Goal: Share content: Share content

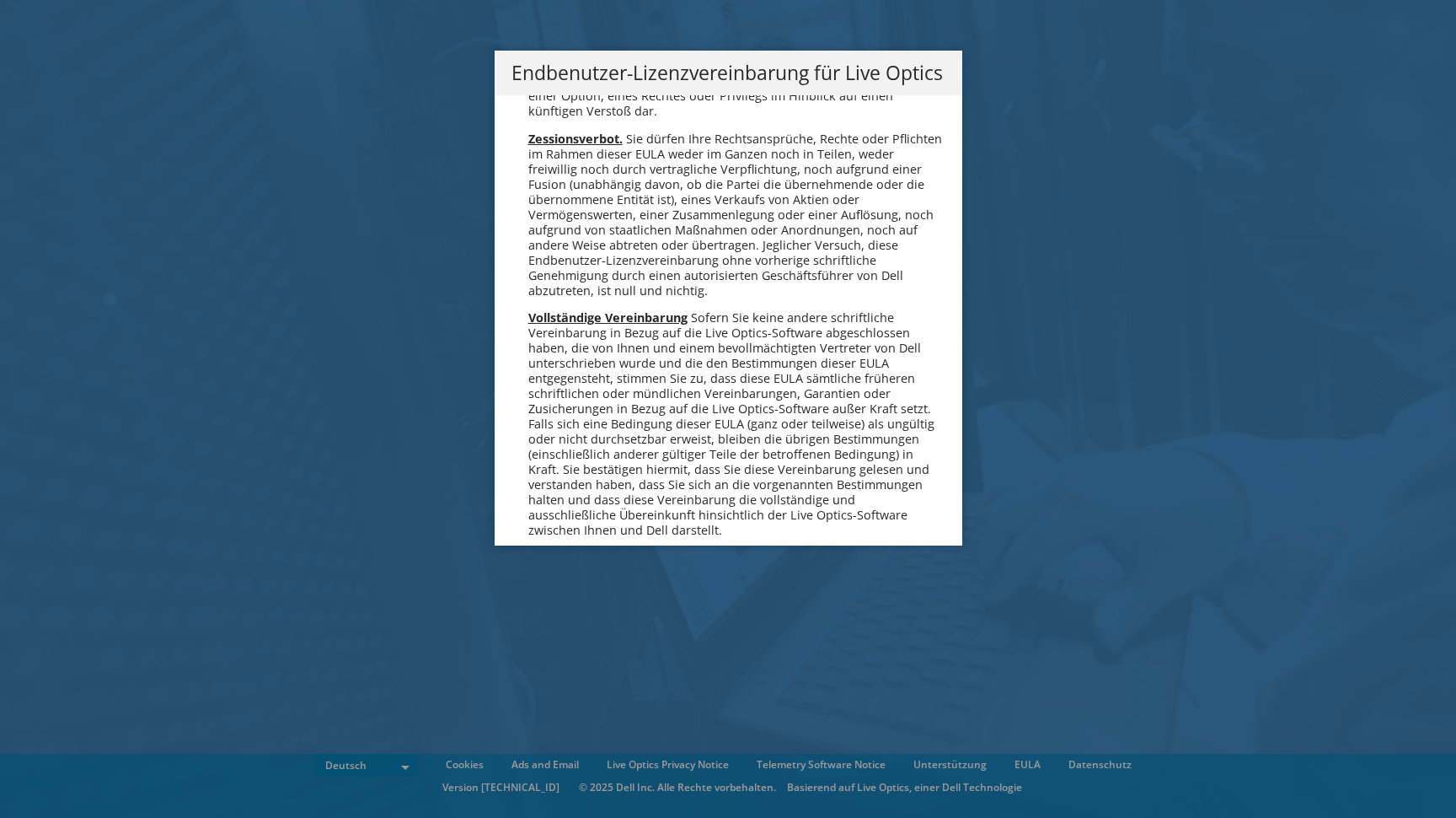
scroll to position [8013, 0]
click at [617, 628] on link "Ich stimme zu" at bounding box center [581, 648] width 138 height 41
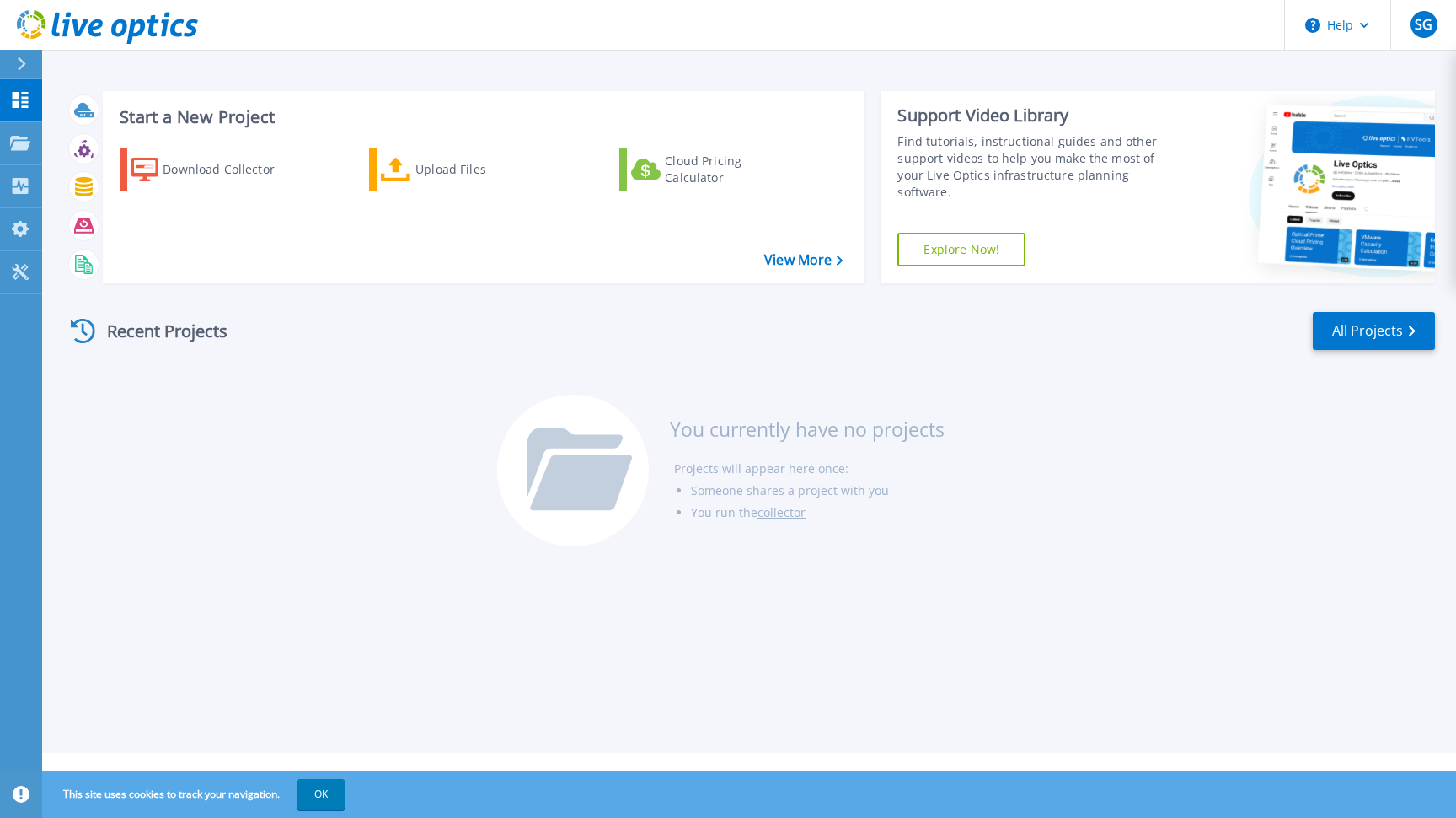
click at [252, 113] on h3 "Start a New Project" at bounding box center [481, 116] width 723 height 18
click at [421, 178] on div "Upload Files" at bounding box center [483, 169] width 135 height 34
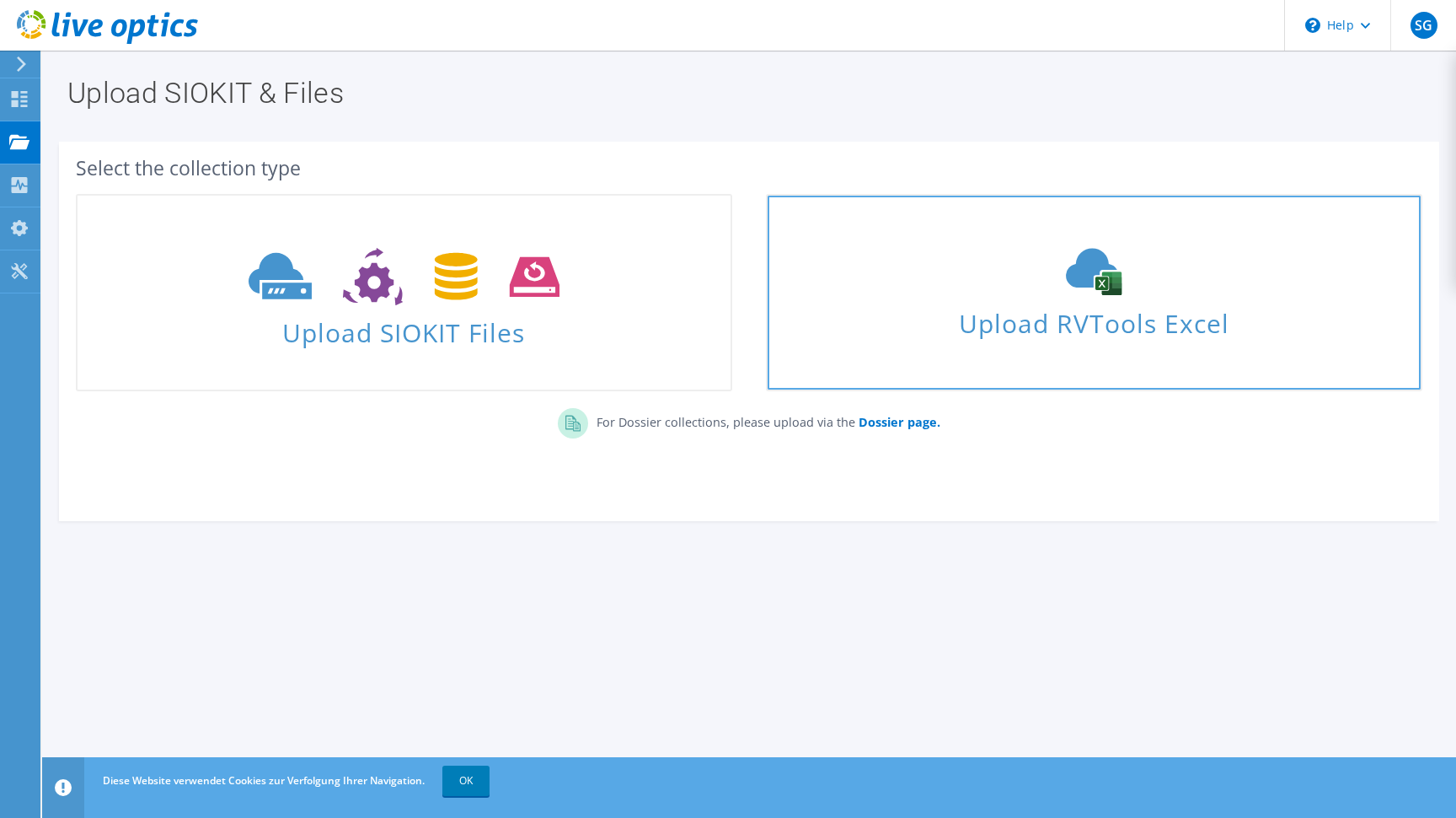
click at [820, 305] on span "Upload RVTools Excel" at bounding box center [1094, 319] width 653 height 36
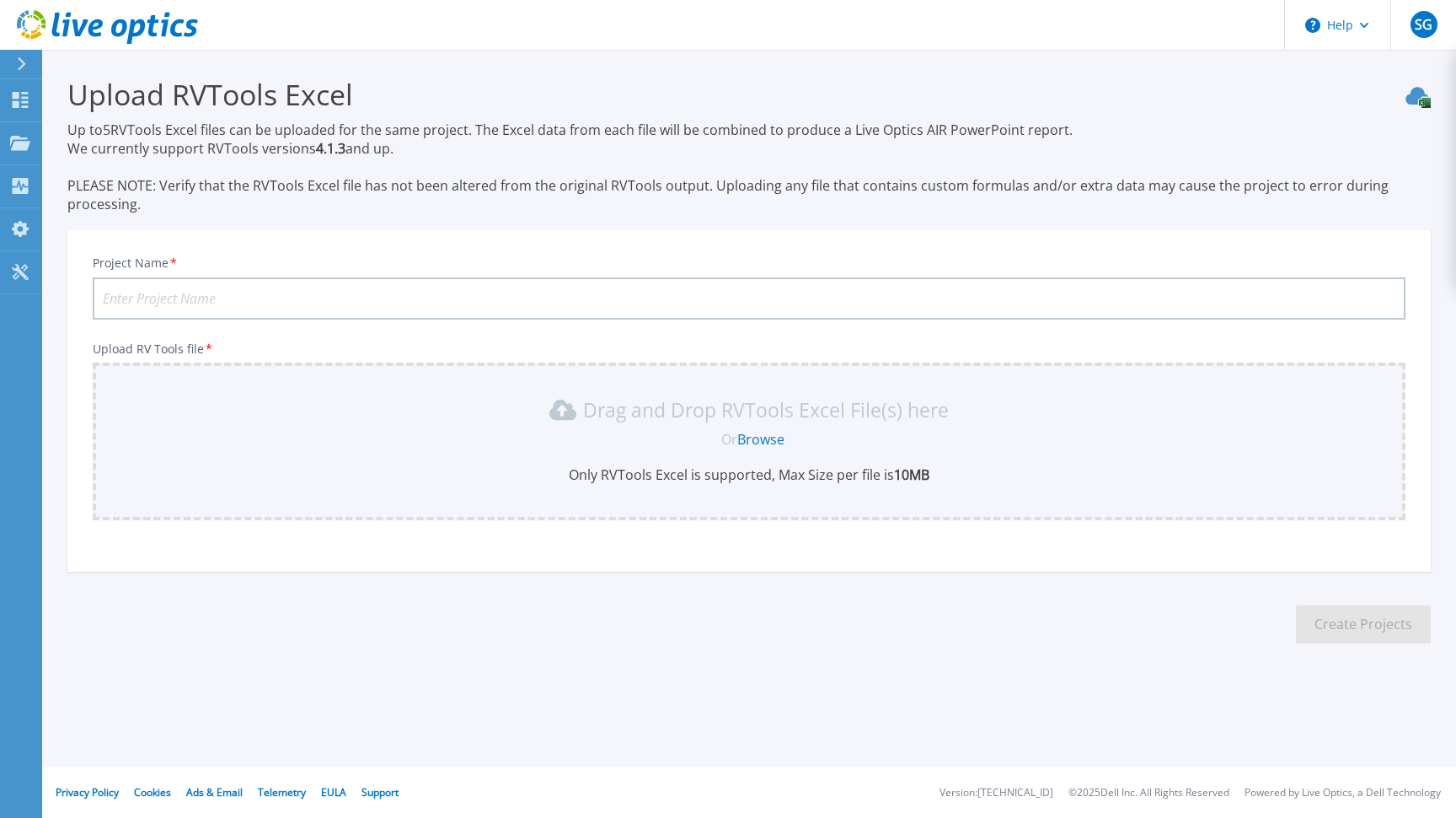
click at [764, 299] on input "Project Name *" at bounding box center [749, 298] width 1313 height 42
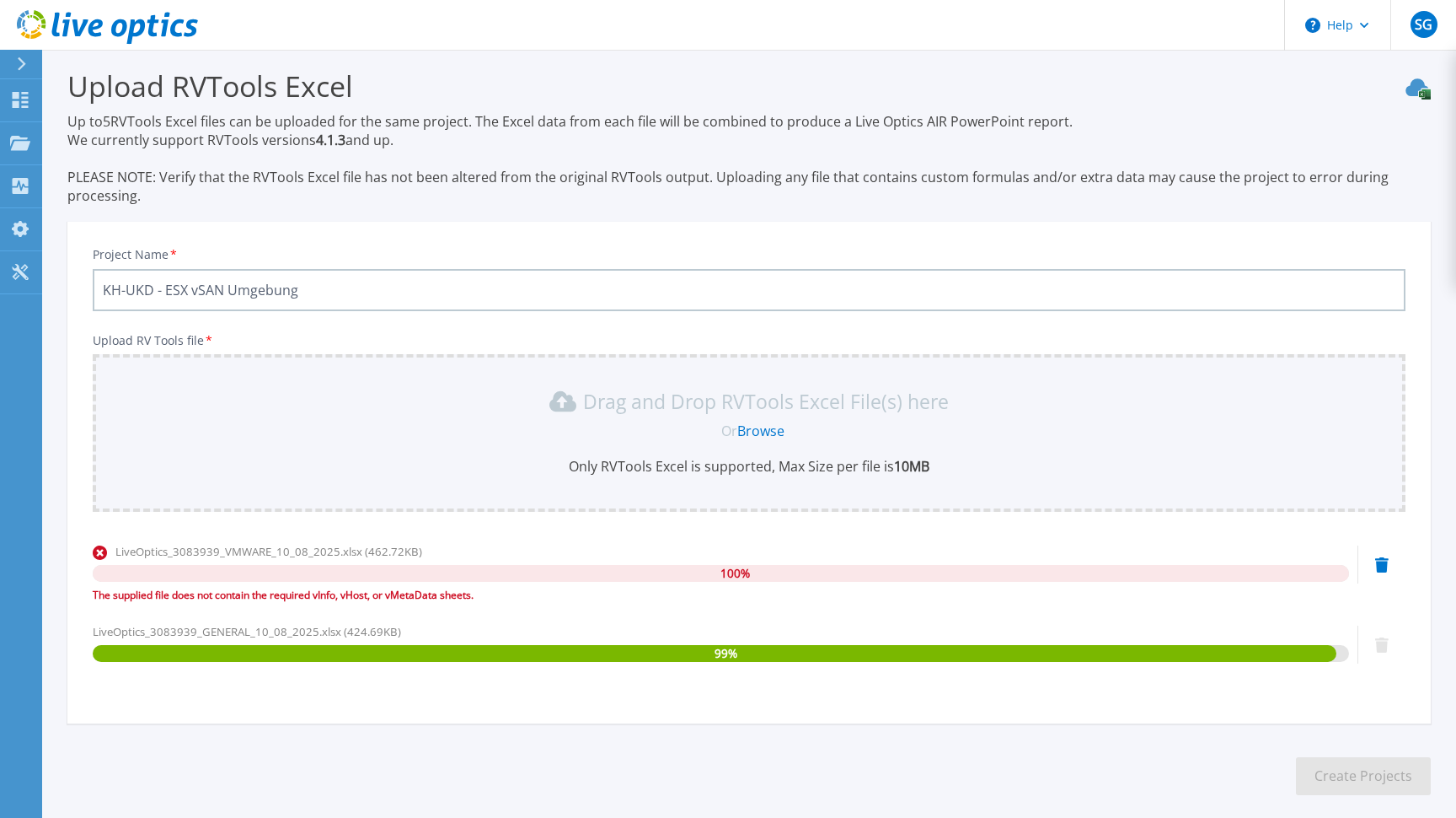
scroll to position [89, 0]
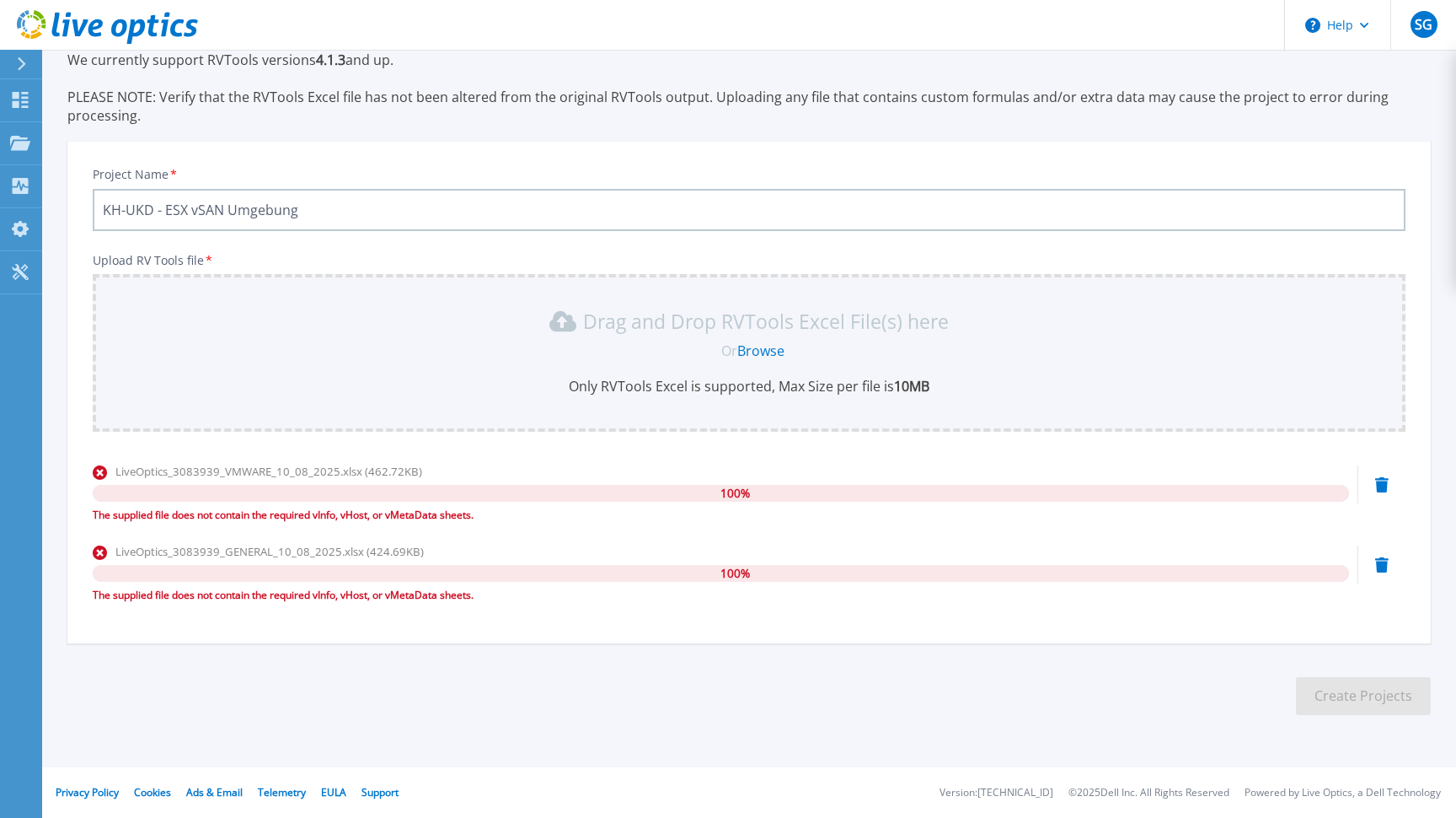
type input "KH-UKD - ESX vSAN Umgebung"
click at [1382, 484] on icon at bounding box center [1382, 485] width 14 height 16
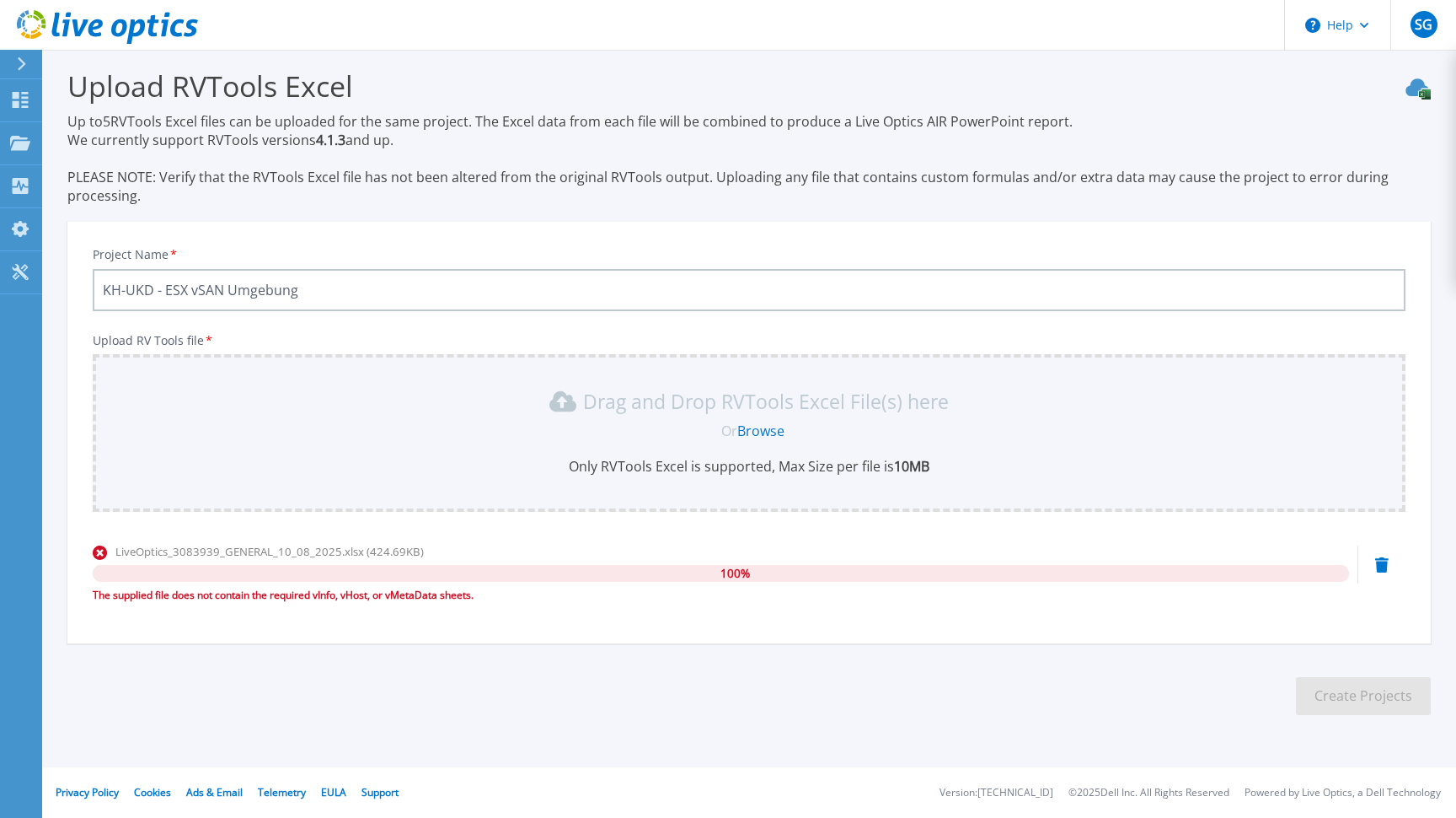
scroll to position [9, 0]
click at [1377, 565] on icon at bounding box center [1382, 565] width 14 height 16
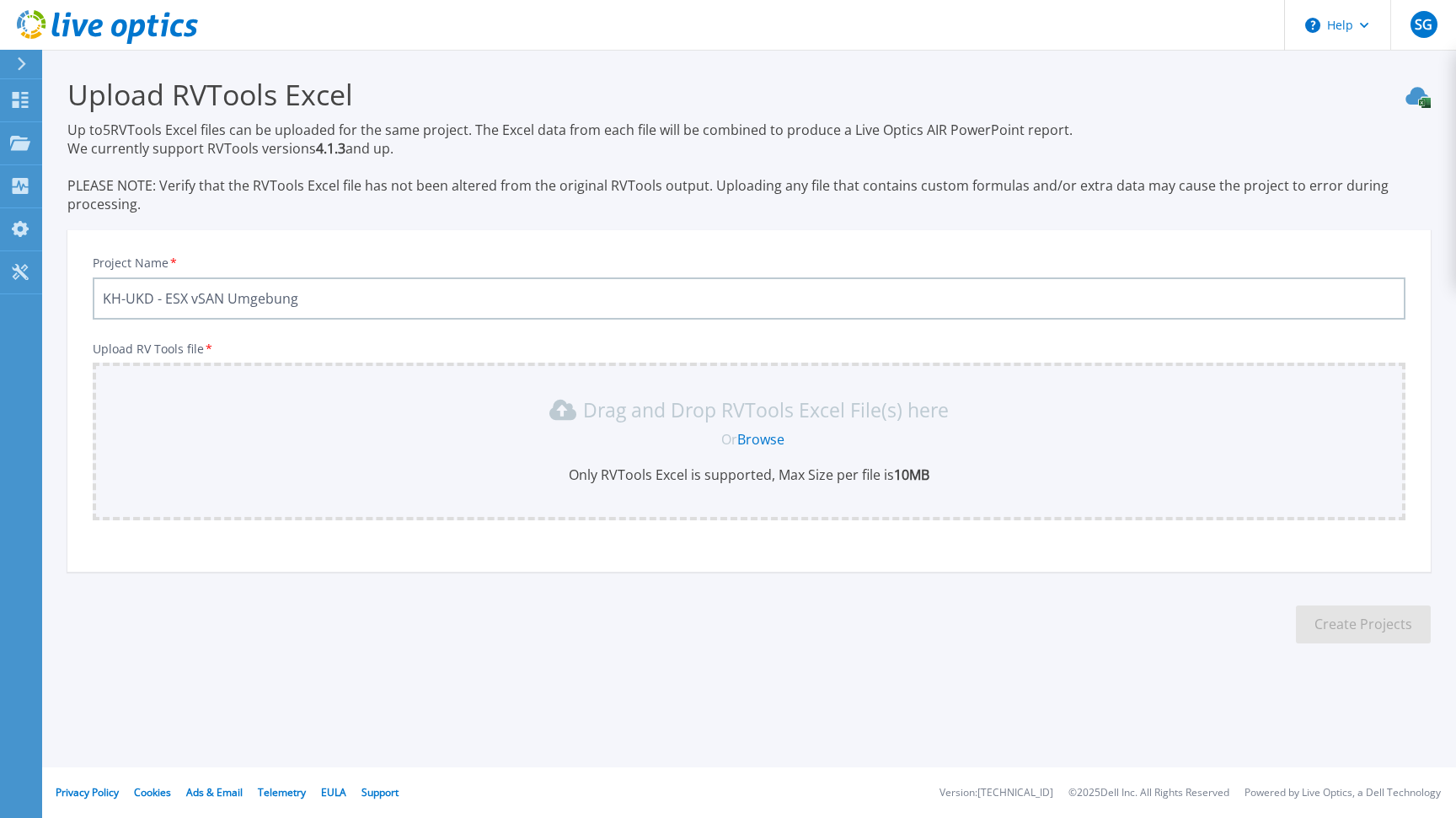
click at [23, 66] on icon at bounding box center [22, 64] width 9 height 14
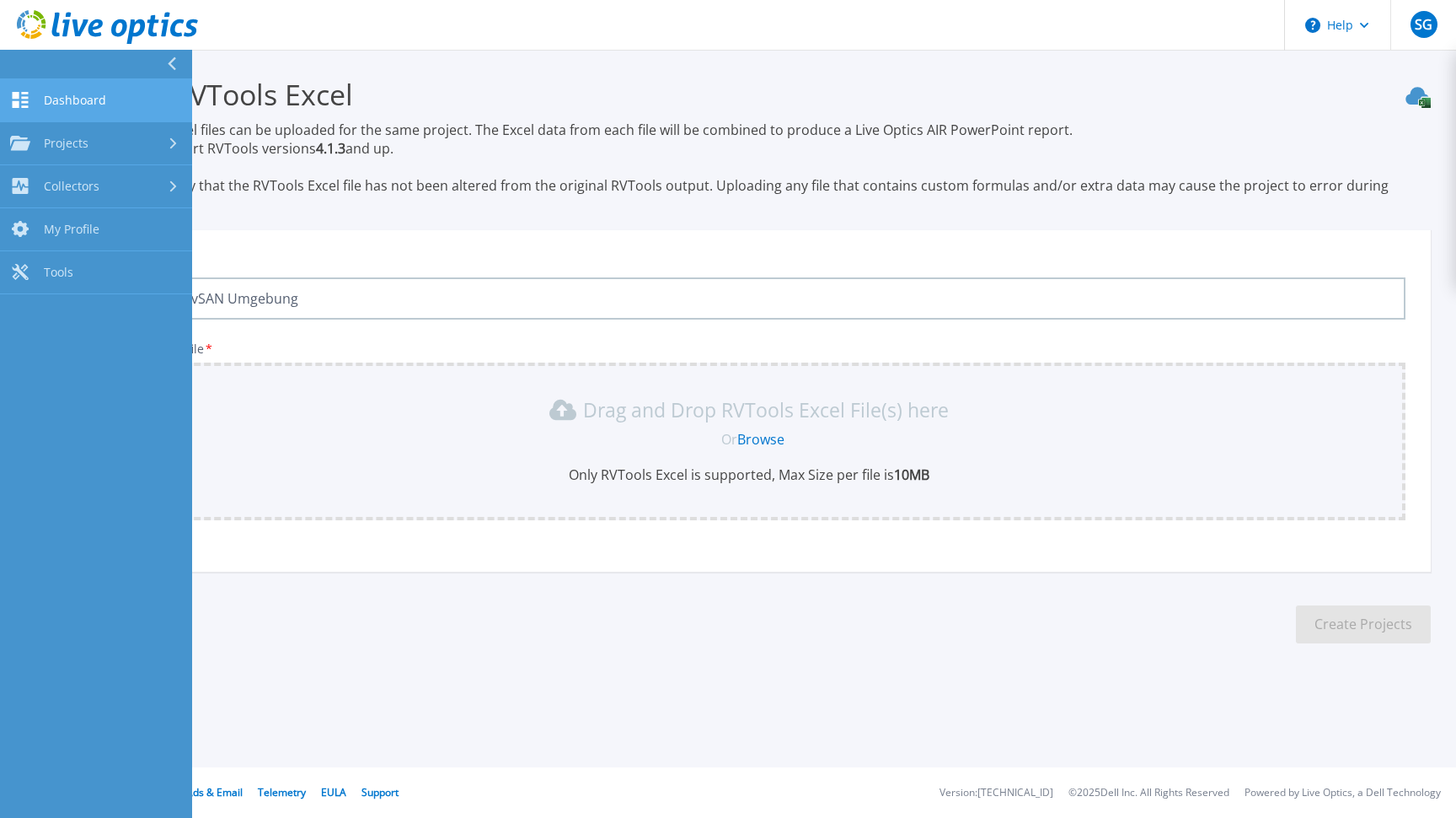
click at [66, 104] on span "Dashboard" at bounding box center [75, 100] width 62 height 16
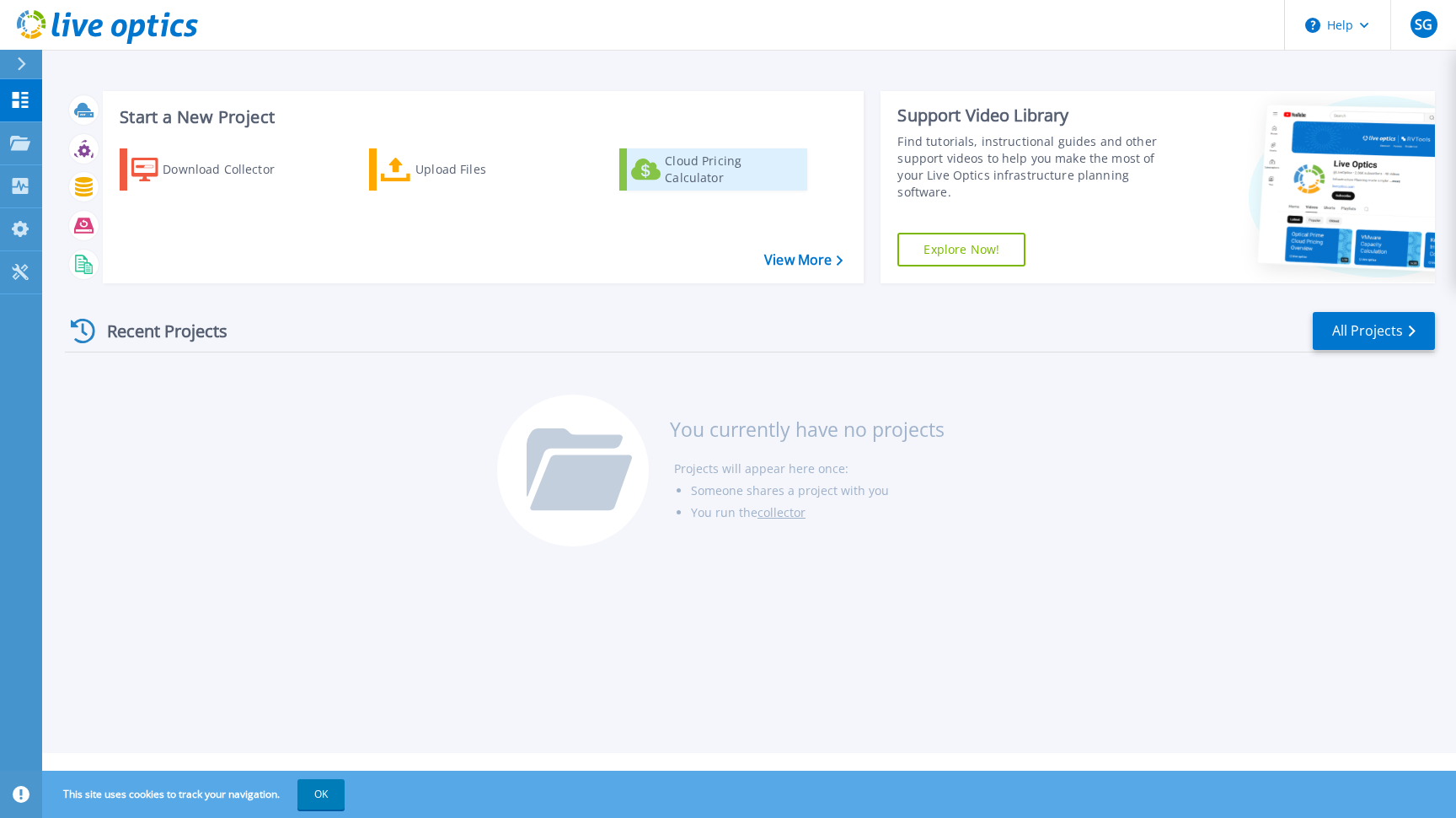
click at [719, 170] on div "Cloud Pricing Calculator" at bounding box center [732, 169] width 135 height 34
click at [19, 236] on icon at bounding box center [21, 229] width 17 height 16
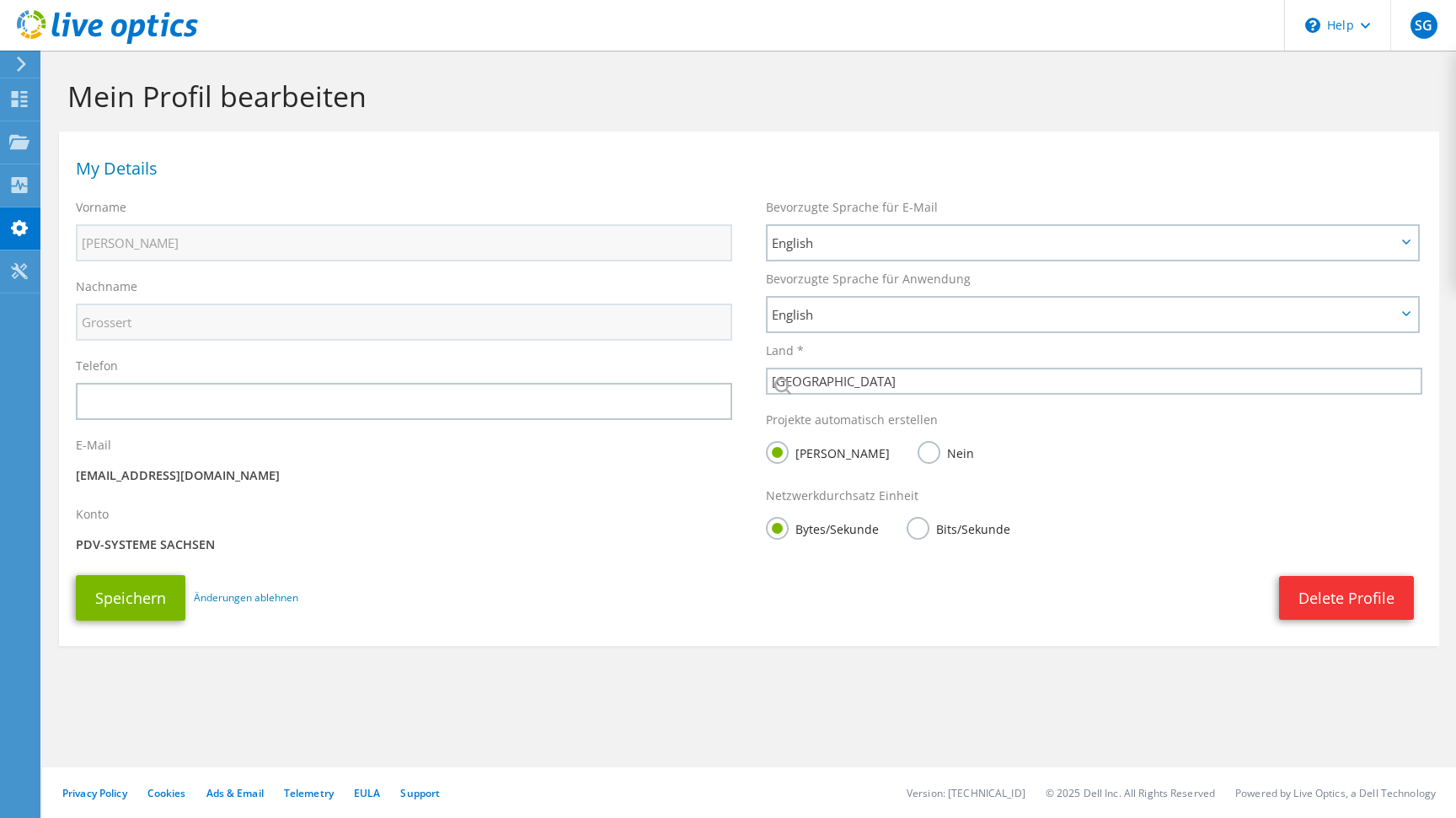
select select "56"
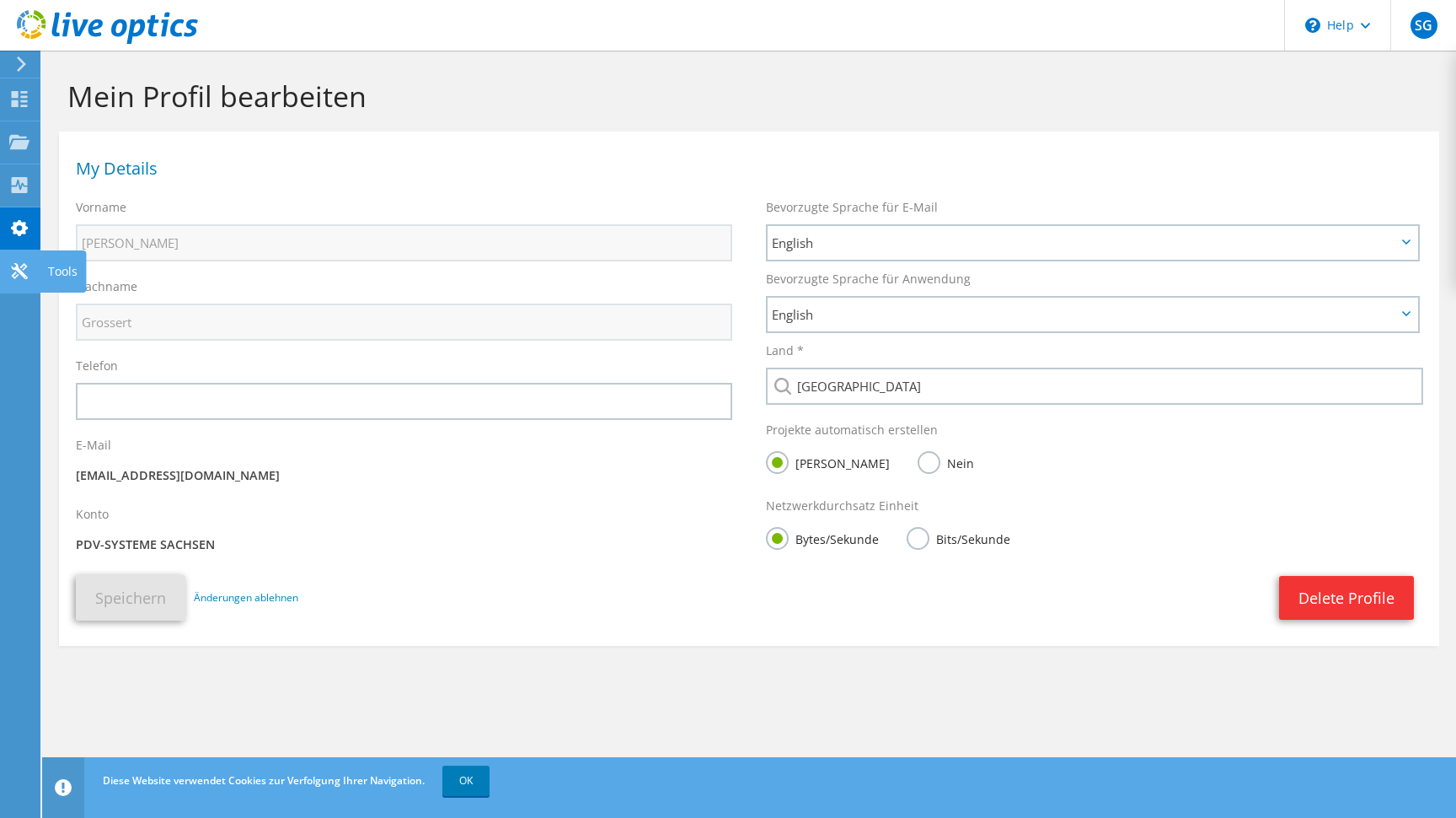
click at [27, 274] on icon at bounding box center [19, 271] width 20 height 16
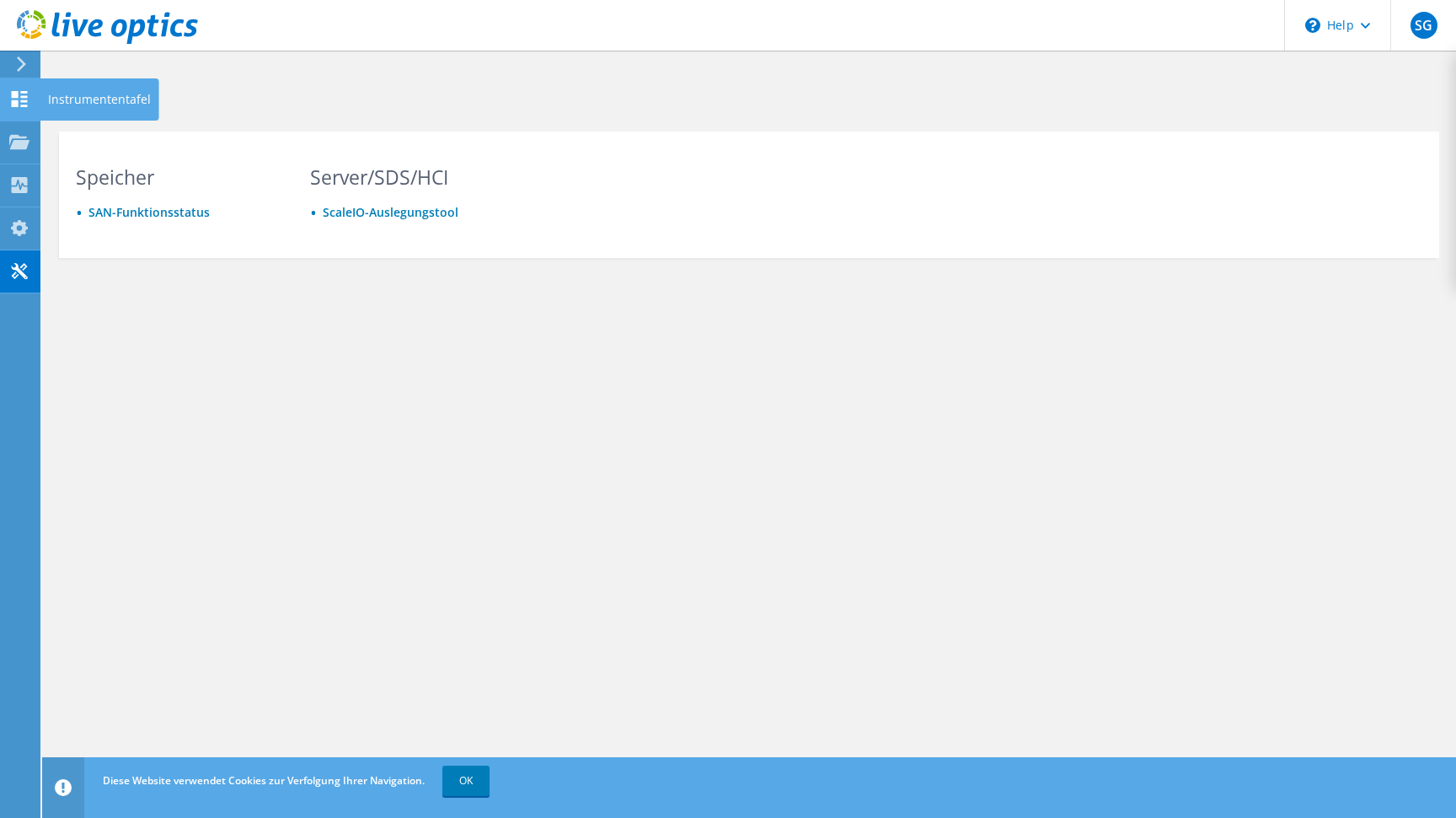
click at [26, 97] on use at bounding box center [20, 98] width 16 height 16
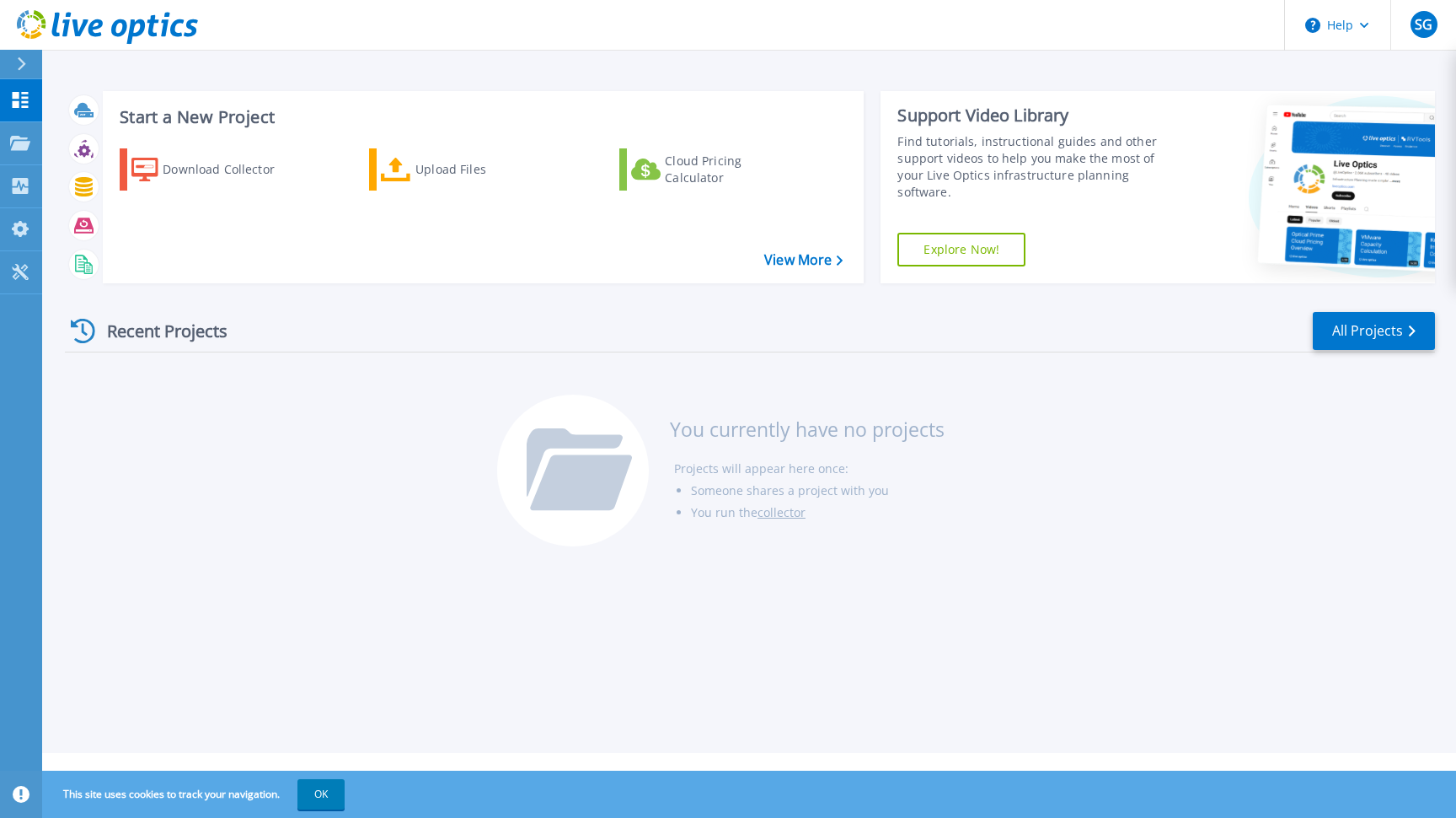
click at [24, 68] on icon at bounding box center [22, 64] width 9 height 14
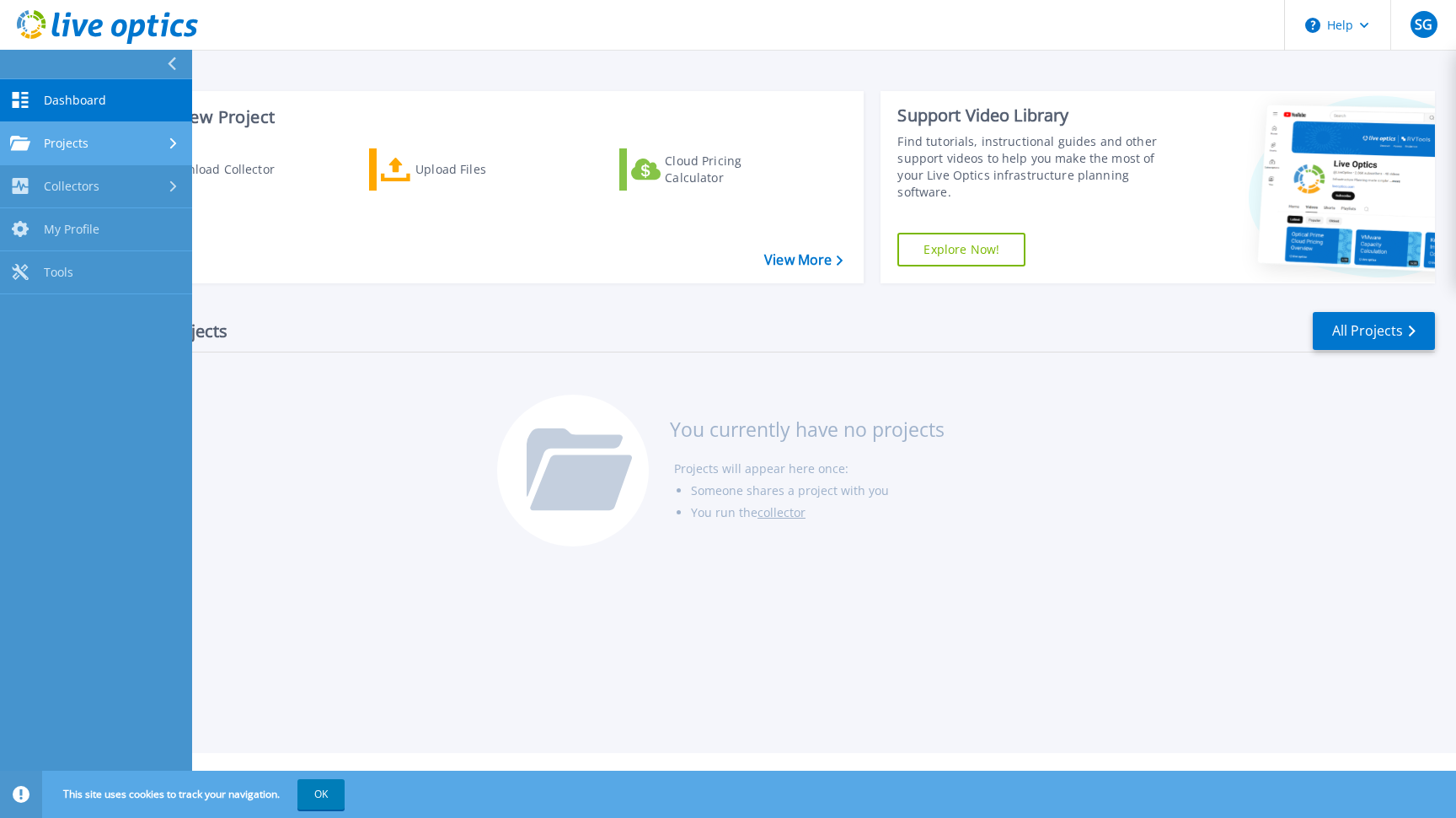
click at [51, 148] on span "Projects" at bounding box center [66, 143] width 45 height 16
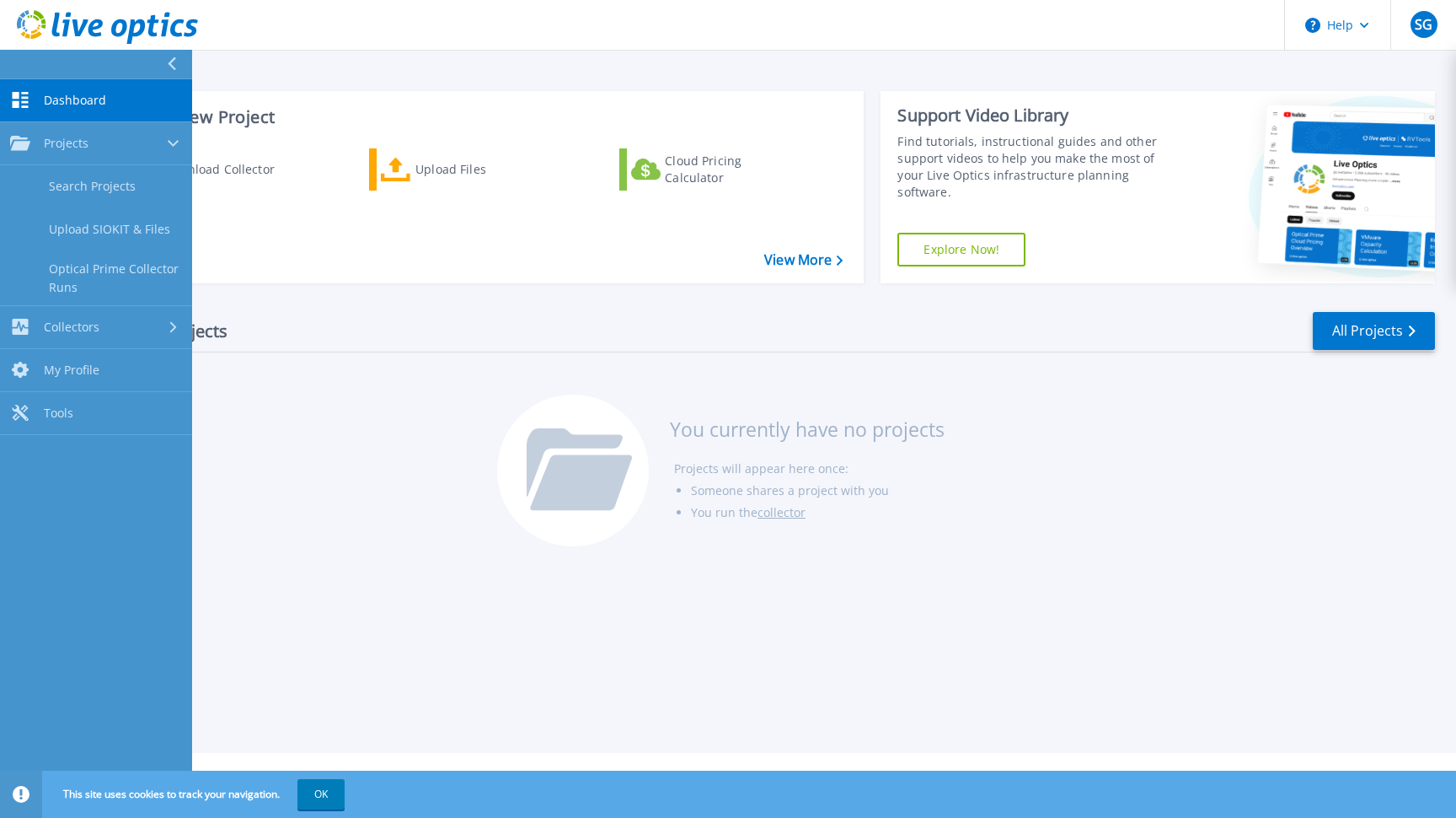
click at [345, 450] on div "Recent Projects All Projects You currently have no projects Projects will appea…" at bounding box center [750, 430] width 1370 height 267
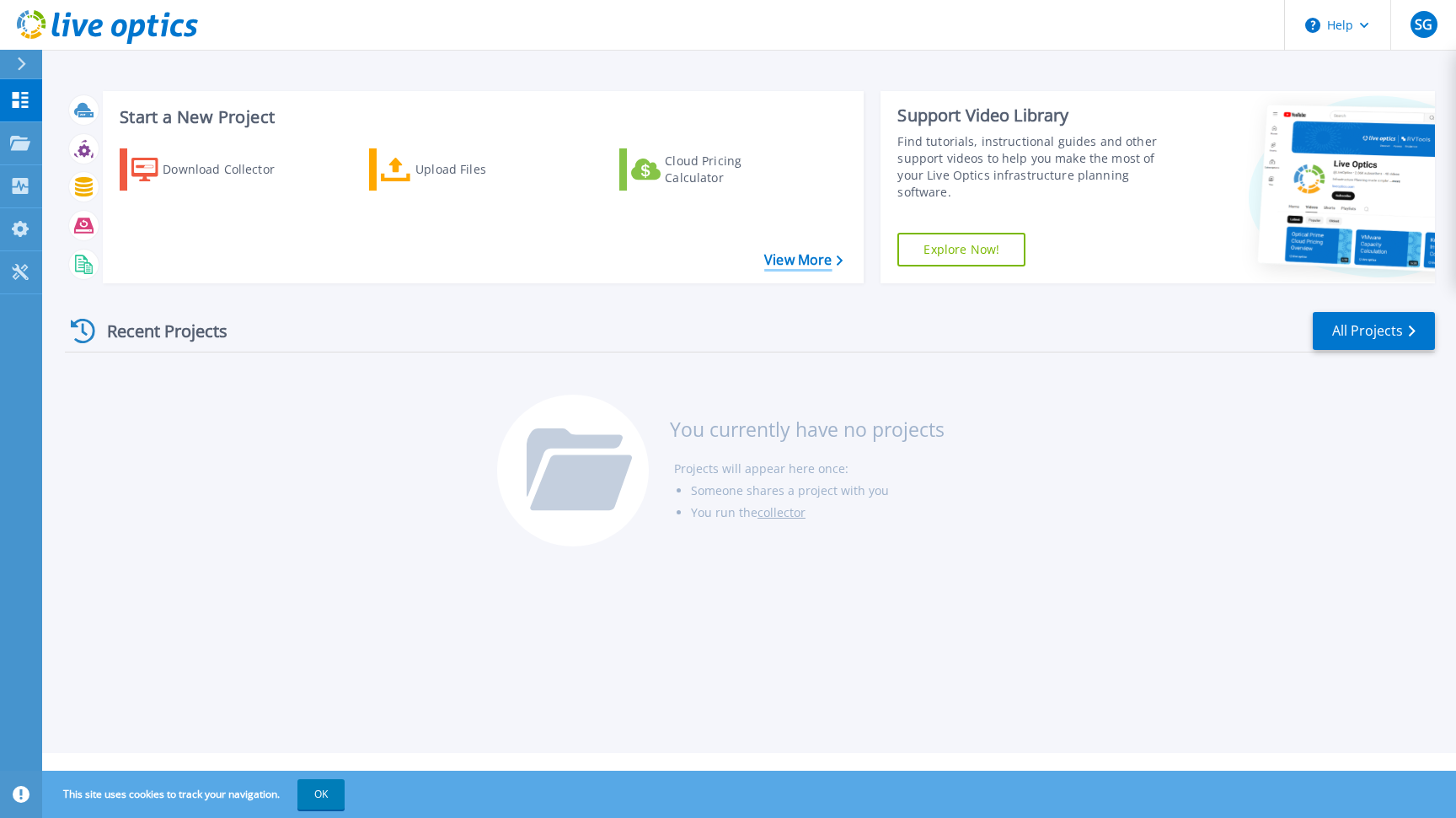
click at [770, 255] on link "View More" at bounding box center [803, 260] width 78 height 16
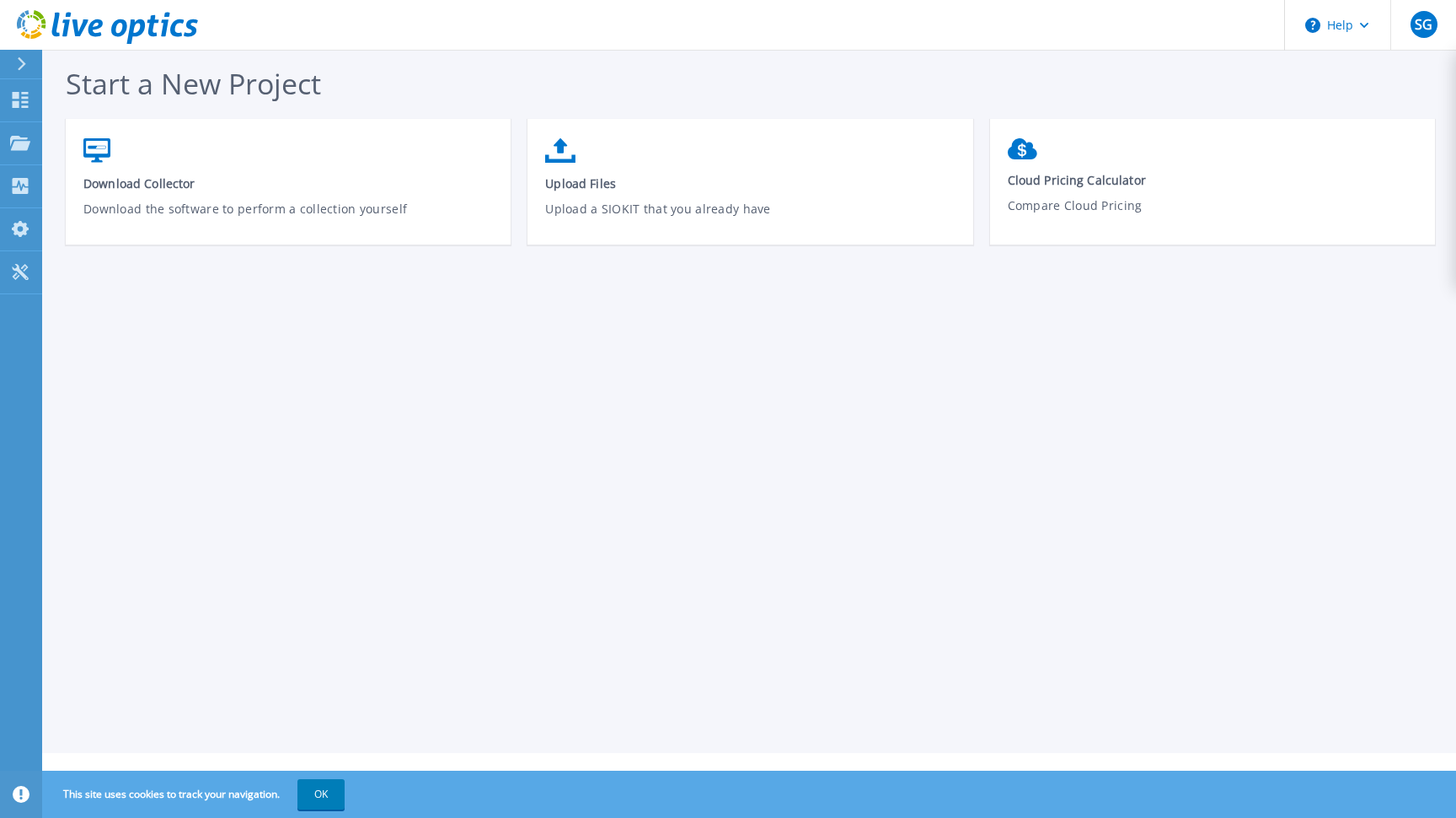
click at [19, 74] on div at bounding box center [28, 64] width 27 height 28
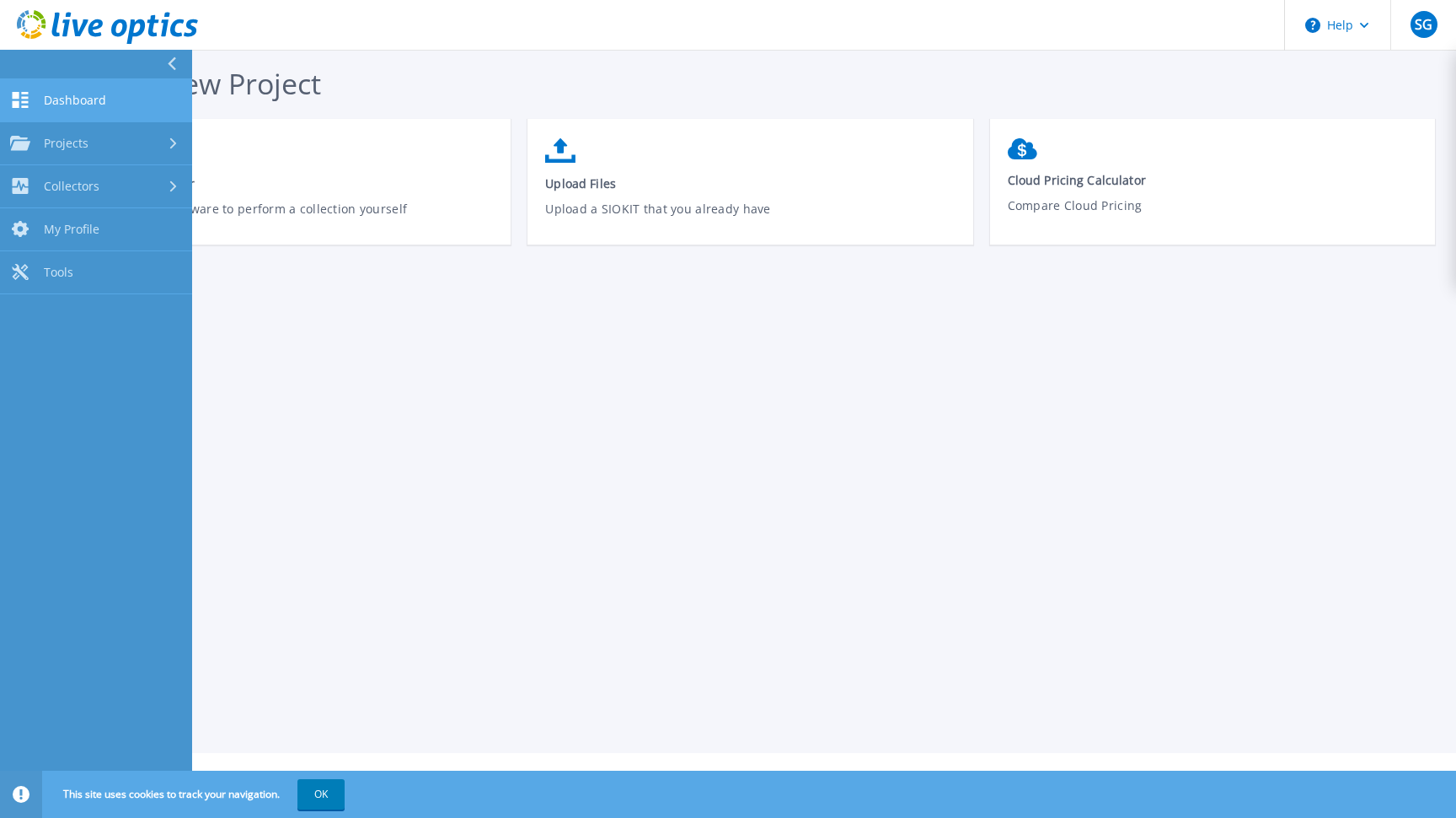
click at [49, 106] on span "Dashboard" at bounding box center [75, 100] width 62 height 16
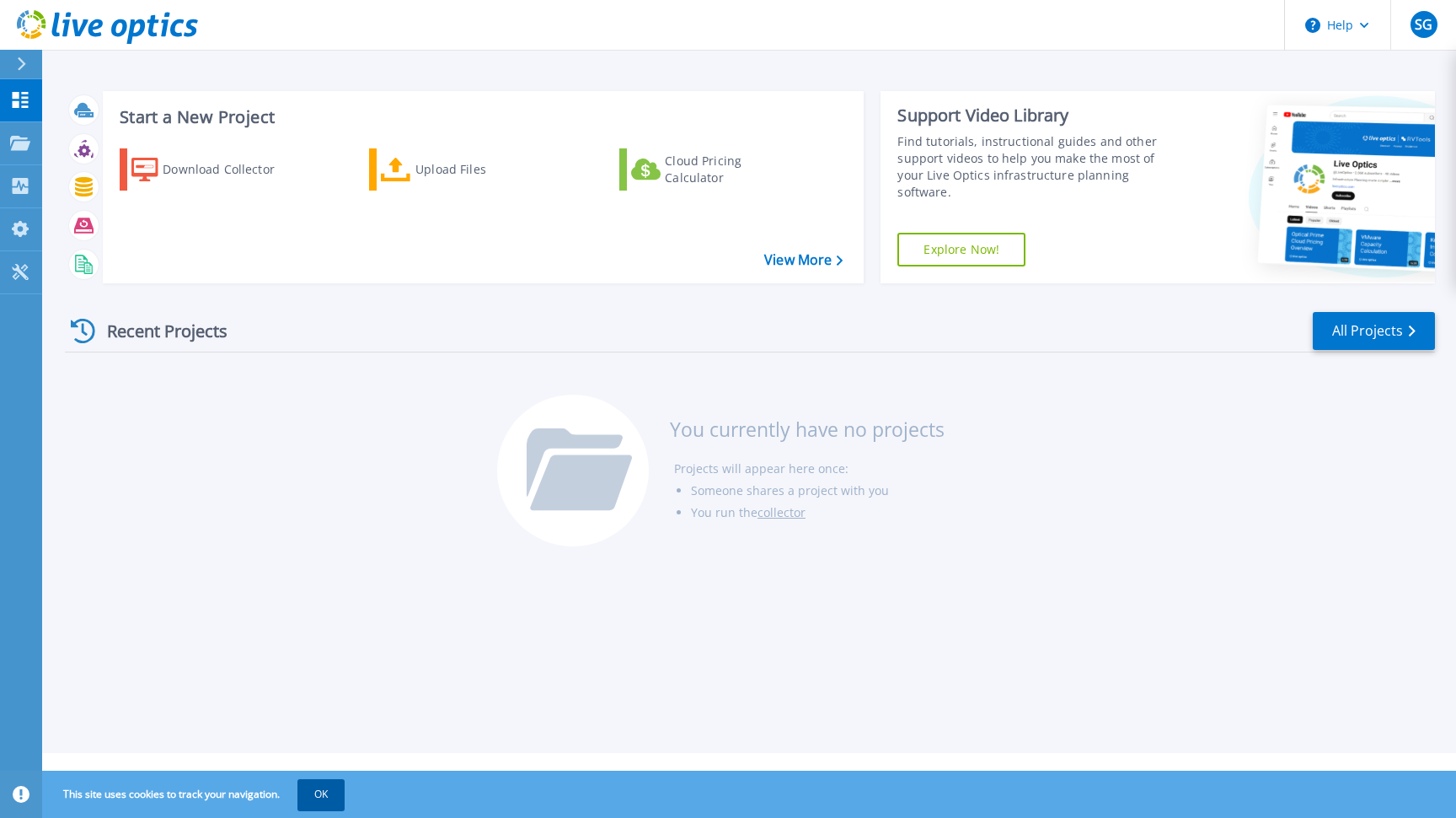
click at [323, 790] on button "OK" at bounding box center [321, 794] width 47 height 30
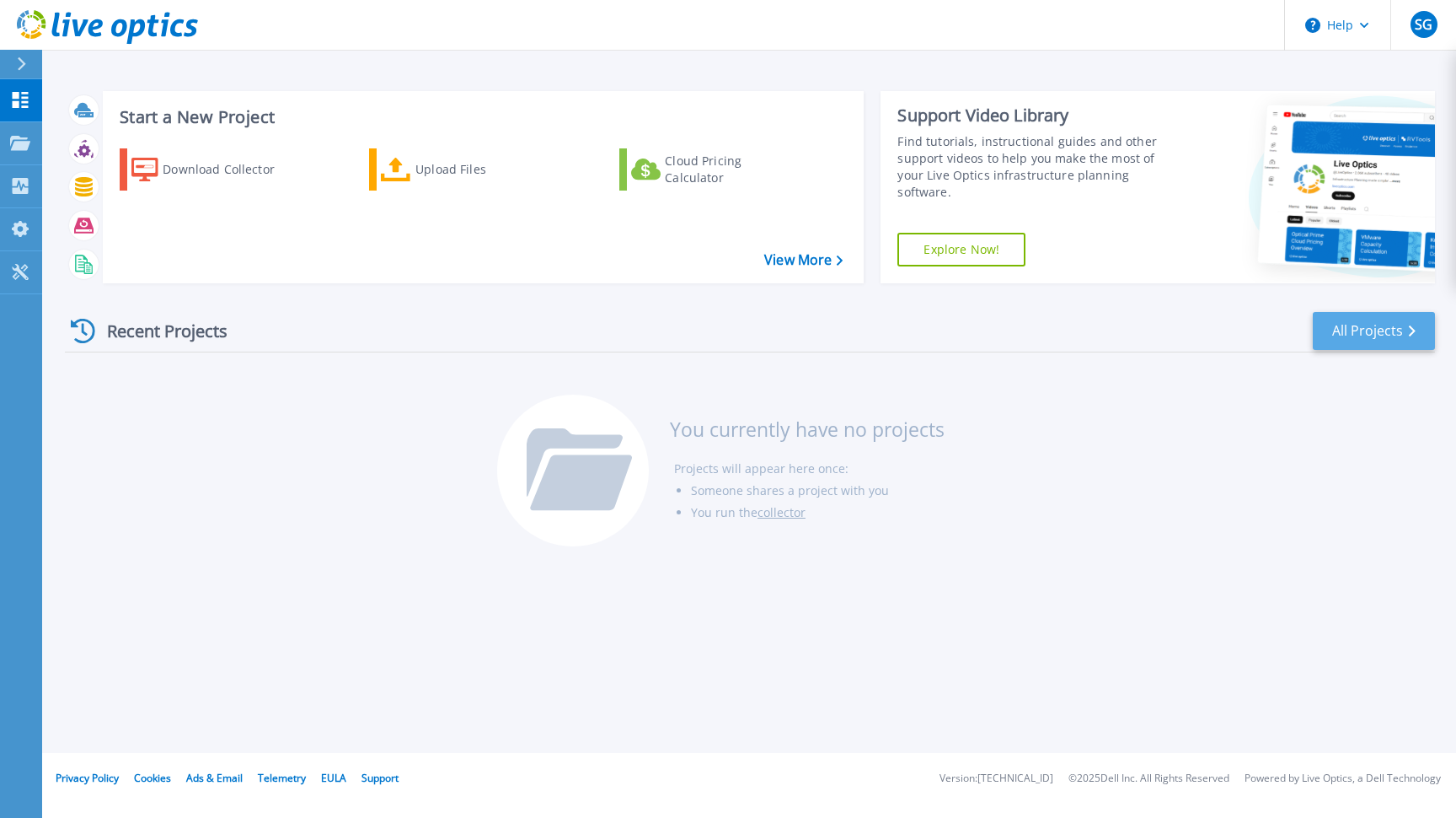
click at [1333, 330] on link "All Projects" at bounding box center [1374, 330] width 122 height 38
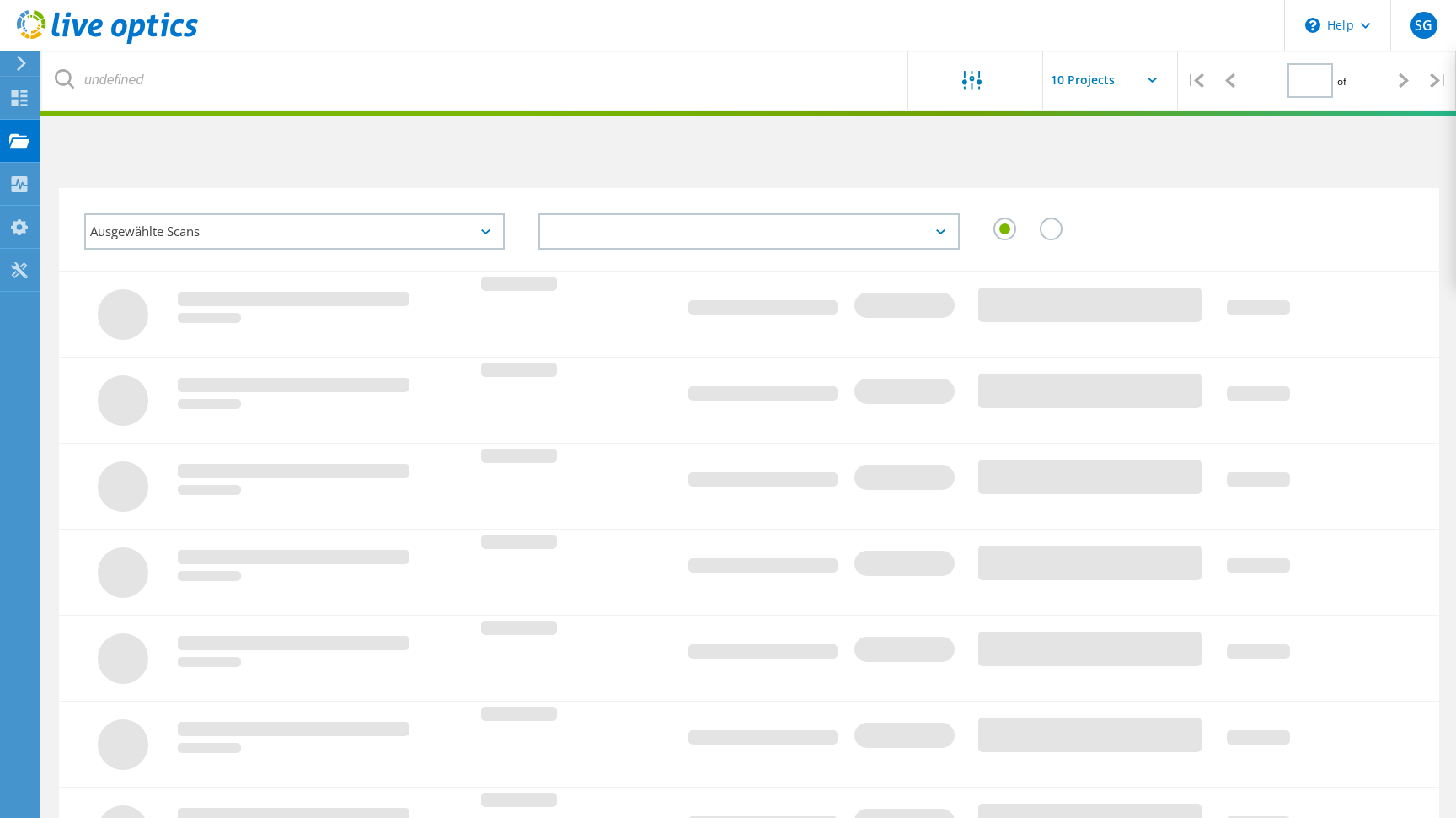
type input "1"
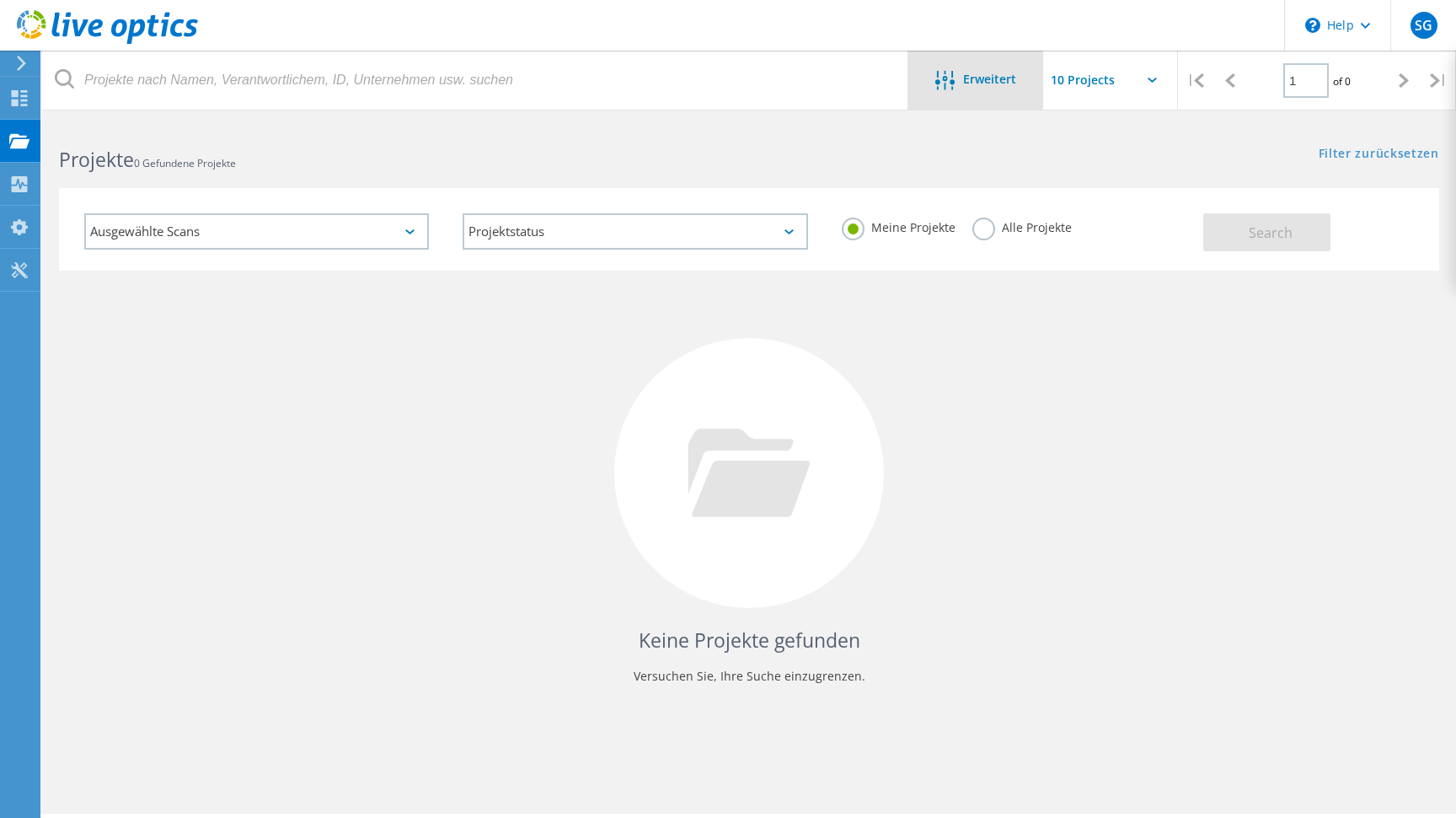
click at [1026, 76] on div "Erweitert" at bounding box center [976, 81] width 135 height 21
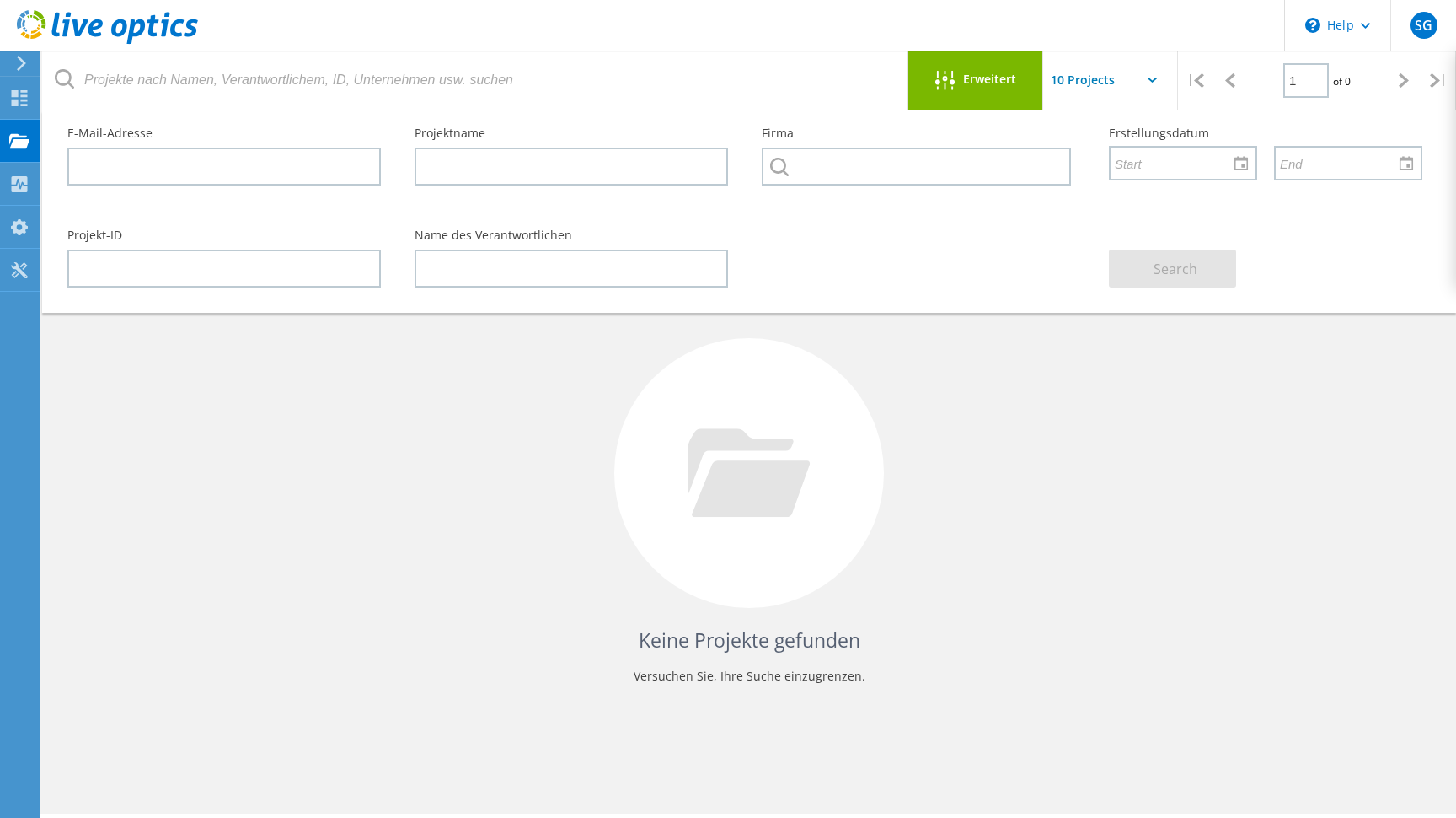
click at [1026, 76] on div "Erweitert" at bounding box center [976, 81] width 135 height 21
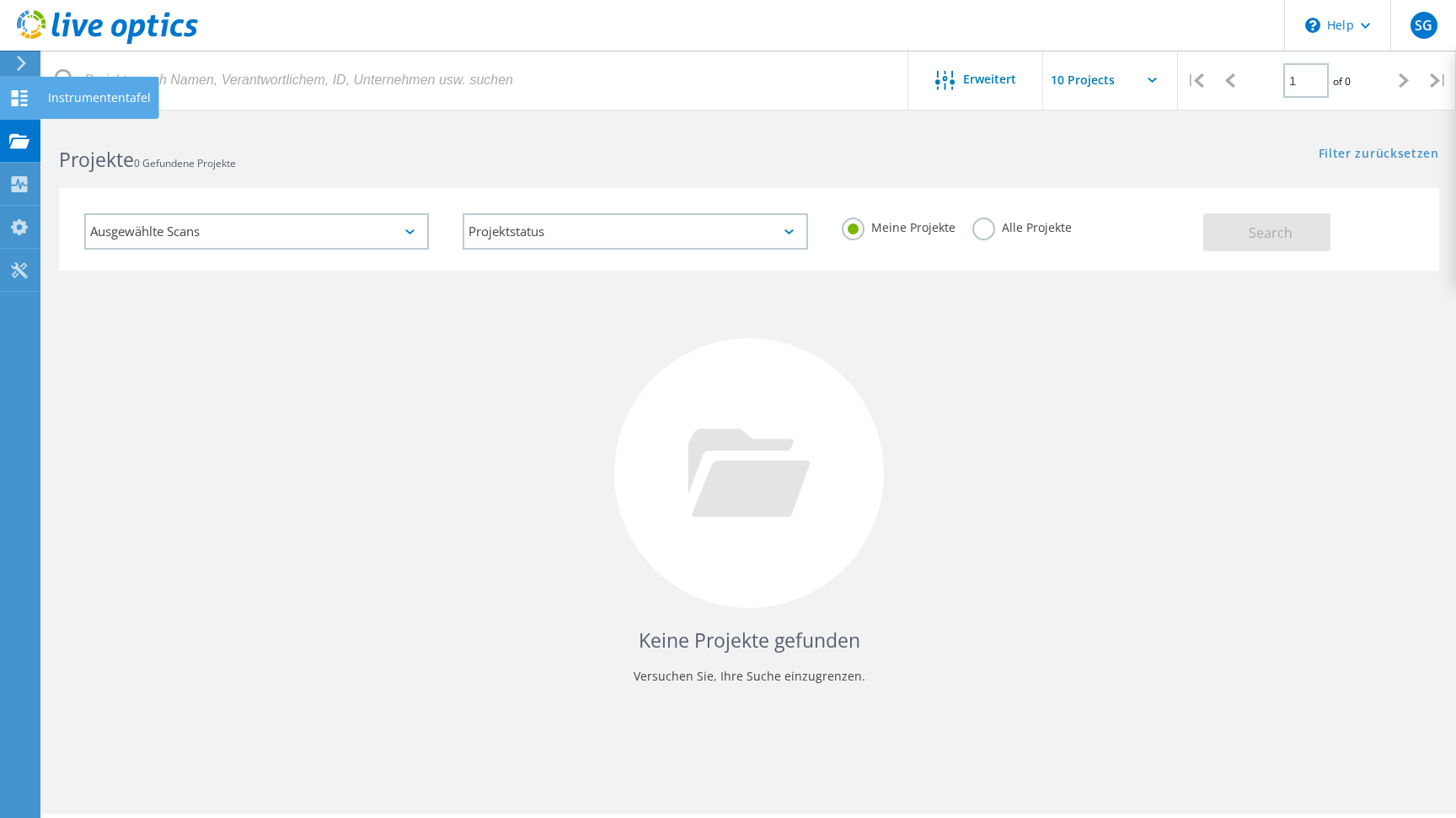
click at [22, 92] on icon at bounding box center [19, 98] width 20 height 16
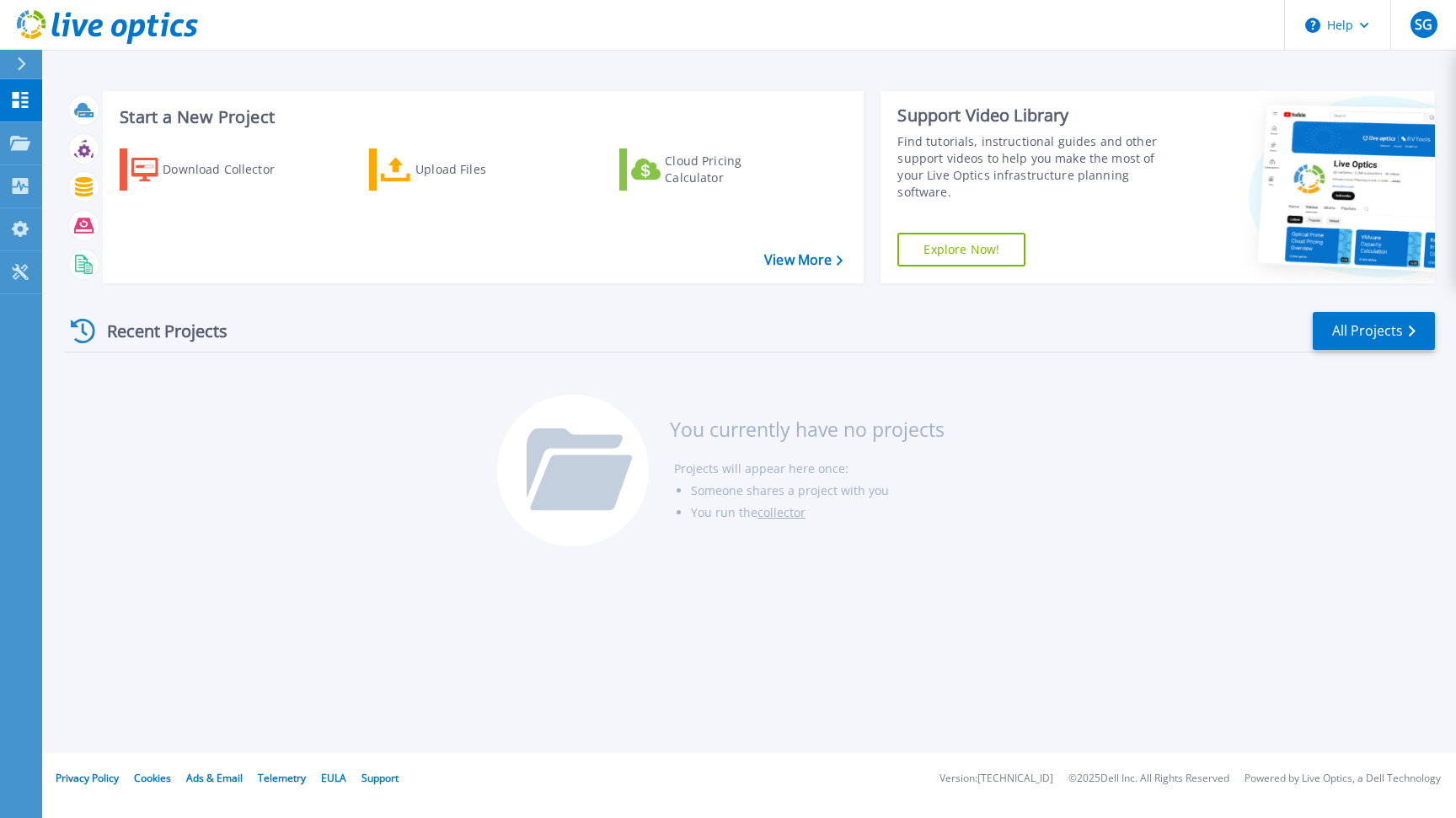
click at [215, 116] on h3 "Start a New Project" at bounding box center [481, 116] width 723 height 18
click at [238, 168] on div "Download Collector" at bounding box center [230, 169] width 135 height 34
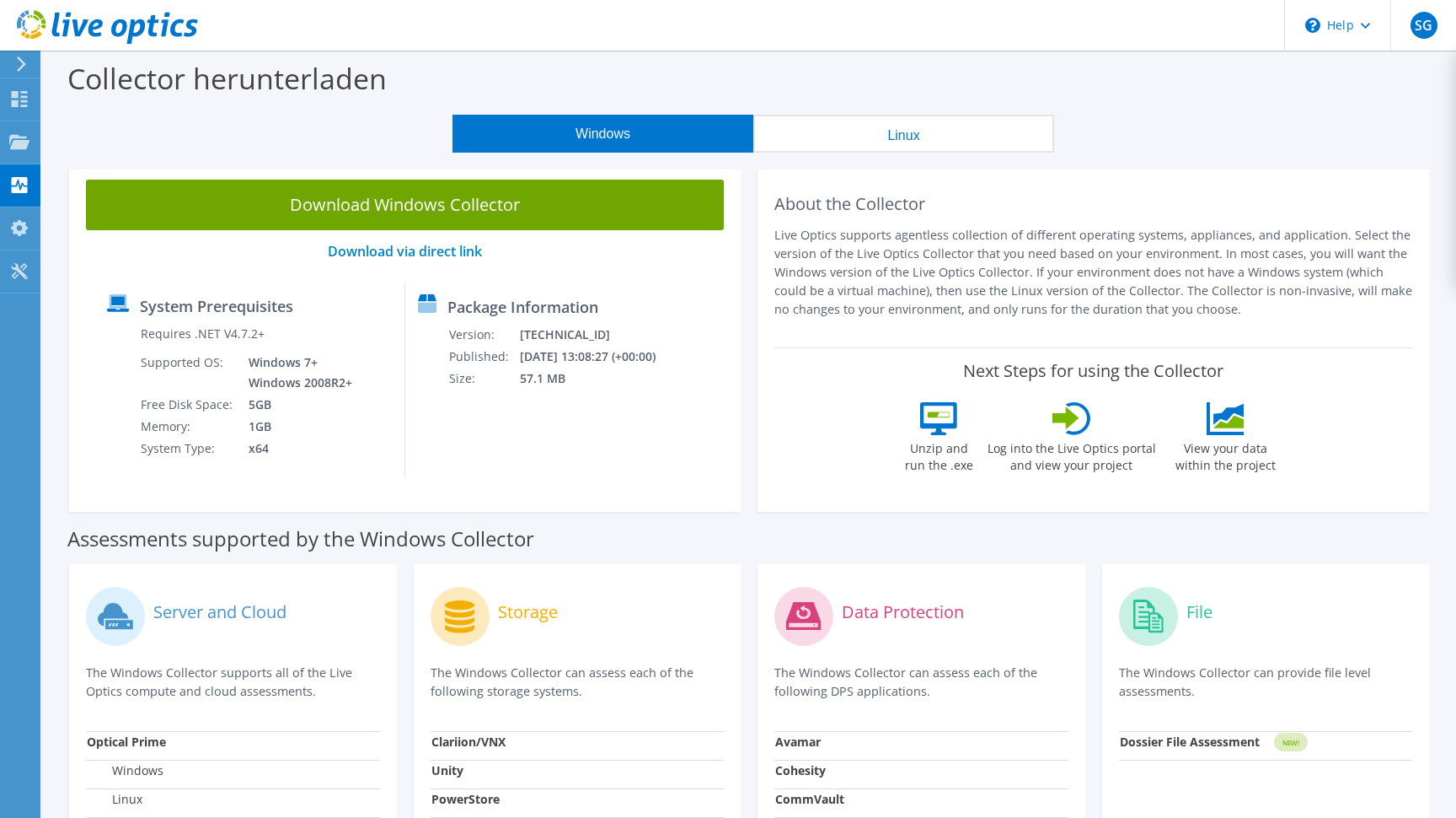
click at [24, 66] on icon at bounding box center [22, 64] width 13 height 16
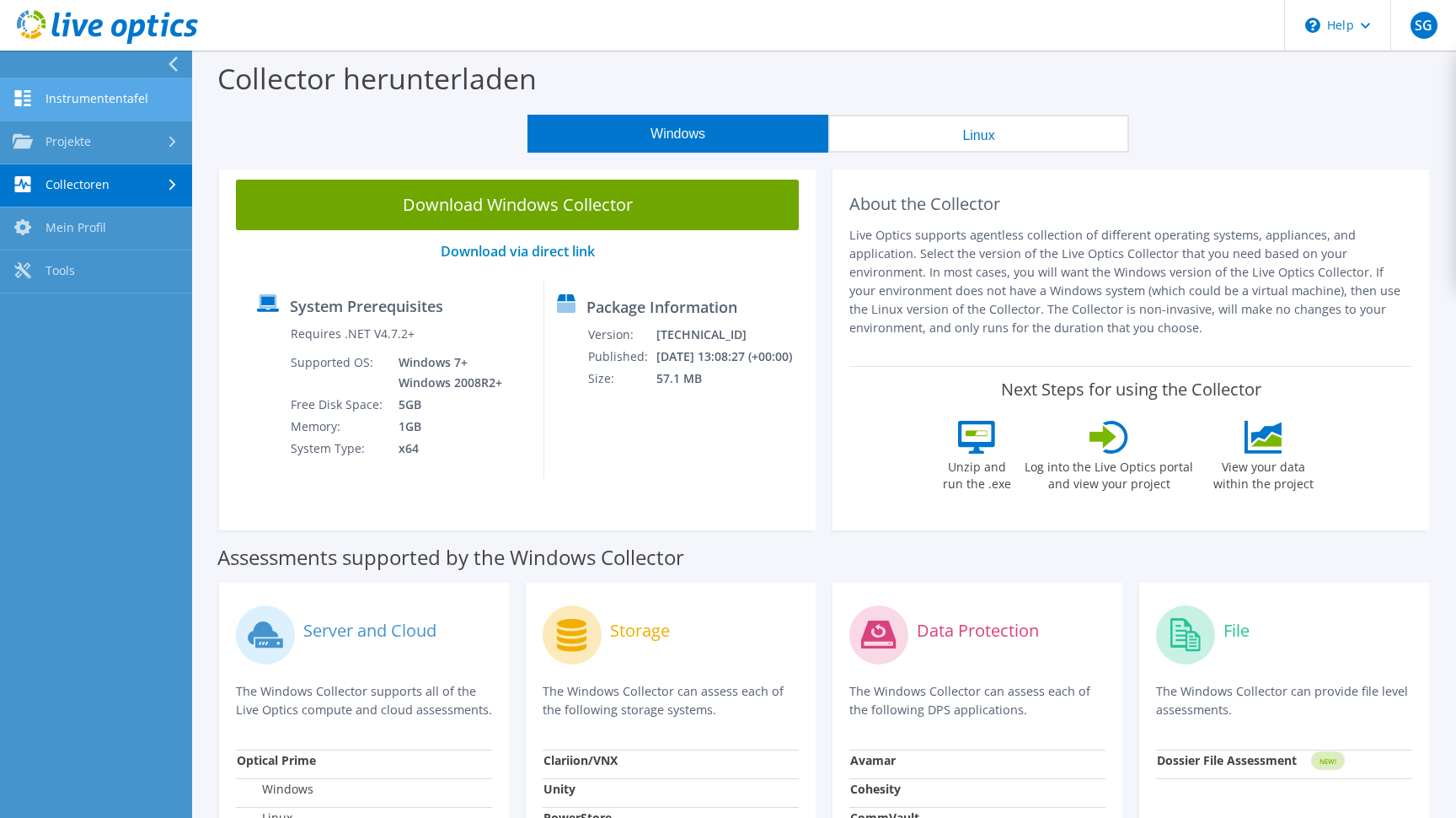
click at [42, 105] on link "Instrumententafel" at bounding box center [96, 100] width 192 height 43
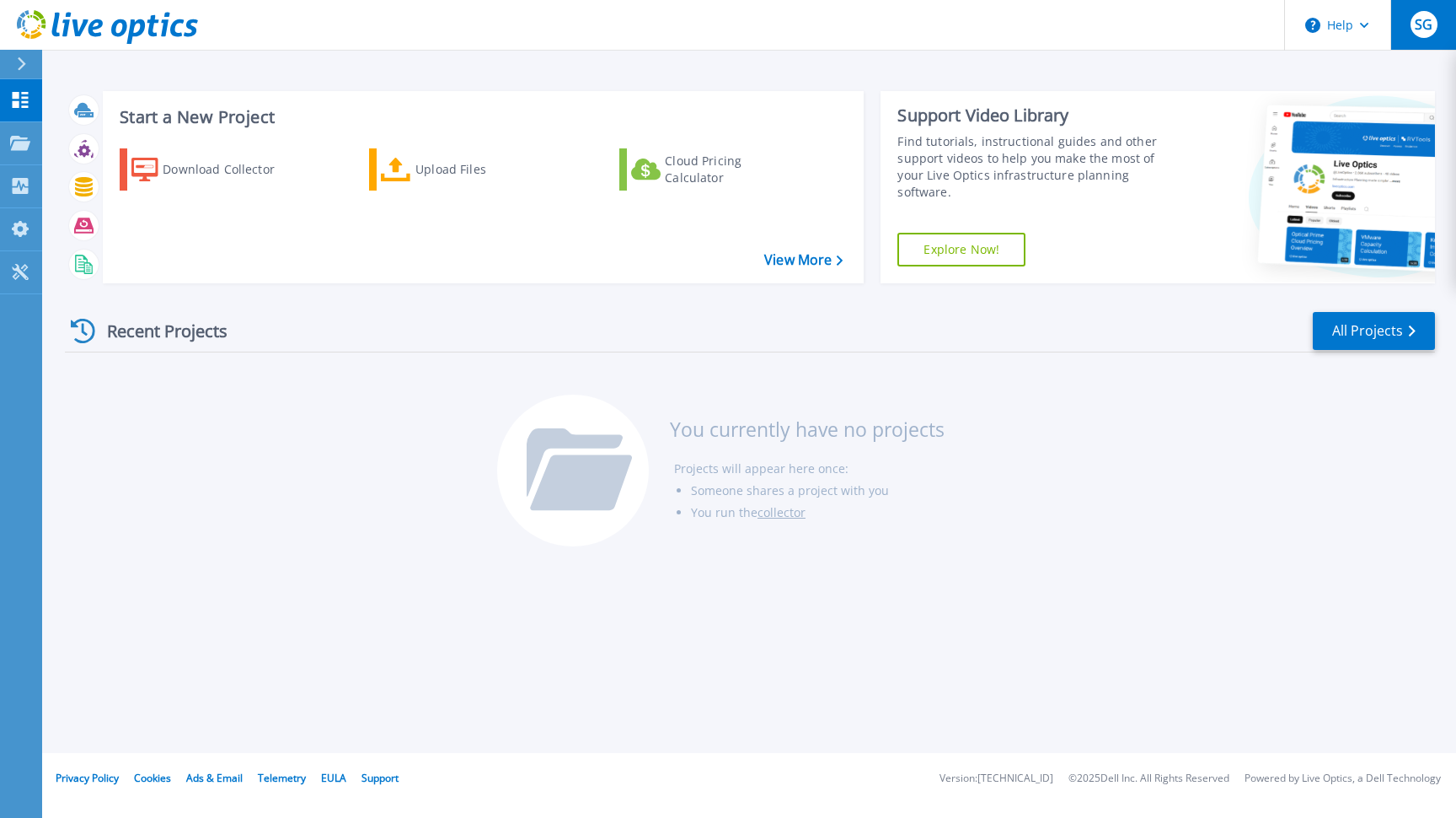
click at [1435, 14] on div "SG" at bounding box center [1423, 24] width 27 height 27
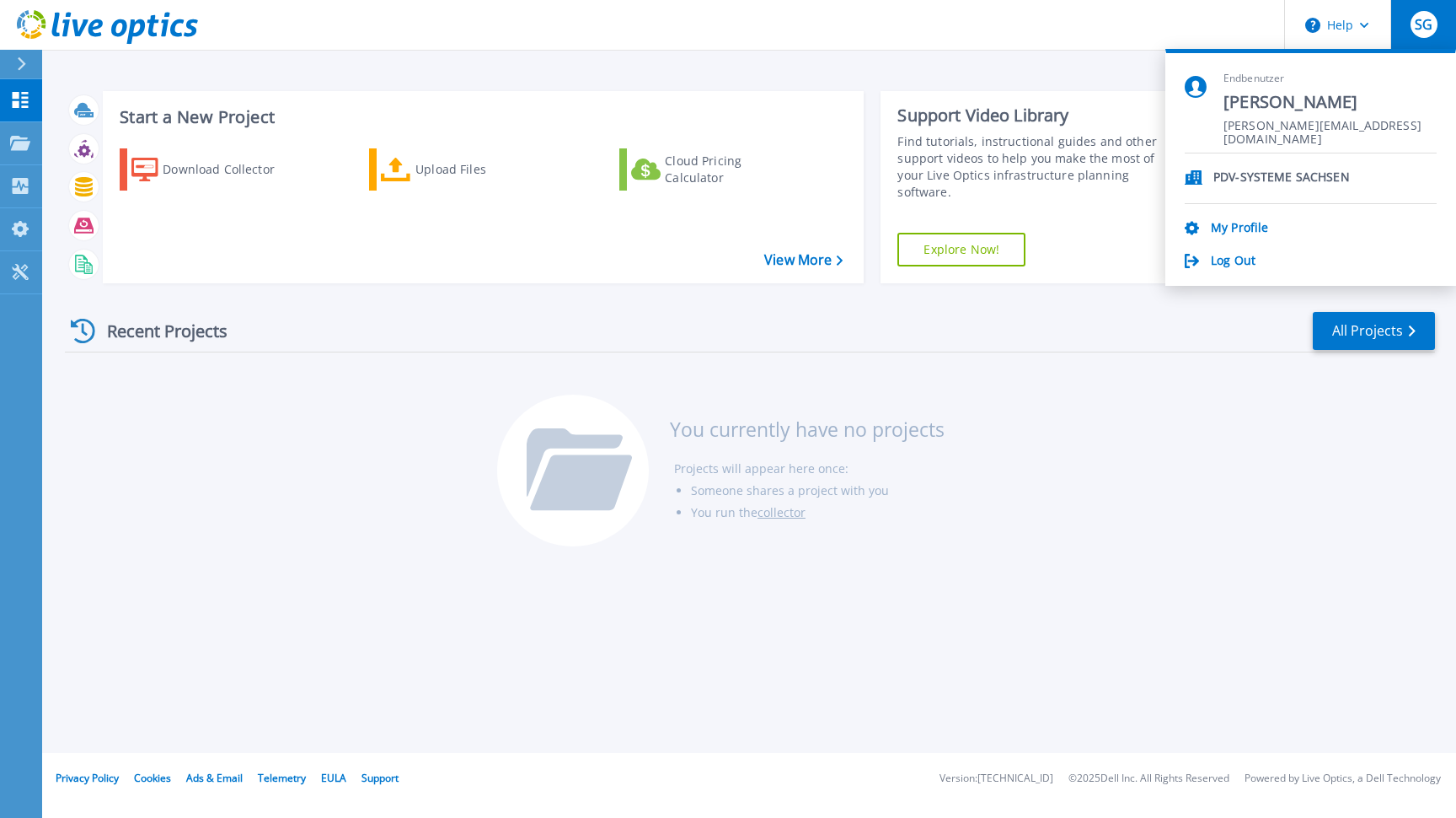
click at [1202, 28] on header "Help SG Endbenutzer Stefan Grossert grossert@pdv-sachsen.net PDV-SYSTEME SACHSE…" at bounding box center [728, 25] width 1456 height 51
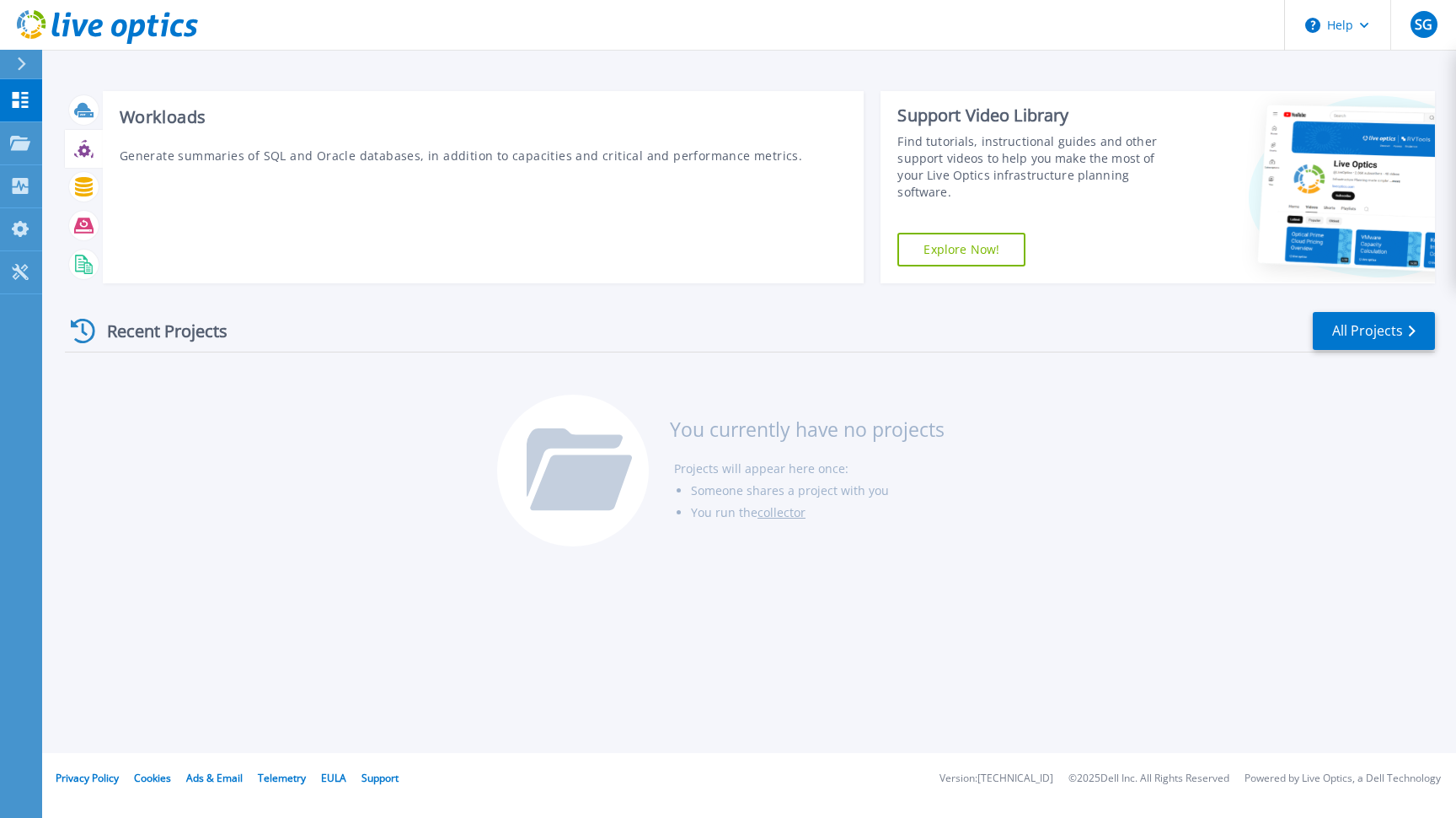
click at [85, 151] on icon at bounding box center [84, 148] width 19 height 19
click at [78, 193] on icon at bounding box center [84, 186] width 19 height 19
click at [78, 217] on icon at bounding box center [84, 225] width 19 height 19
click at [86, 257] on icon at bounding box center [84, 264] width 19 height 19
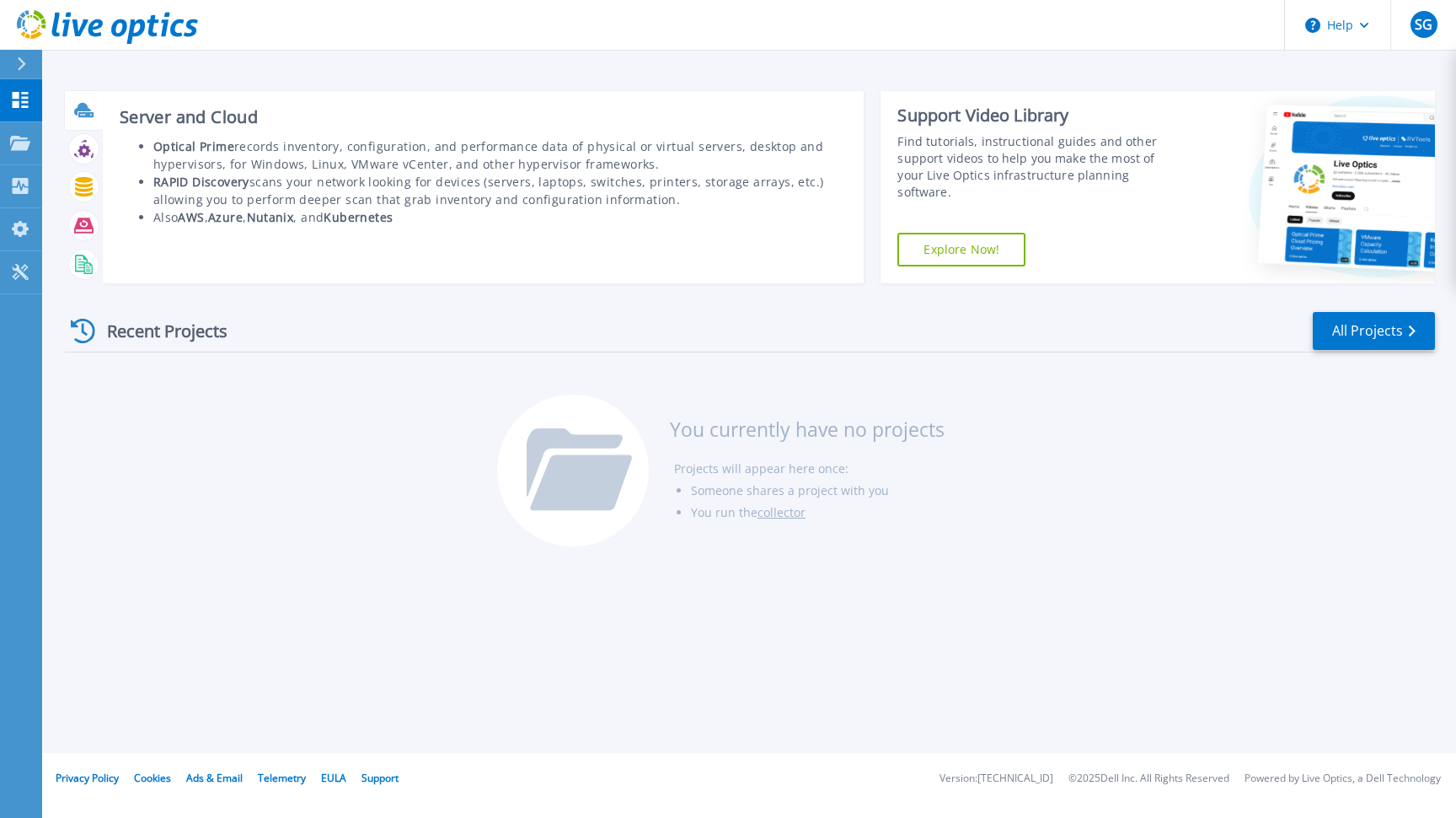
click at [89, 123] on div at bounding box center [84, 110] width 29 height 29
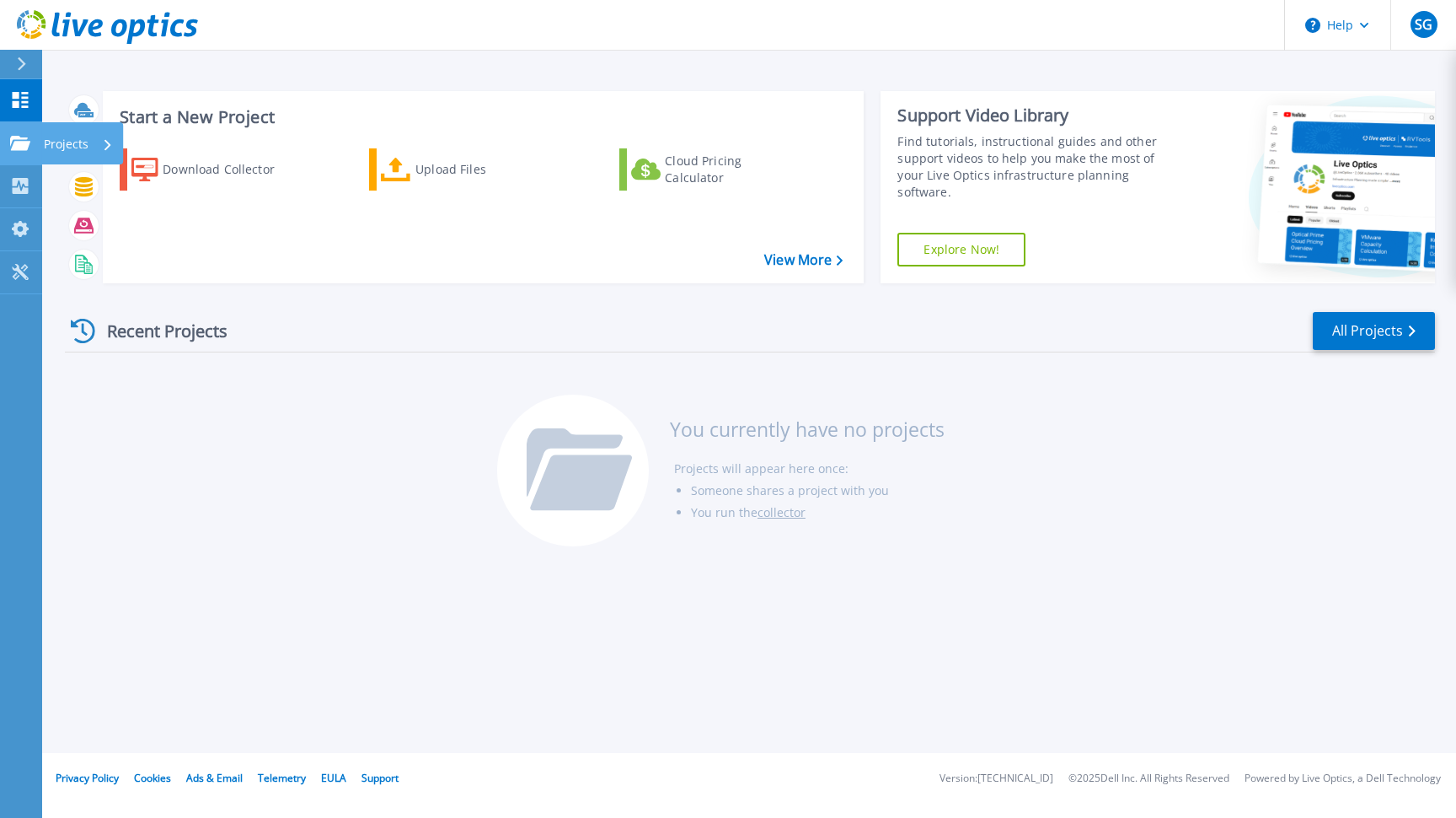
click at [16, 145] on icon at bounding box center [20, 142] width 20 height 15
click at [433, 579] on div "Start a New Project Download Collector Upload Files Cloud Pricing Calculator Vi…" at bounding box center [749, 376] width 1414 height 752
click at [799, 257] on link "View More" at bounding box center [803, 260] width 78 height 16
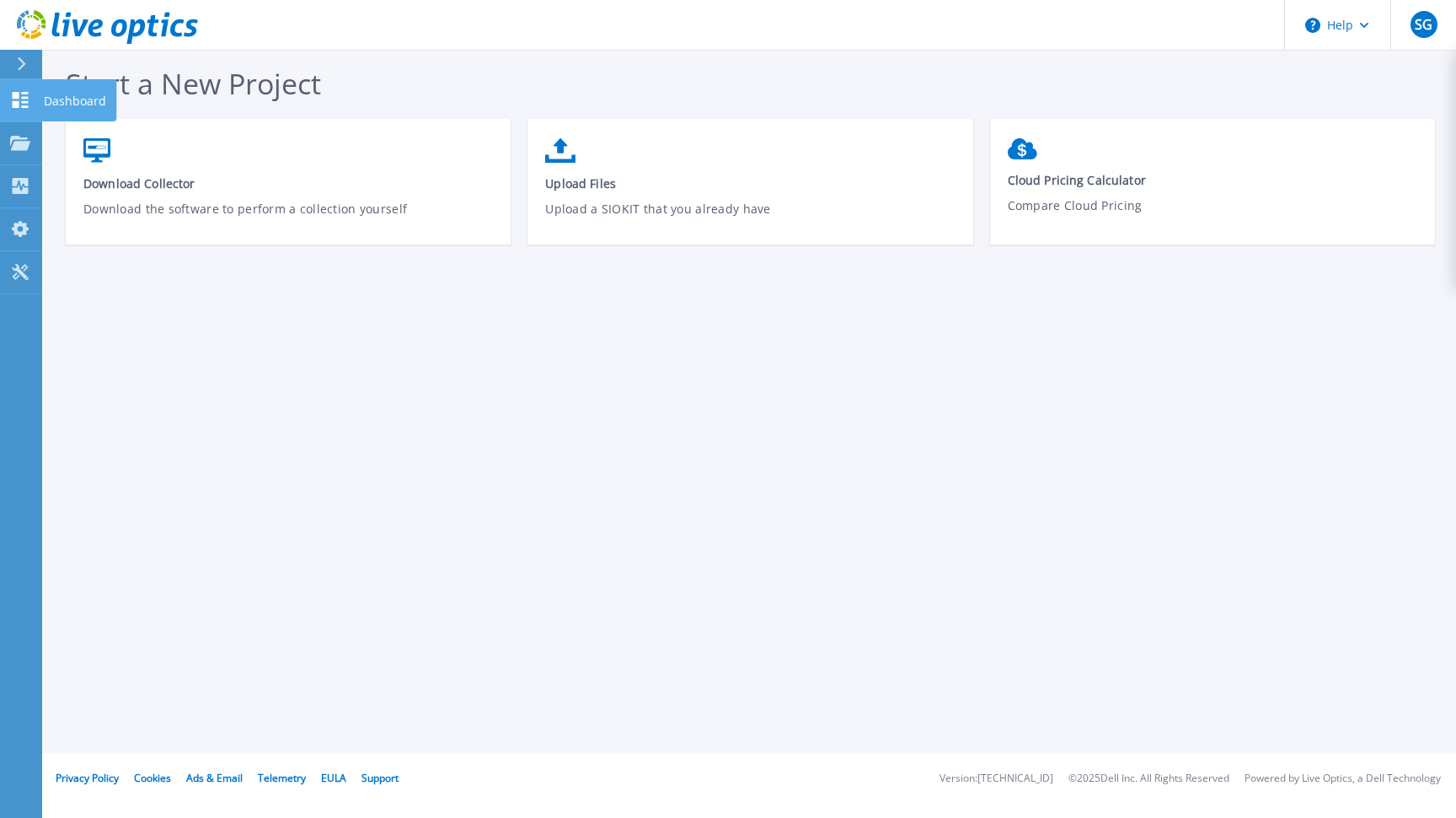
click at [18, 96] on icon at bounding box center [21, 99] width 16 height 16
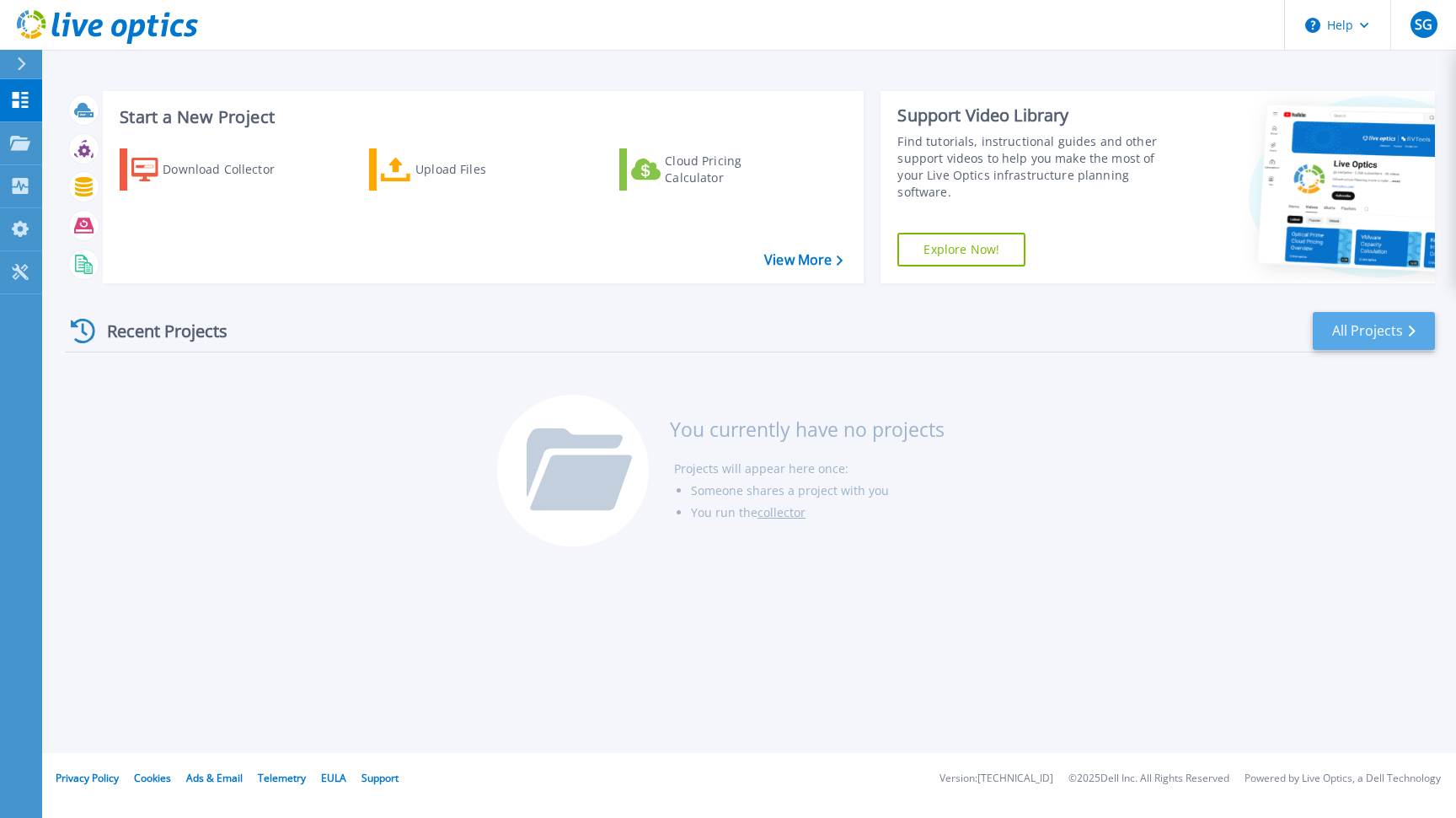
click at [1368, 337] on link "All Projects" at bounding box center [1374, 330] width 122 height 38
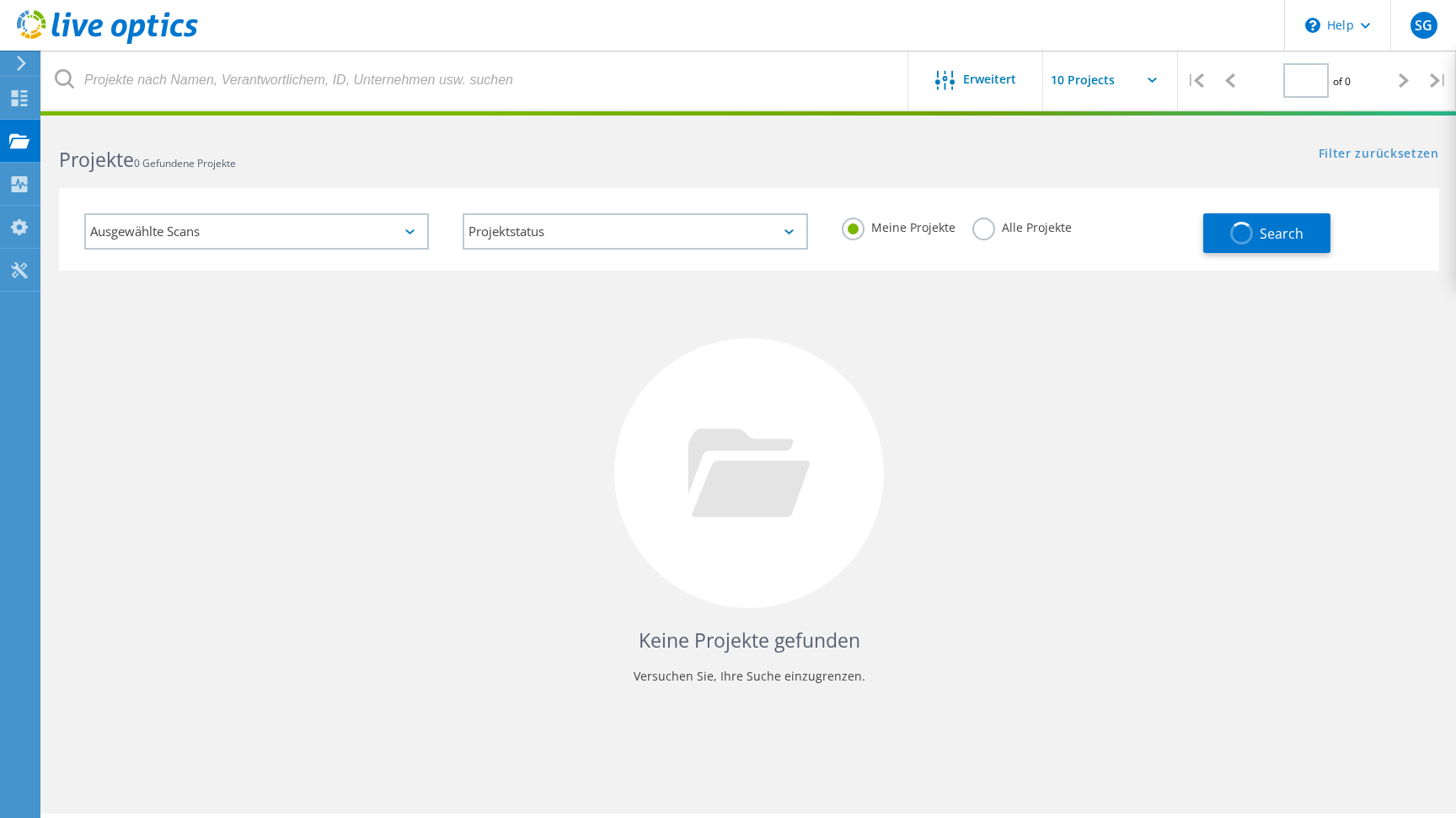
type input "1"
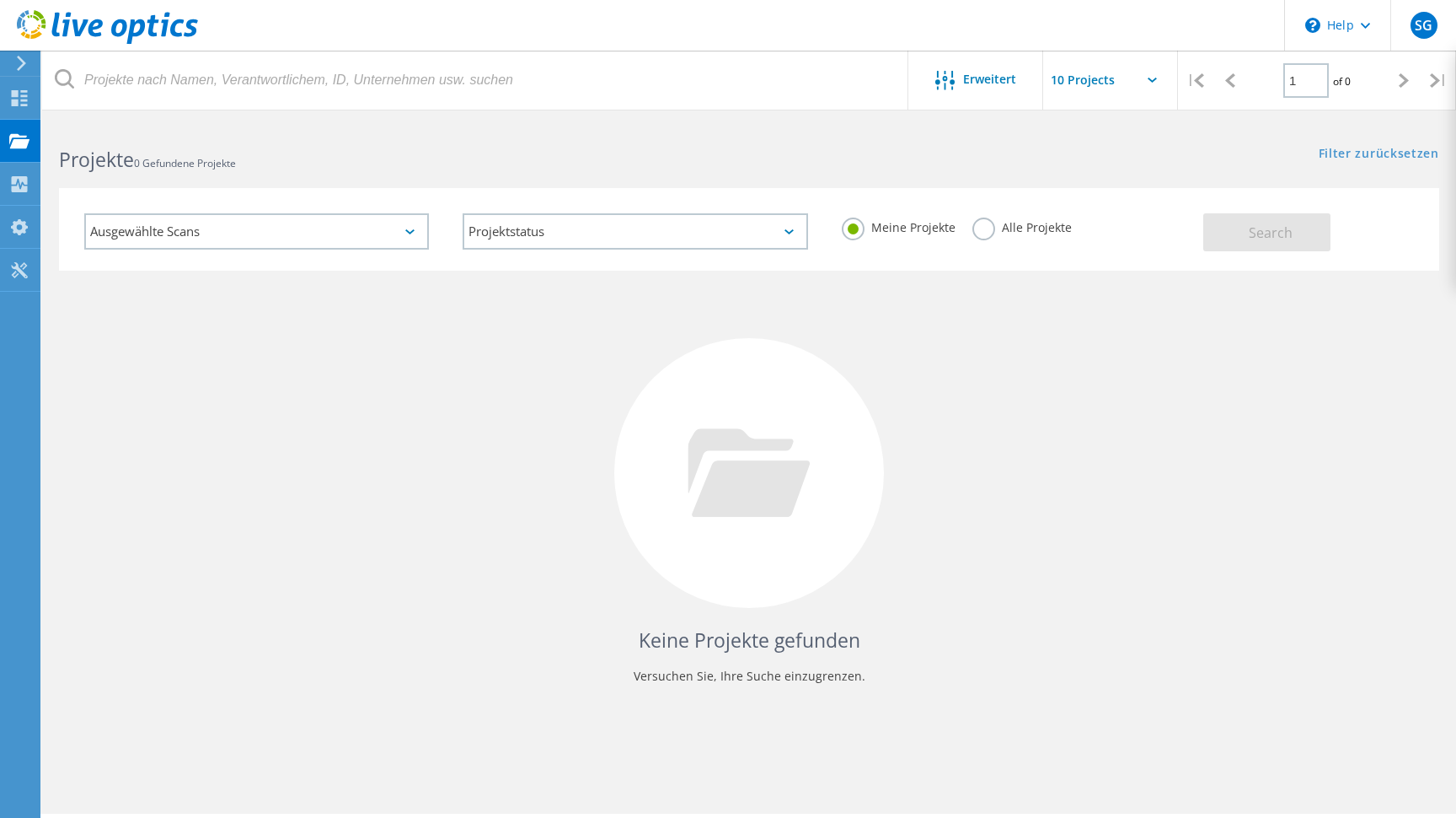
click at [411, 232] on icon at bounding box center [410, 232] width 9 height 5
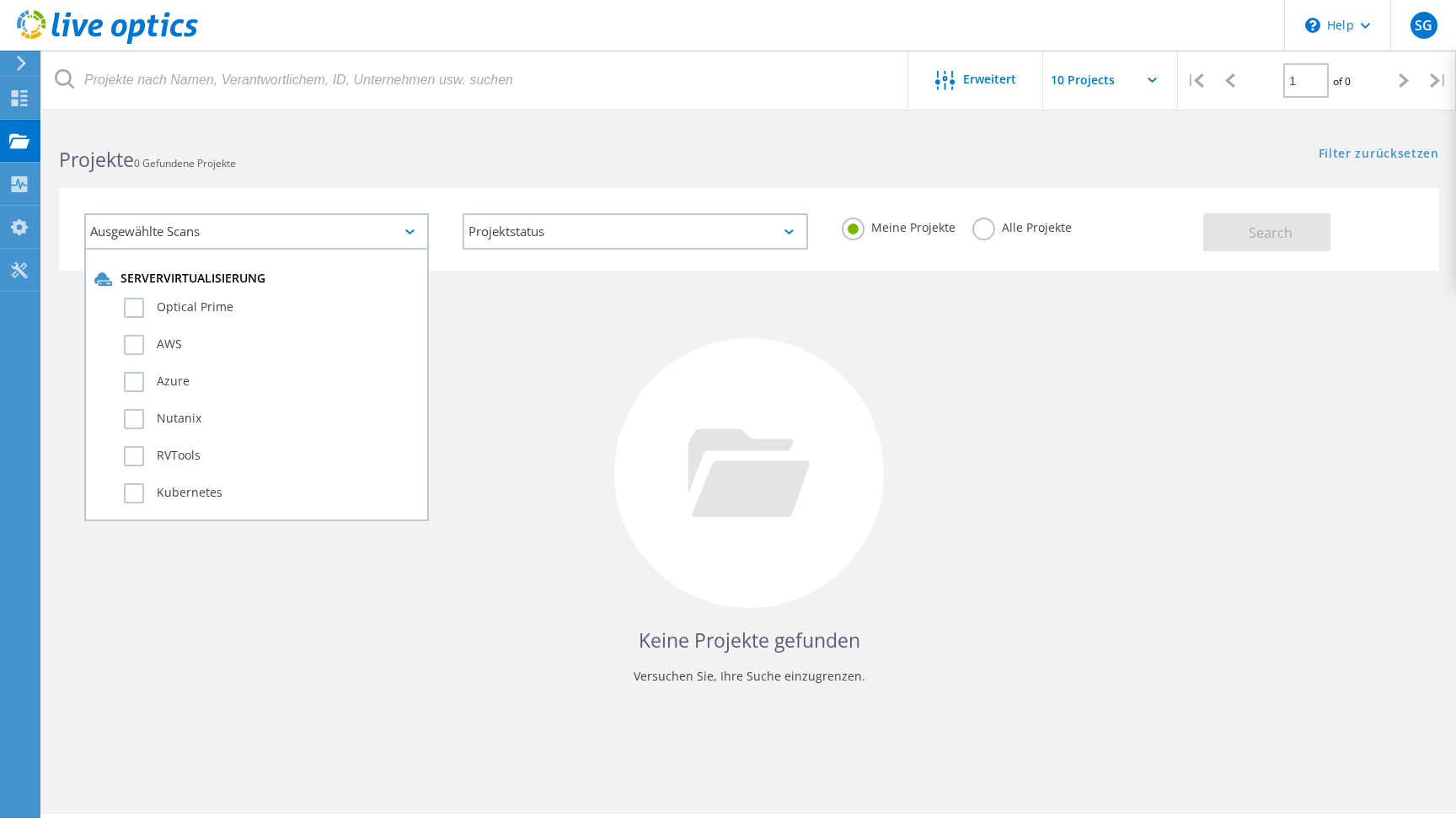
click at [411, 232] on icon at bounding box center [410, 232] width 9 height 5
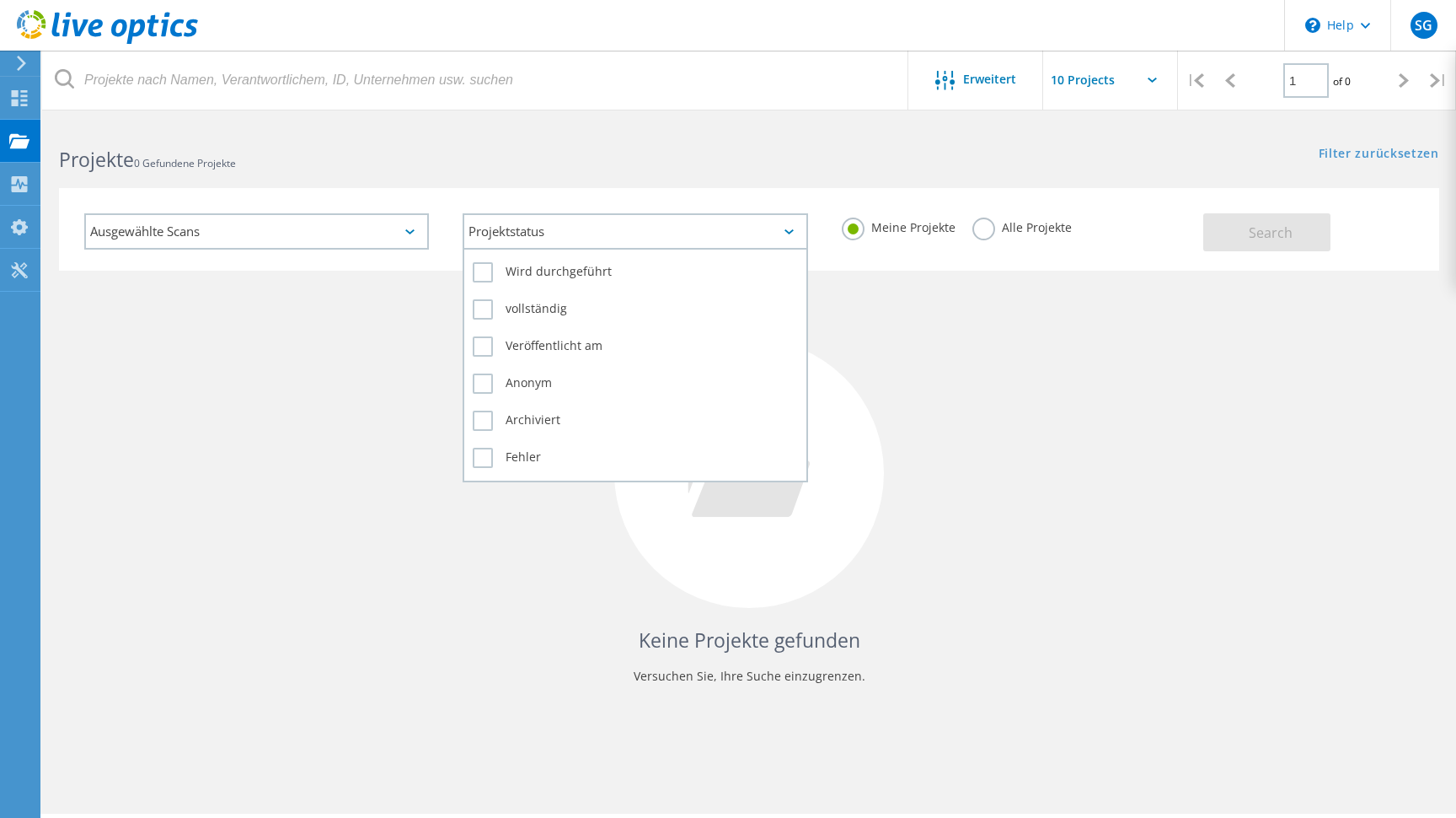
click at [533, 232] on div "Projektstatus" at bounding box center [635, 231] width 345 height 36
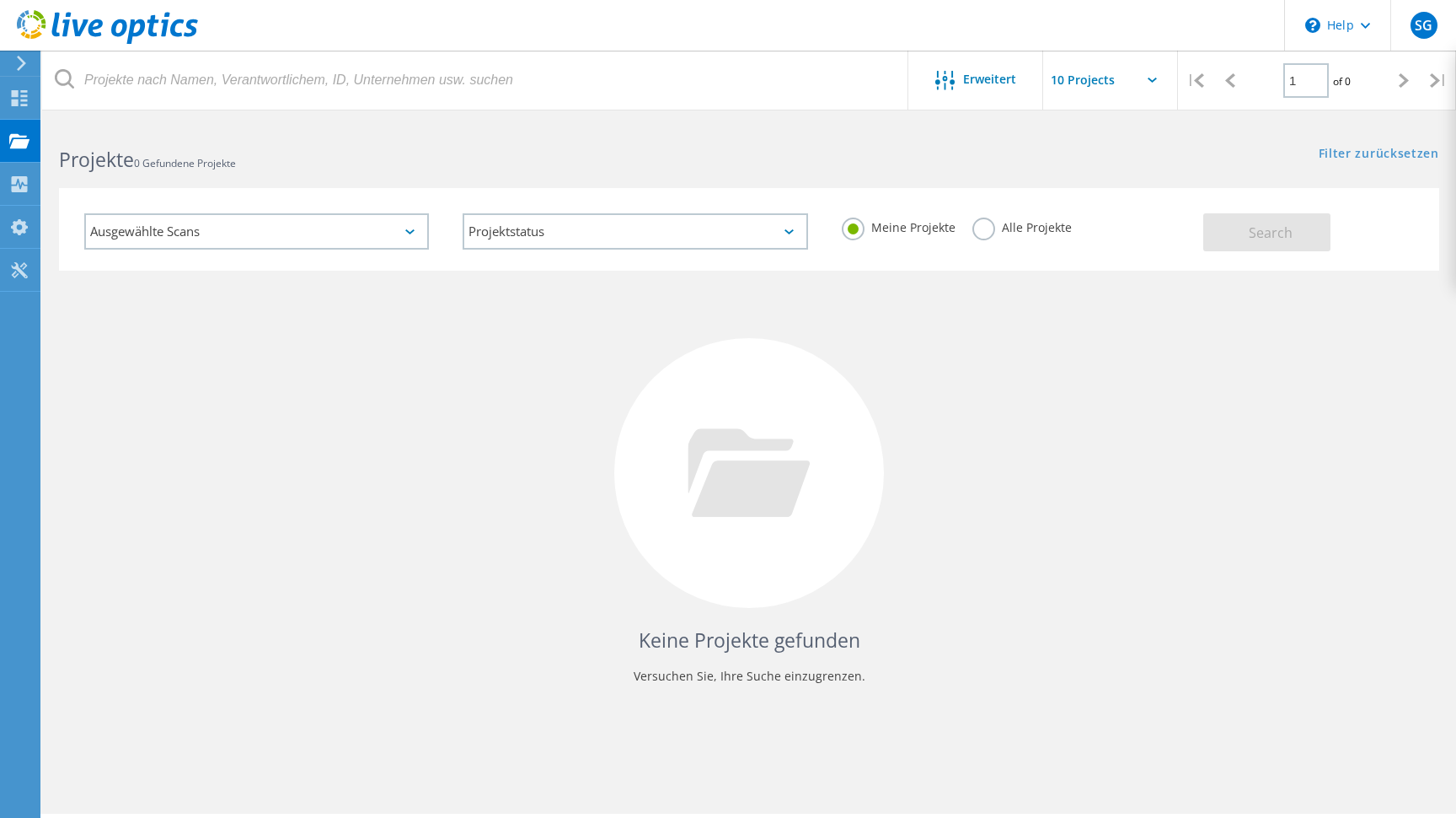
click at [1045, 222] on label "Alle Projekte" at bounding box center [1021, 225] width 99 height 16
click at [0, 0] on input "Alle Projekte" at bounding box center [0, 0] width 0 height 0
click at [1264, 227] on span "Search" at bounding box center [1271, 232] width 44 height 18
click at [1151, 79] on icon at bounding box center [1152, 80] width 9 height 5
click at [1152, 75] on input "text" at bounding box center [1127, 80] width 168 height 59
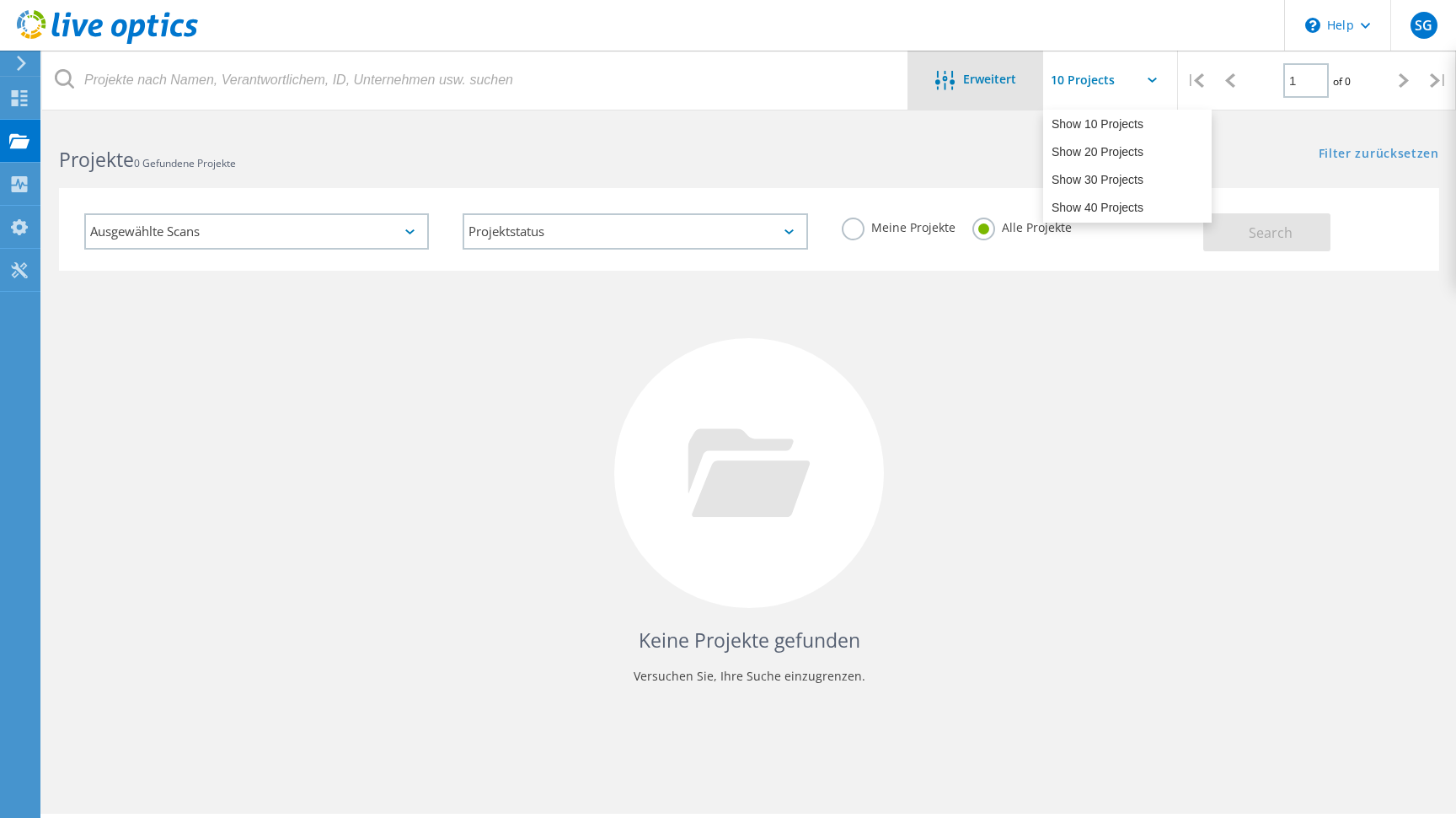
click at [997, 102] on div "Erweitert" at bounding box center [976, 80] width 135 height 59
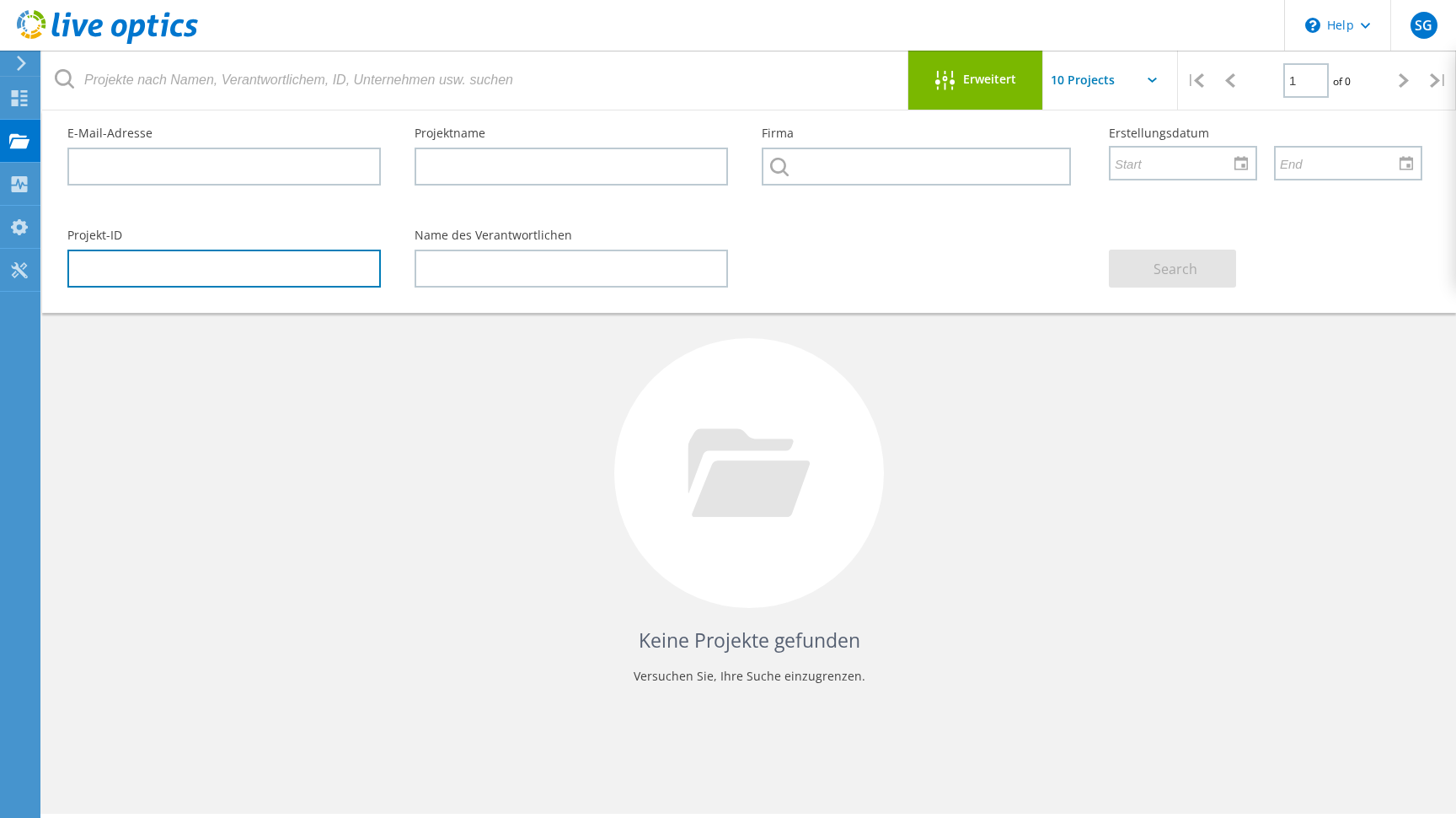
click at [329, 257] on input "text" at bounding box center [223, 268] width 313 height 38
paste input "3083939"
type input "3083939"
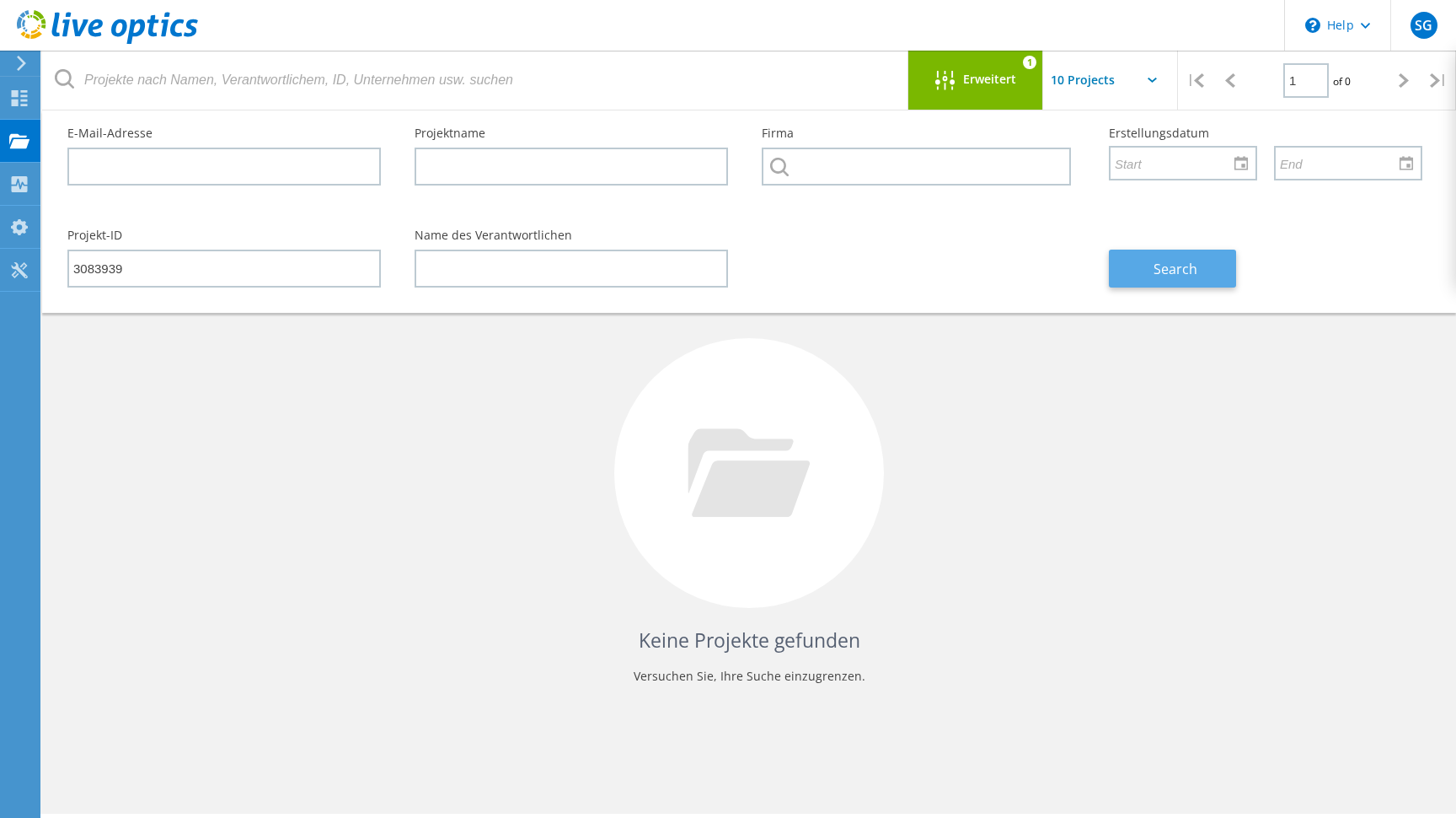
click at [1141, 276] on button "Search" at bounding box center [1171, 268] width 127 height 38
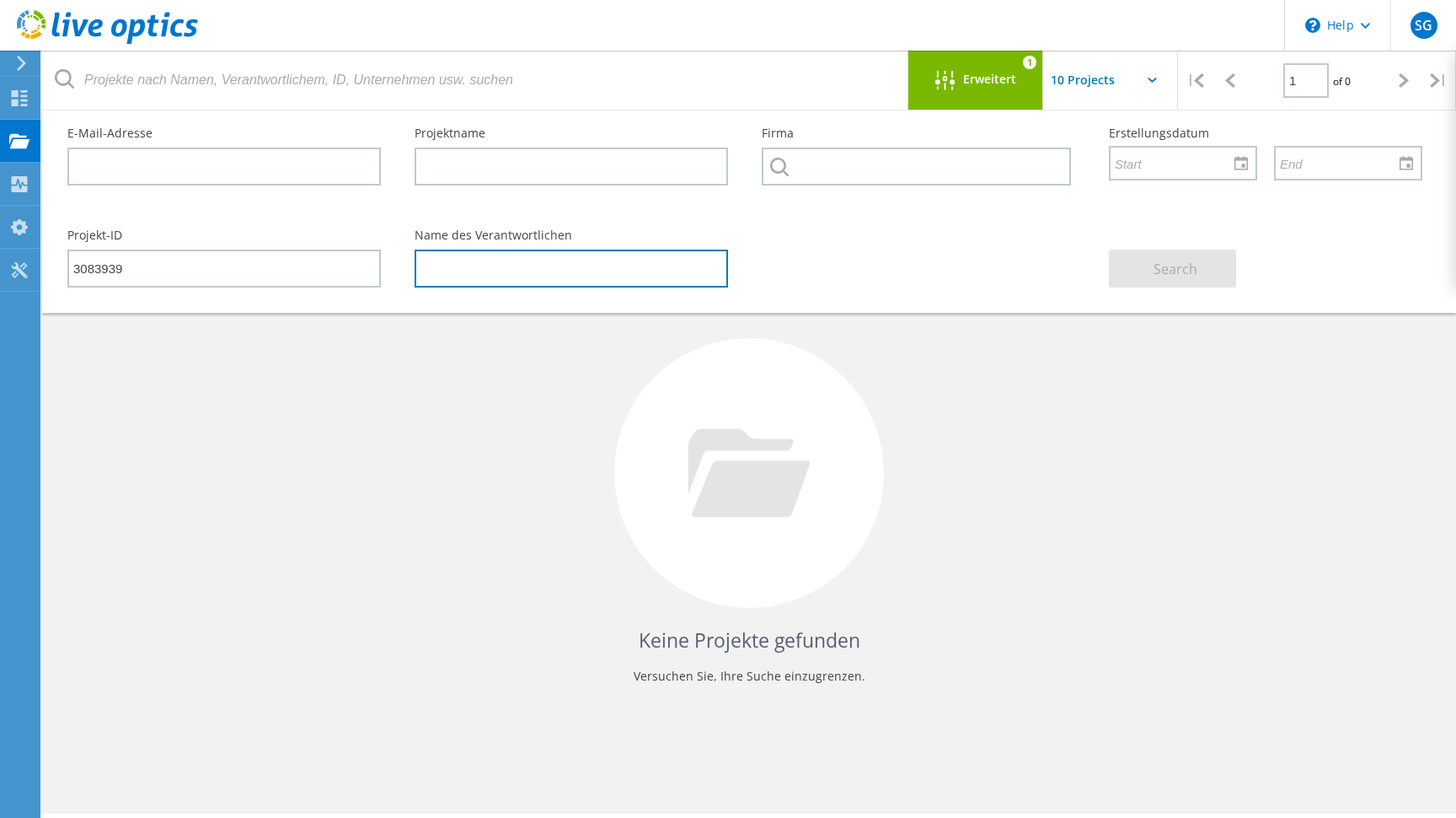
click at [680, 275] on input "text" at bounding box center [571, 268] width 313 height 38
type input "Jörg Hasselmann"
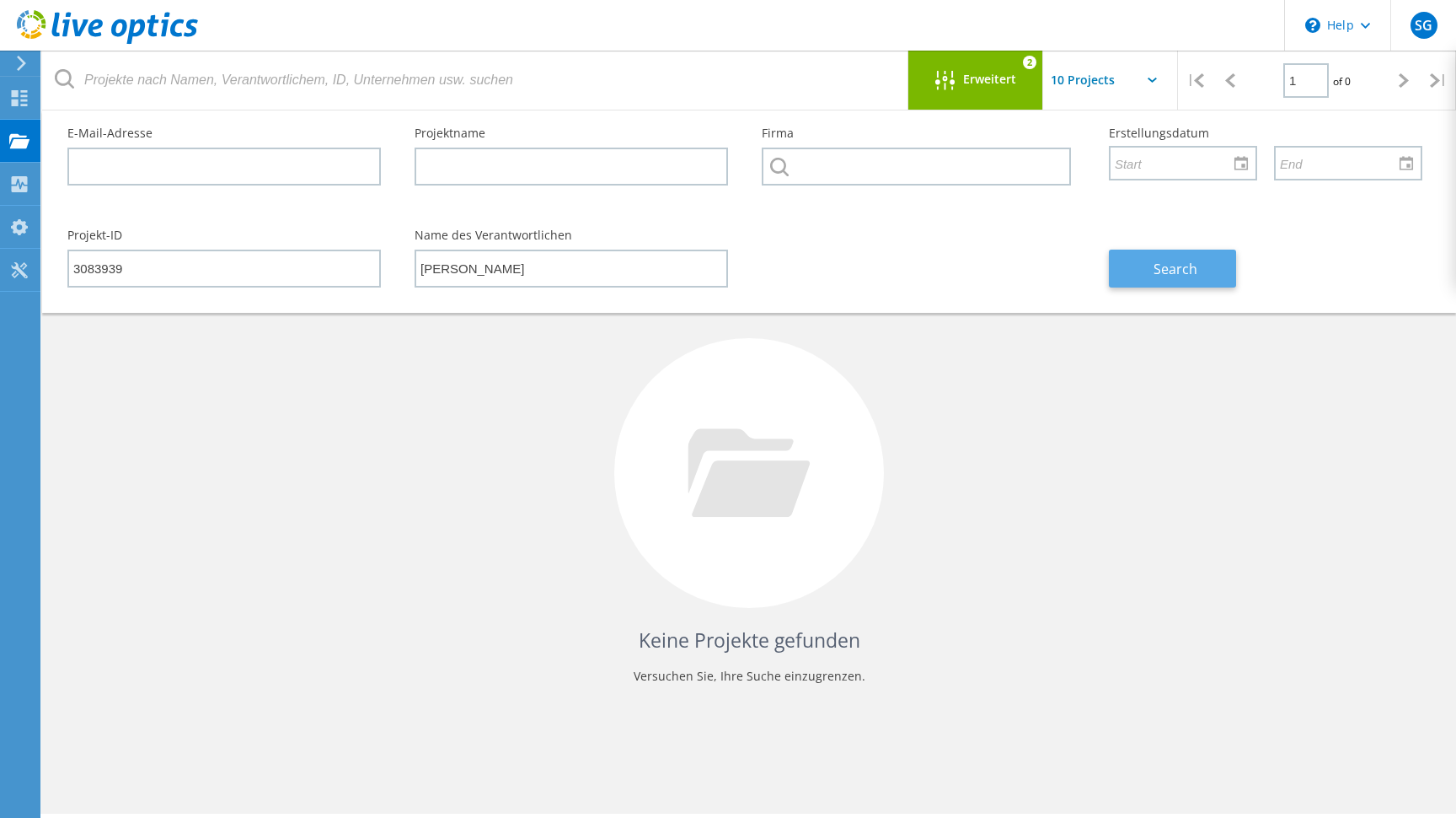
click at [1120, 273] on button "Search" at bounding box center [1171, 268] width 127 height 38
click at [992, 418] on div "Keine Projekte gefunden Versuchen Sie, Ihre Suche einzugrenzen." at bounding box center [749, 488] width 1380 height 436
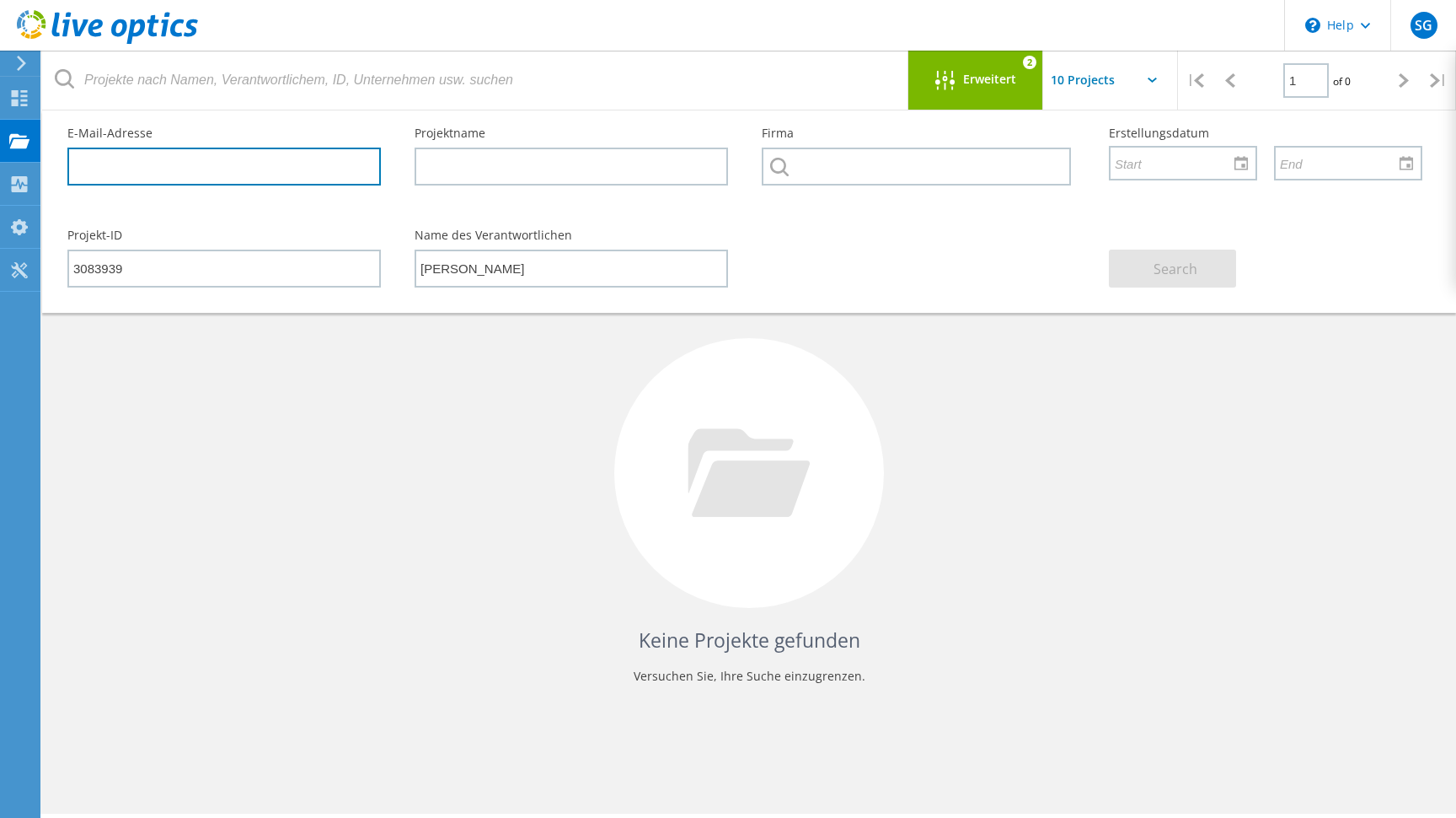
click at [296, 169] on input "text" at bounding box center [223, 167] width 313 height 38
paste input "Andreas.Naumertat@ukdd.de"
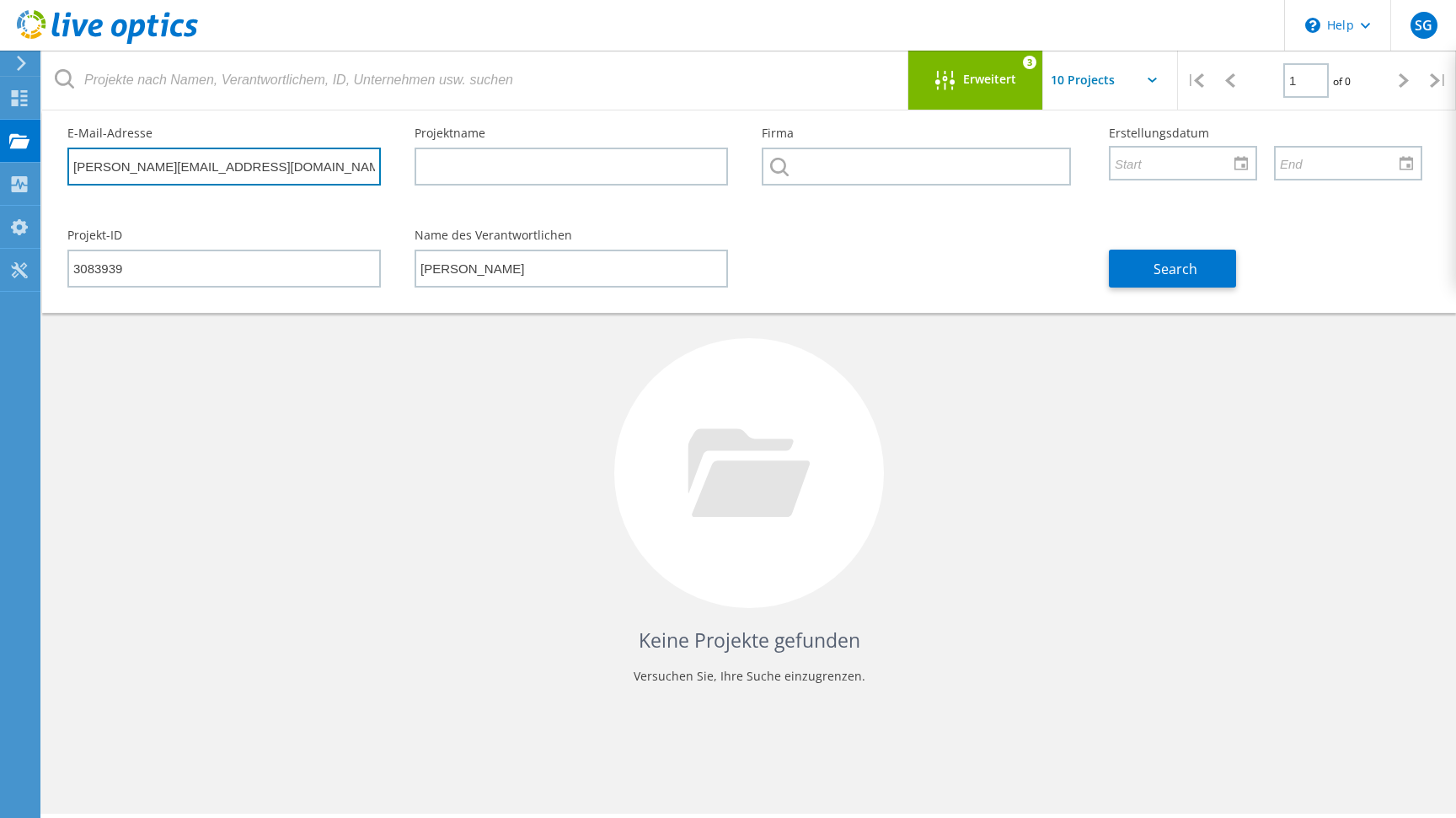
type input "Andreas.Naumertat@ukdd.de"
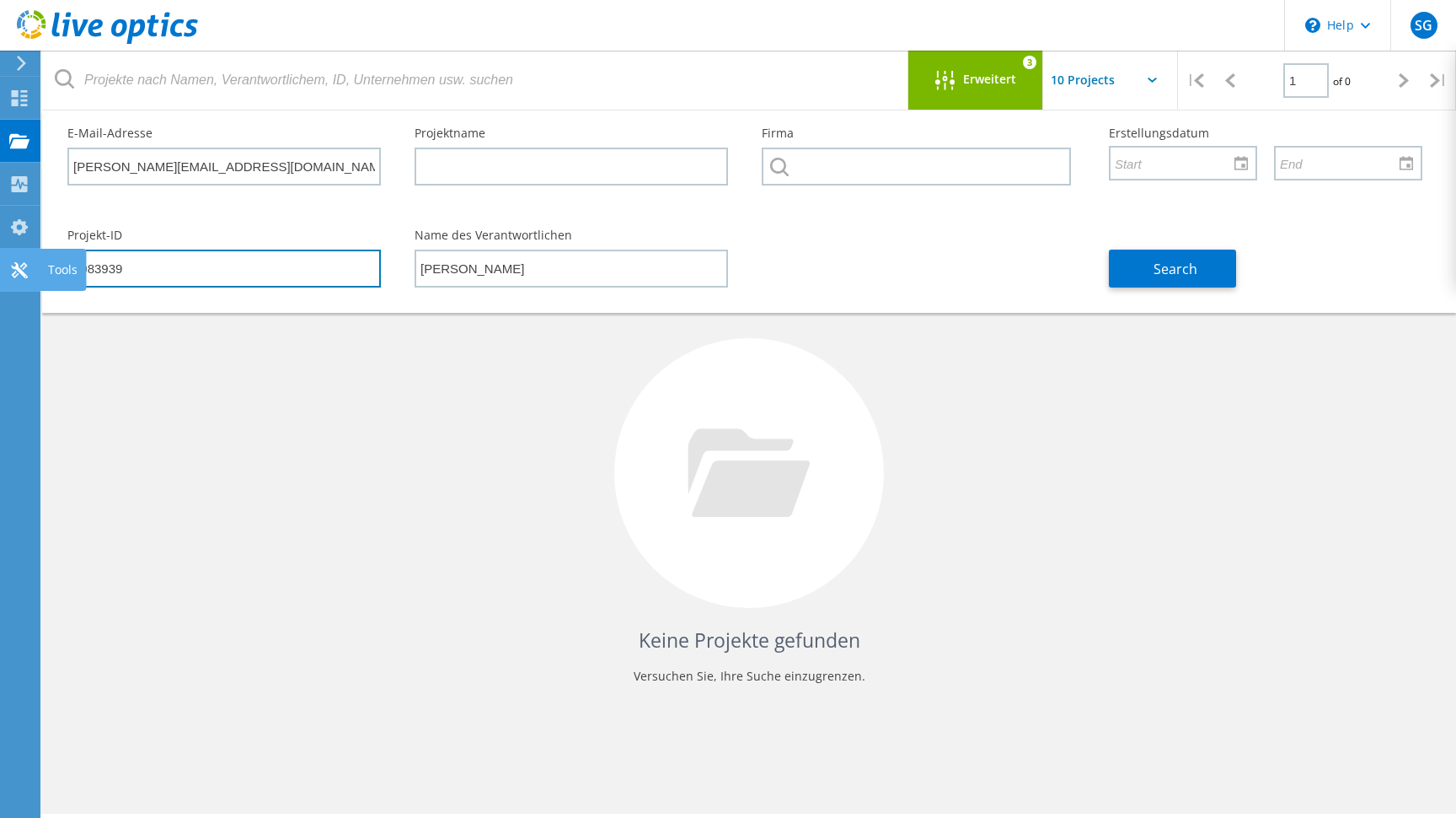
drag, startPoint x: 224, startPoint y: 267, endPoint x: 9, endPoint y: 264, distance: 215.0
click at [9, 264] on div "\n Help Explore Helpful Articles Contact Support SG Endbenutzer Stefan Grossert…" at bounding box center [728, 494] width 1456 height 742
type input "308393"
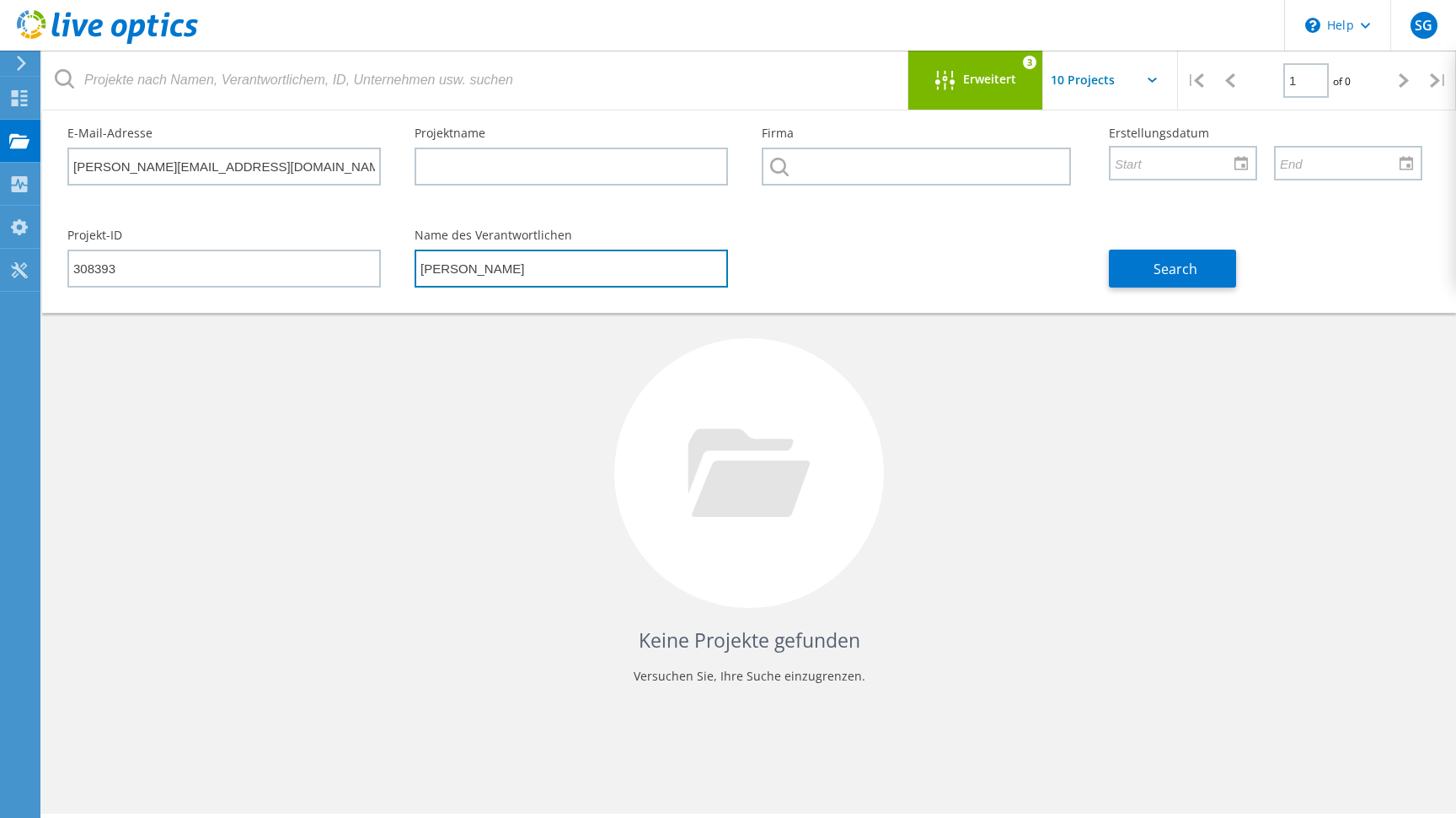
drag, startPoint x: 583, startPoint y: 272, endPoint x: 328, endPoint y: 272, distance: 255.0
click at [329, 272] on div "Projekt-ID 308393 Name des Verantwortlichen Jörg Hasselmann Search" at bounding box center [745, 258] width 1389 height 91
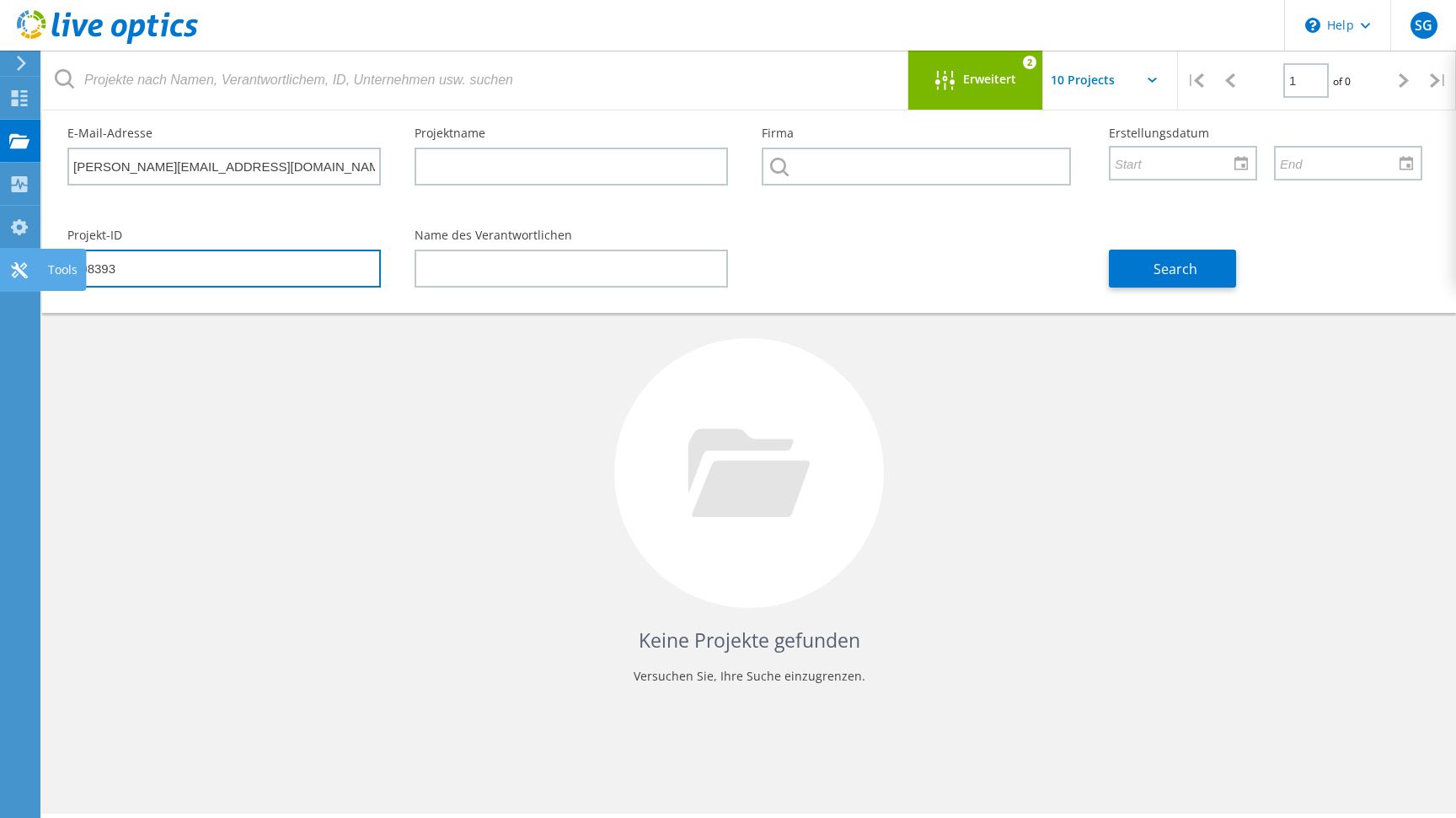
drag, startPoint x: 241, startPoint y: 274, endPoint x: 0, endPoint y: 274, distance: 241.0
click at [0, 274] on div "\n Help Explore Helpful Articles Contact Support SG Endbenutzer Stefan Grossert…" at bounding box center [728, 494] width 1456 height 742
type input "3"
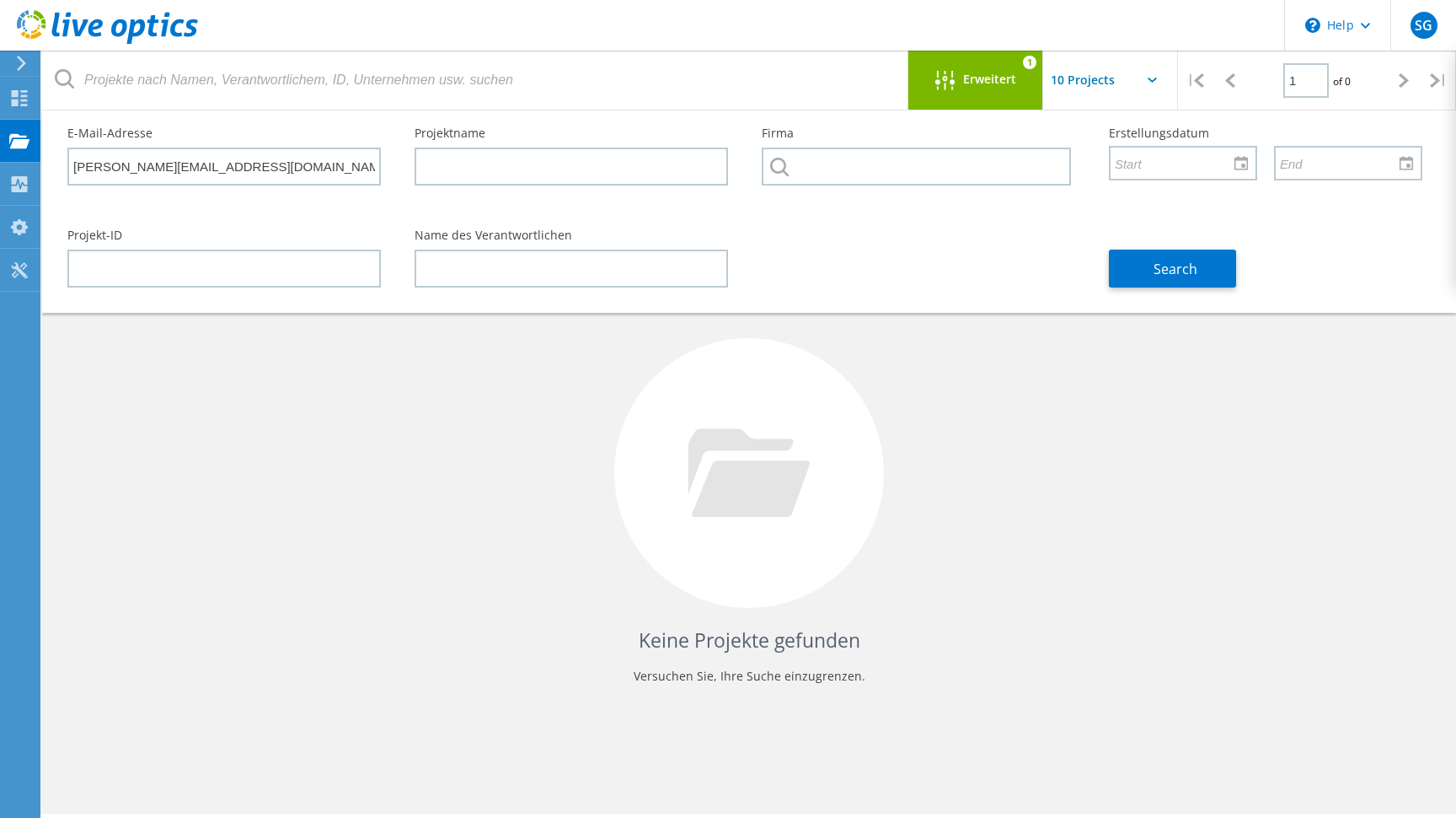
click at [987, 243] on div "Projekt-ID Name des Verantwortlichen Search" at bounding box center [745, 258] width 1389 height 91
click at [1190, 273] on span "Search" at bounding box center [1175, 268] width 44 height 18
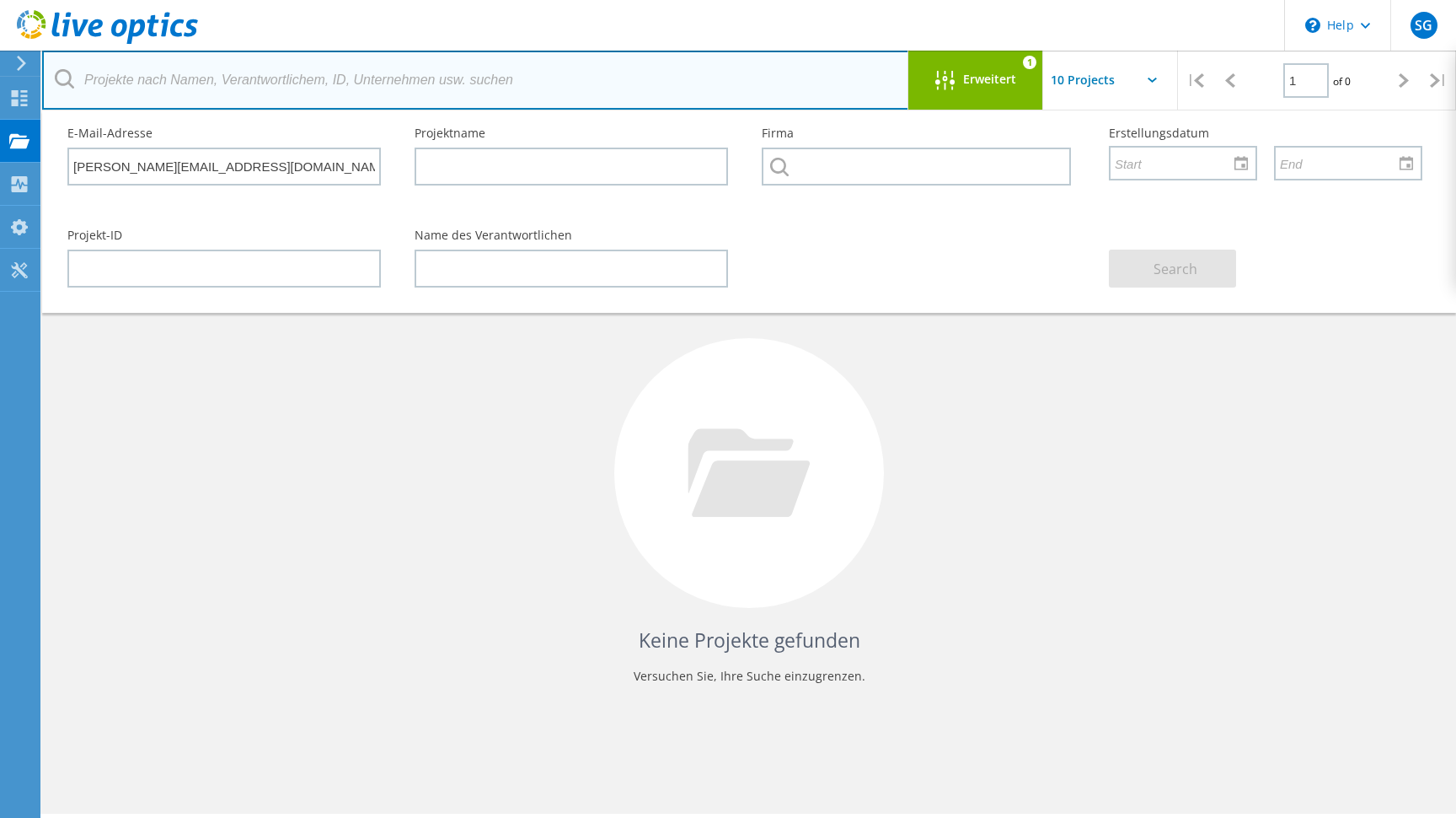
click at [473, 80] on input "text" at bounding box center [475, 80] width 867 height 59
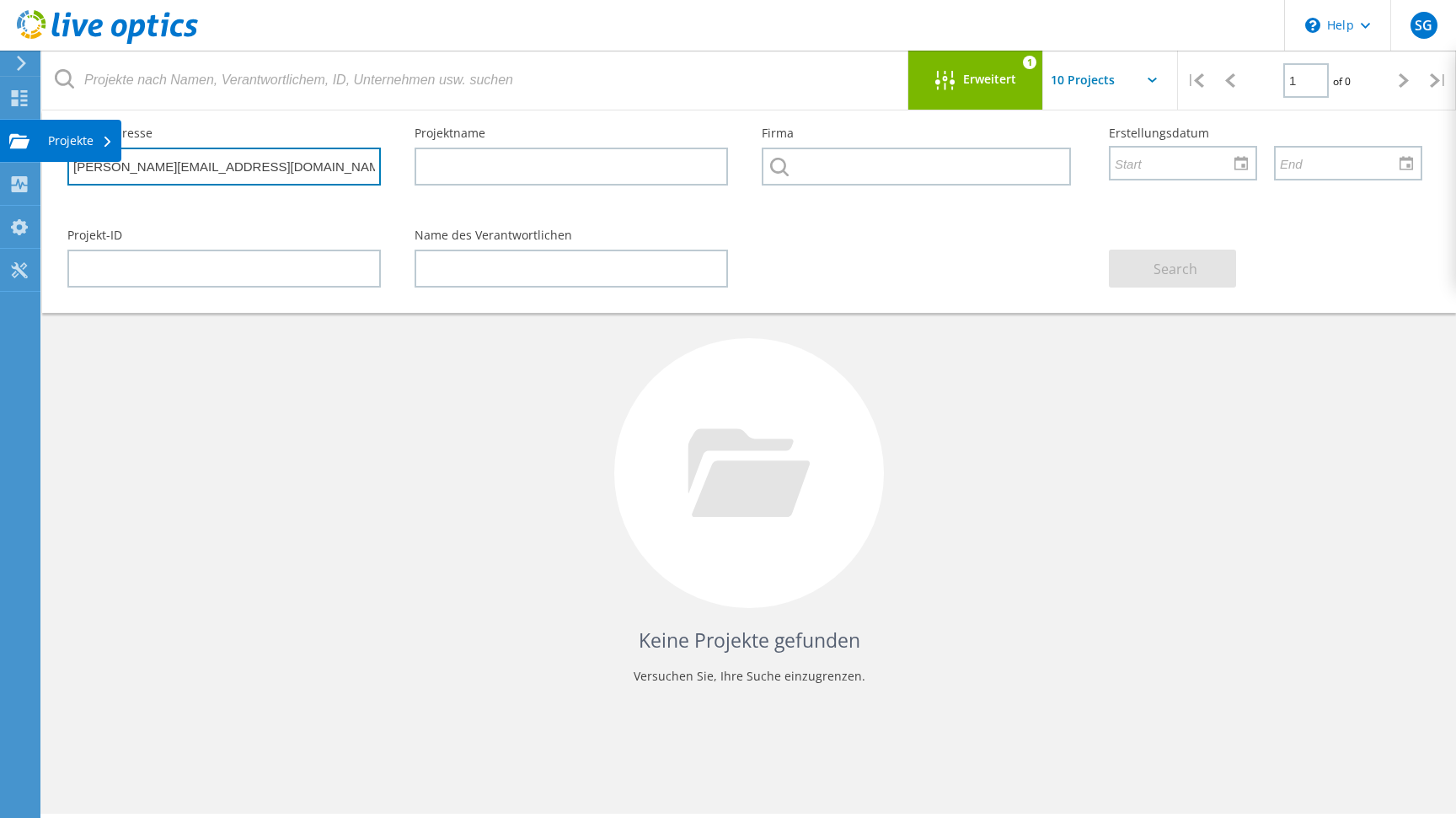
drag, startPoint x: 257, startPoint y: 166, endPoint x: 0, endPoint y: 146, distance: 257.8
click at [0, 146] on div "\n Help Explore Helpful Articles Contact Support SG Endbenutzer Stefan Grossert…" at bounding box center [728, 494] width 1456 height 742
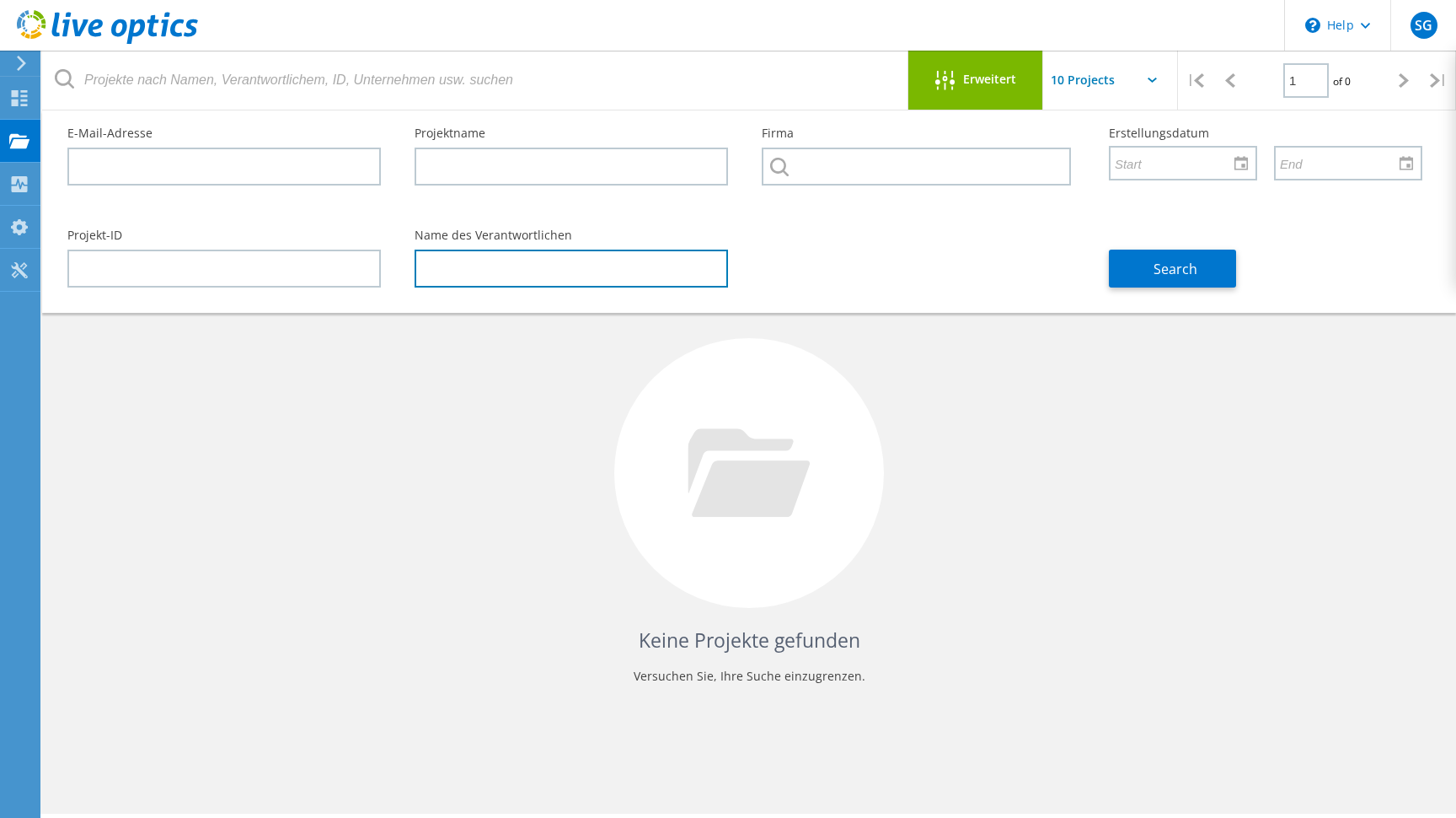
click at [473, 280] on input "text" at bounding box center [571, 268] width 313 height 38
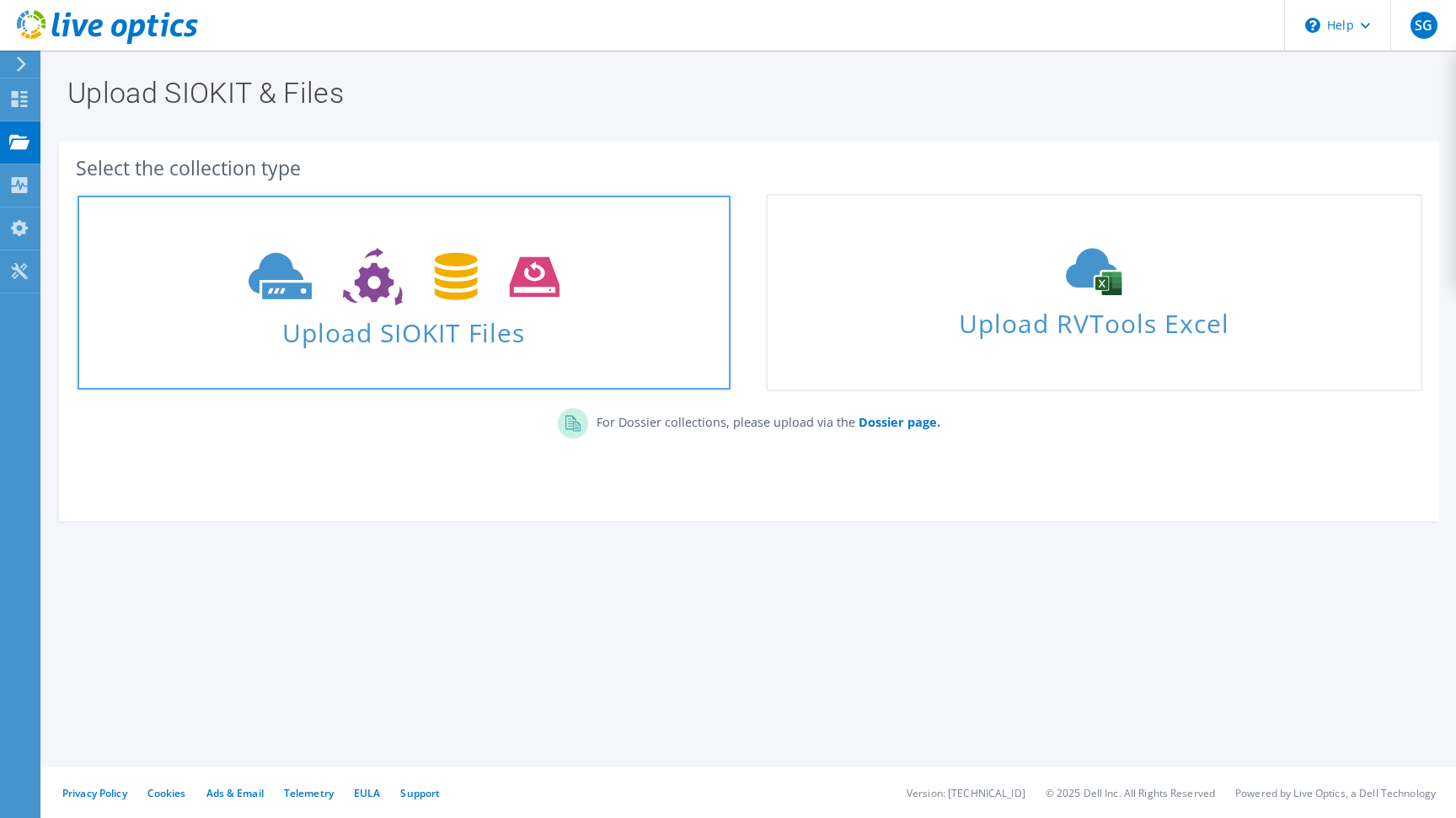
click at [616, 305] on span at bounding box center [404, 274] width 653 height 71
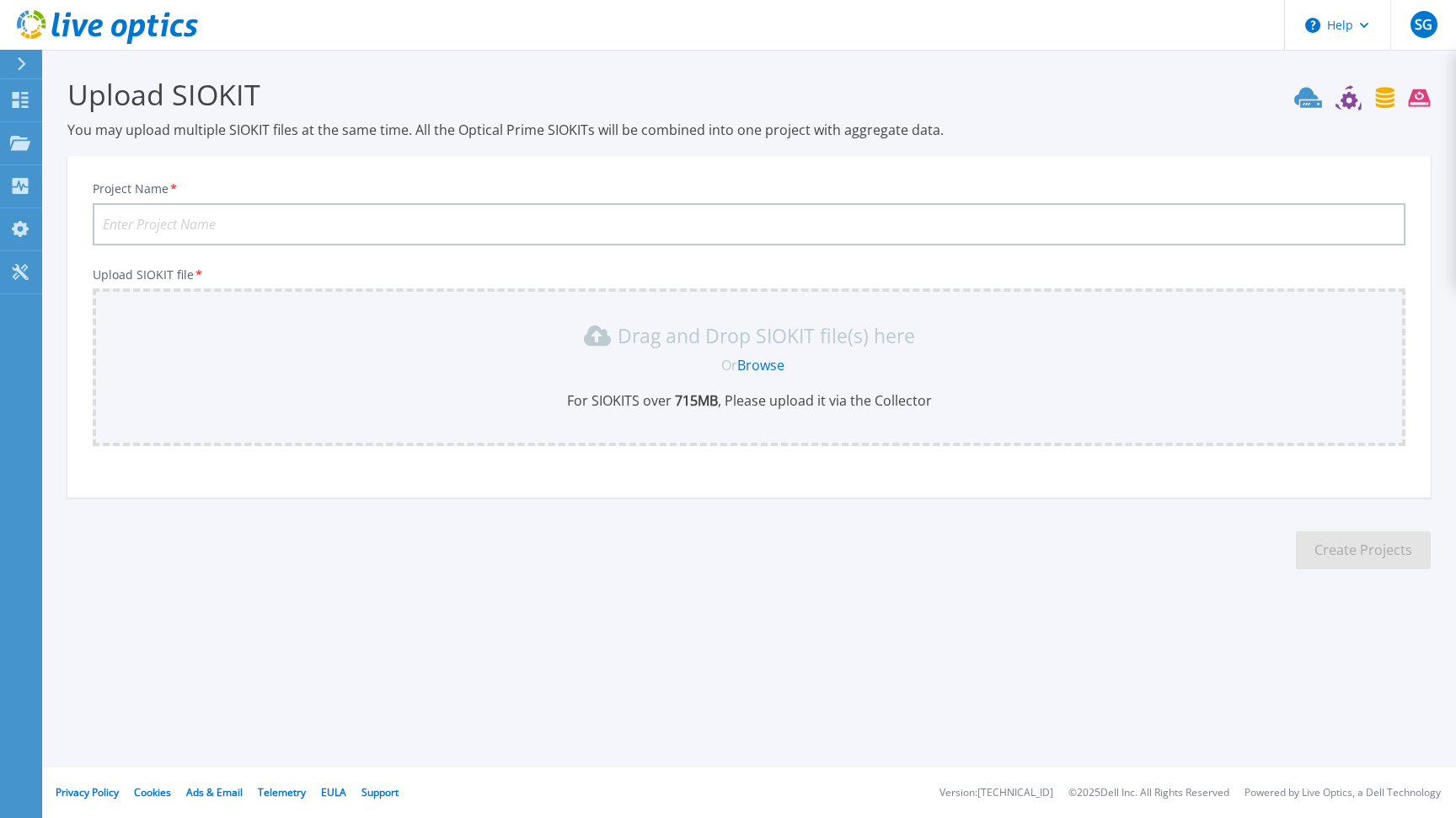
click at [462, 224] on input "Project Name *" at bounding box center [749, 223] width 1313 height 42
paste input "CL-PROD-vSAN"
type input "CL-PROD-vSAN"
click at [295, 336] on div "Drag and Drop SIOKIT file(s) here" at bounding box center [749, 335] width 1292 height 27
click at [761, 365] on link "Browse" at bounding box center [761, 364] width 47 height 18
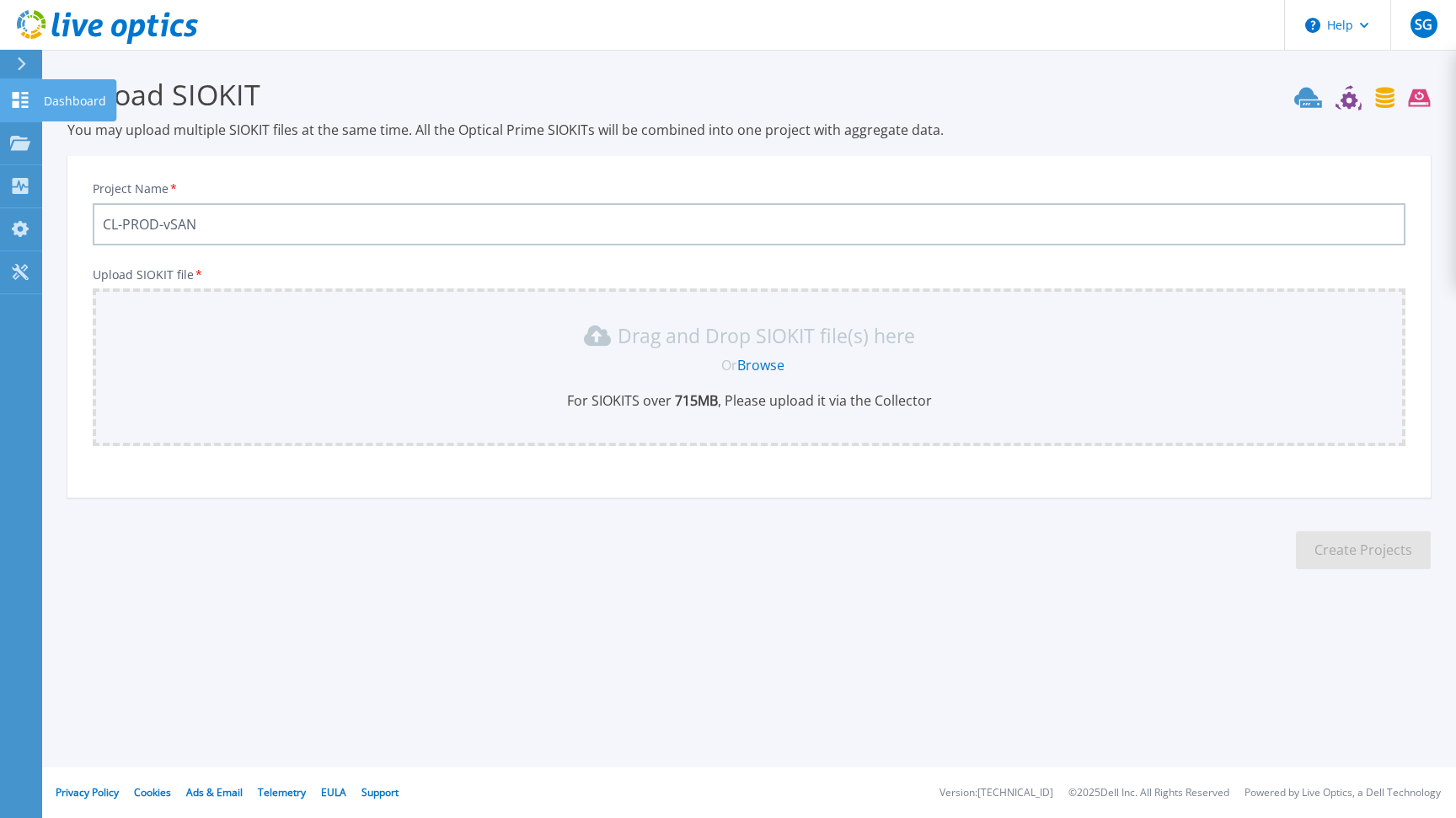
click at [16, 93] on icon at bounding box center [21, 99] width 16 height 16
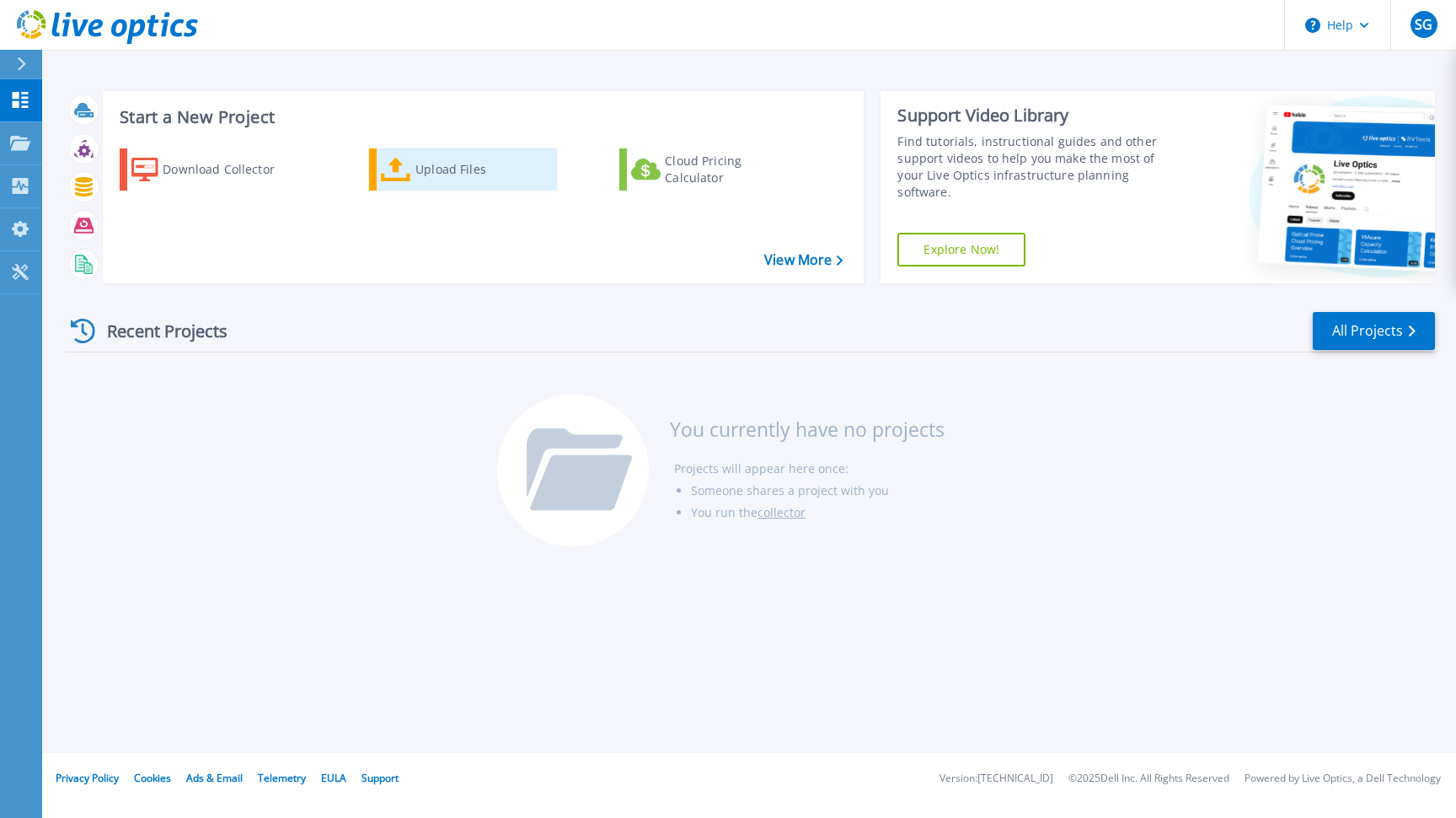
click at [471, 167] on div "Upload Files" at bounding box center [483, 169] width 135 height 34
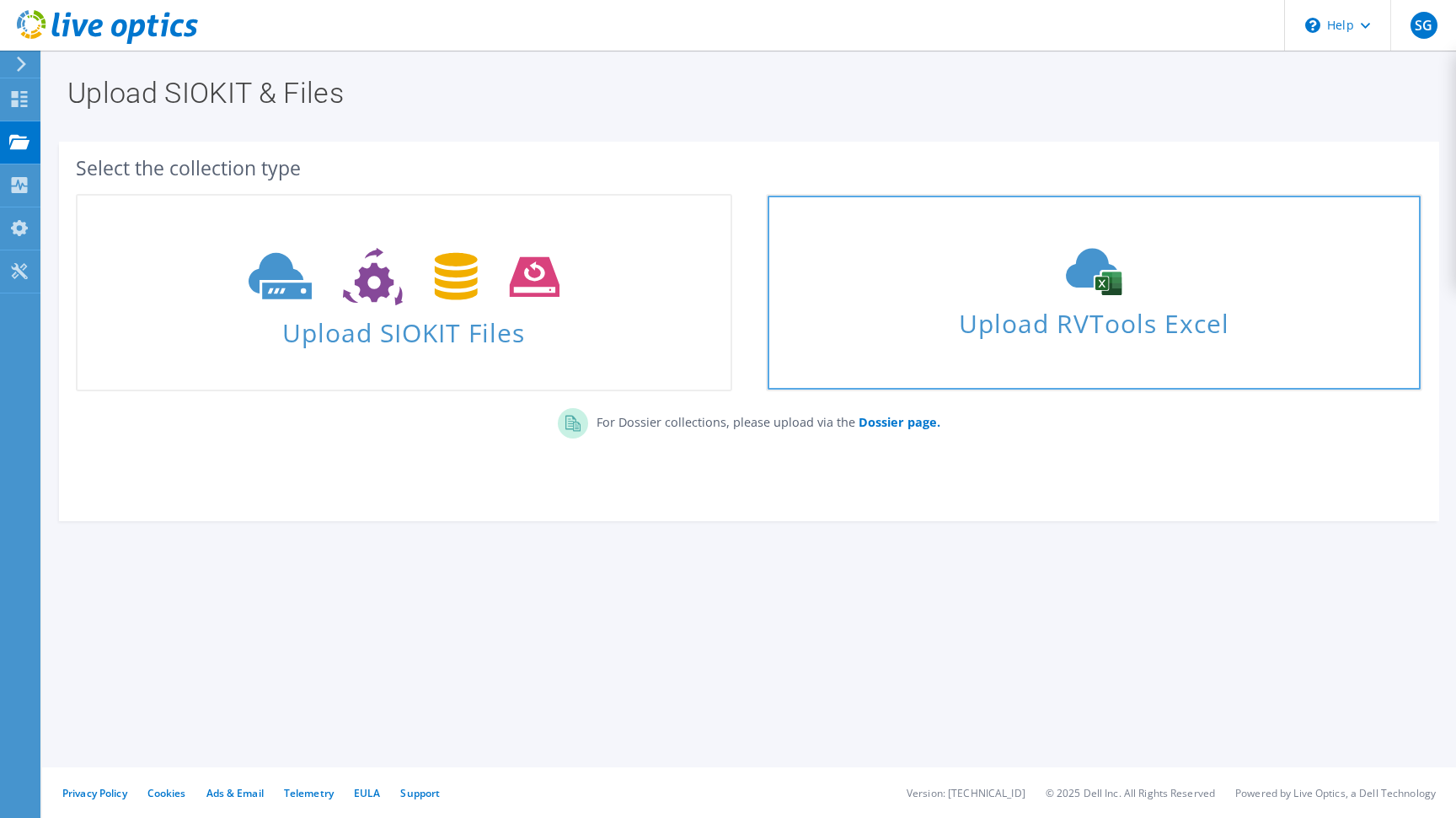
click at [930, 337] on span "Upload RVTools Excel" at bounding box center [1094, 319] width 653 height 36
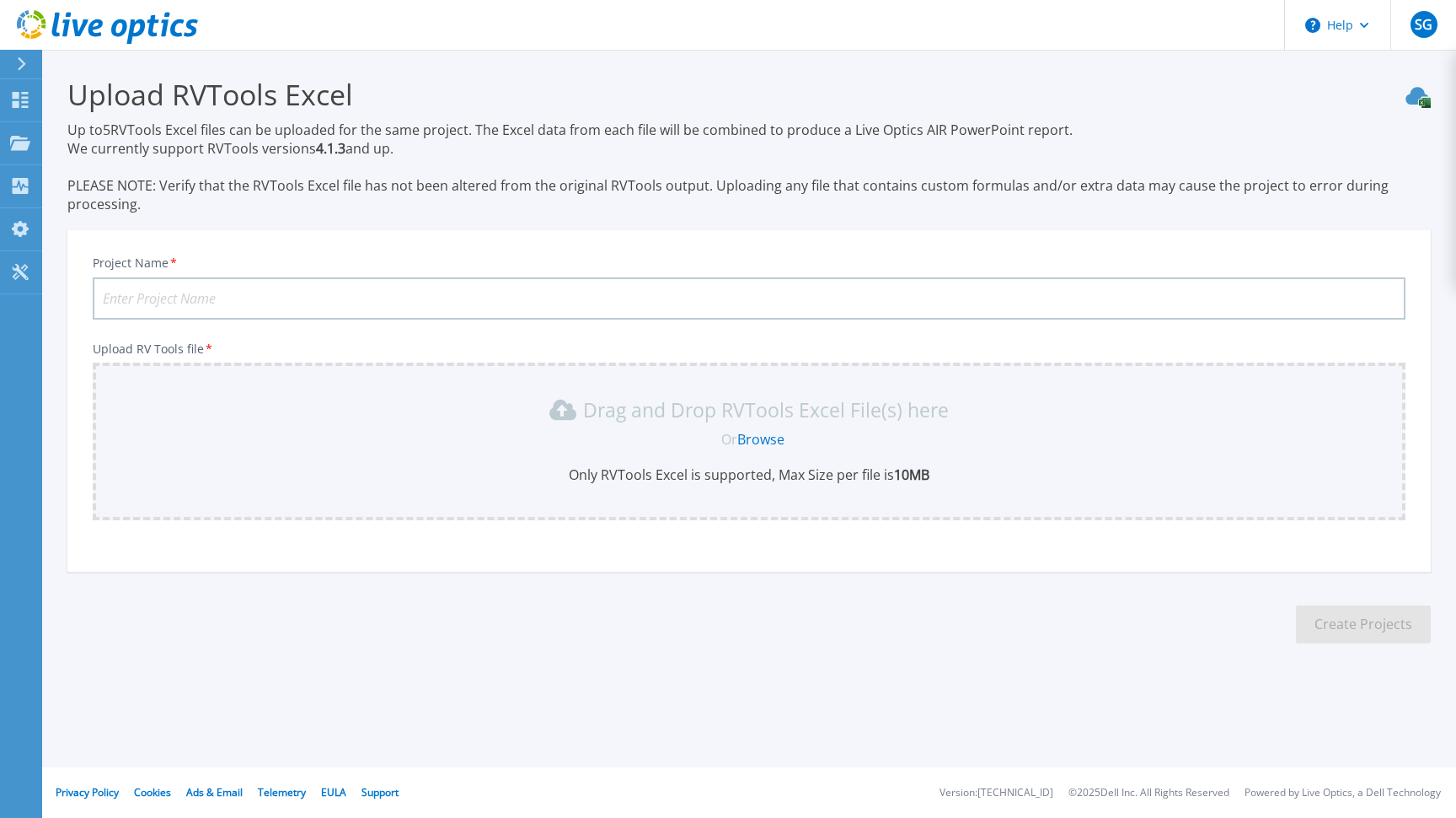
click at [407, 298] on input "Project Name *" at bounding box center [749, 298] width 1313 height 42
paste input "CL-PROD-vSAN"
type input "CL-PROD-vSAN"
click at [378, 374] on div "Drag and Drop RVTools Excel File(s) here Or Browse Only RVTools Excel is suppor…" at bounding box center [749, 441] width 1313 height 158
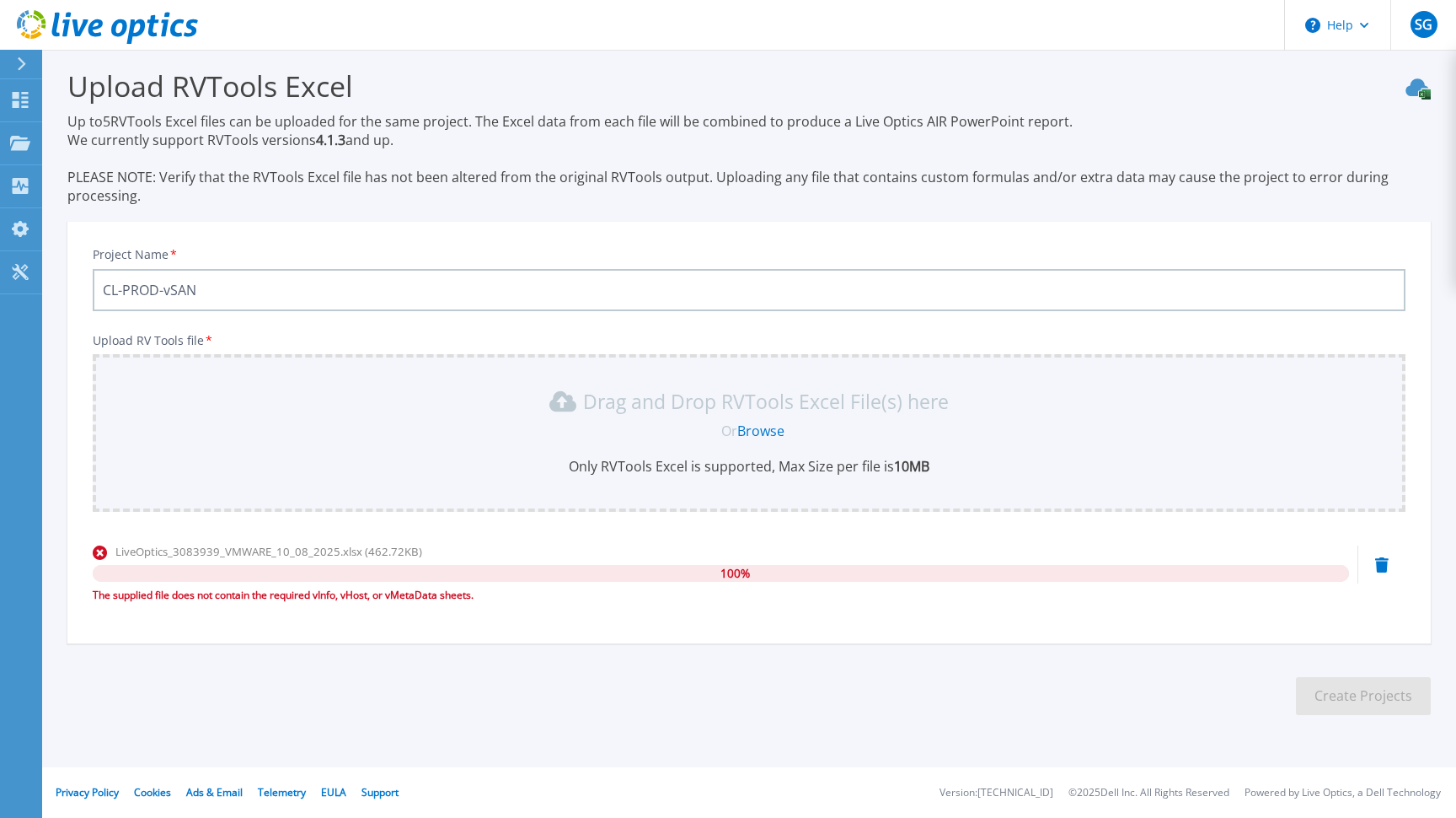
click at [1385, 563] on icon at bounding box center [1382, 565] width 14 height 16
click at [1388, 564] on icon at bounding box center [1382, 565] width 14 height 16
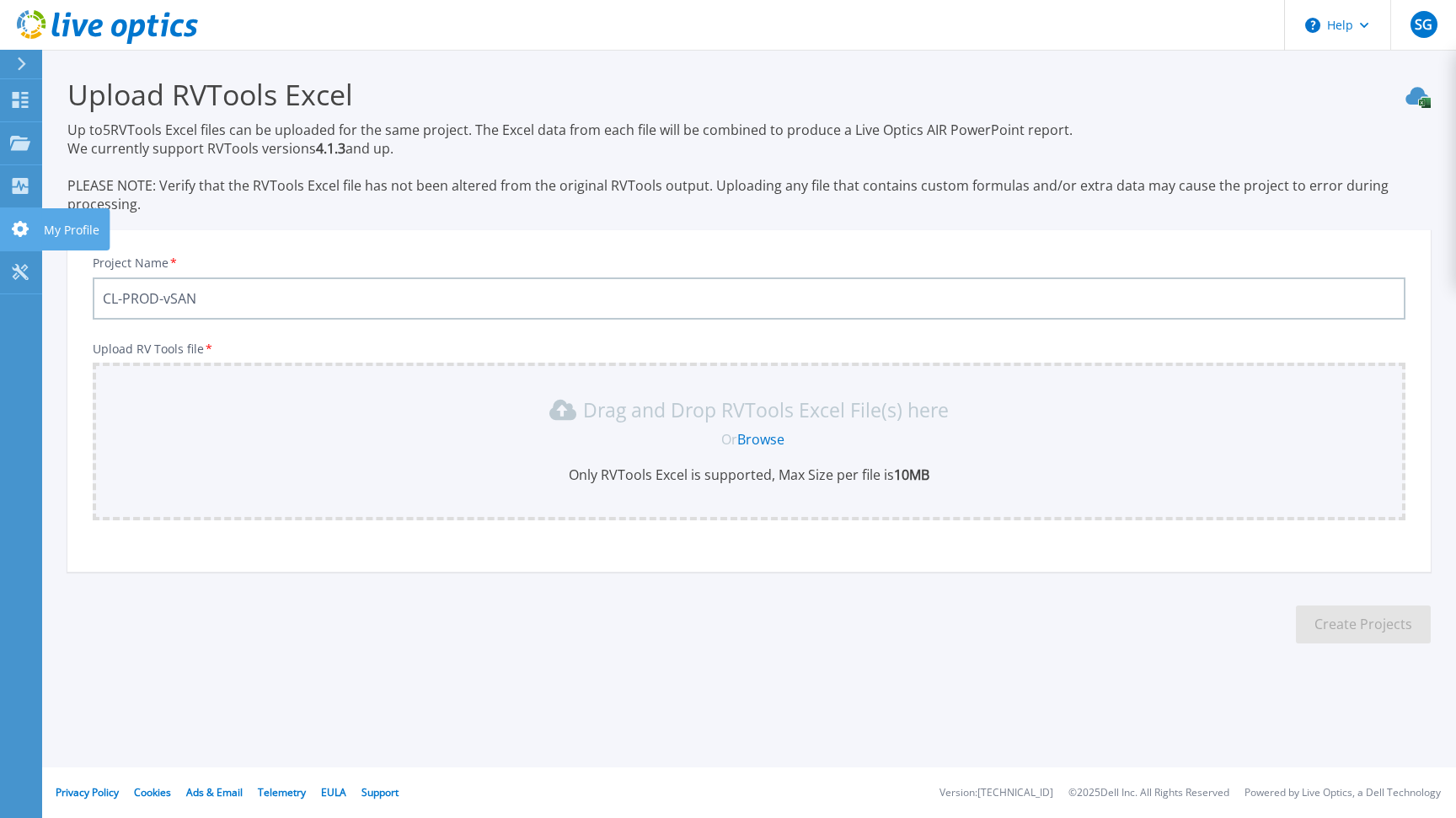
click at [17, 223] on icon at bounding box center [20, 229] width 20 height 16
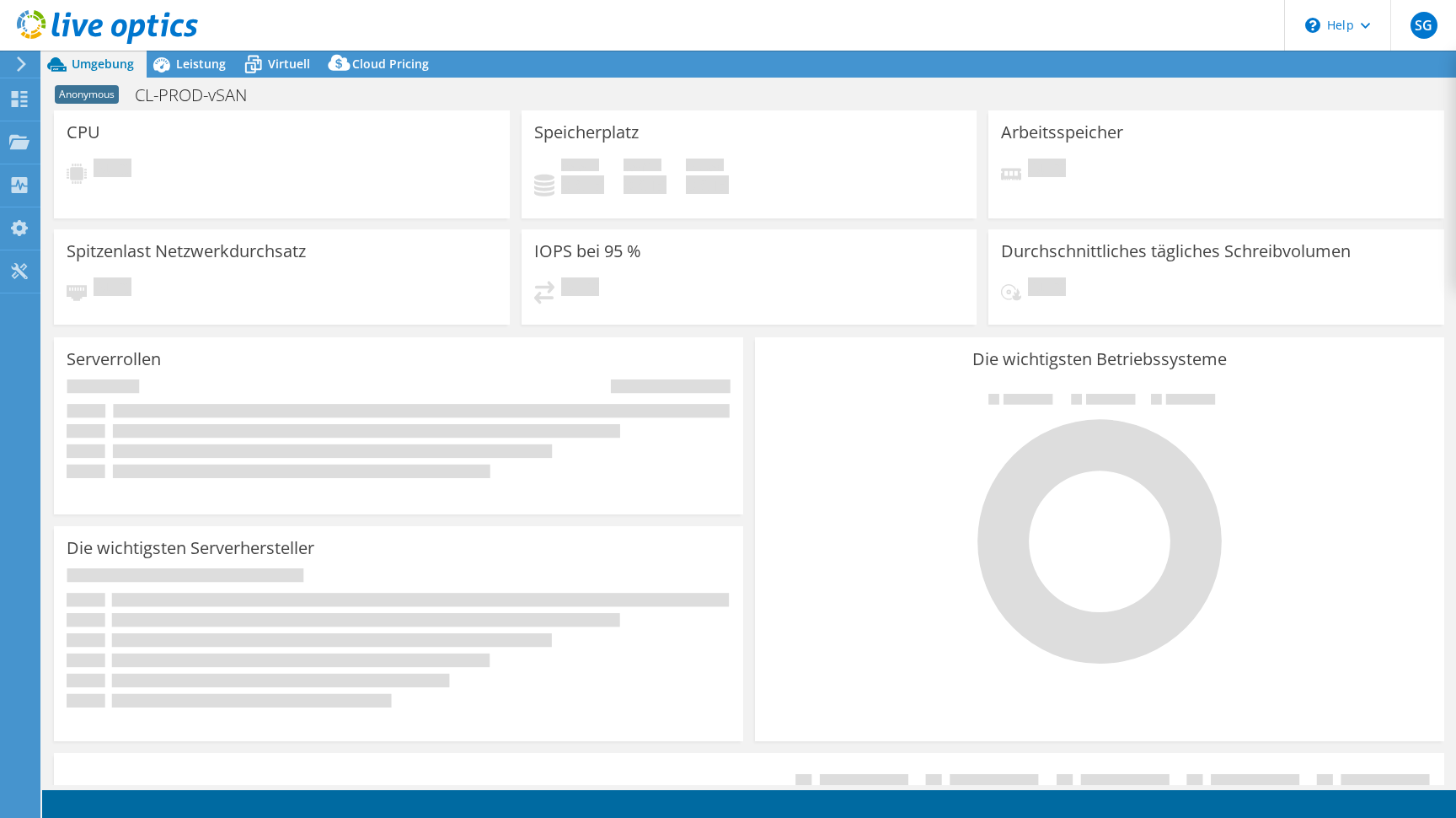
select select "USD"
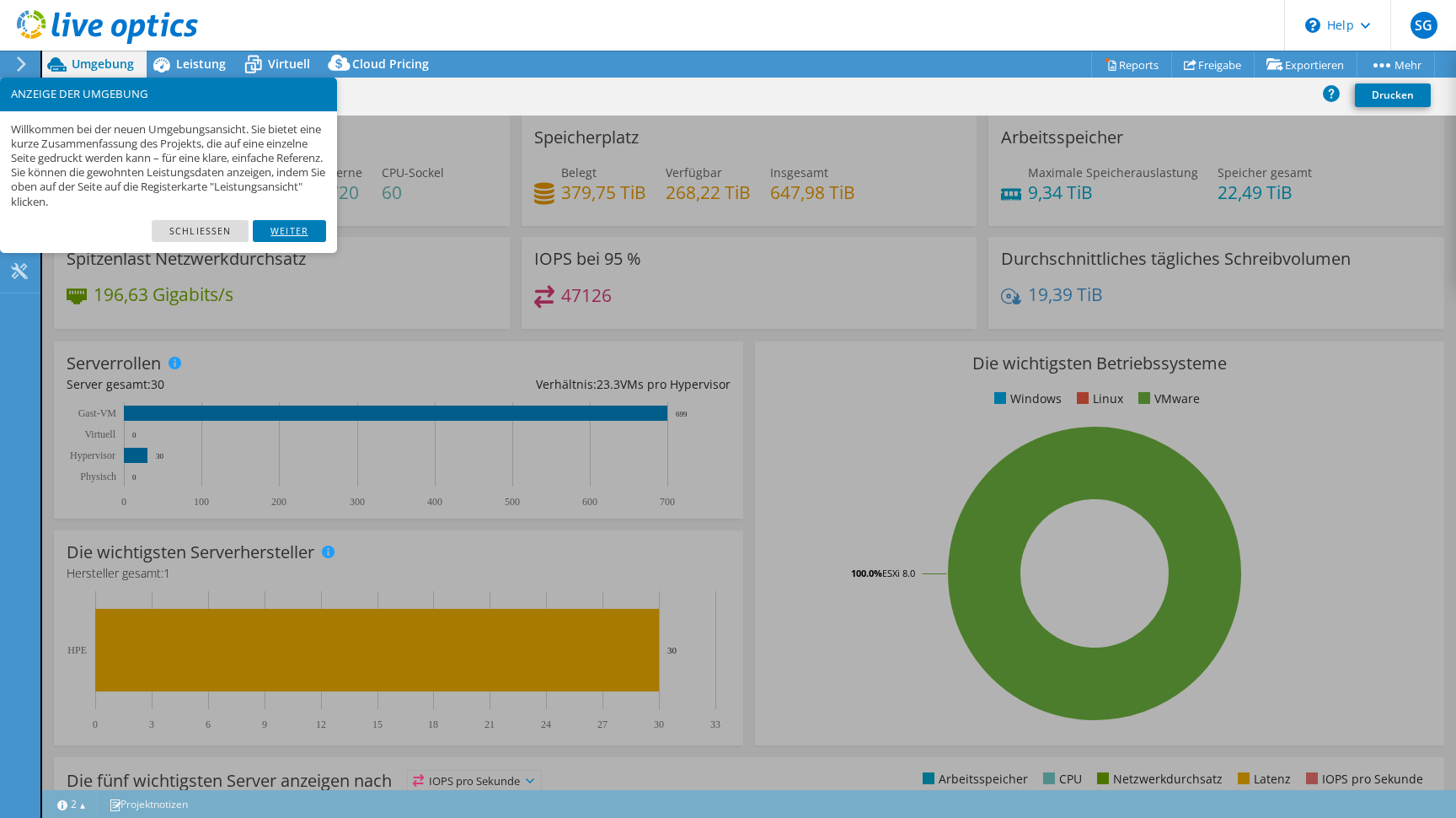
click at [303, 236] on link "Weiter" at bounding box center [289, 230] width 73 height 22
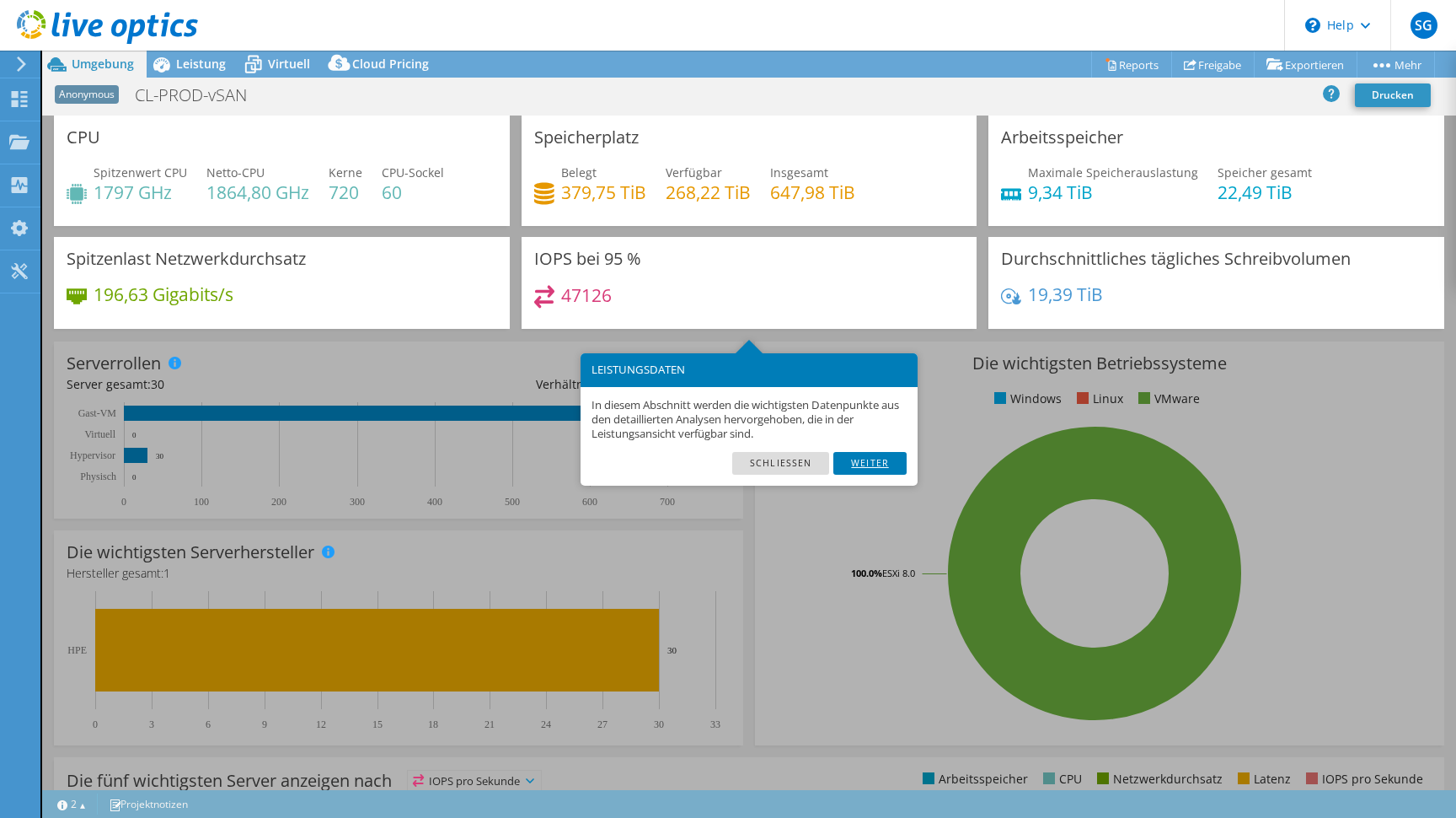
click at [882, 466] on link "Weiter" at bounding box center [869, 462] width 73 height 22
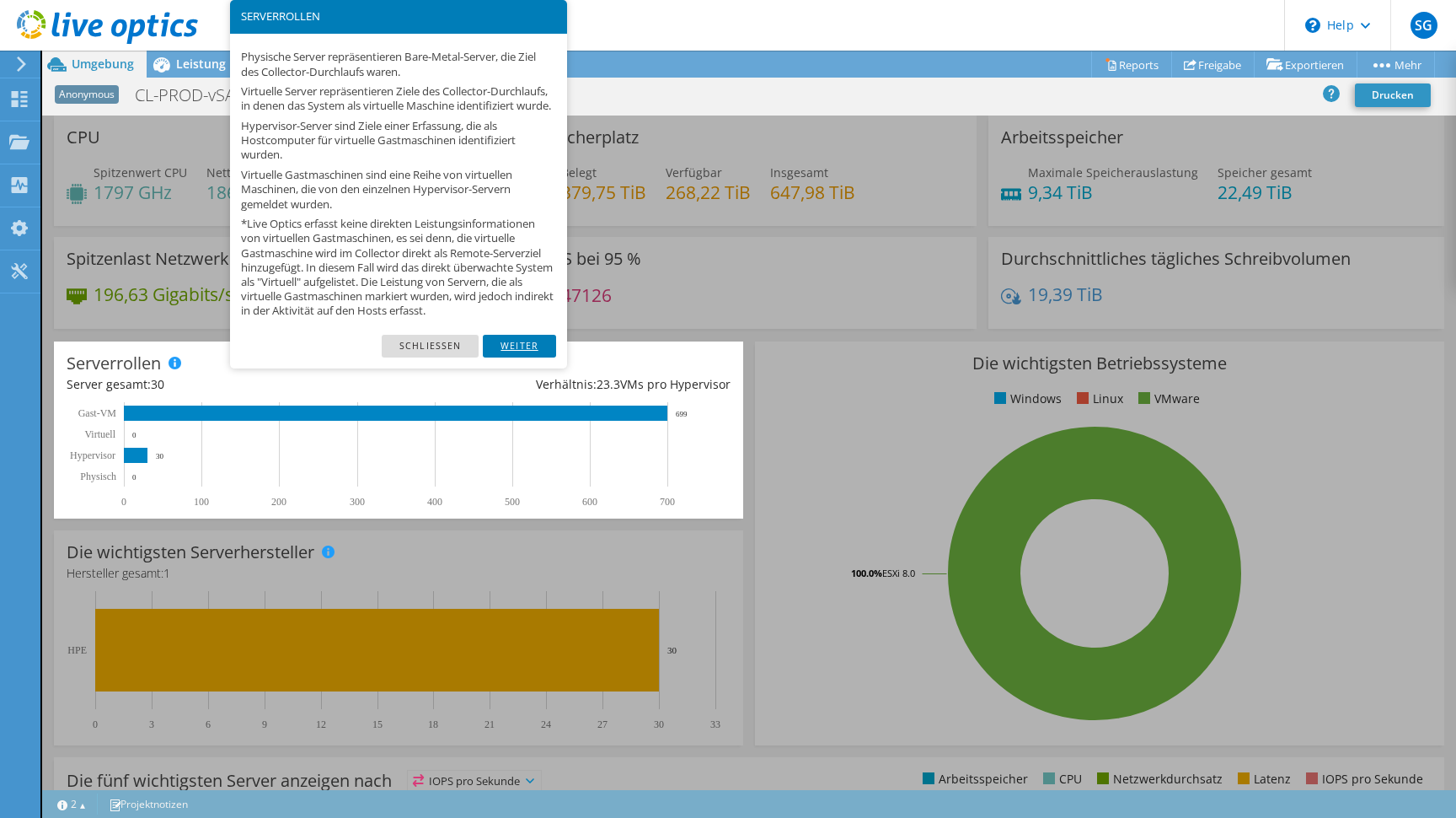
click at [531, 354] on link "Weiter" at bounding box center [519, 345] width 73 height 22
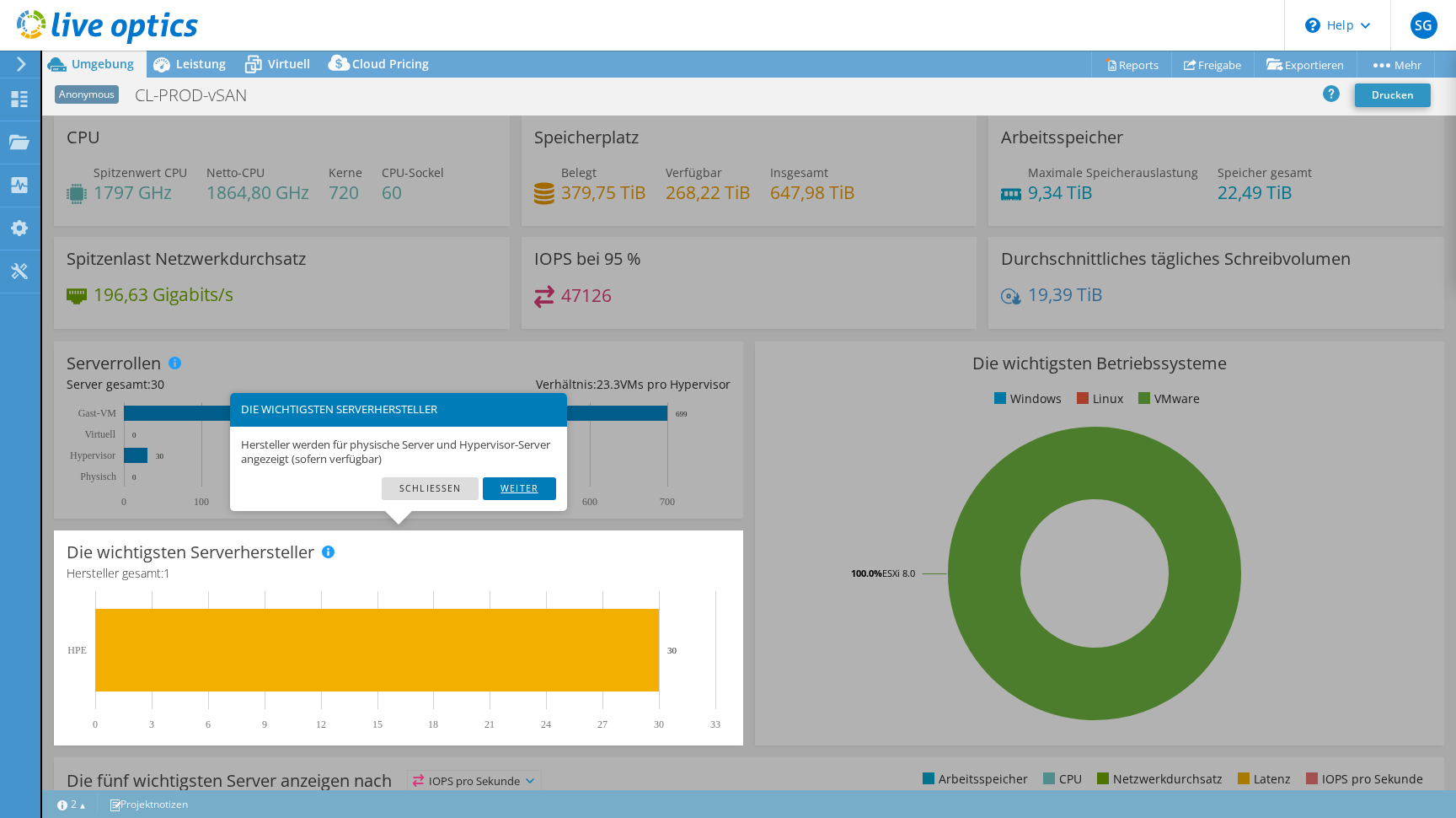
click at [525, 486] on link "Weiter" at bounding box center [519, 488] width 73 height 22
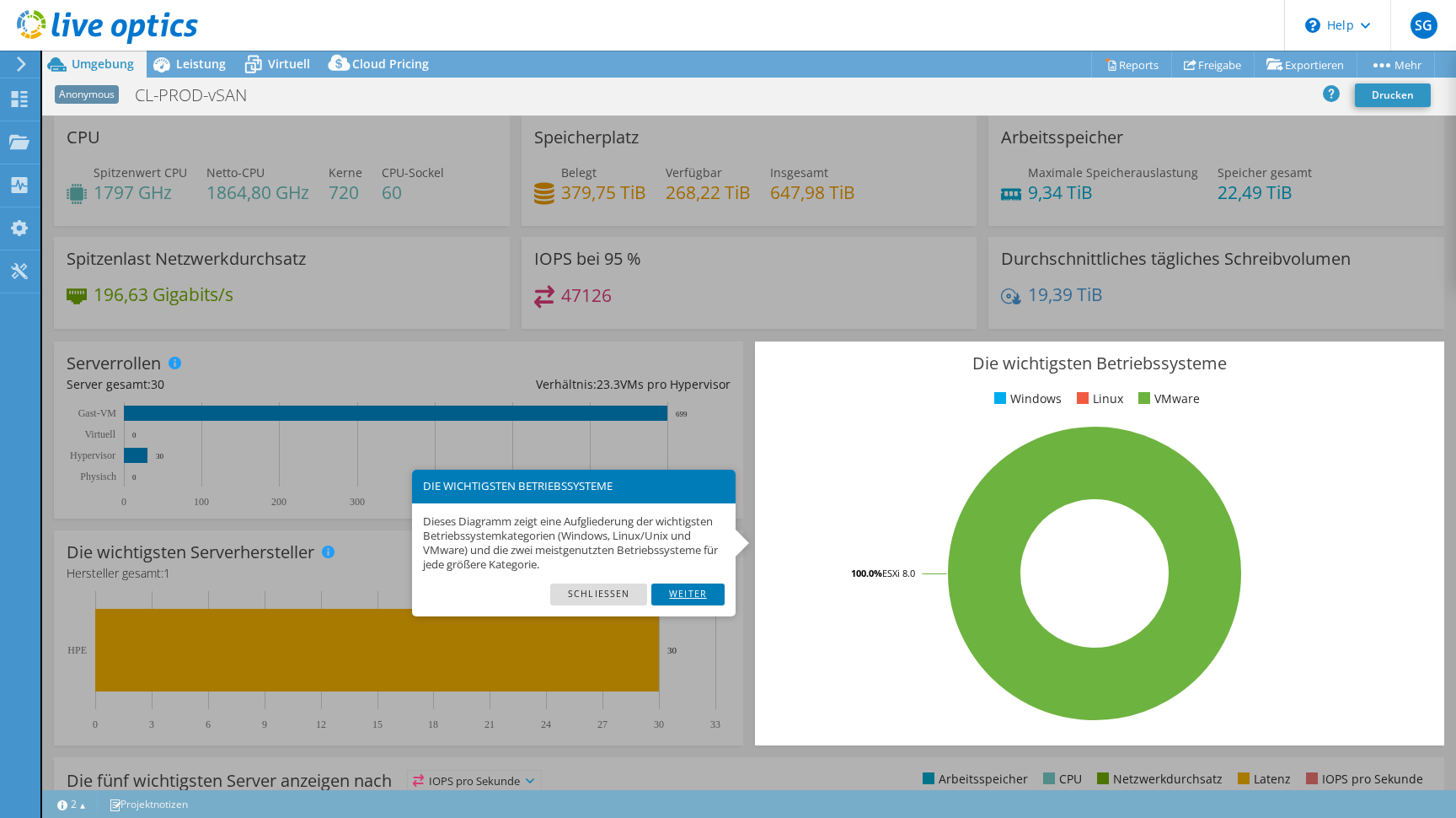
click at [692, 594] on link "Weiter" at bounding box center [687, 594] width 73 height 22
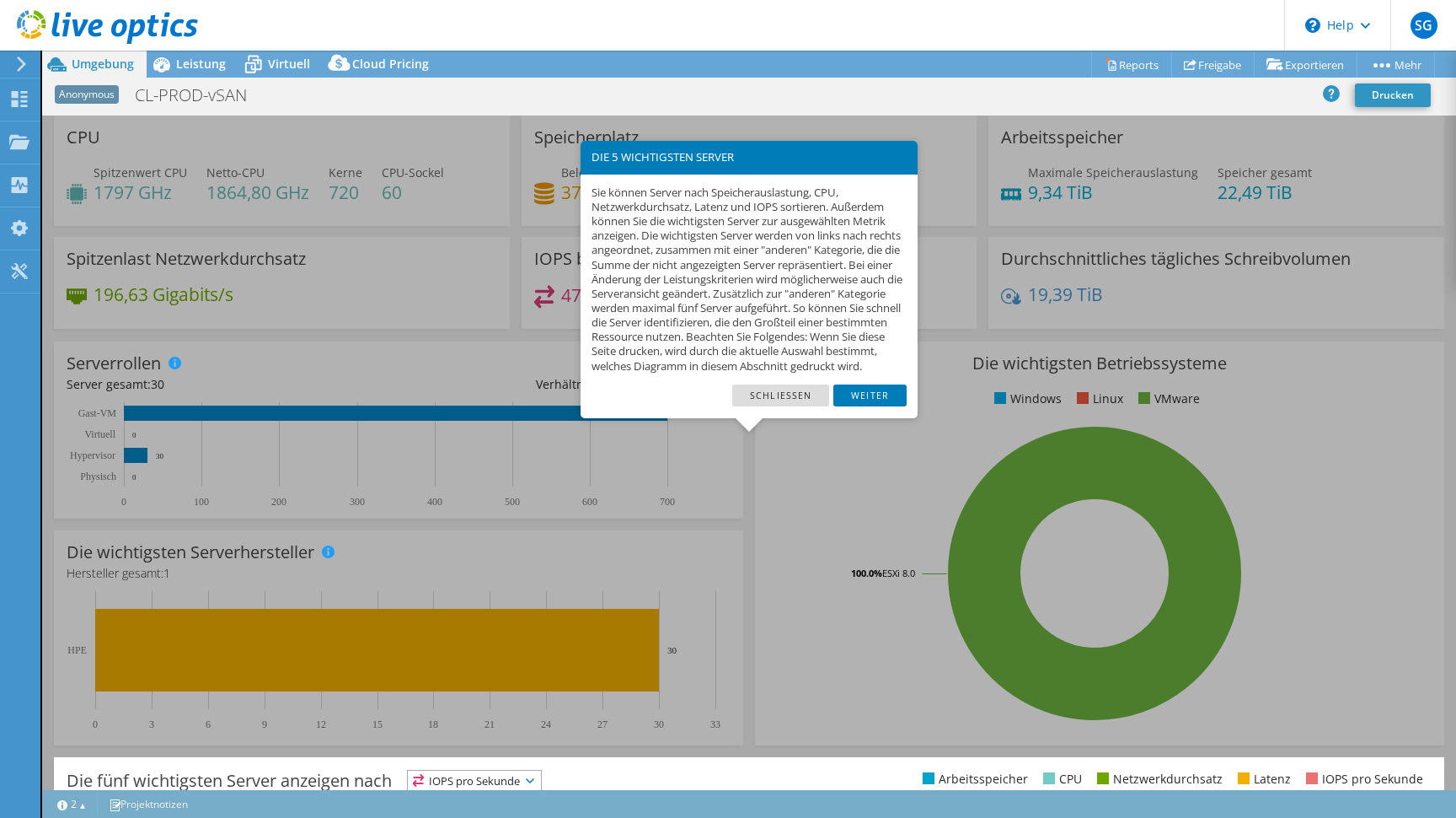
scroll to position [307, 0]
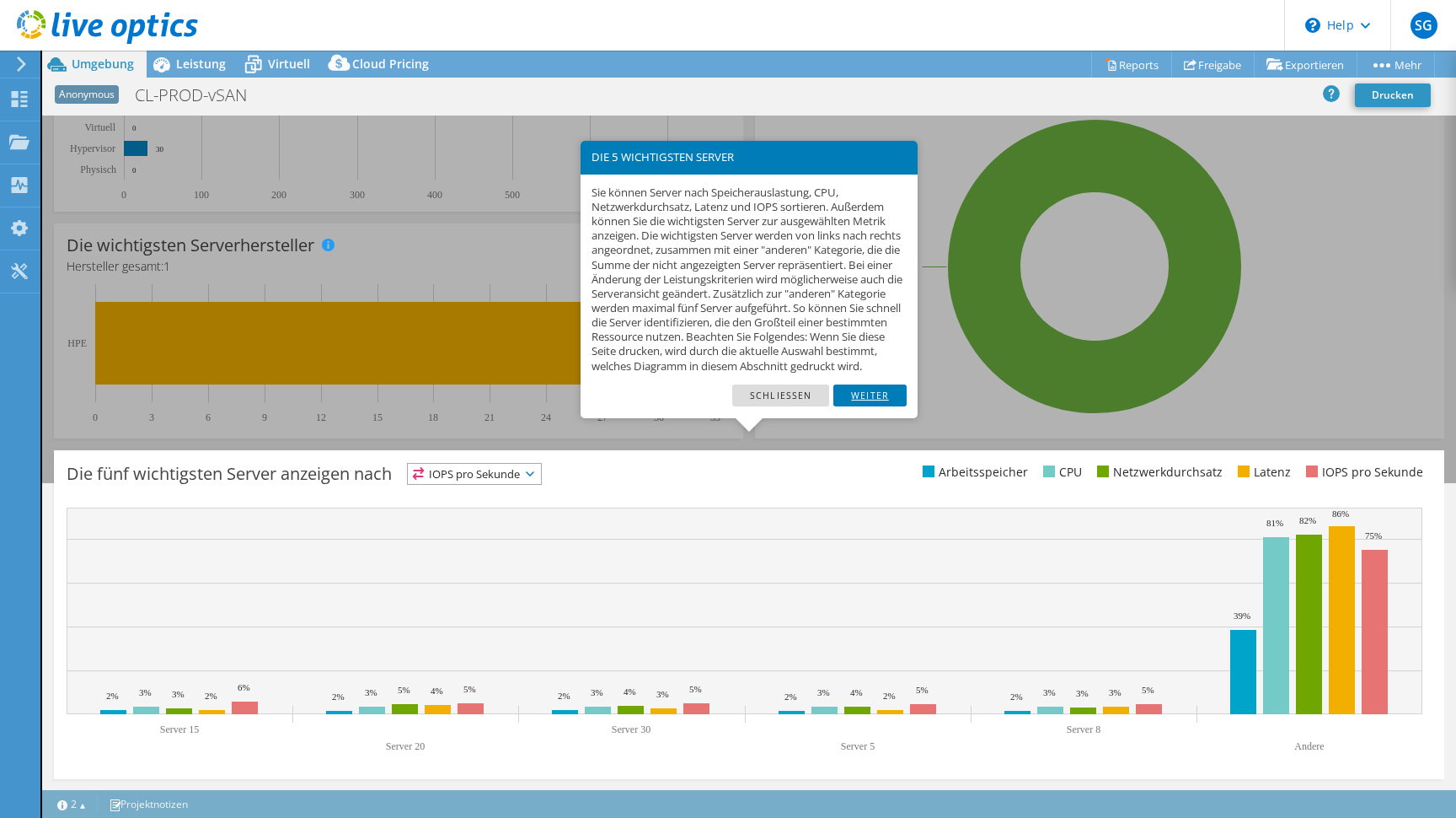
click at [888, 406] on link "Weiter" at bounding box center [869, 394] width 73 height 22
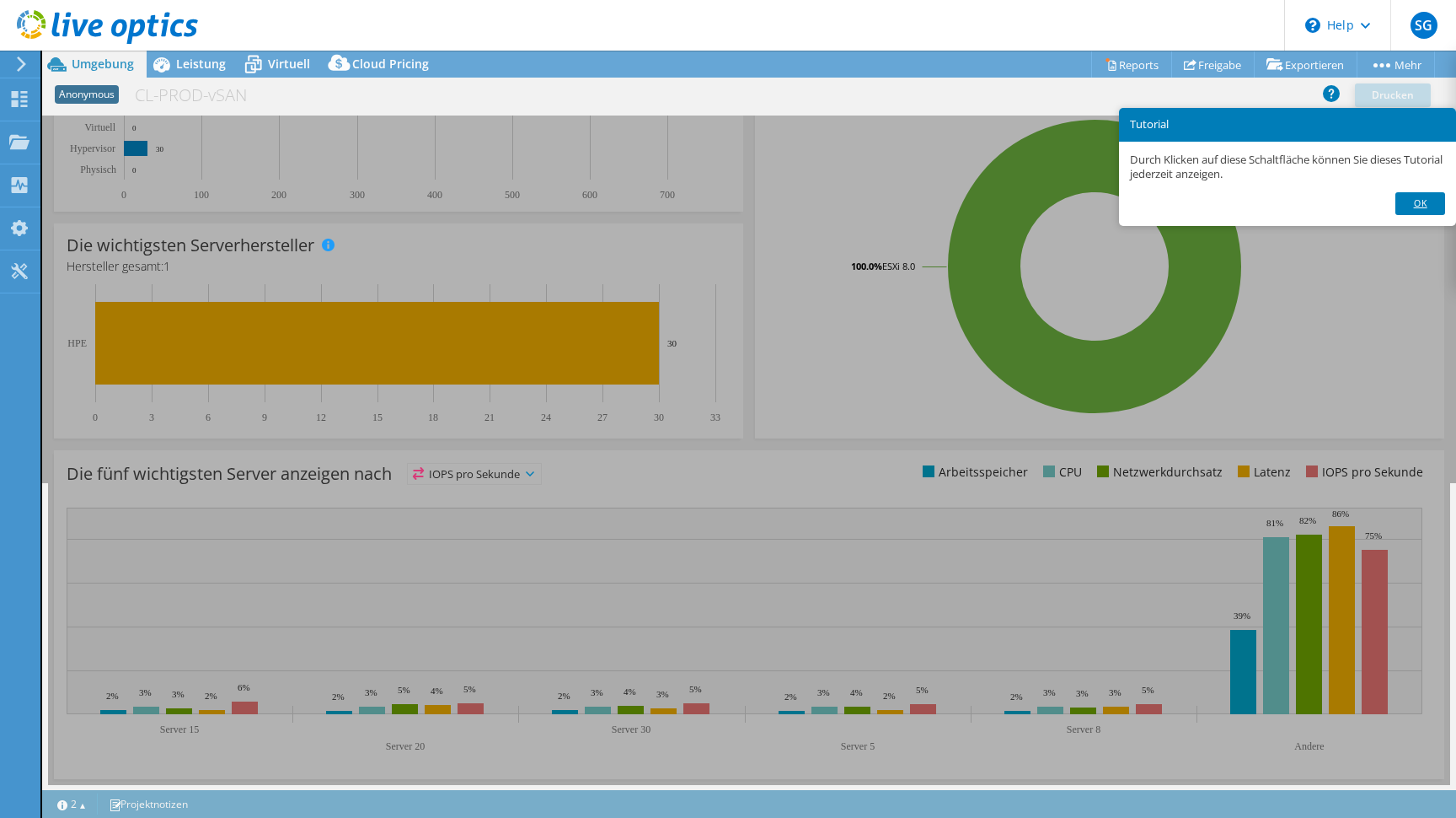
click at [1420, 200] on link "Ok" at bounding box center [1420, 203] width 49 height 22
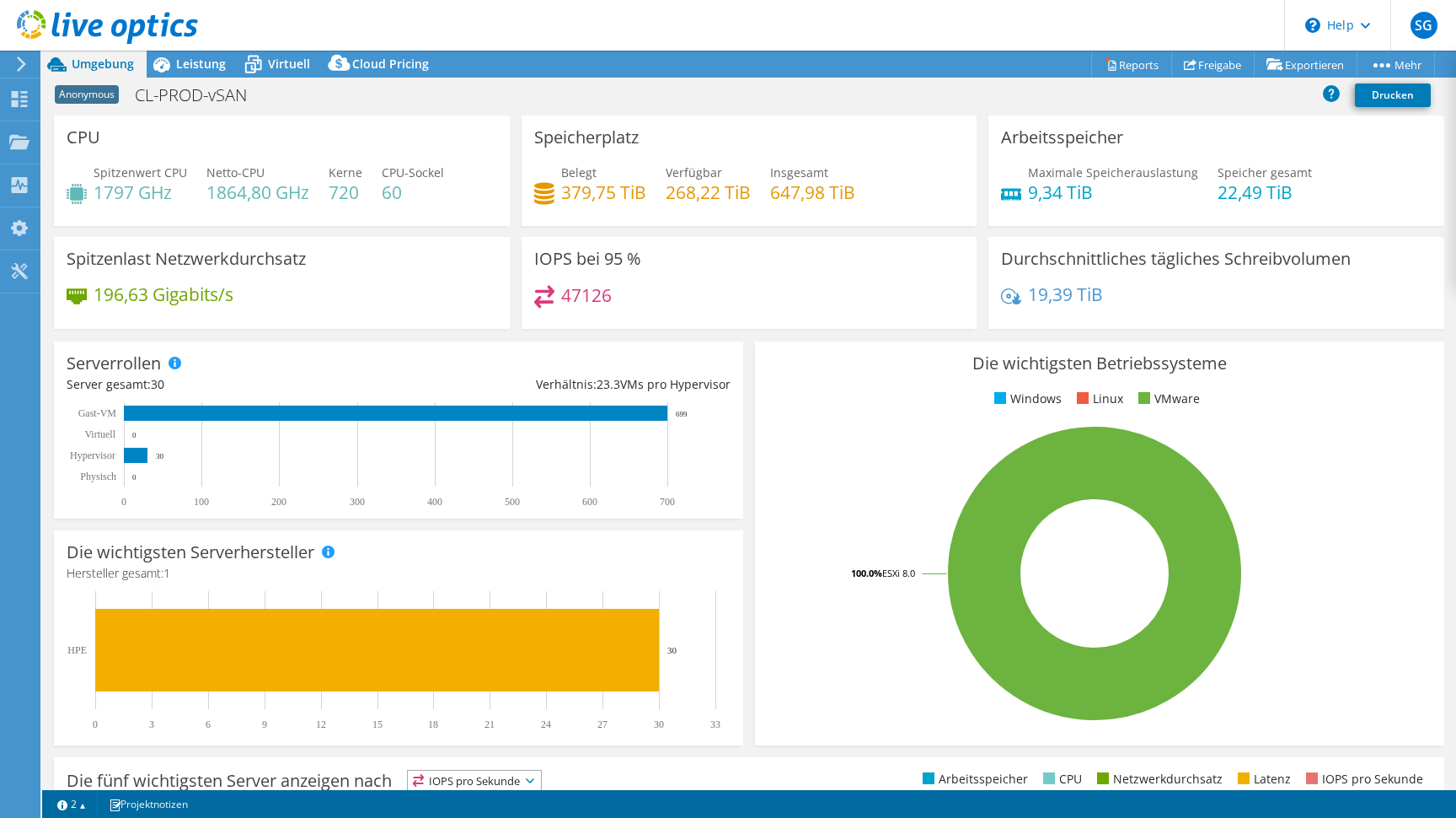
scroll to position [0, 0]
click at [213, 63] on span "Leistung" at bounding box center [201, 63] width 50 height 16
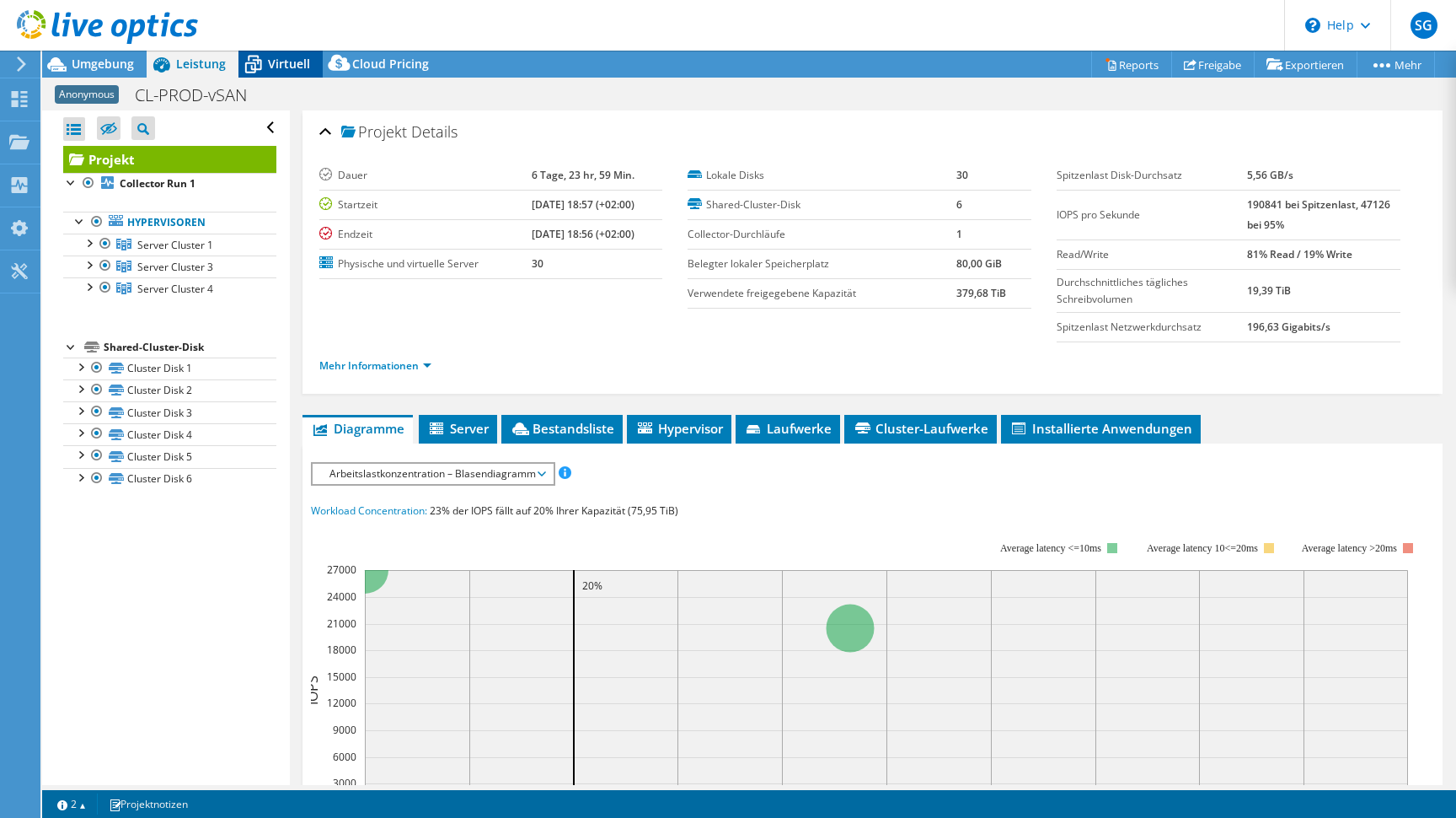
click at [293, 62] on span "Virtuell" at bounding box center [289, 63] width 42 height 16
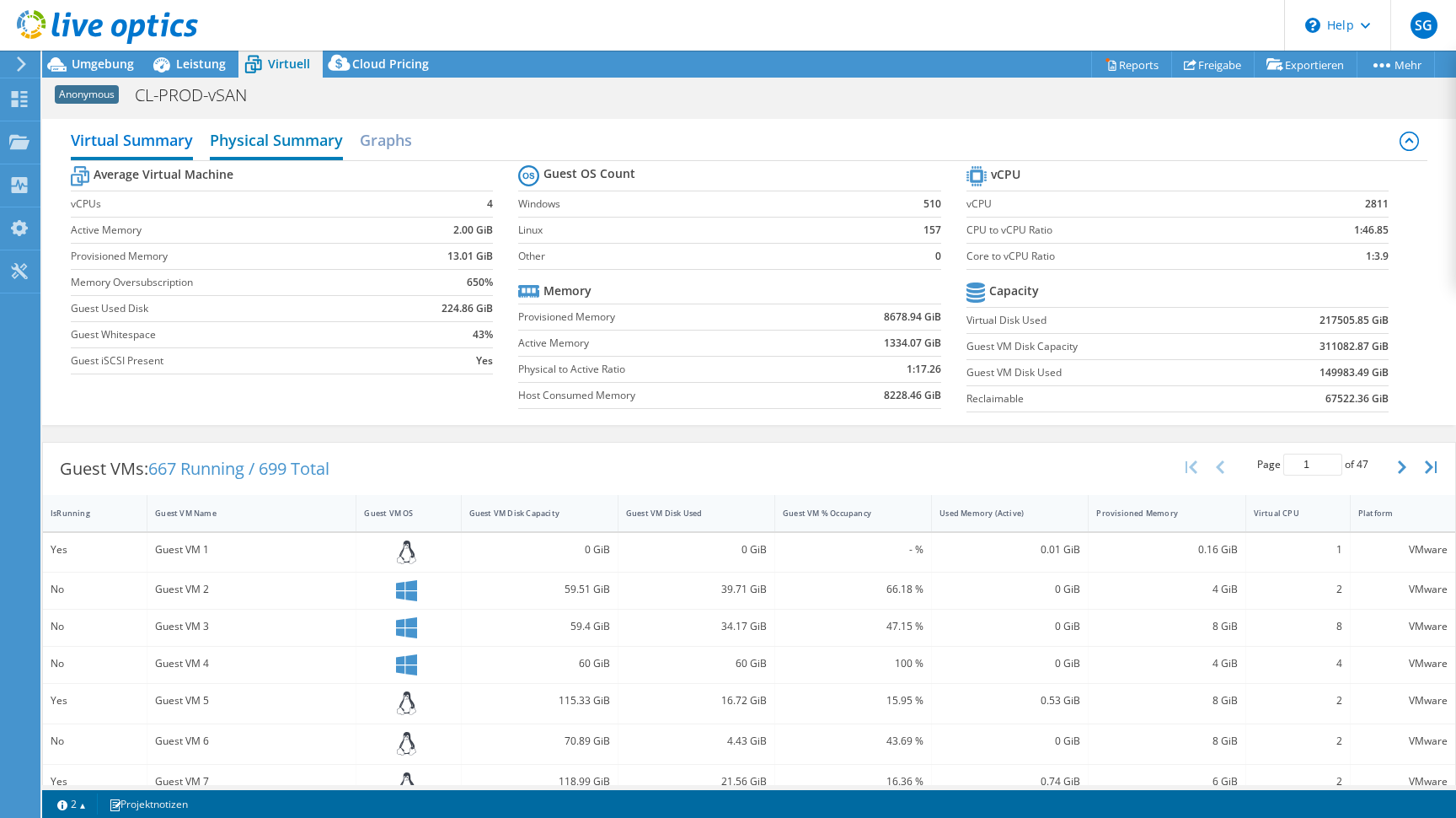
click at [286, 140] on h2 "Physical Summary" at bounding box center [276, 142] width 133 height 37
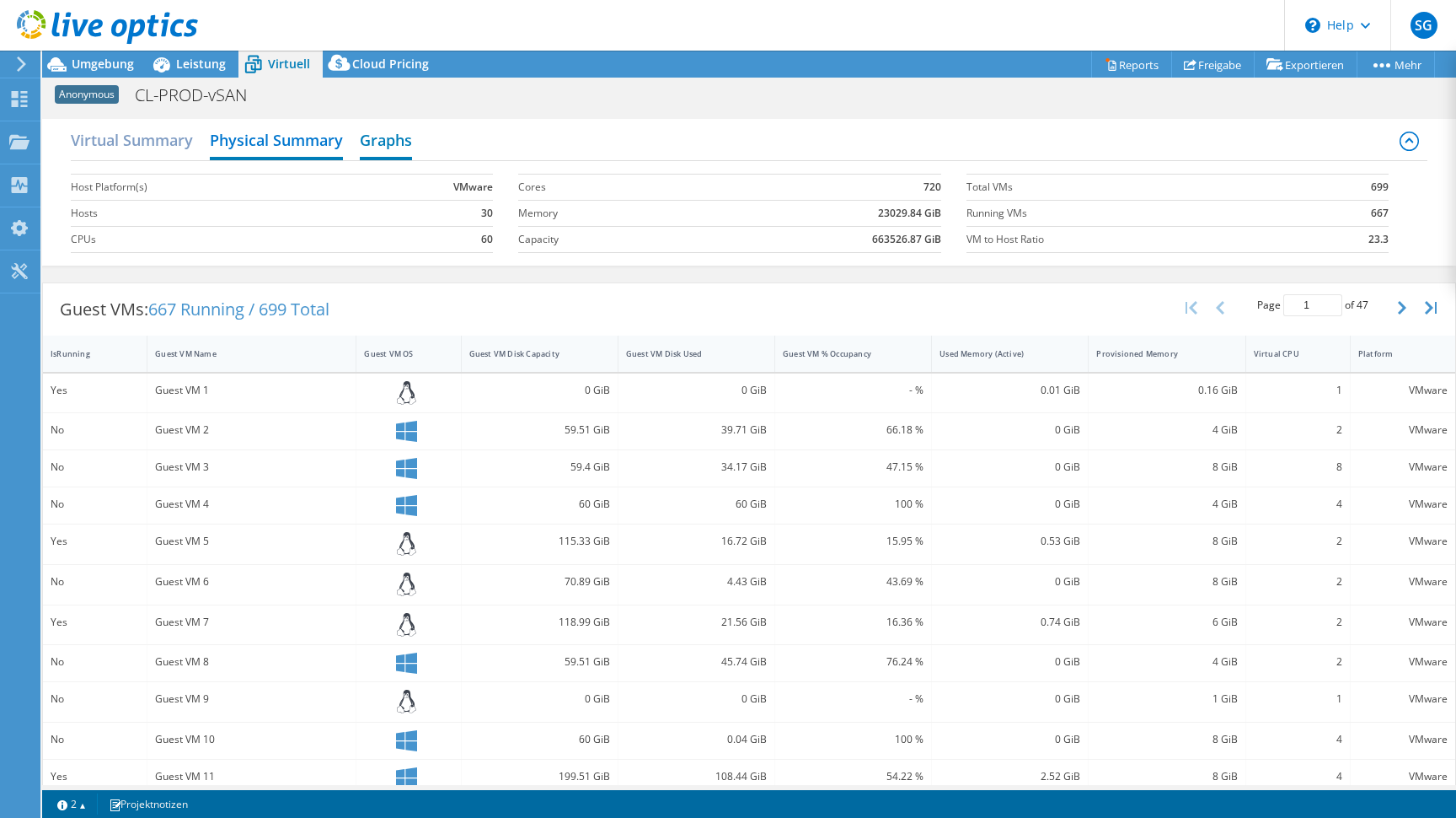
click at [391, 145] on h2 "Graphs" at bounding box center [386, 142] width 53 height 37
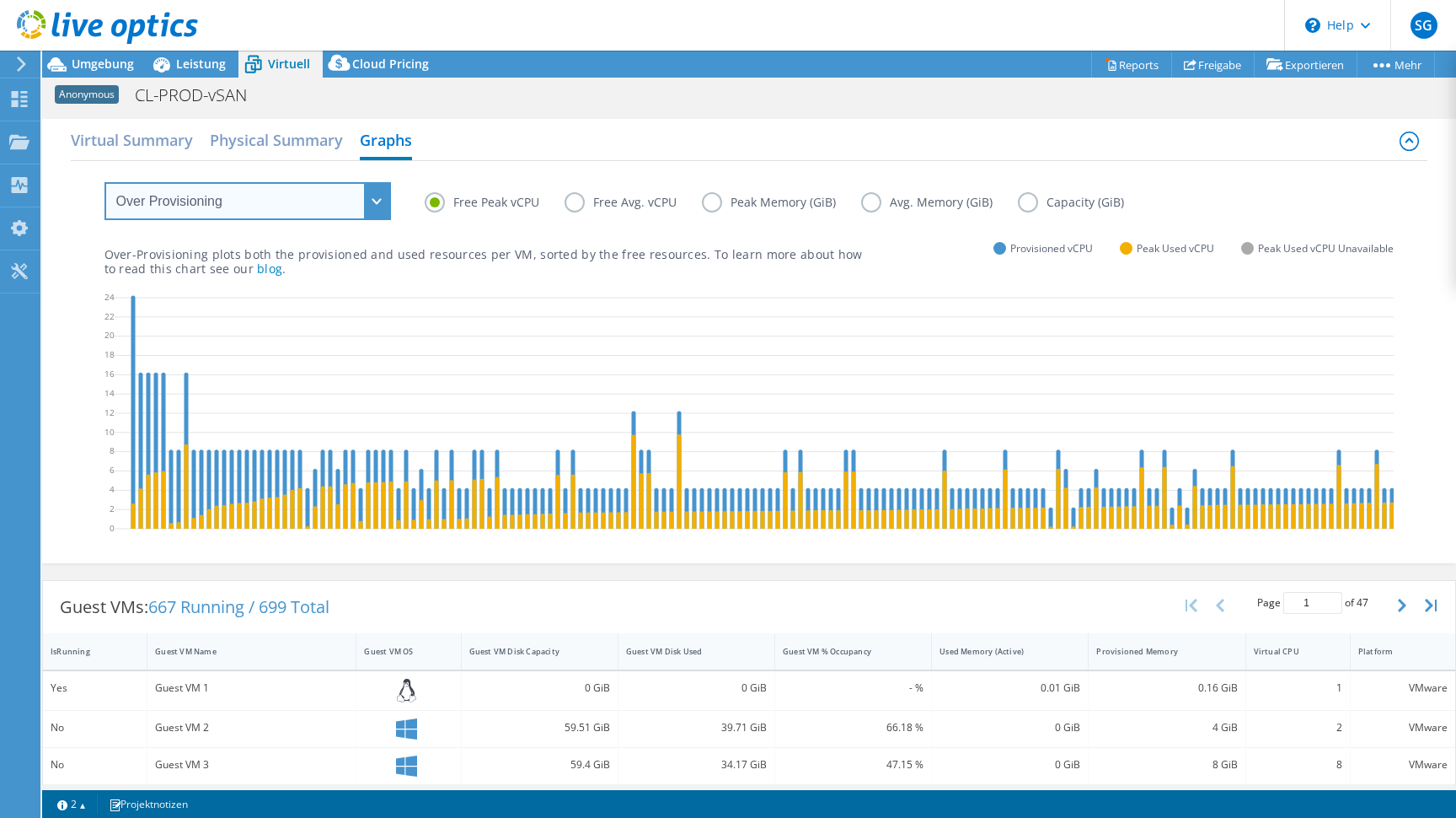
select select "Provisioning Contrast"
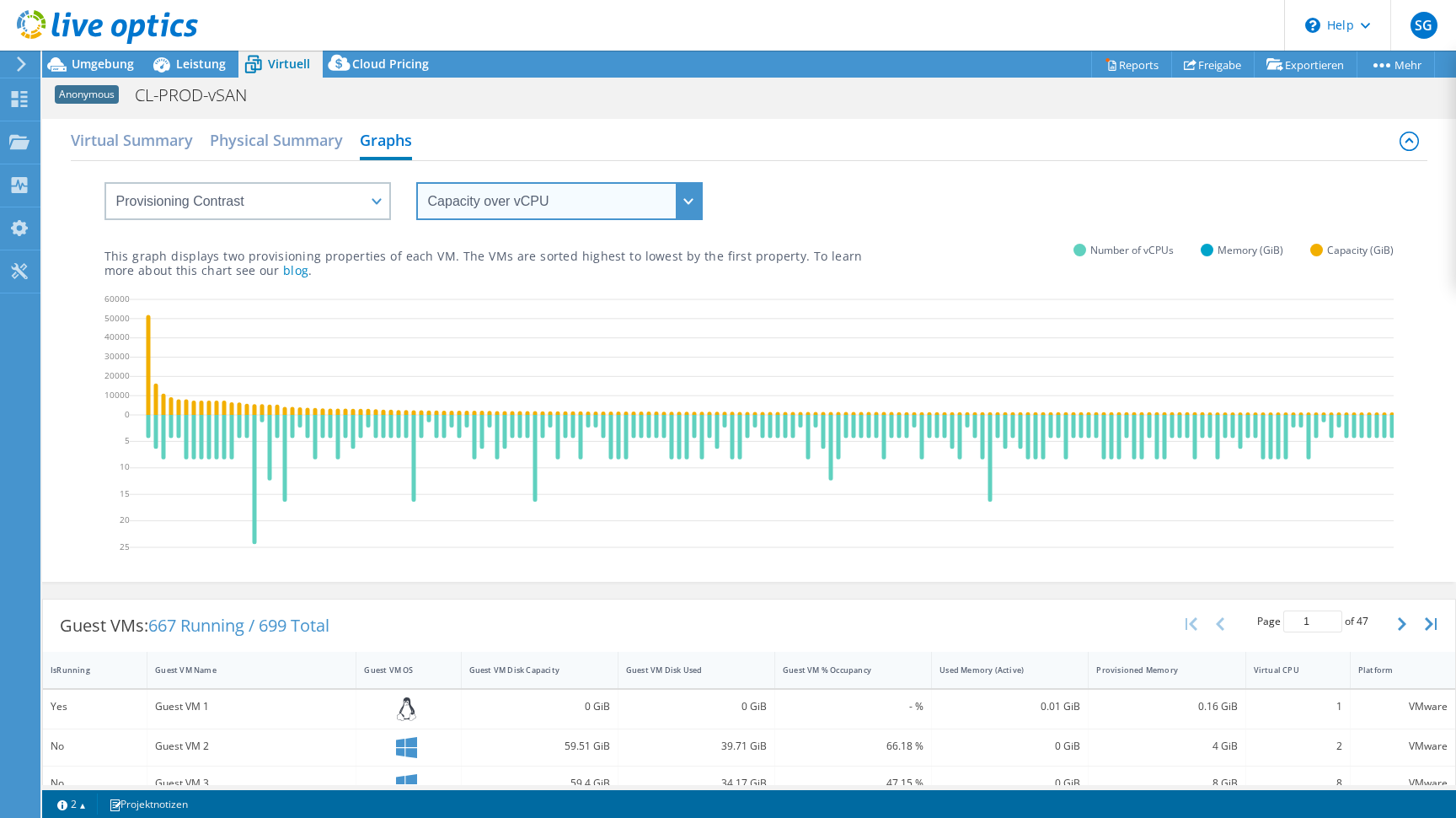
select select "vCPU over Capacity"
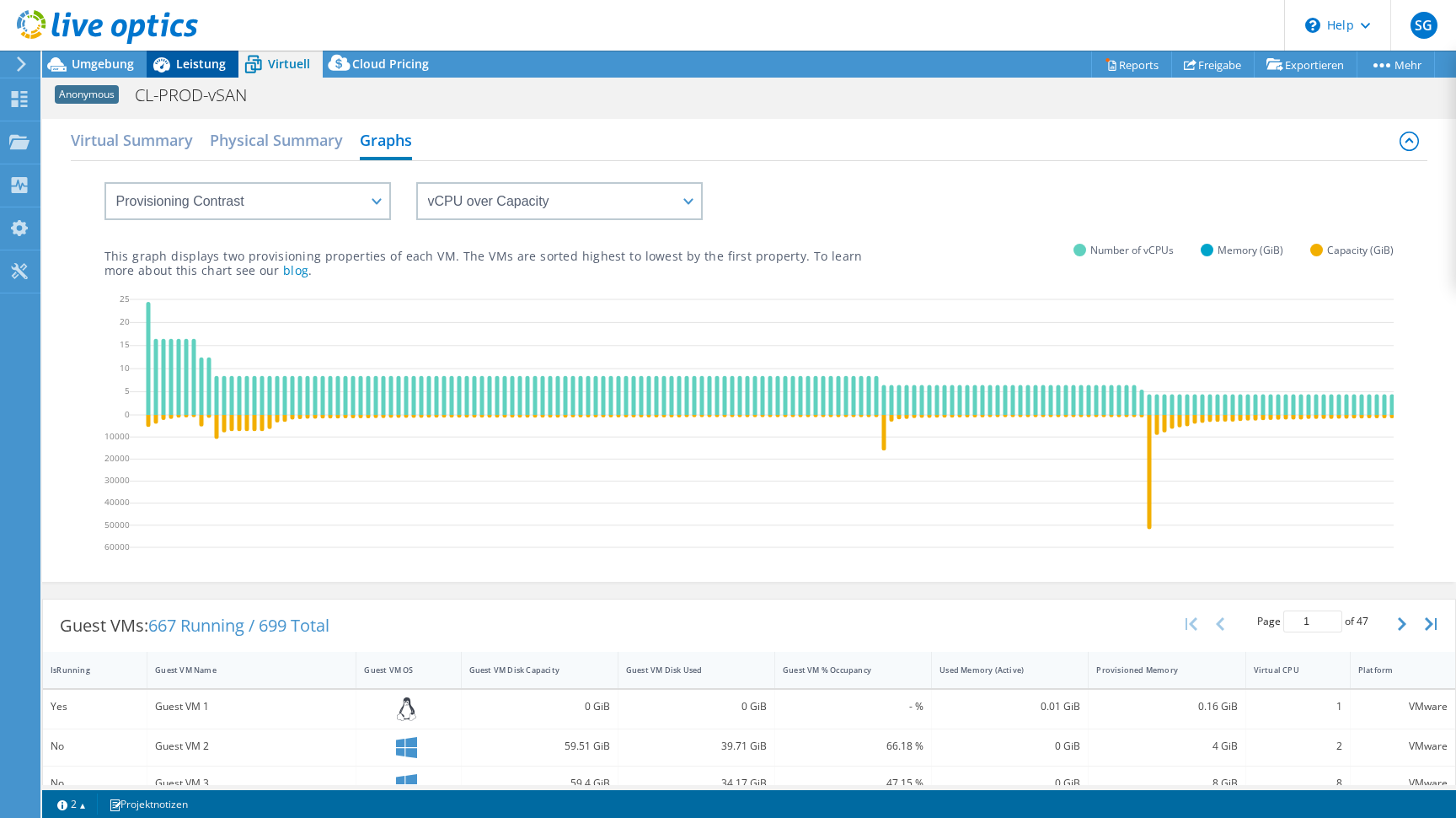
click at [225, 64] on div "Leistung" at bounding box center [192, 64] width 91 height 27
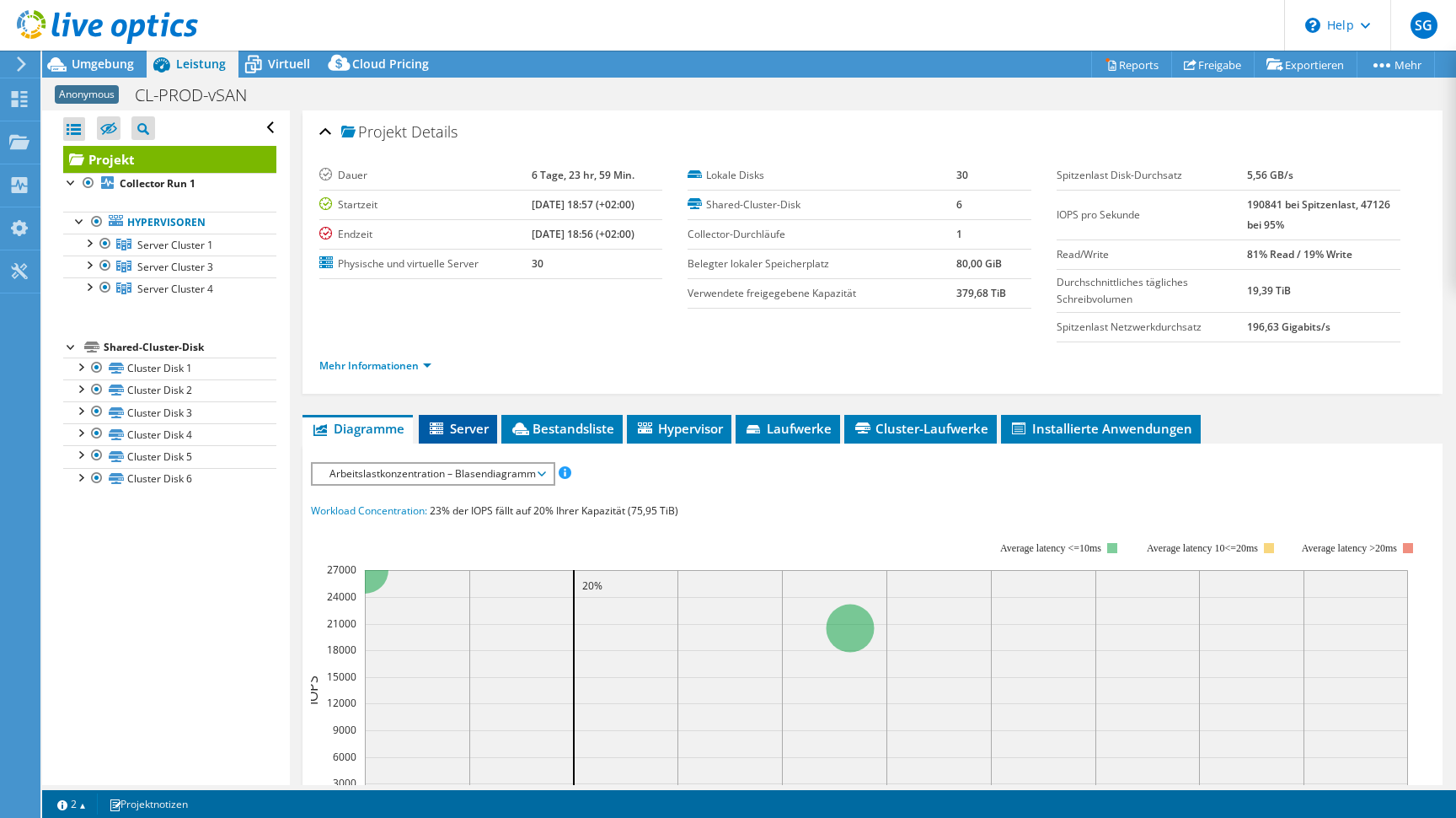
click at [473, 431] on span "Server" at bounding box center [457, 428] width 61 height 17
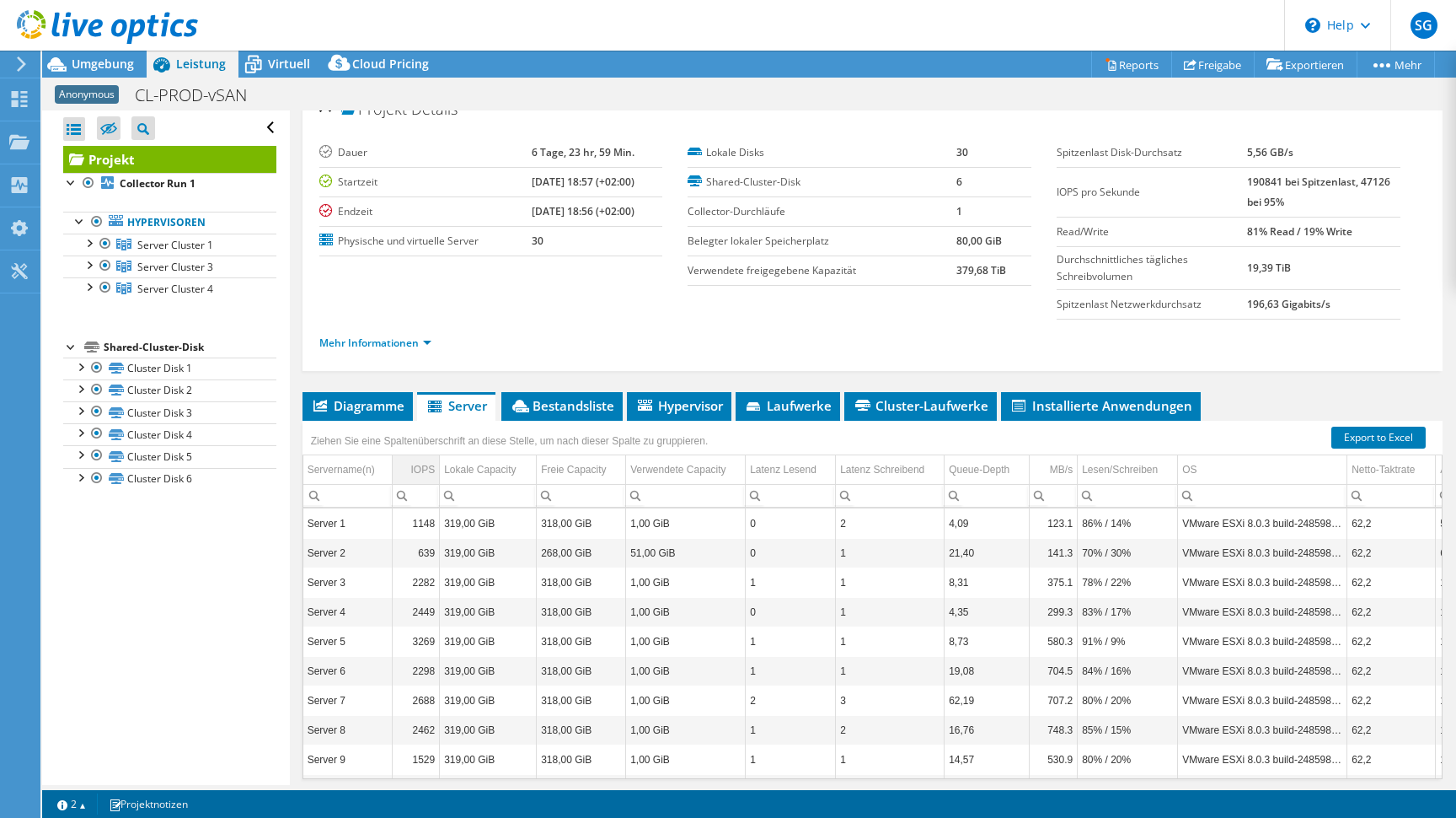
click at [424, 468] on div "IOPS" at bounding box center [423, 469] width 24 height 20
click at [424, 474] on div "IOPS" at bounding box center [423, 469] width 23 height 20
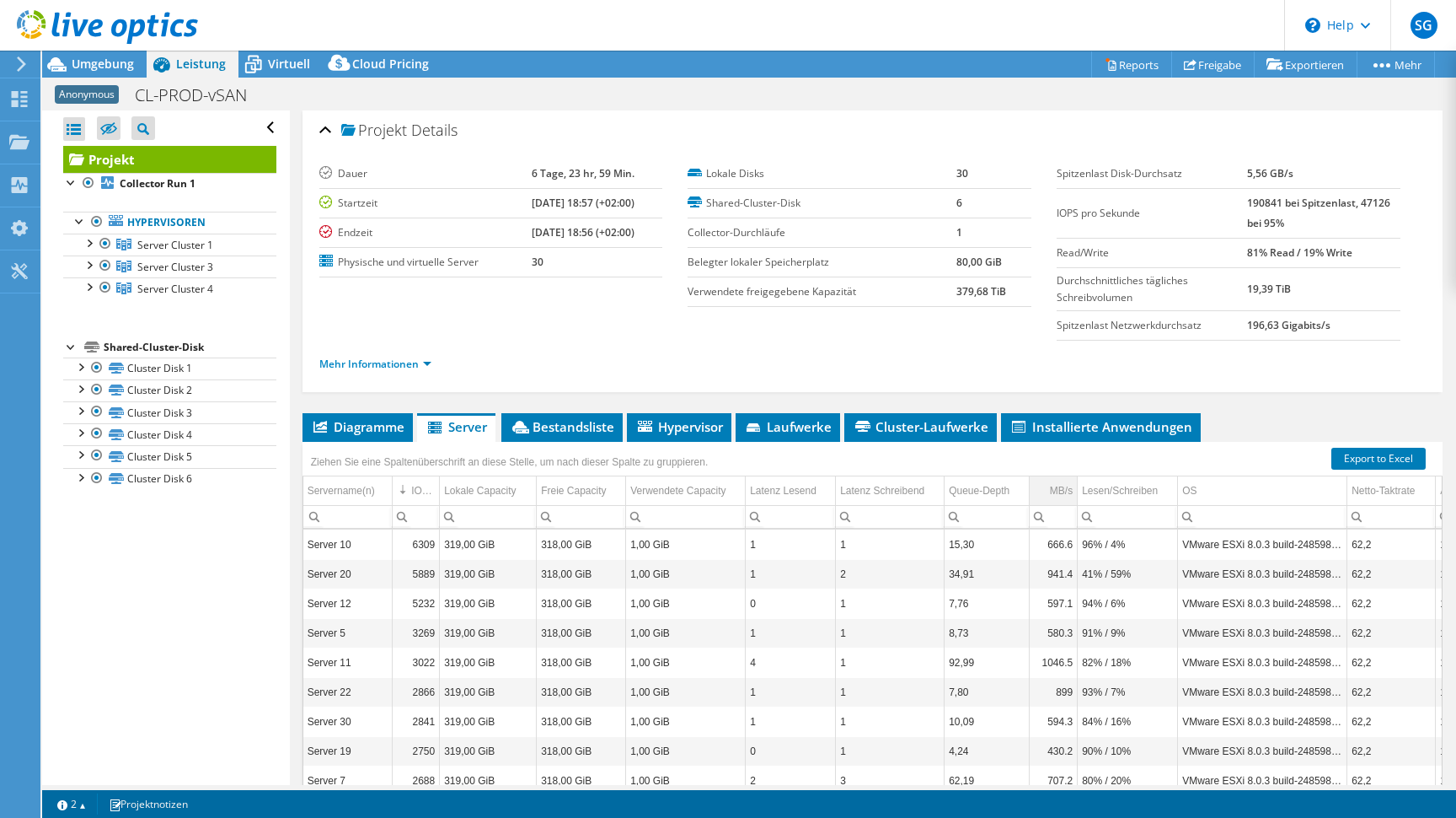
click at [1069, 495] on div "MB/s" at bounding box center [1061, 490] width 22 height 20
click at [601, 425] on span "Bestandsliste" at bounding box center [562, 426] width 104 height 17
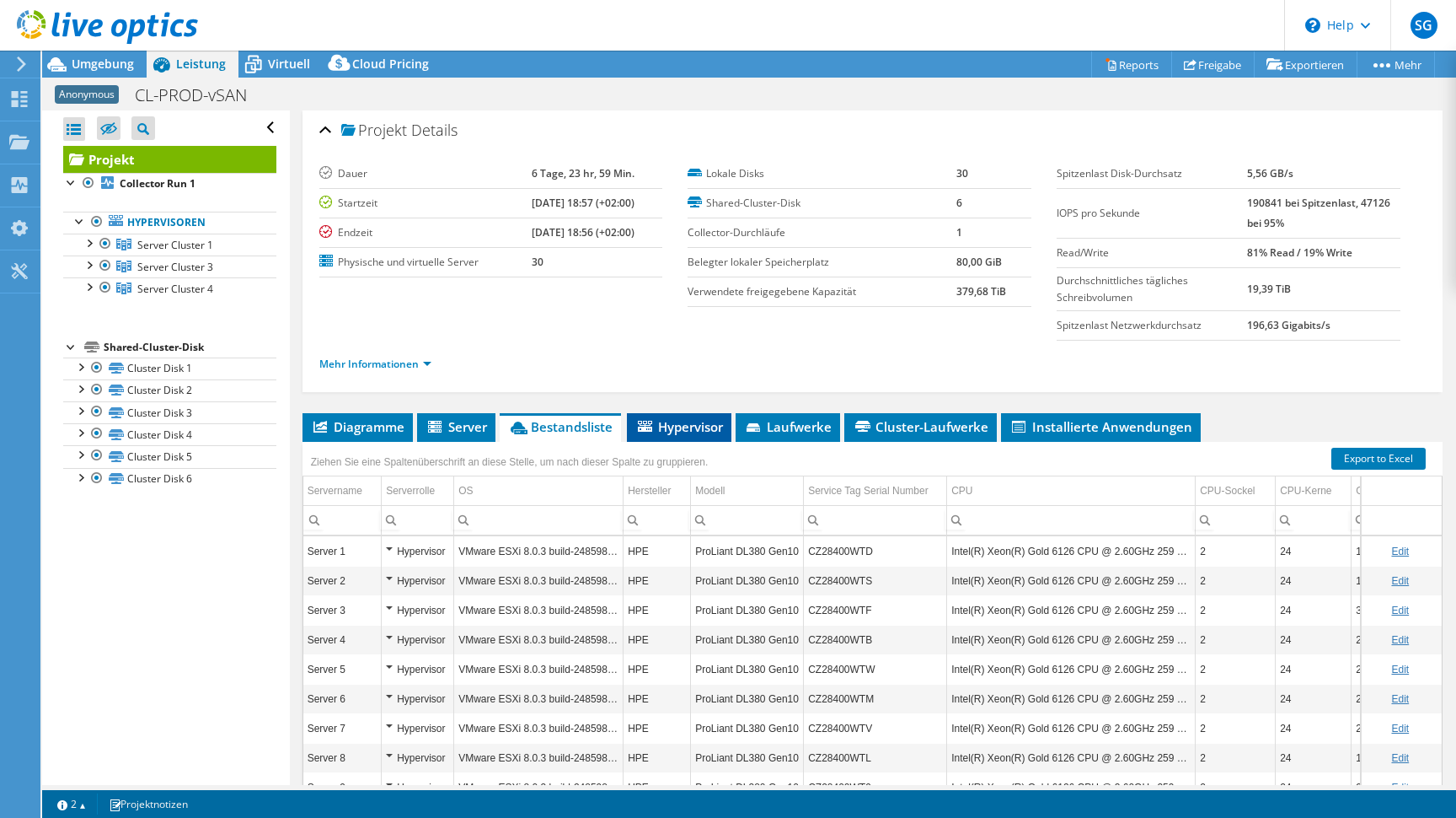
click at [676, 425] on span "Hypervisor" at bounding box center [680, 426] width 88 height 17
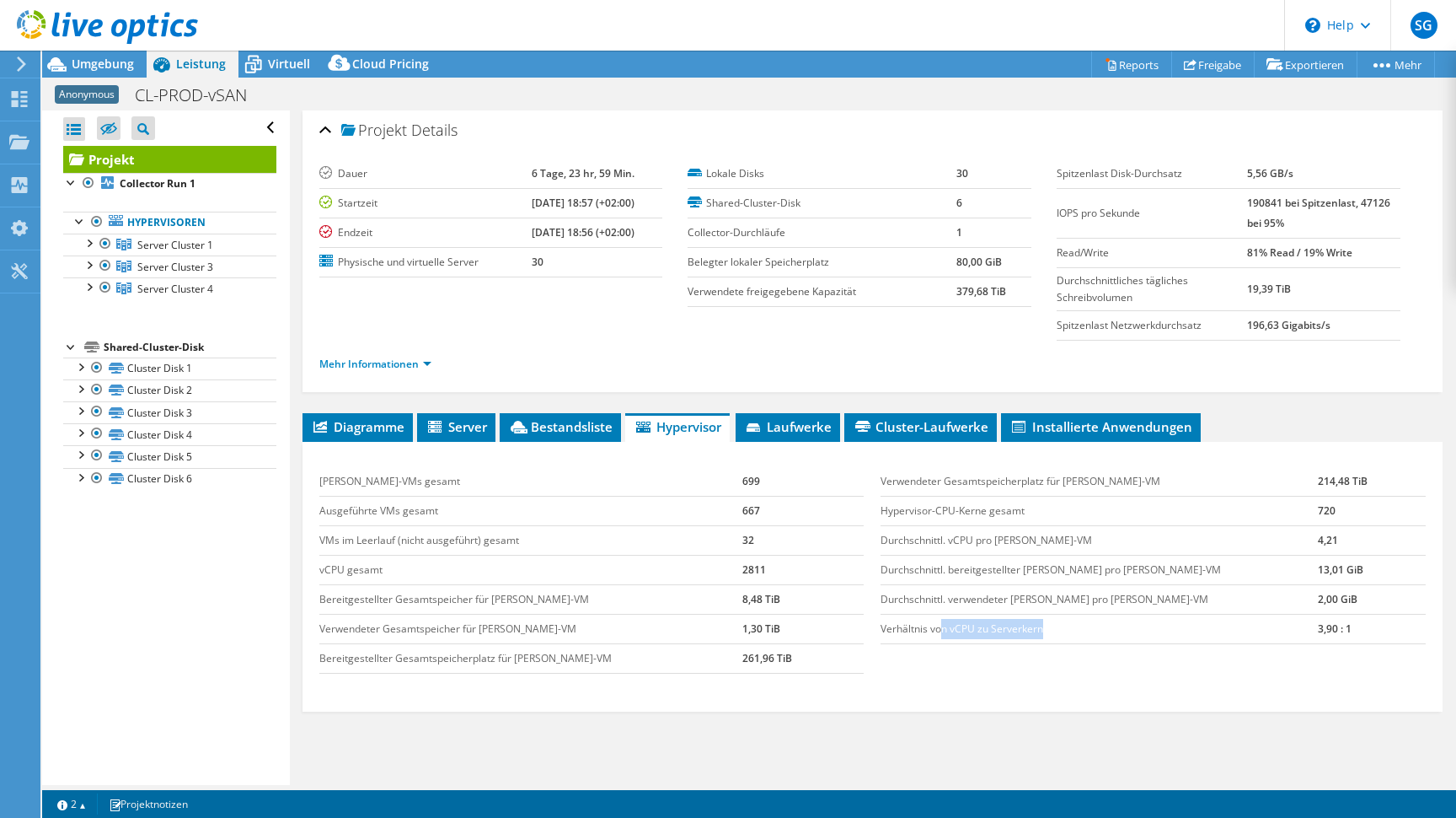
drag, startPoint x: 943, startPoint y: 634, endPoint x: 1065, endPoint y: 629, distance: 122.1
click at [1065, 630] on td "Verhältnis von vCPU zu Serverkern" at bounding box center [1099, 628] width 436 height 29
click at [1065, 629] on td "Verhältnis von vCPU zu Serverkern" at bounding box center [1099, 628] width 436 height 29
drag, startPoint x: 985, startPoint y: 481, endPoint x: 1126, endPoint y: 481, distance: 141.0
click at [1126, 481] on td "Verwendeter Gesamtspeicherplatz für Gast-VM" at bounding box center [1099, 481] width 436 height 29
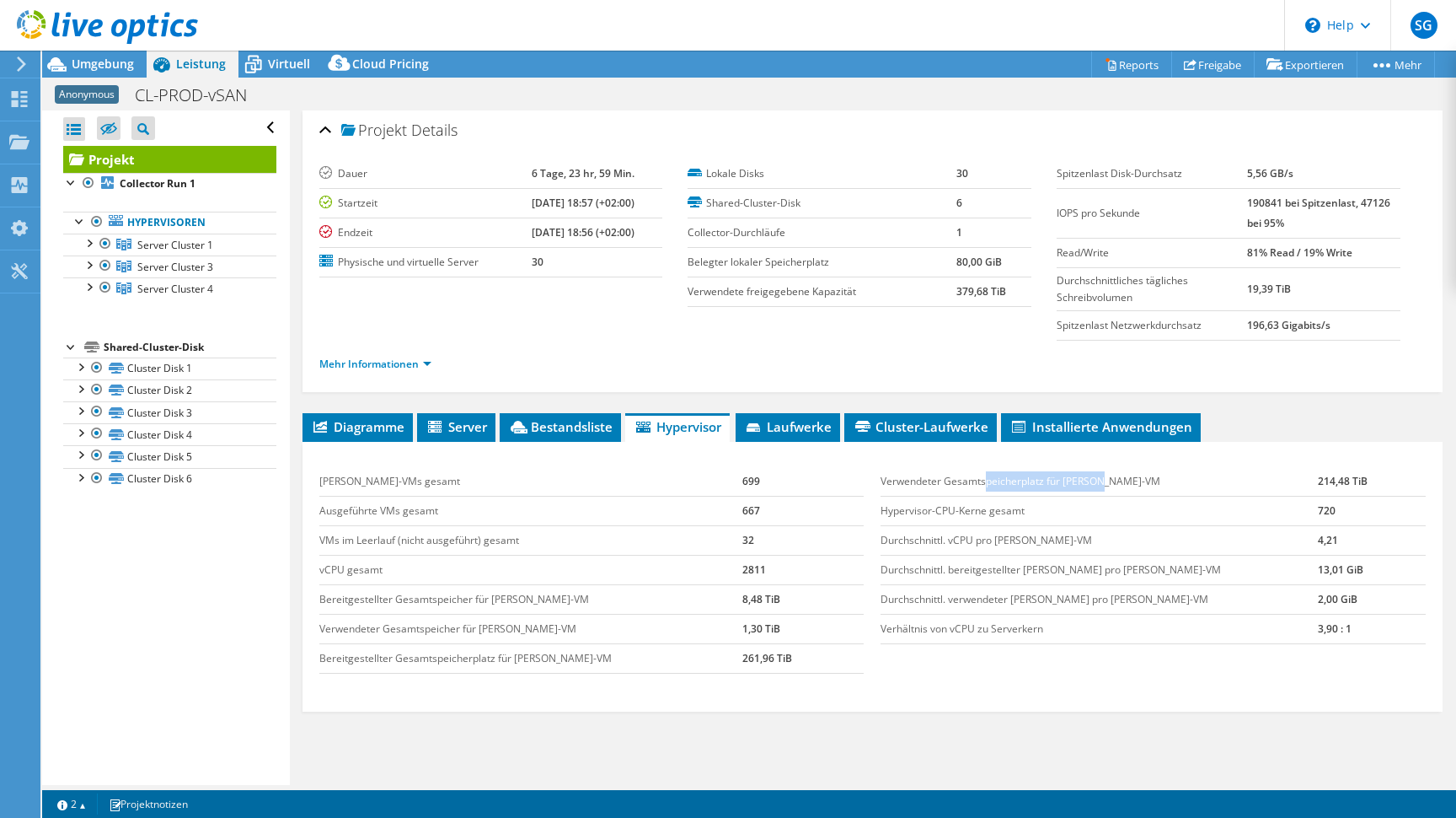
click at [1126, 481] on td "Verwendeter Gesamtspeicherplatz für Gast-VM" at bounding box center [1099, 481] width 436 height 29
click at [818, 430] on span "Laufwerke" at bounding box center [788, 426] width 88 height 17
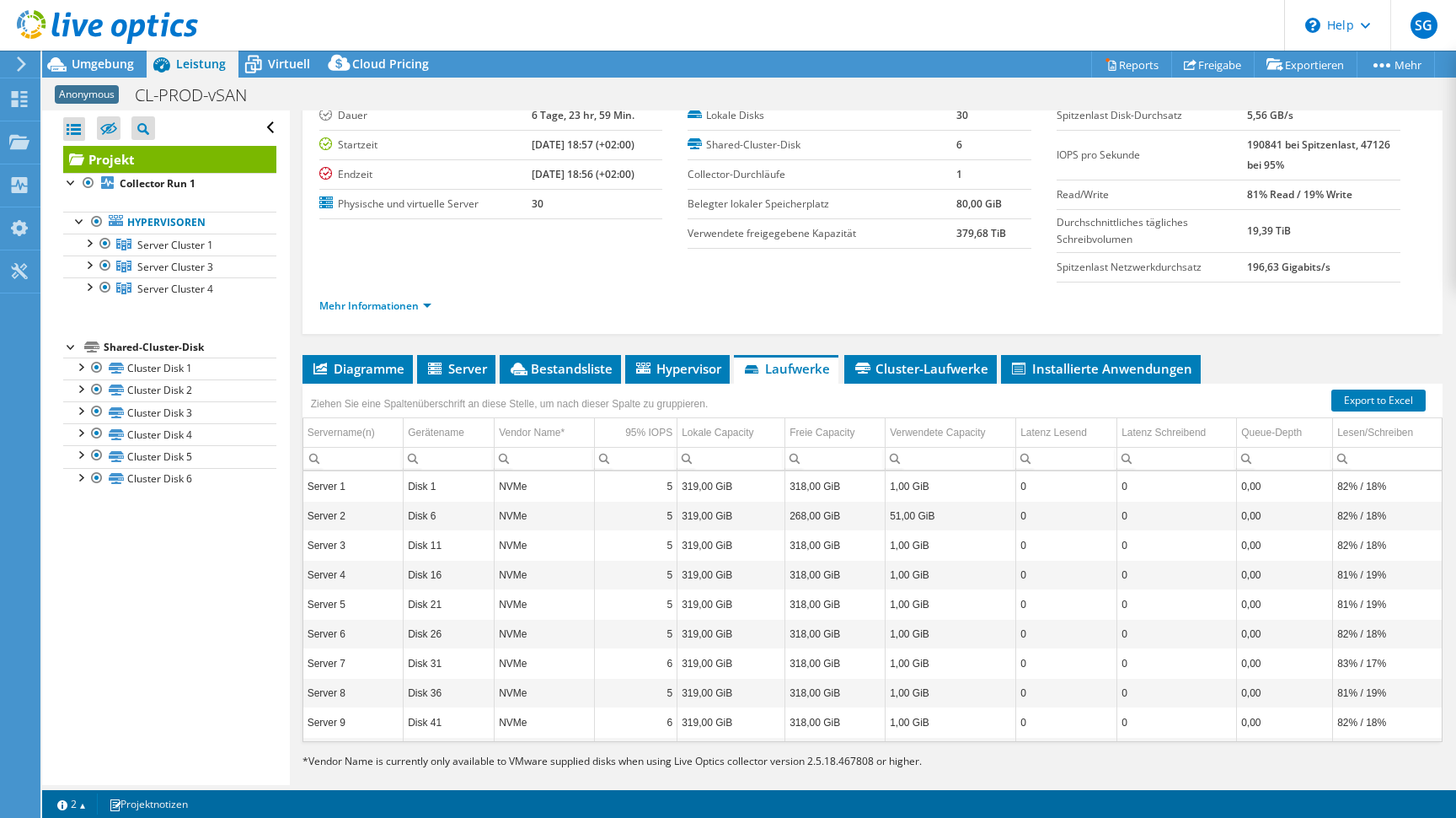
scroll to position [62, 0]
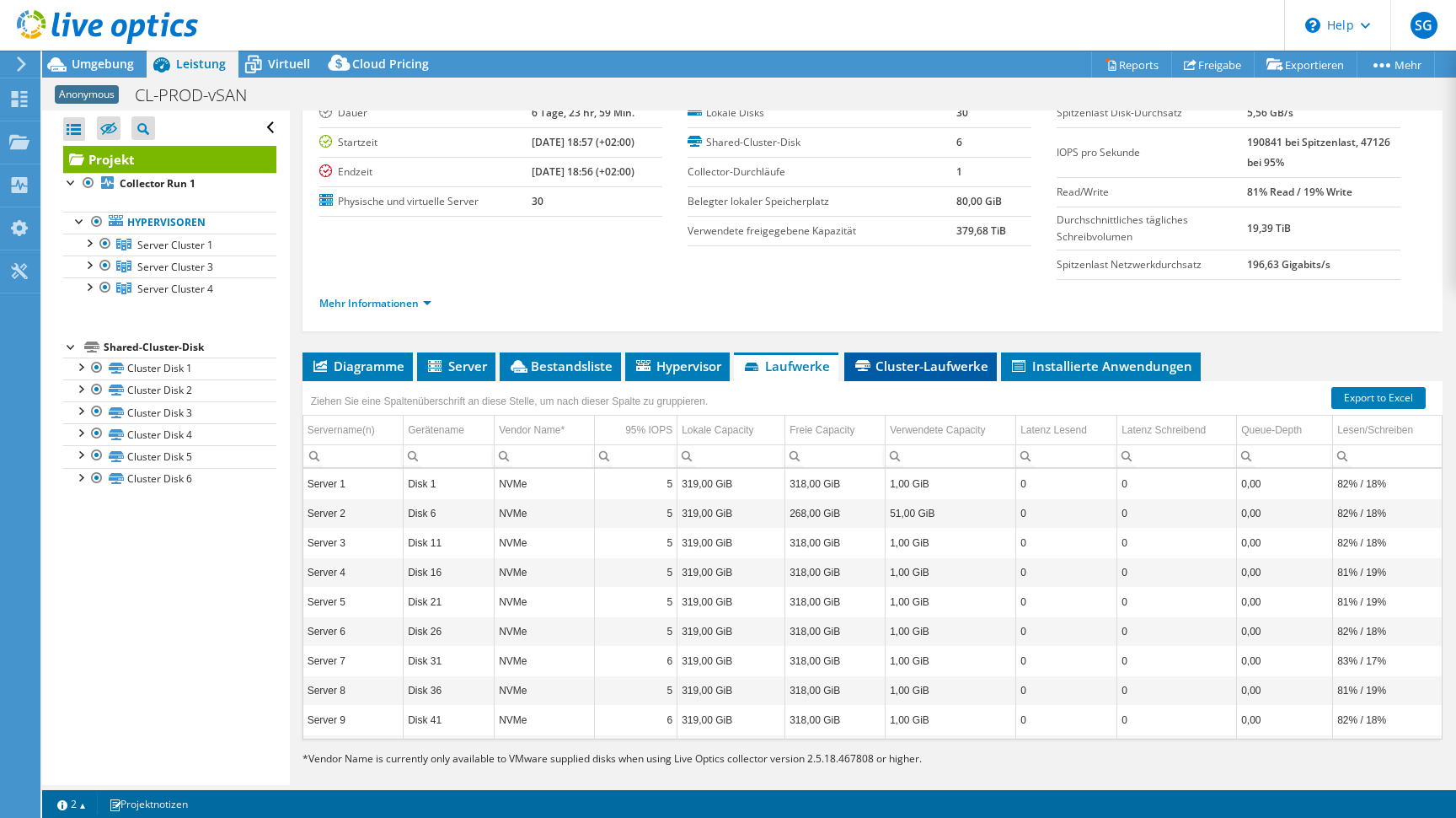
click at [908, 370] on span "Cluster-Laufwerke" at bounding box center [920, 366] width 135 height 17
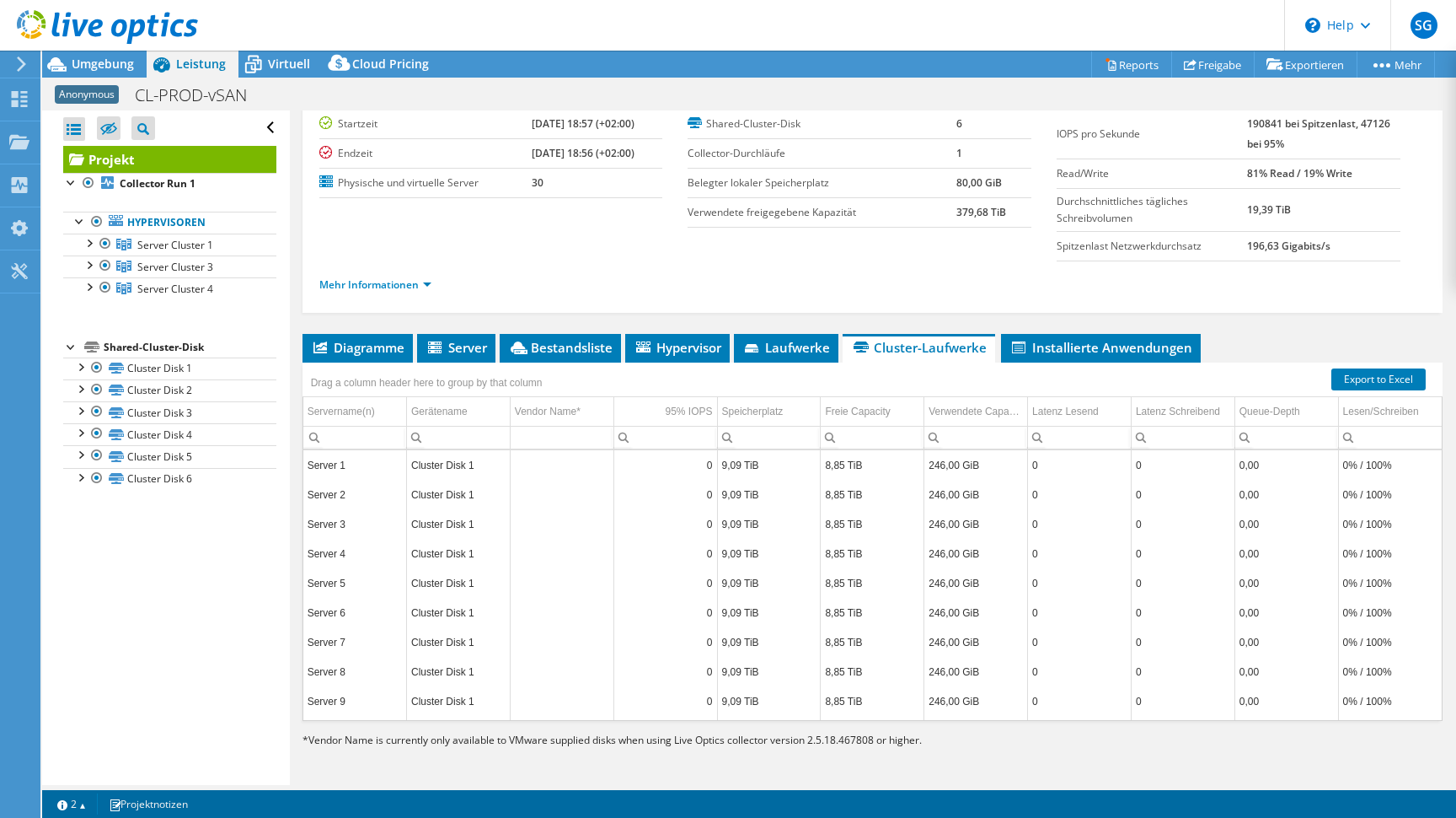
scroll to position [91, 0]
click at [1076, 339] on span "Installierte Anwendungen" at bounding box center [1101, 348] width 183 height 17
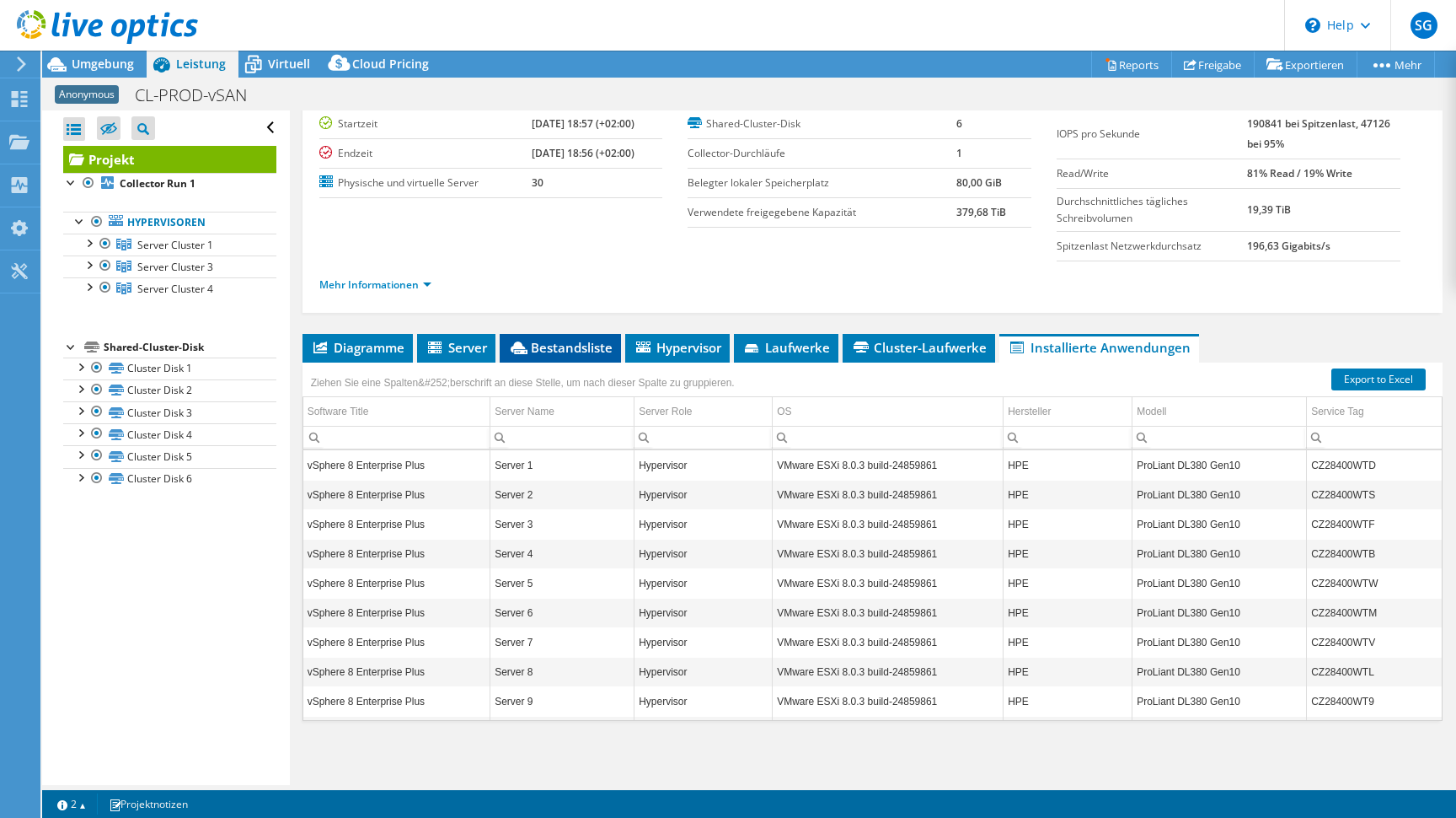
scroll to position [0, 0]
click at [358, 361] on li "Diagramme" at bounding box center [358, 348] width 110 height 28
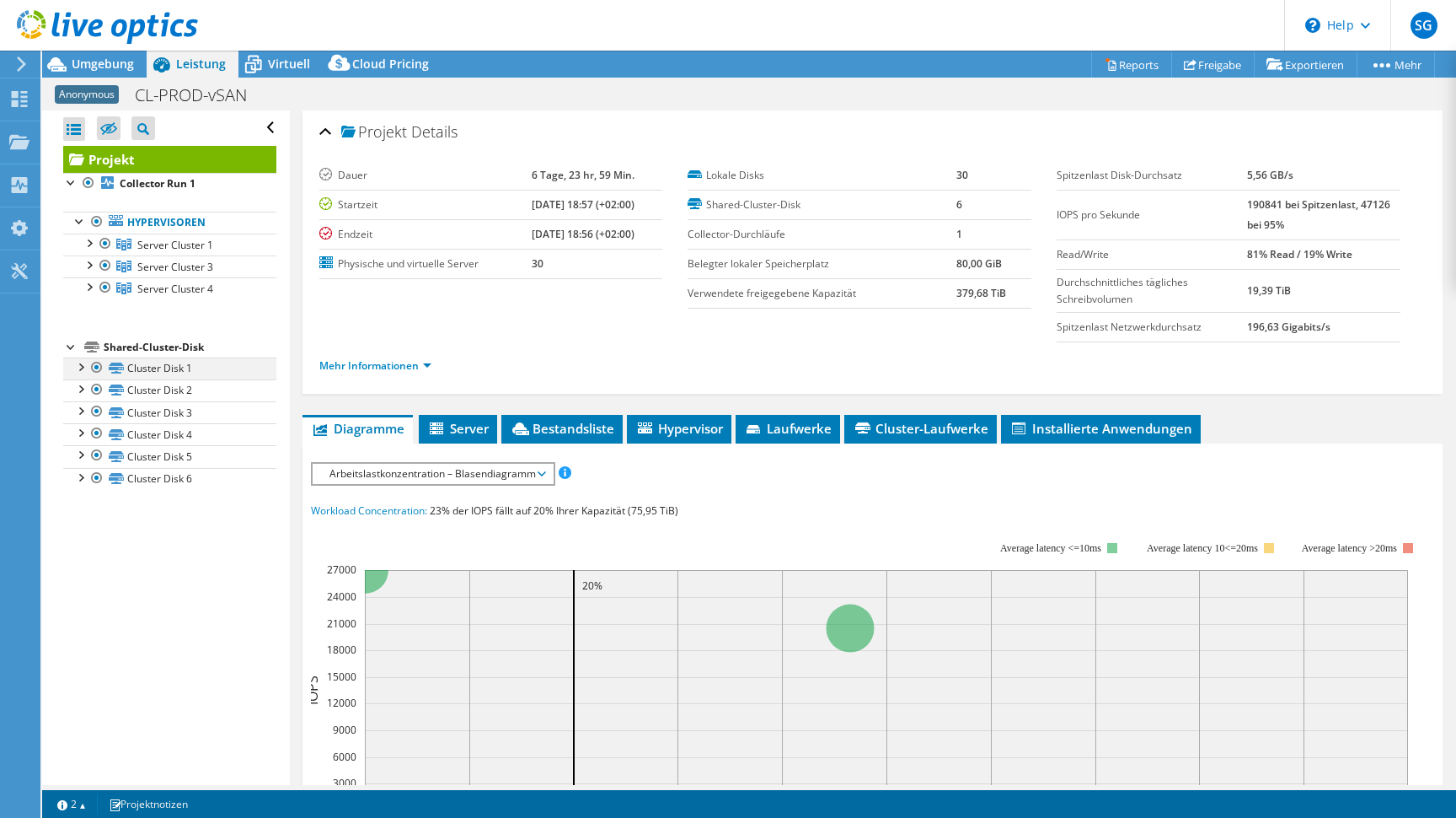
click at [82, 370] on div at bounding box center [80, 366] width 17 height 17
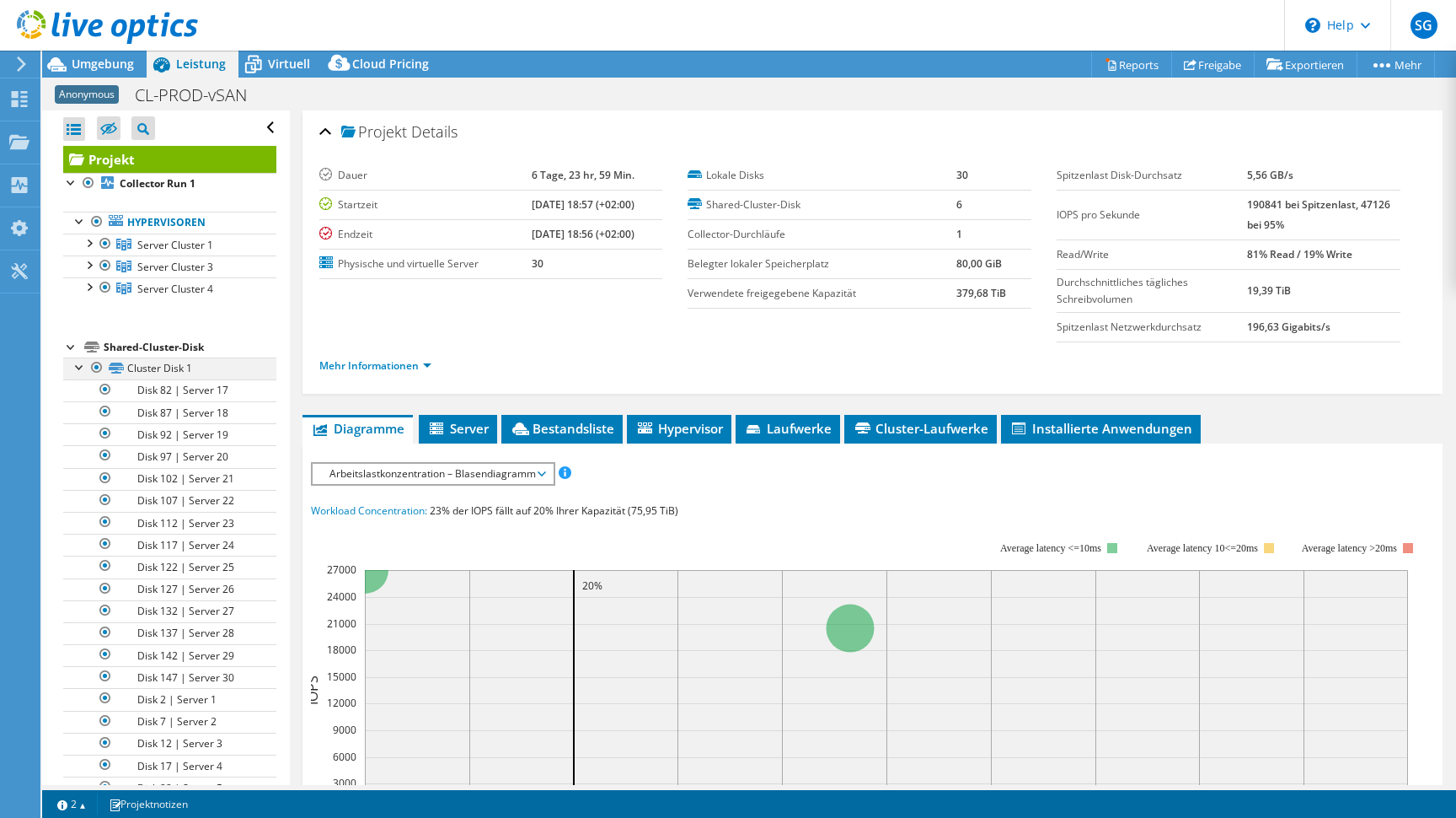
click at [82, 369] on div at bounding box center [80, 366] width 17 height 17
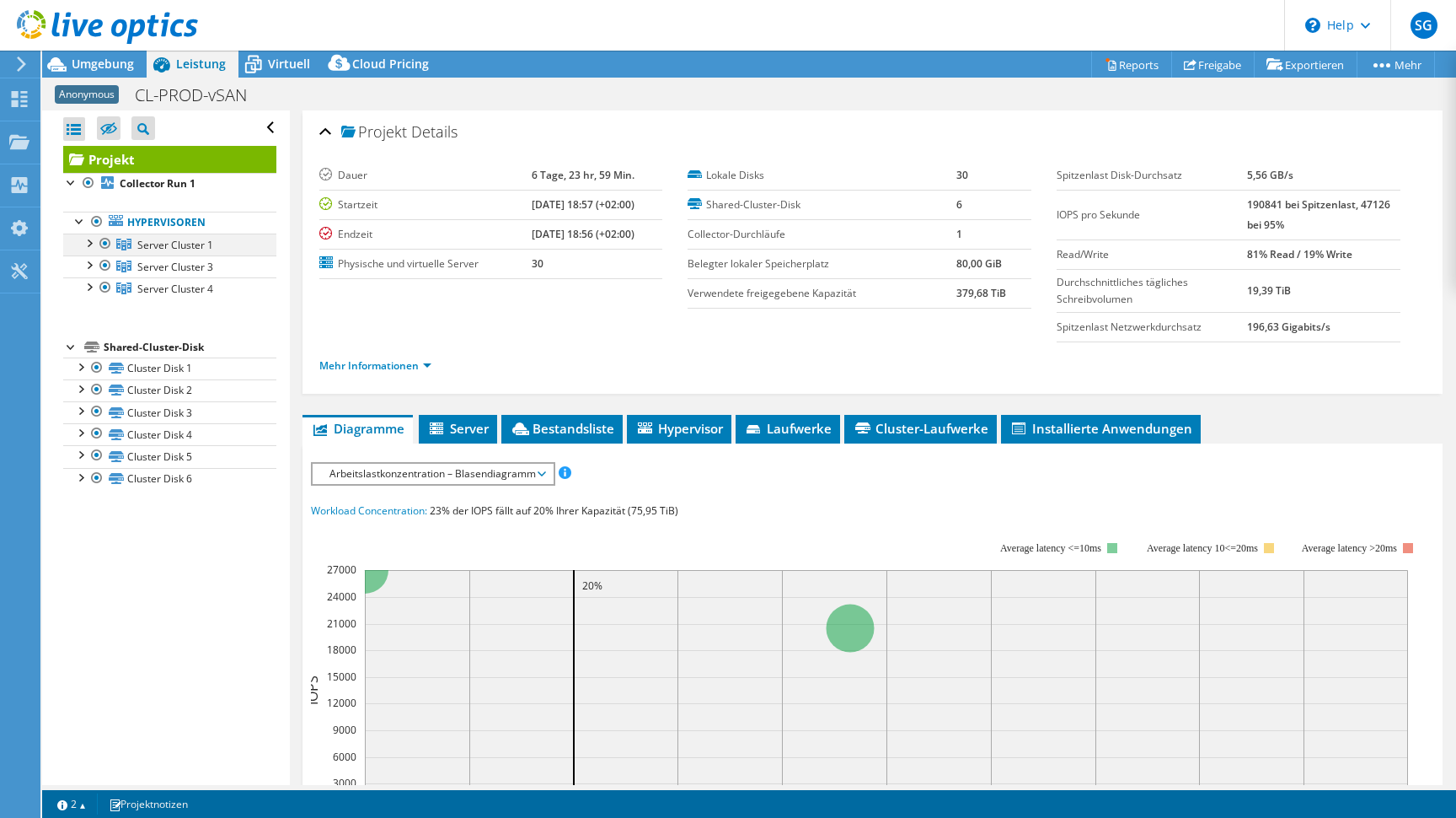
click at [91, 245] on div at bounding box center [89, 242] width 17 height 17
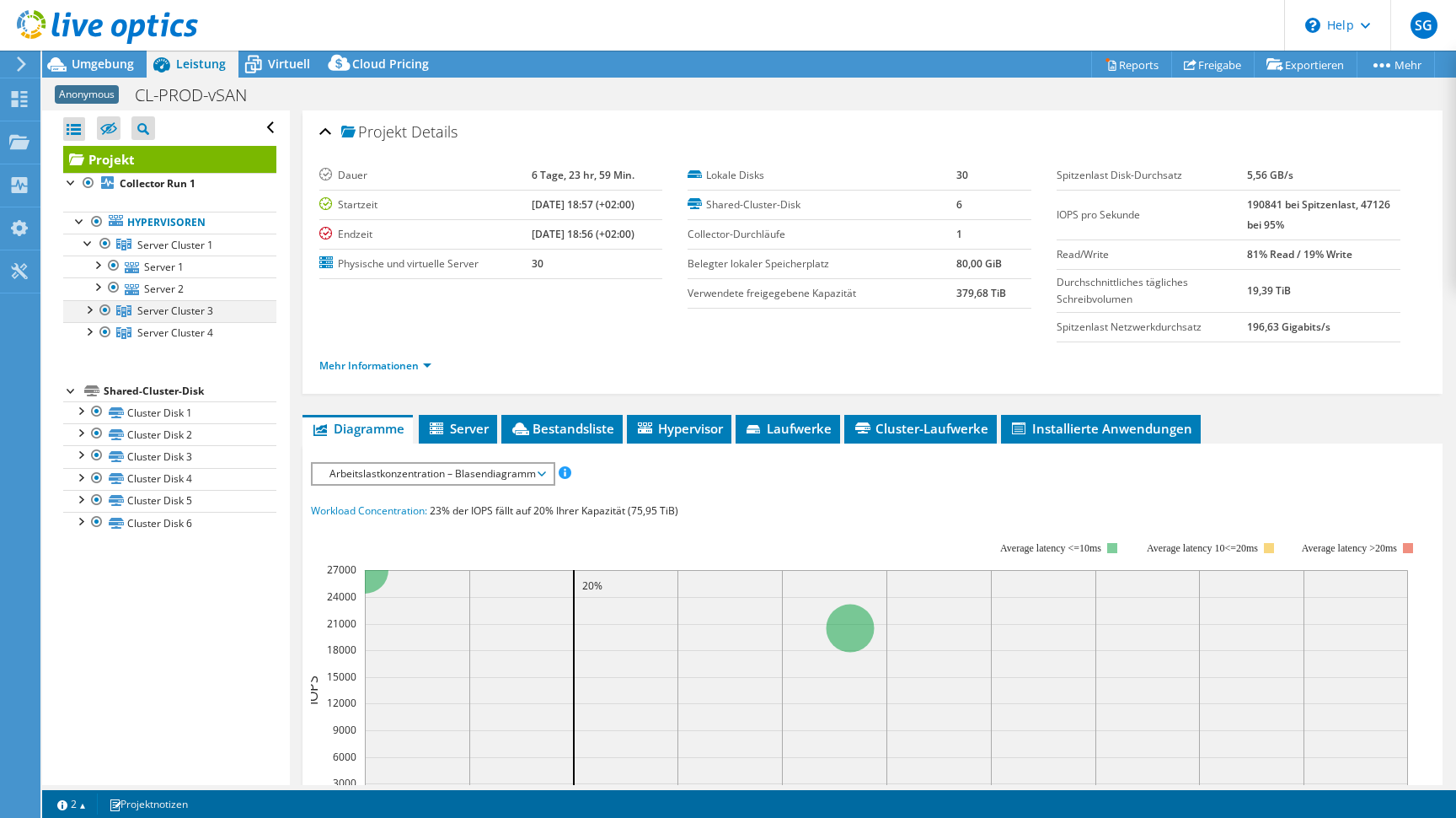
click at [88, 311] on div at bounding box center [89, 309] width 17 height 17
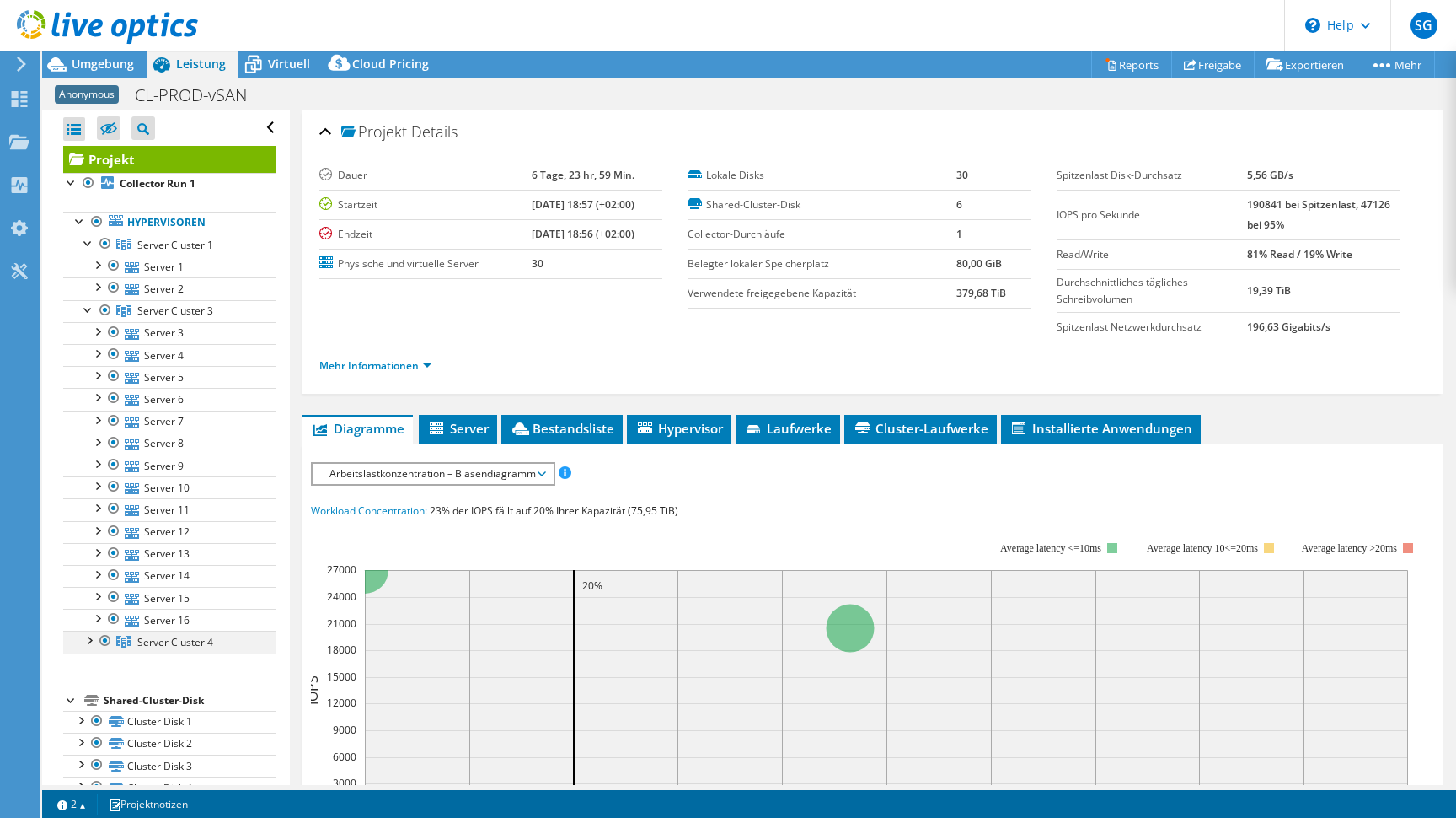
click at [88, 640] on div at bounding box center [89, 639] width 17 height 17
click at [95, 261] on div at bounding box center [97, 264] width 17 height 17
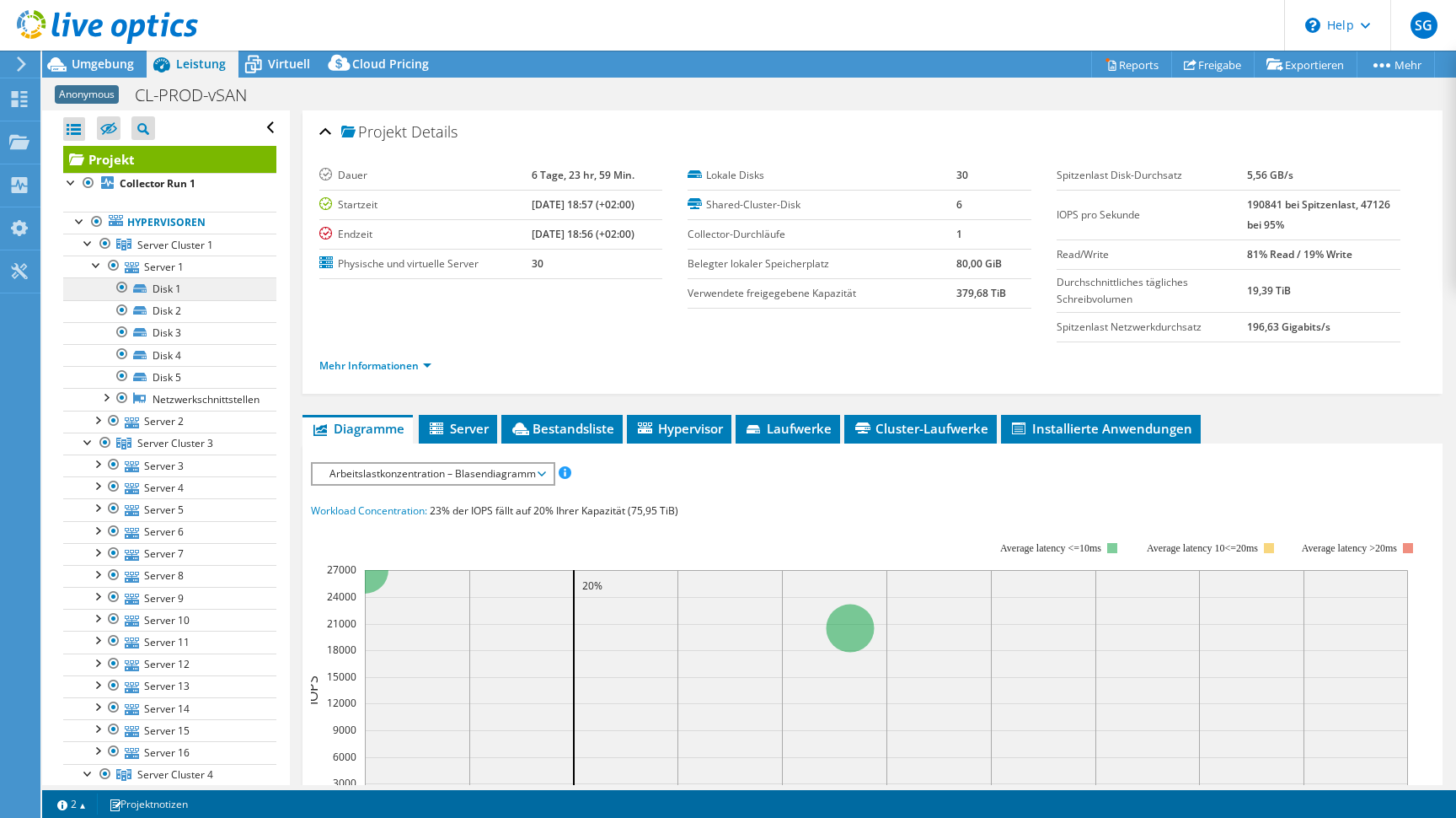
click at [158, 291] on link "Disk 1" at bounding box center [169, 287] width 213 height 22
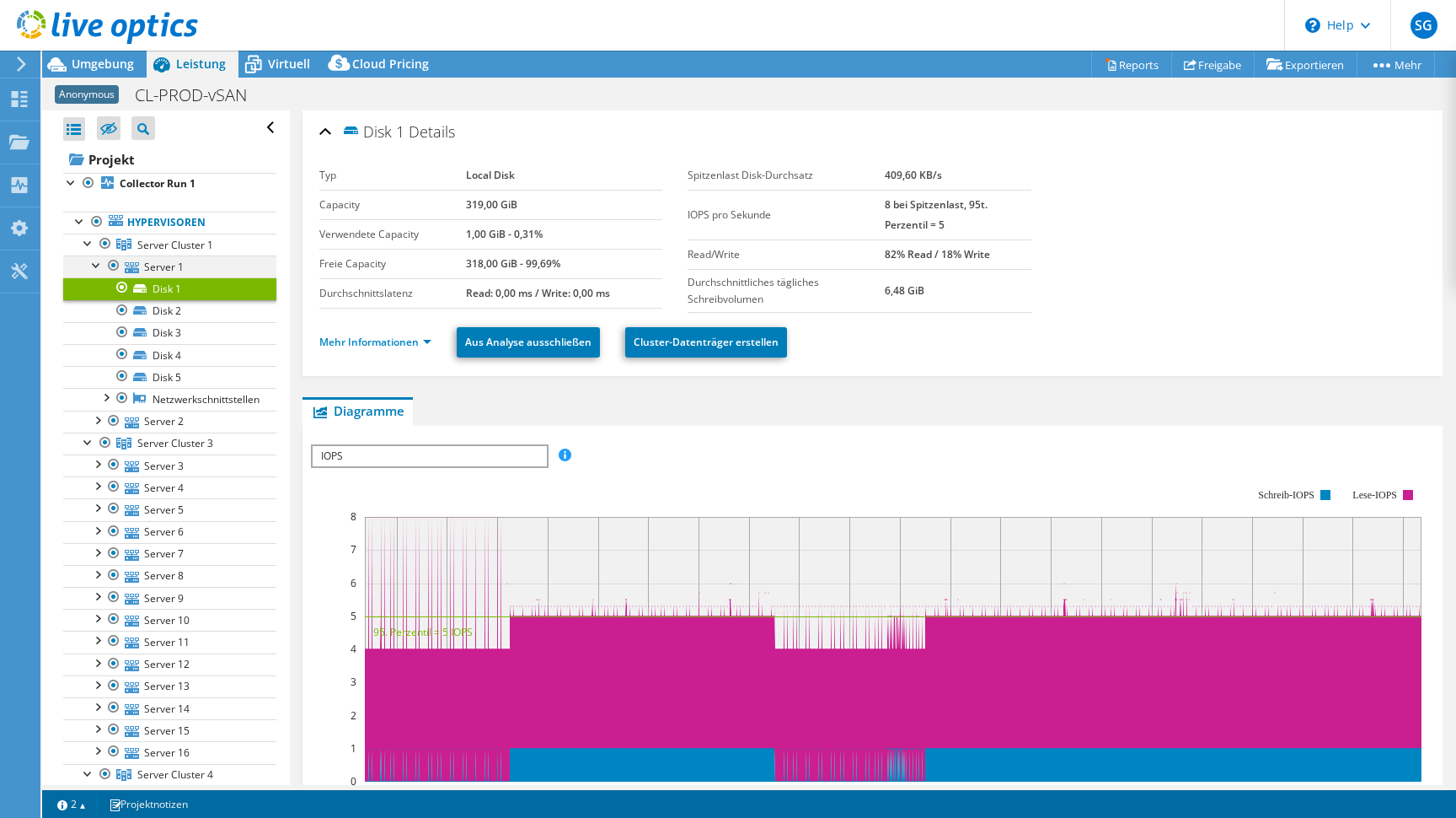
click at [90, 267] on div at bounding box center [97, 264] width 17 height 17
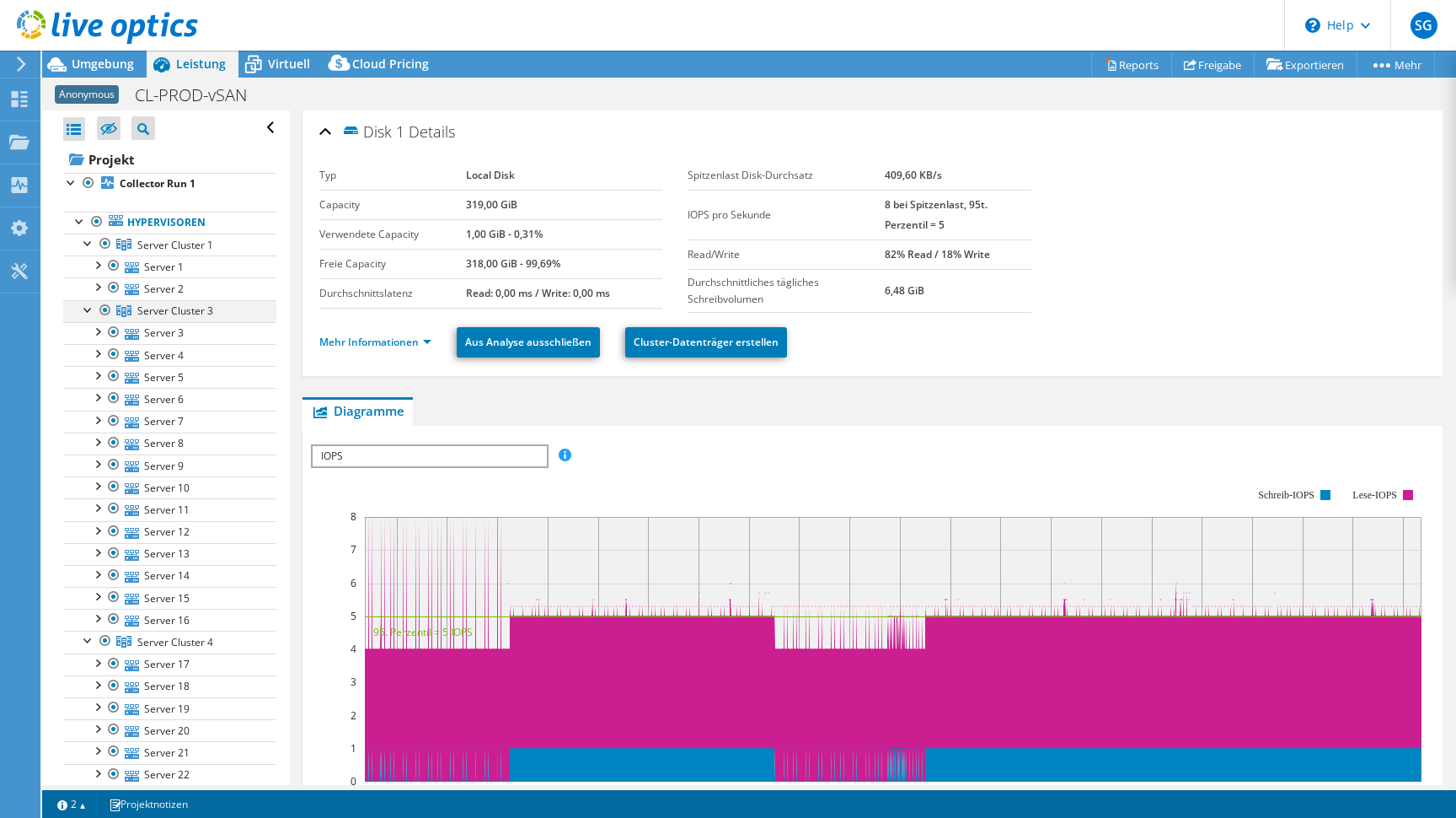
click at [86, 309] on div at bounding box center [89, 309] width 17 height 17
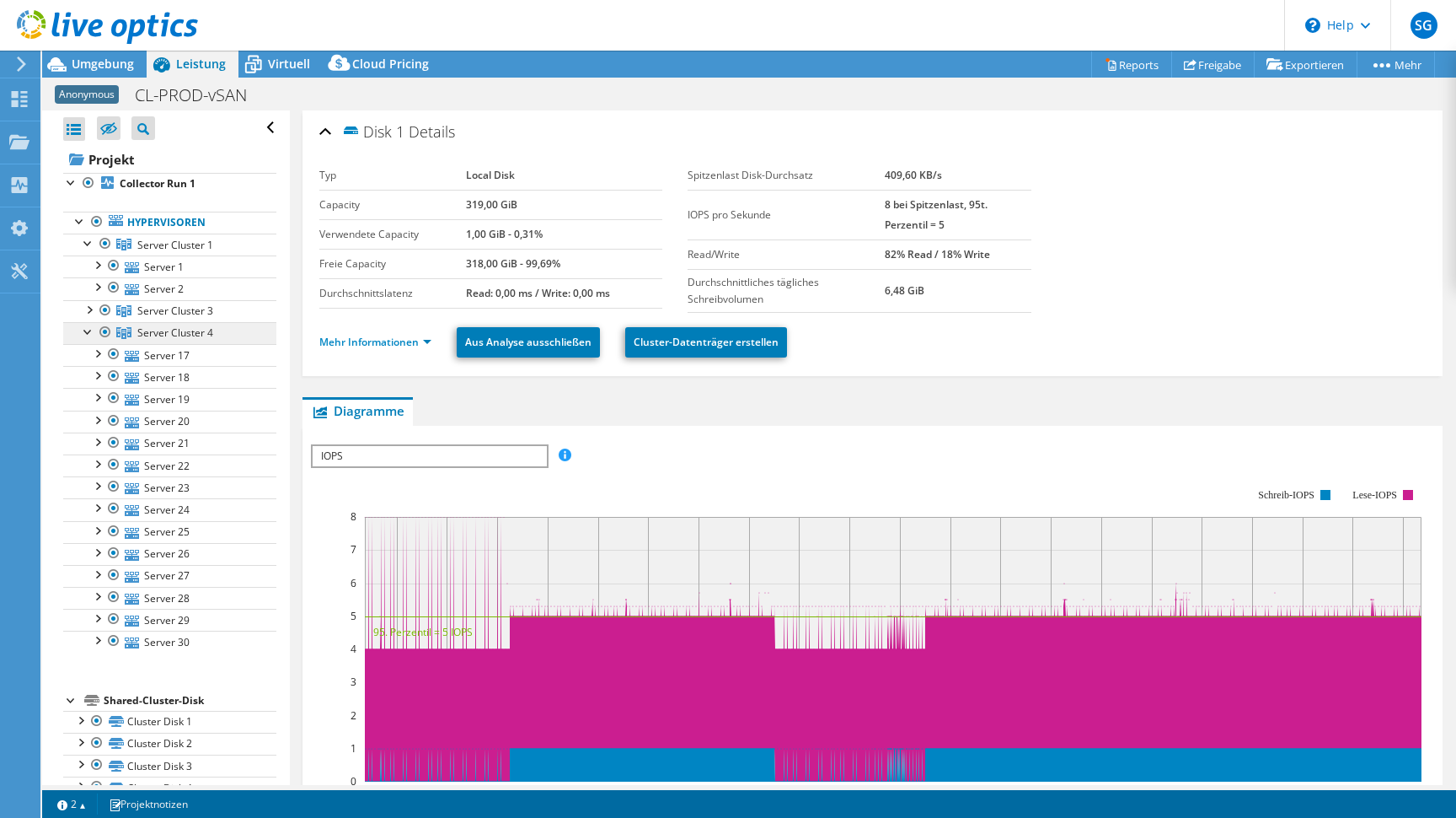
click at [87, 343] on link "Server Cluster 4" at bounding box center [169, 332] width 213 height 22
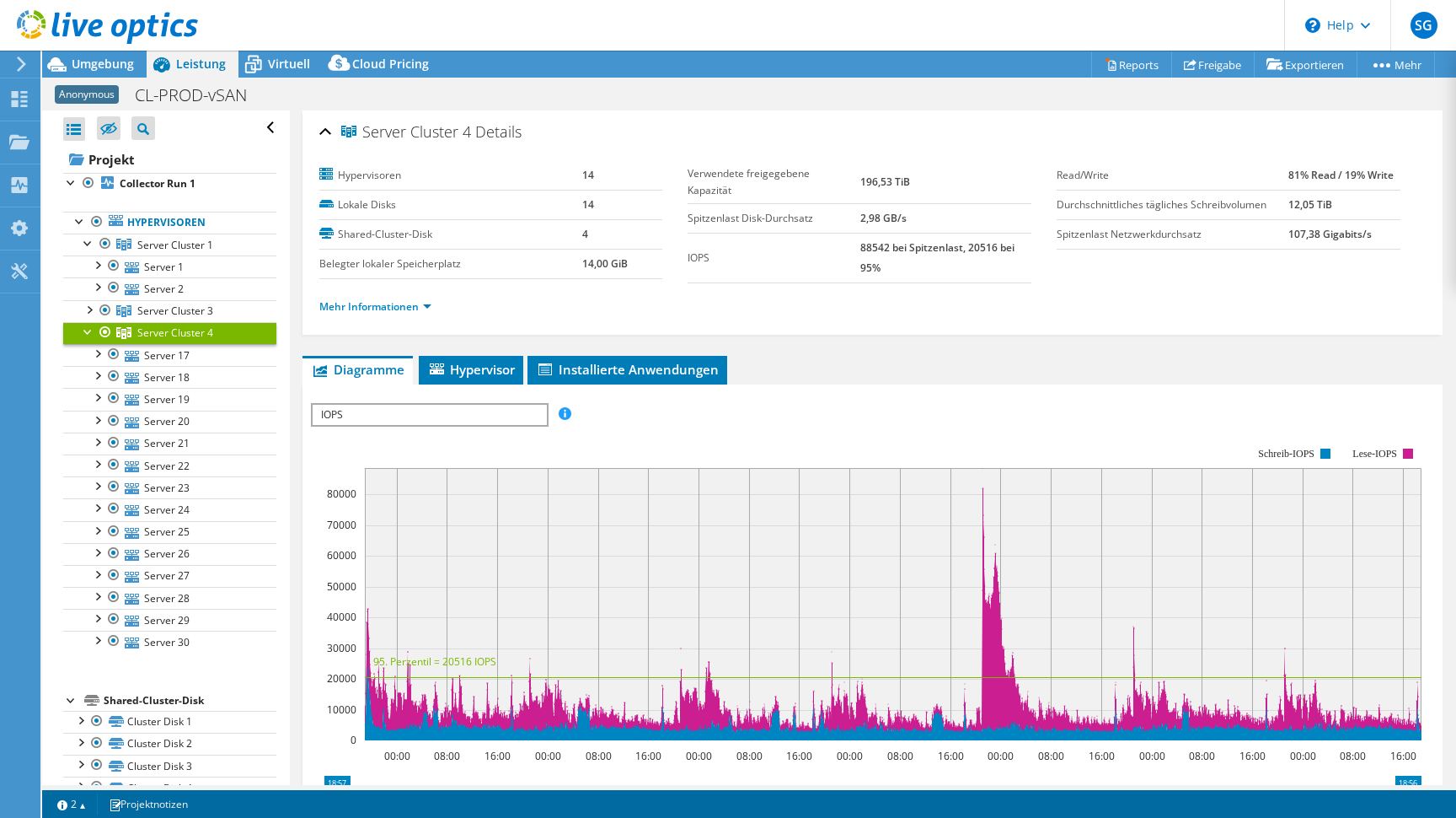
click at [87, 337] on div at bounding box center [89, 330] width 17 height 17
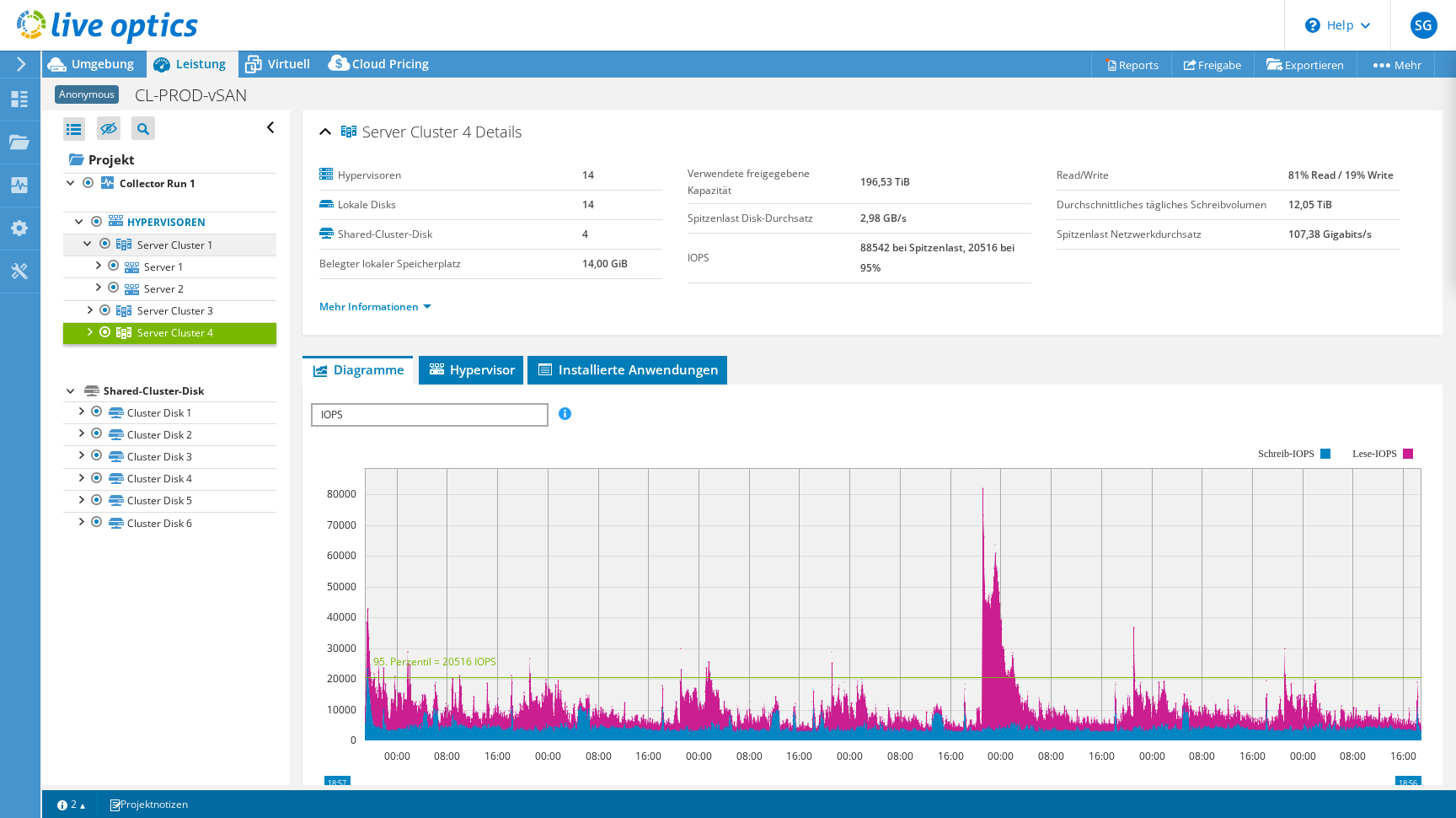
click at [173, 246] on span "Server Cluster 1" at bounding box center [175, 244] width 76 height 15
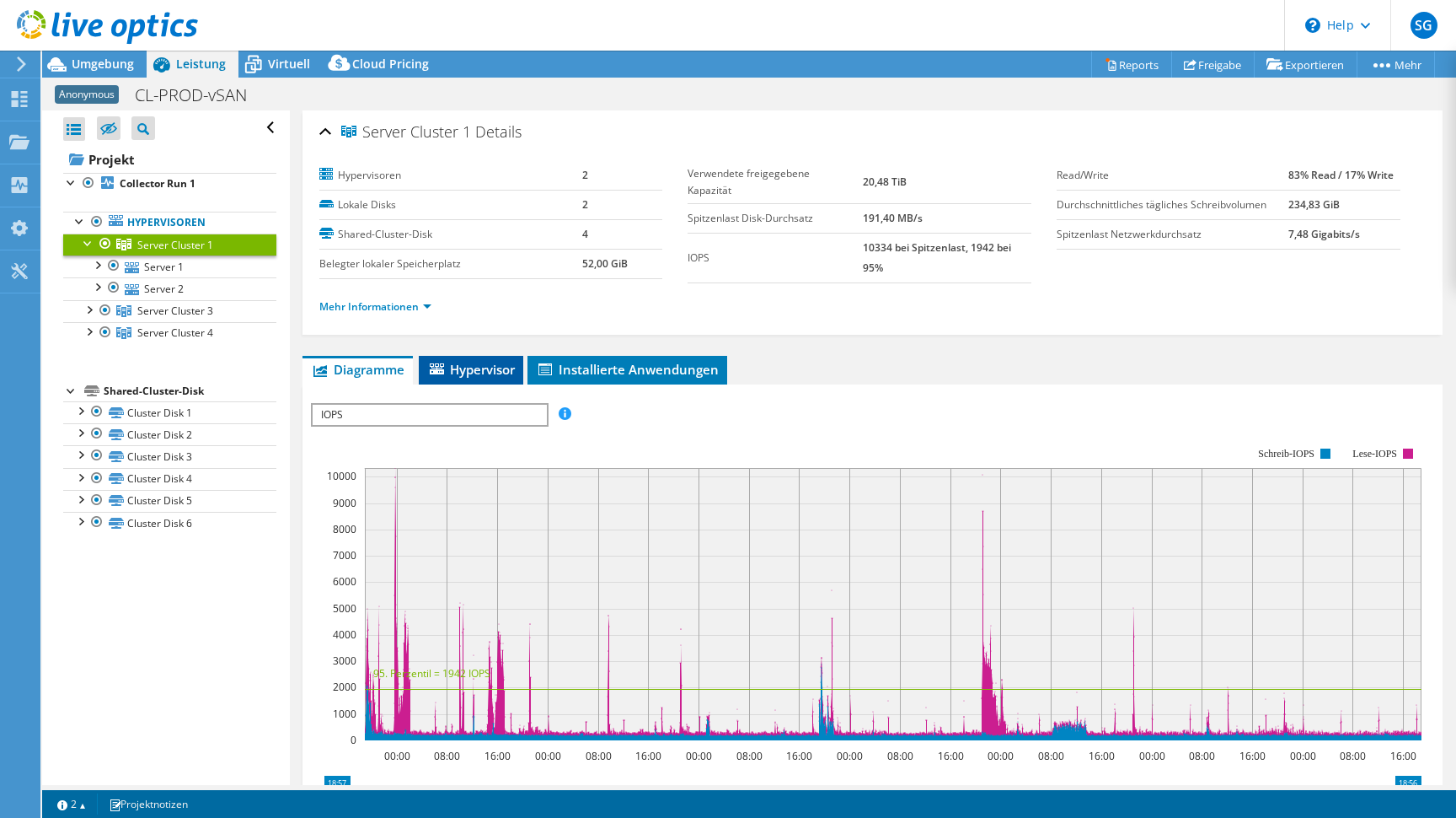
click at [465, 368] on span "Hypervisor" at bounding box center [471, 369] width 88 height 17
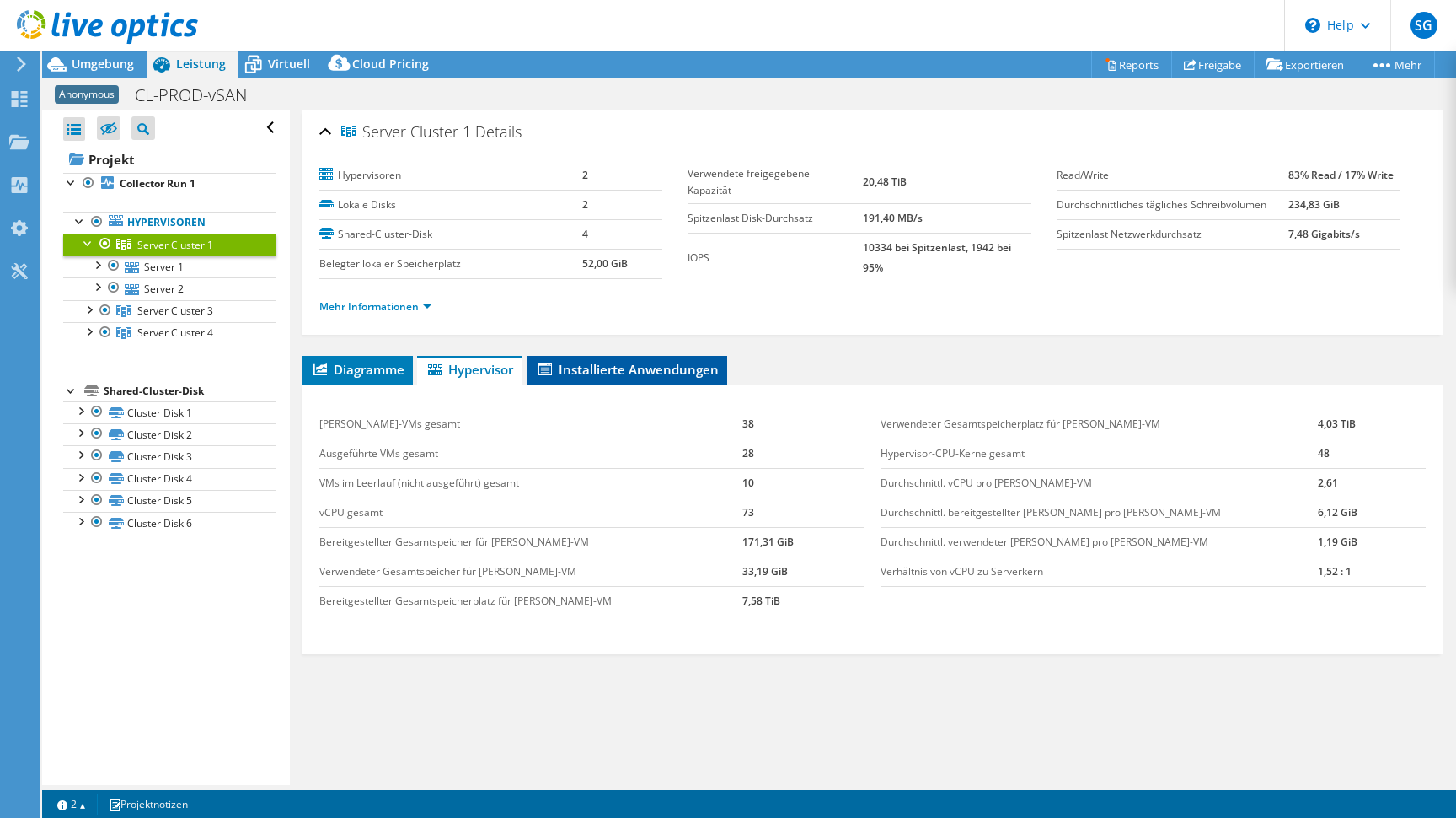
click at [595, 368] on span "Installierte Anwendungen" at bounding box center [627, 369] width 183 height 17
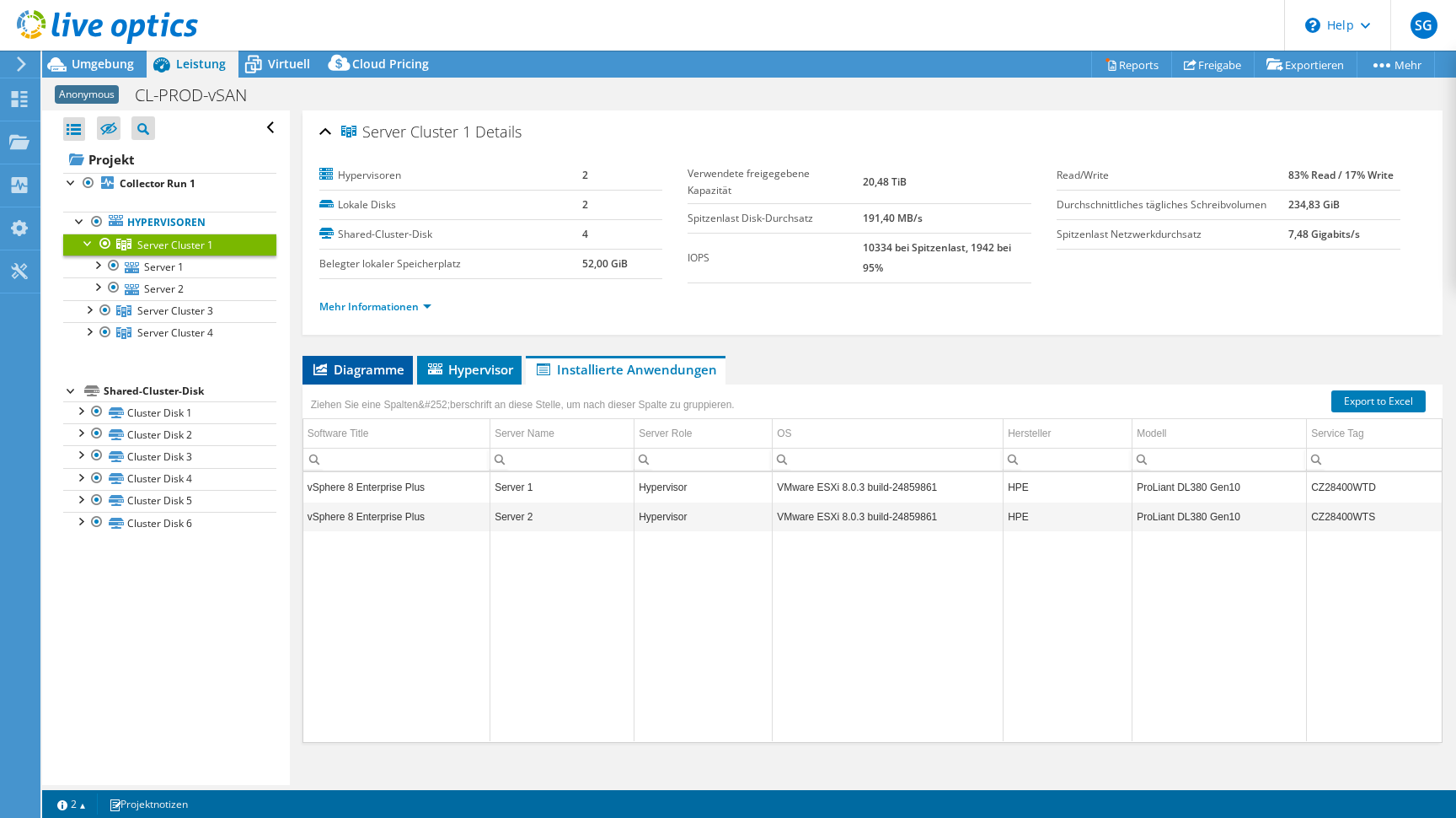
click at [363, 365] on span "Diagramme" at bounding box center [357, 369] width 93 height 17
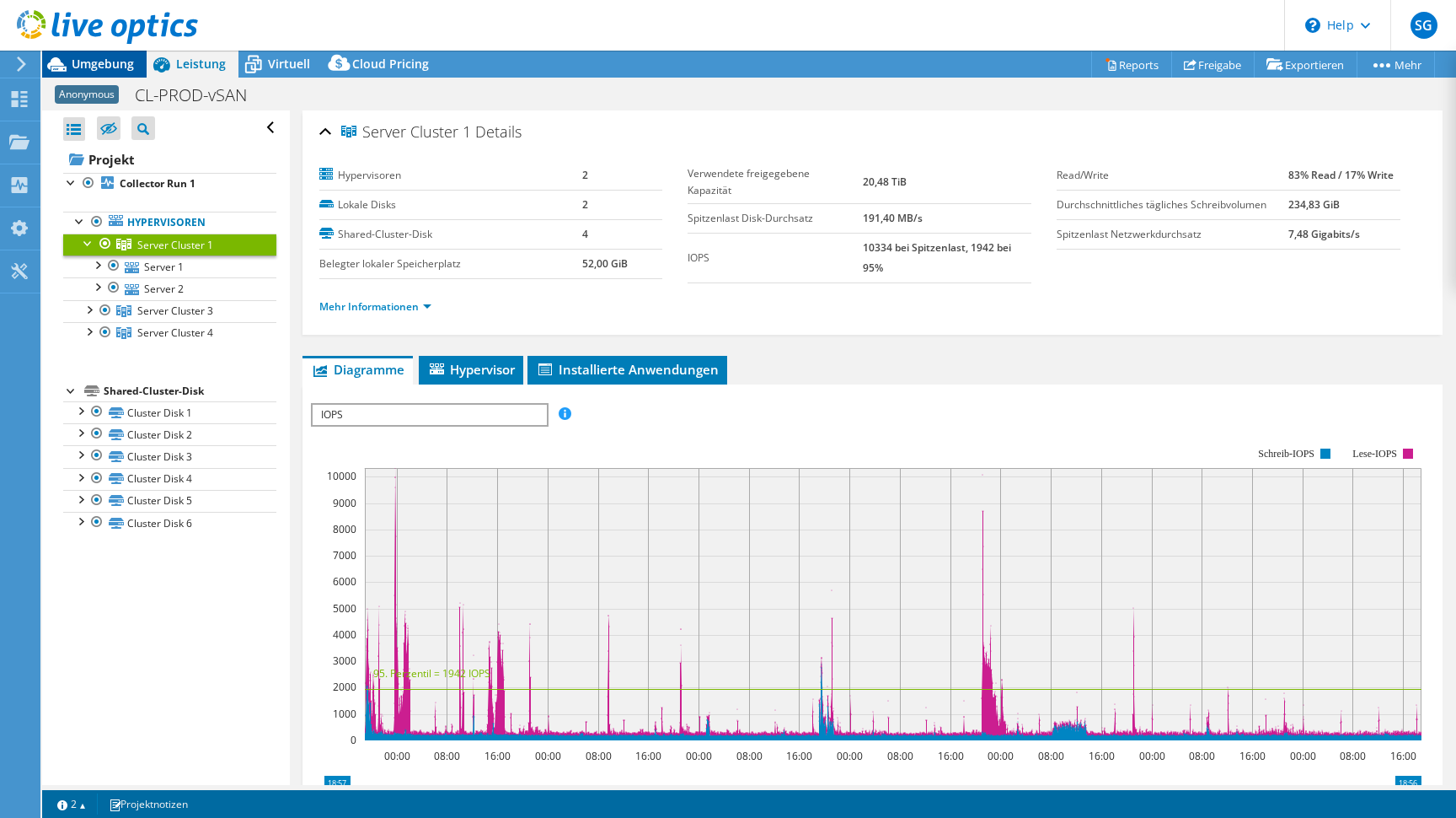
click at [99, 66] on span "Umgebung" at bounding box center [103, 63] width 62 height 16
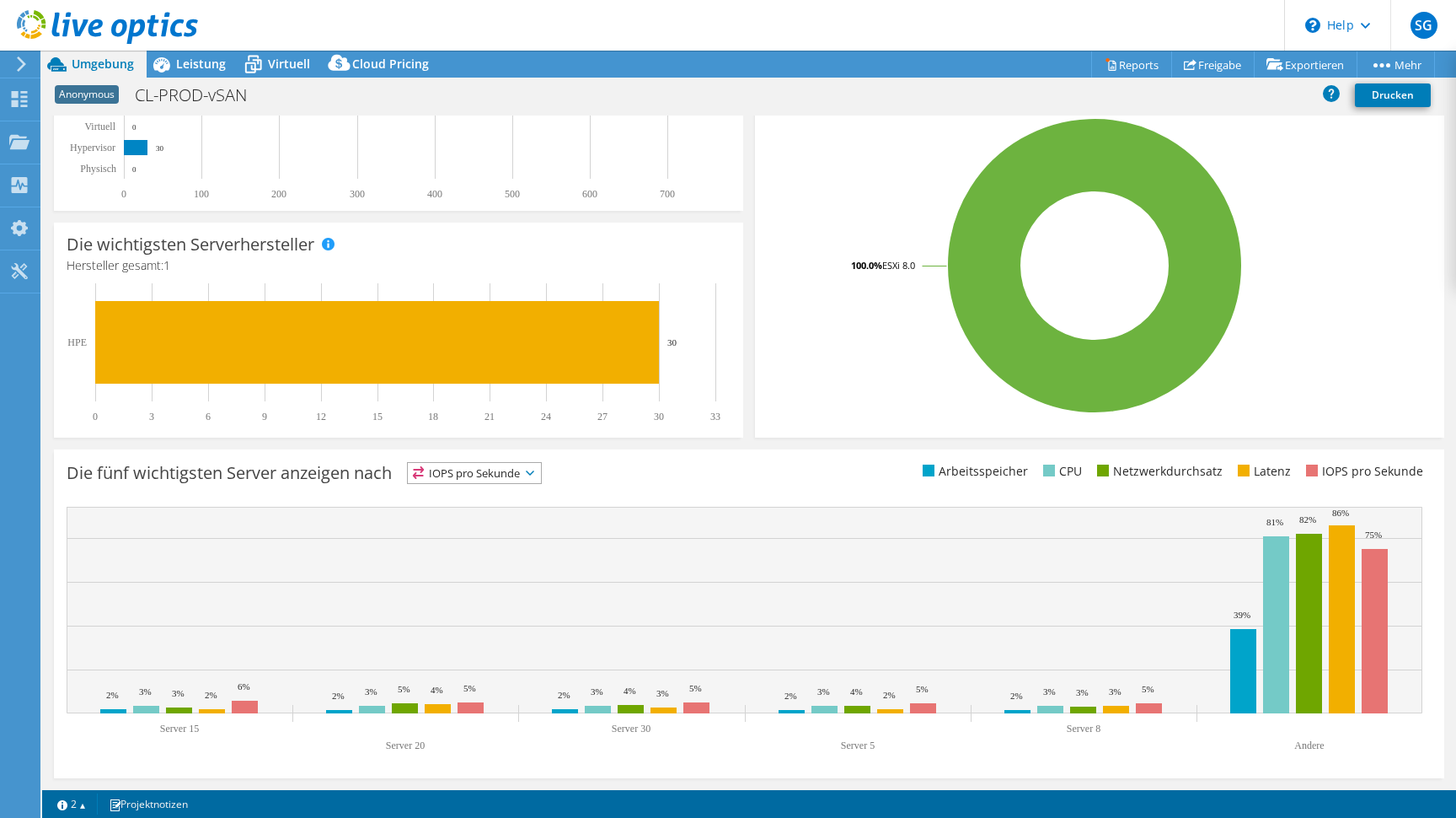
scroll to position [307, 0]
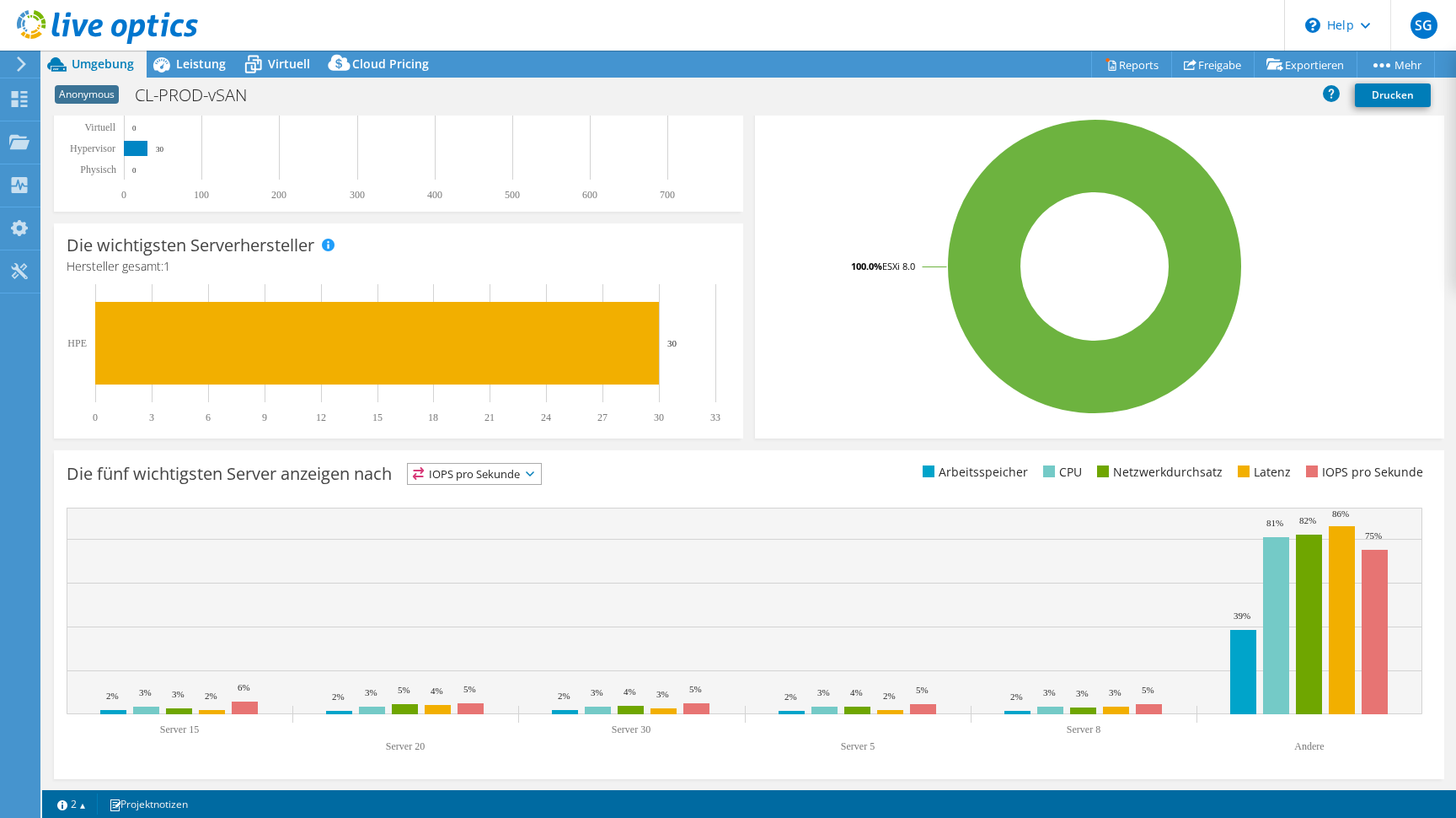
click at [535, 481] on span "IOPS pro Sekunde" at bounding box center [474, 473] width 133 height 20
click at [518, 518] on li "Arbeitsspeicher" at bounding box center [474, 519] width 133 height 23
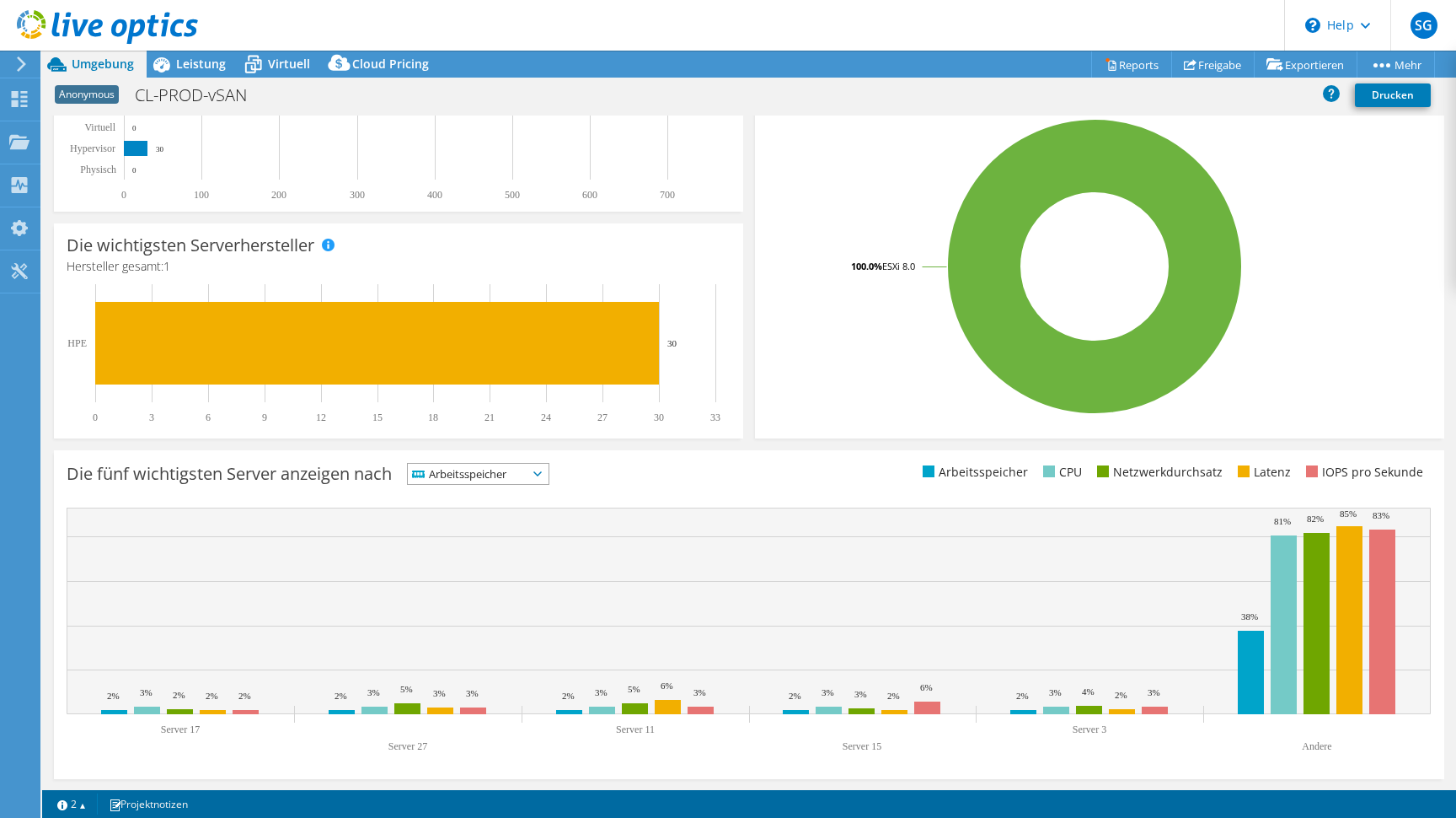
click at [541, 472] on icon at bounding box center [537, 474] width 9 height 5
click at [476, 592] on li "Latenz" at bounding box center [478, 589] width 141 height 23
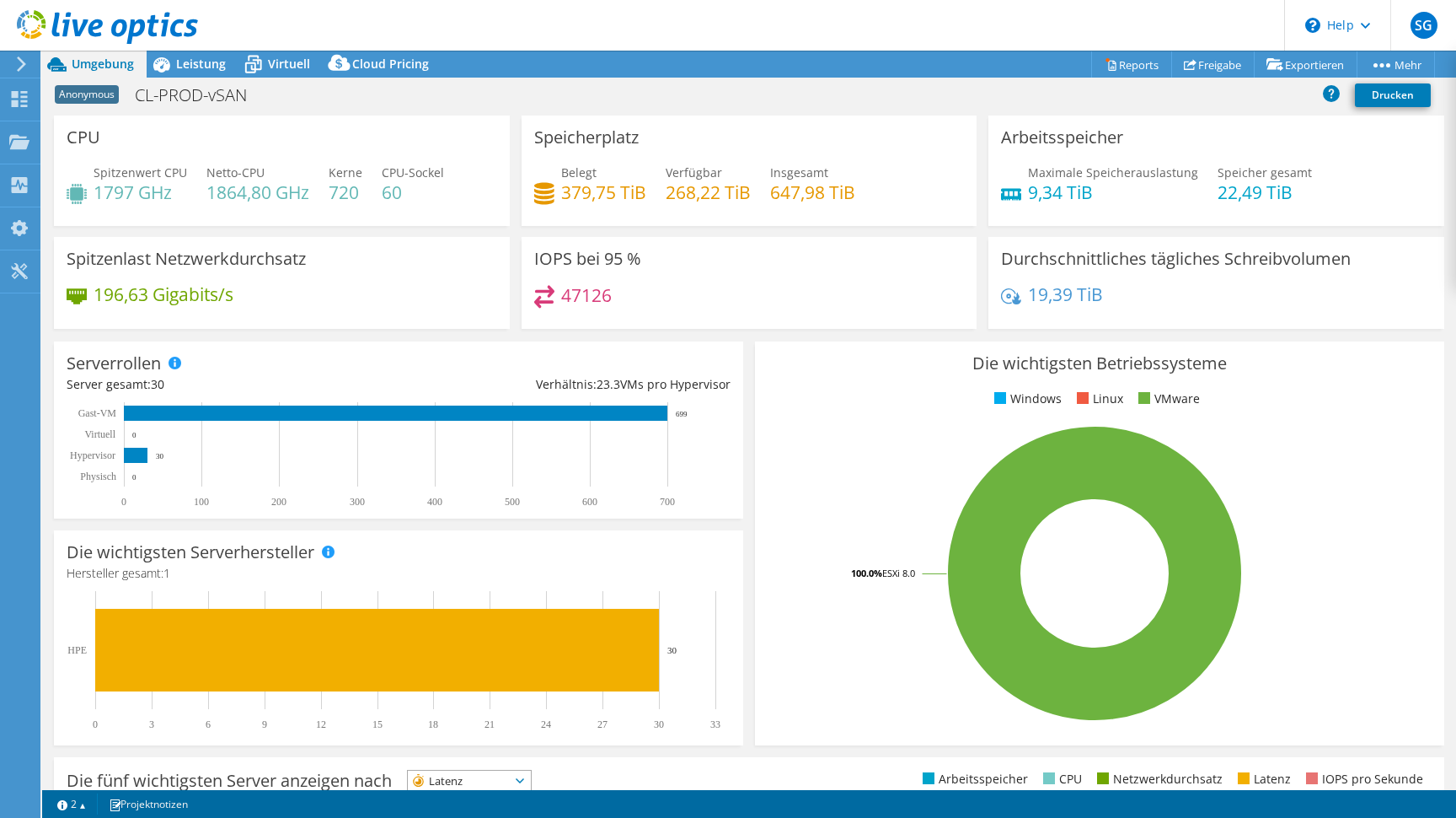
scroll to position [0, 0]
click at [20, 104] on icon at bounding box center [19, 98] width 20 height 16
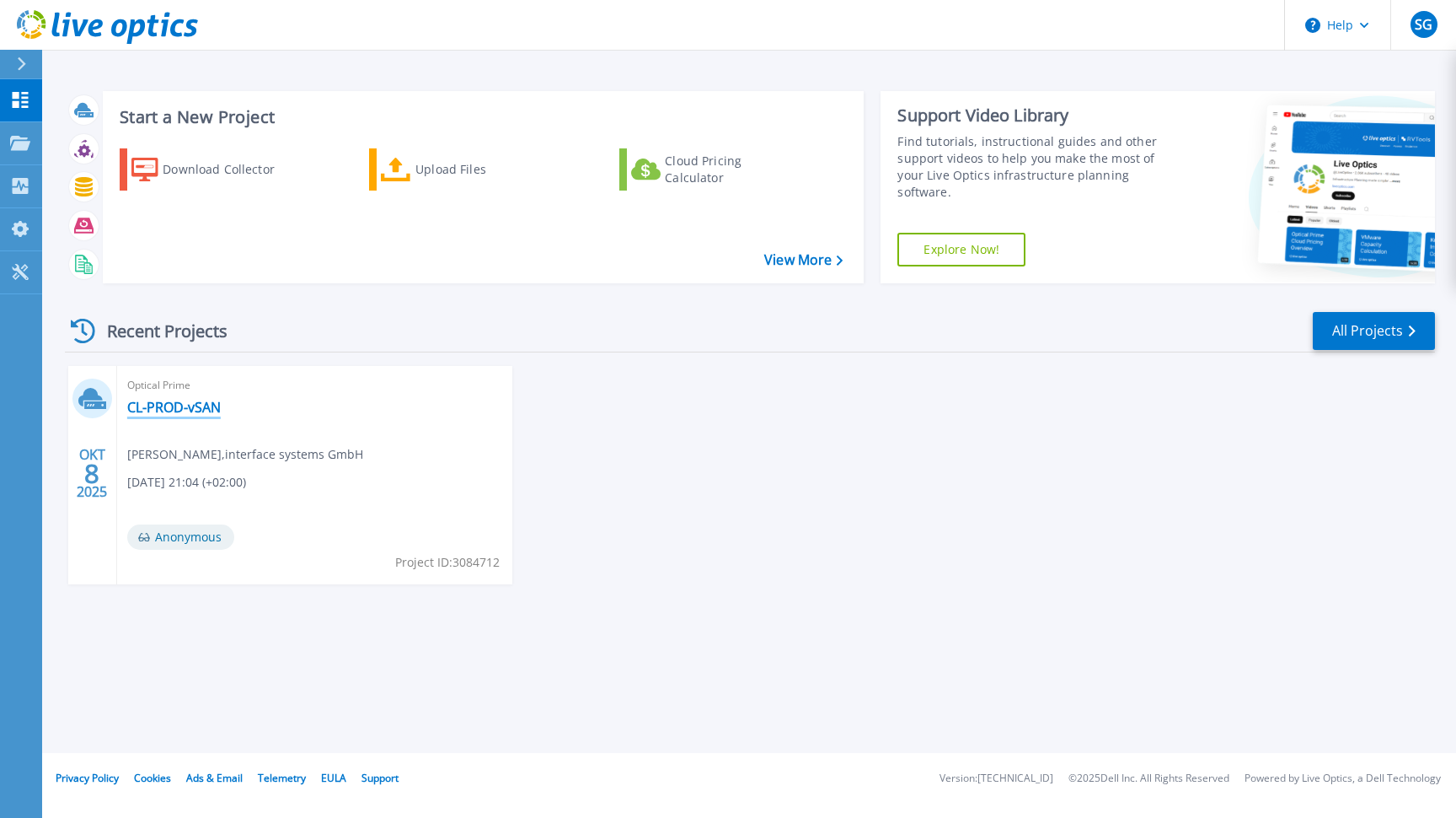
click at [191, 412] on link "CL-PROD-vSAN" at bounding box center [173, 407] width 93 height 17
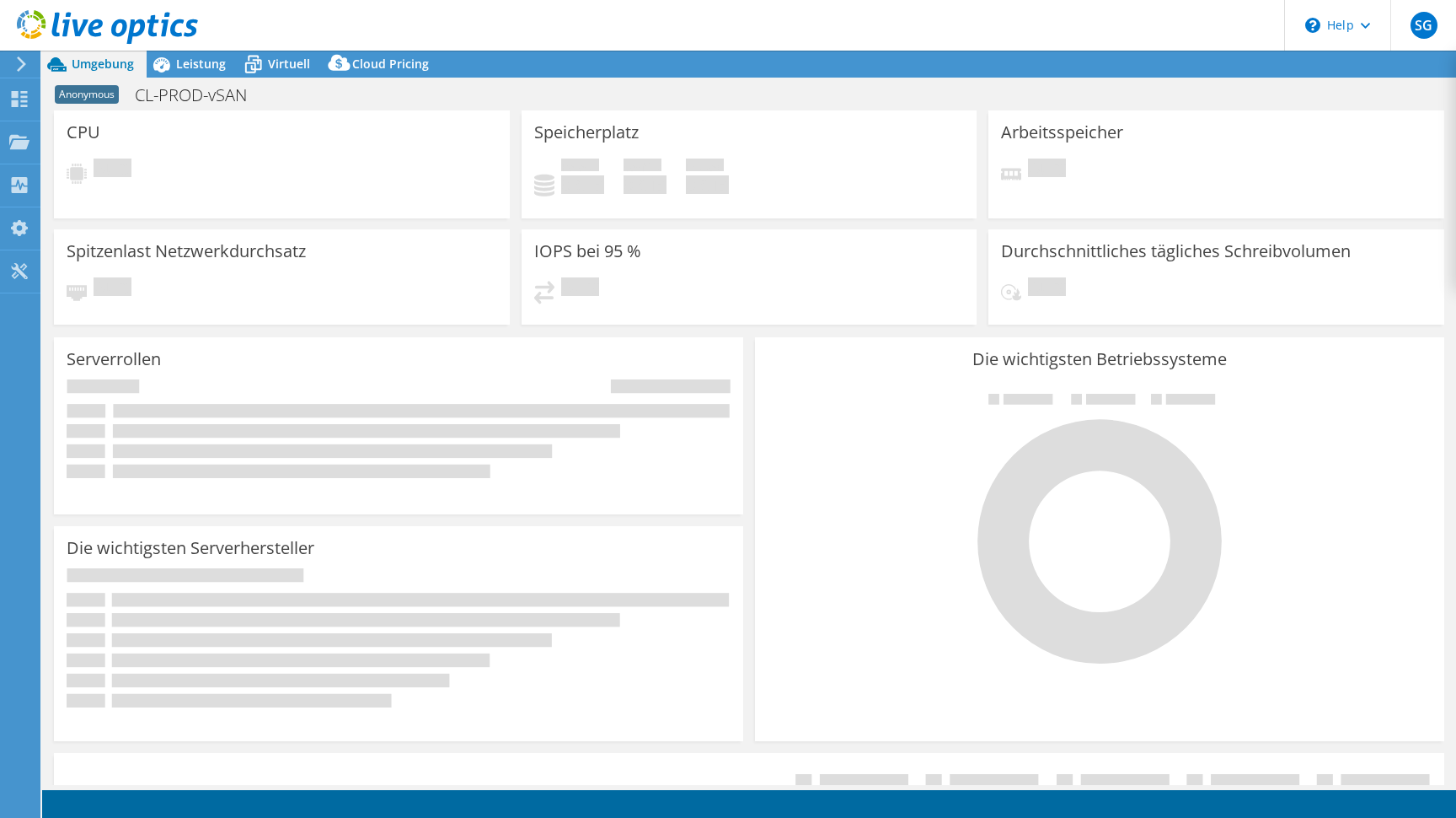
select select "USD"
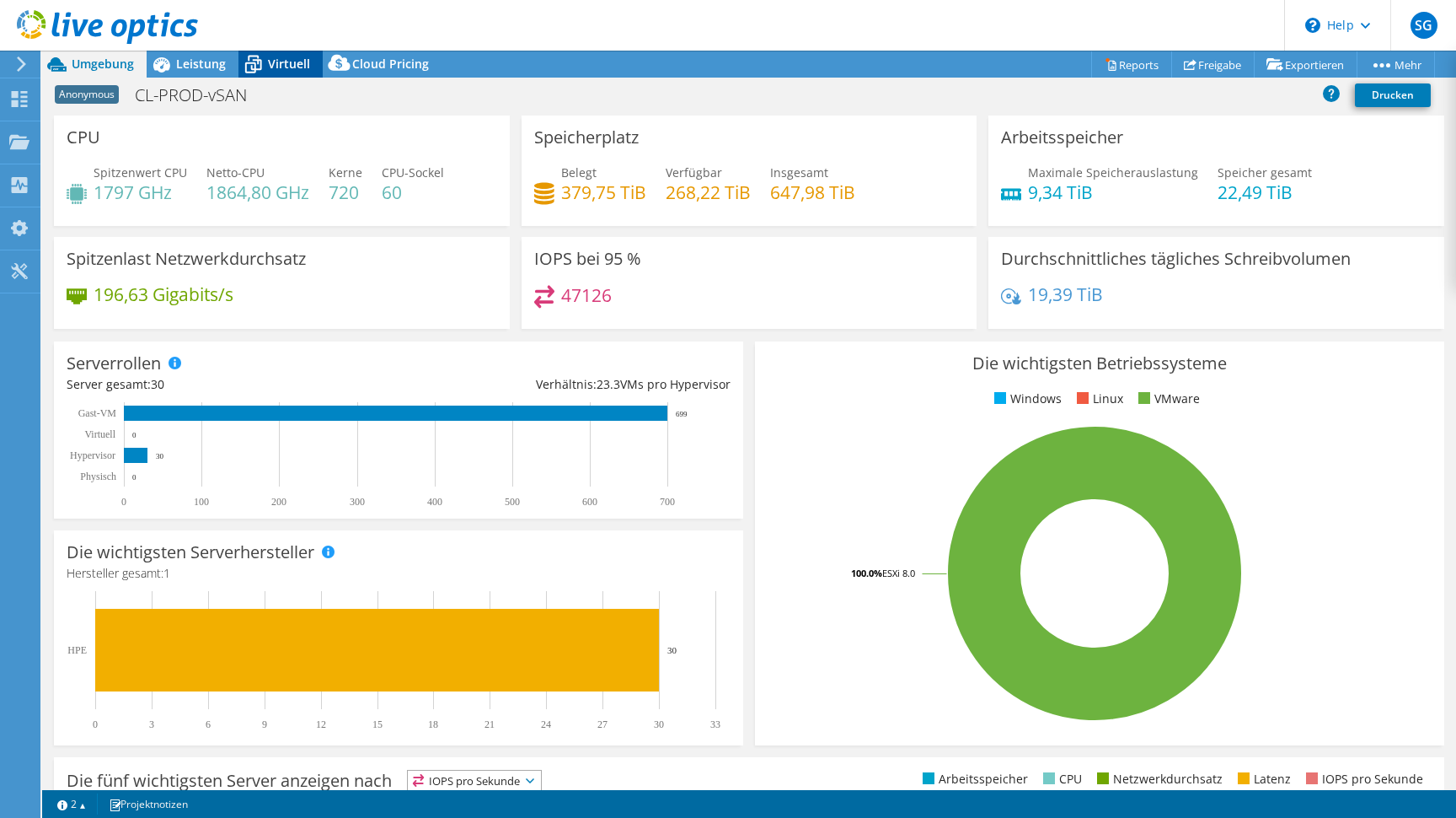
click at [272, 57] on span "Virtuell" at bounding box center [289, 63] width 42 height 16
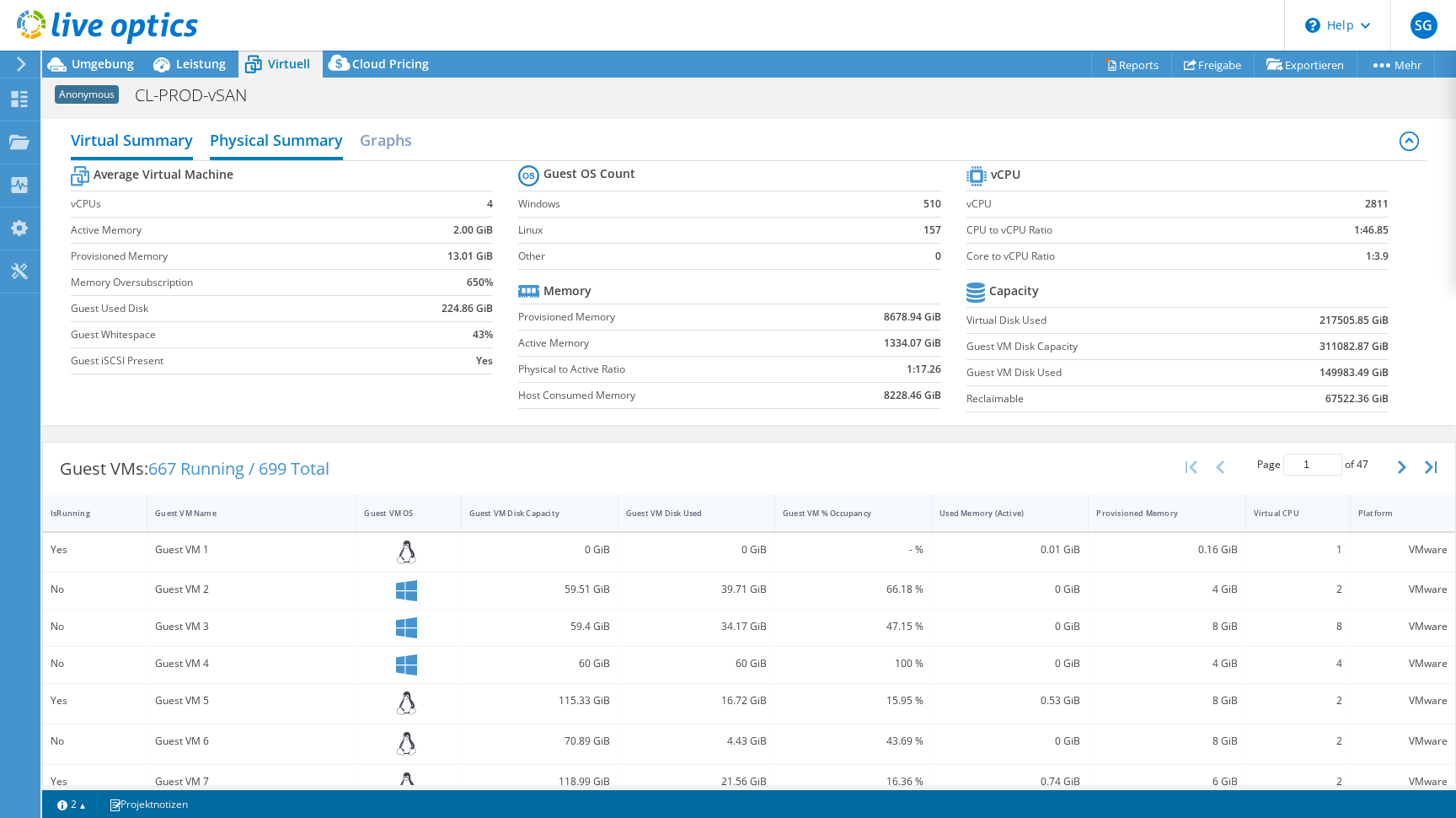
click at [276, 145] on h2 "Physical Summary" at bounding box center [276, 142] width 133 height 37
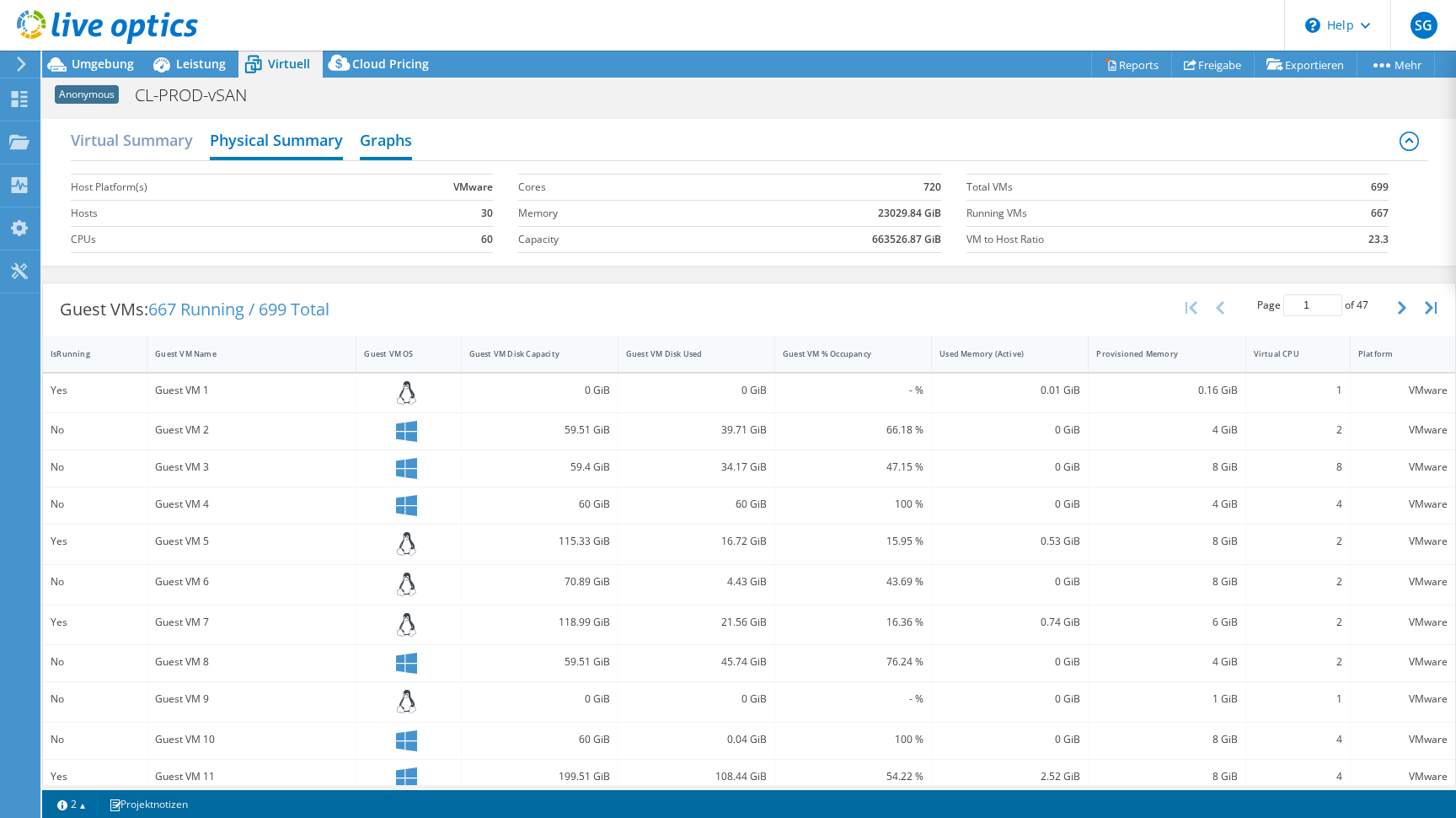
click at [385, 149] on h2 "Graphs" at bounding box center [386, 142] width 53 height 37
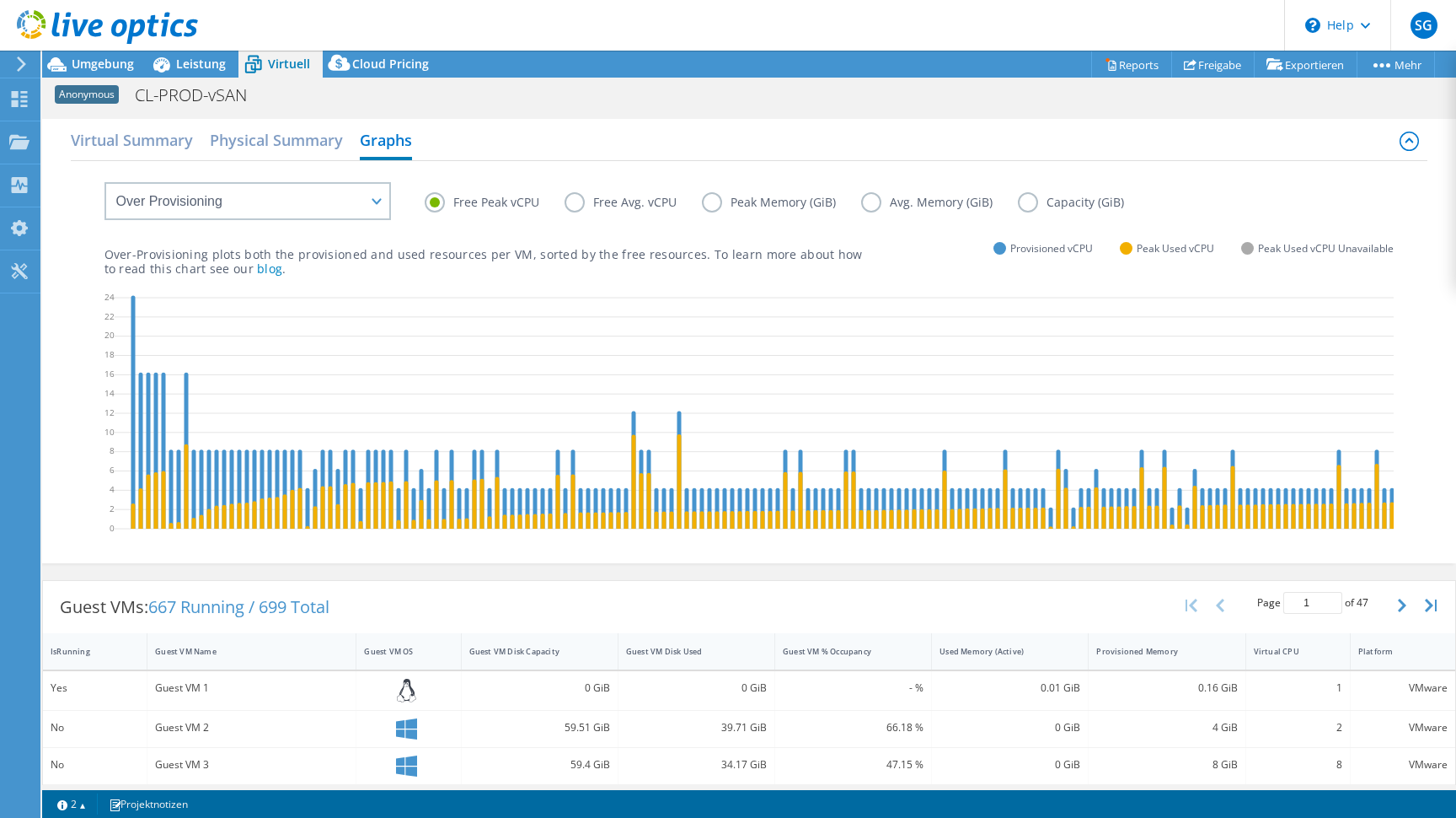
click at [575, 199] on label "Free Avg. vCPU" at bounding box center [632, 202] width 137 height 20
click at [0, 0] on input "Free Avg. vCPU" at bounding box center [0, 0] width 0 height 0
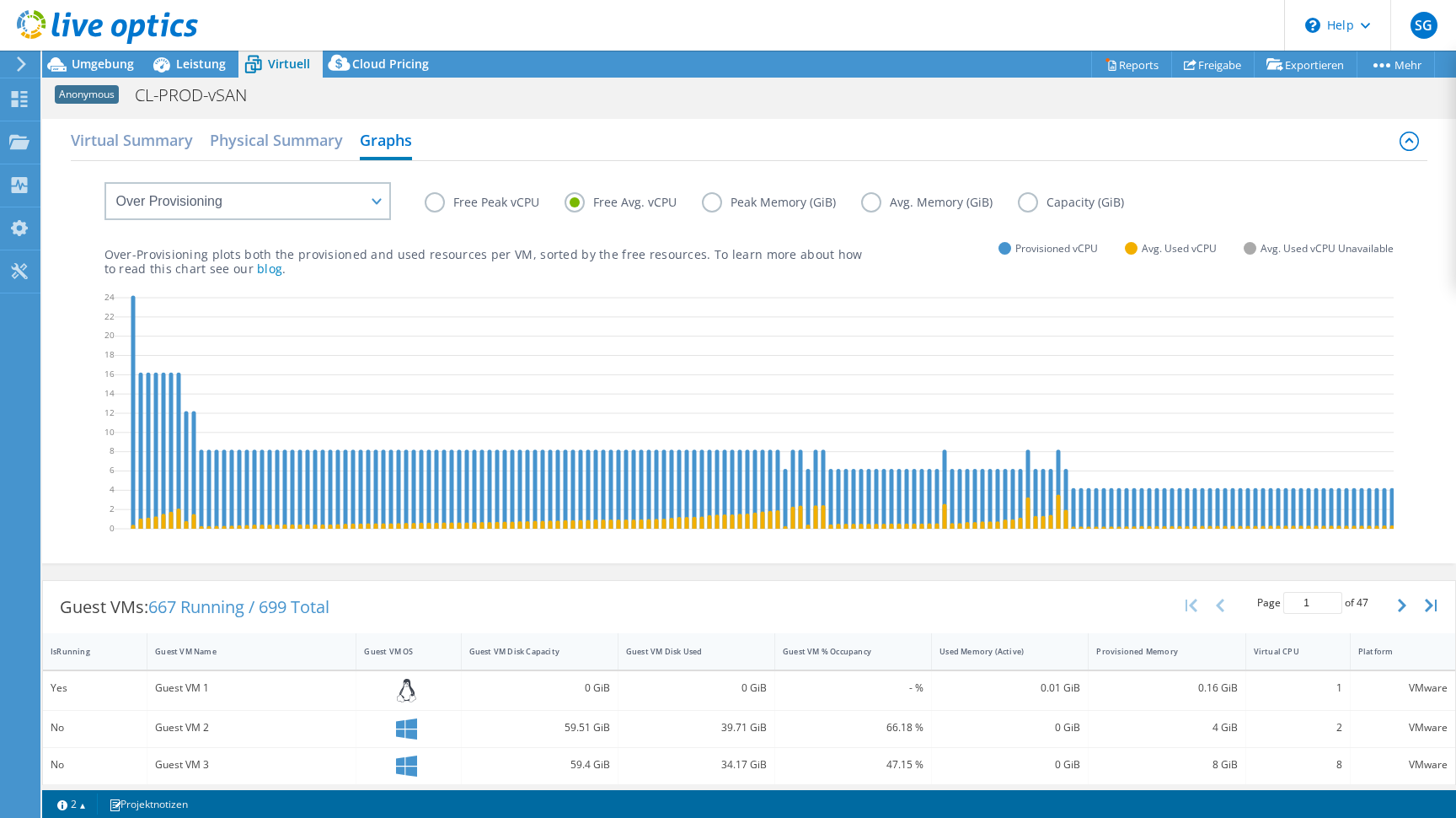
click at [485, 201] on label "Free Peak vCPU" at bounding box center [494, 202] width 140 height 20
click at [0, 0] on input "Free Peak vCPU" at bounding box center [0, 0] width 0 height 0
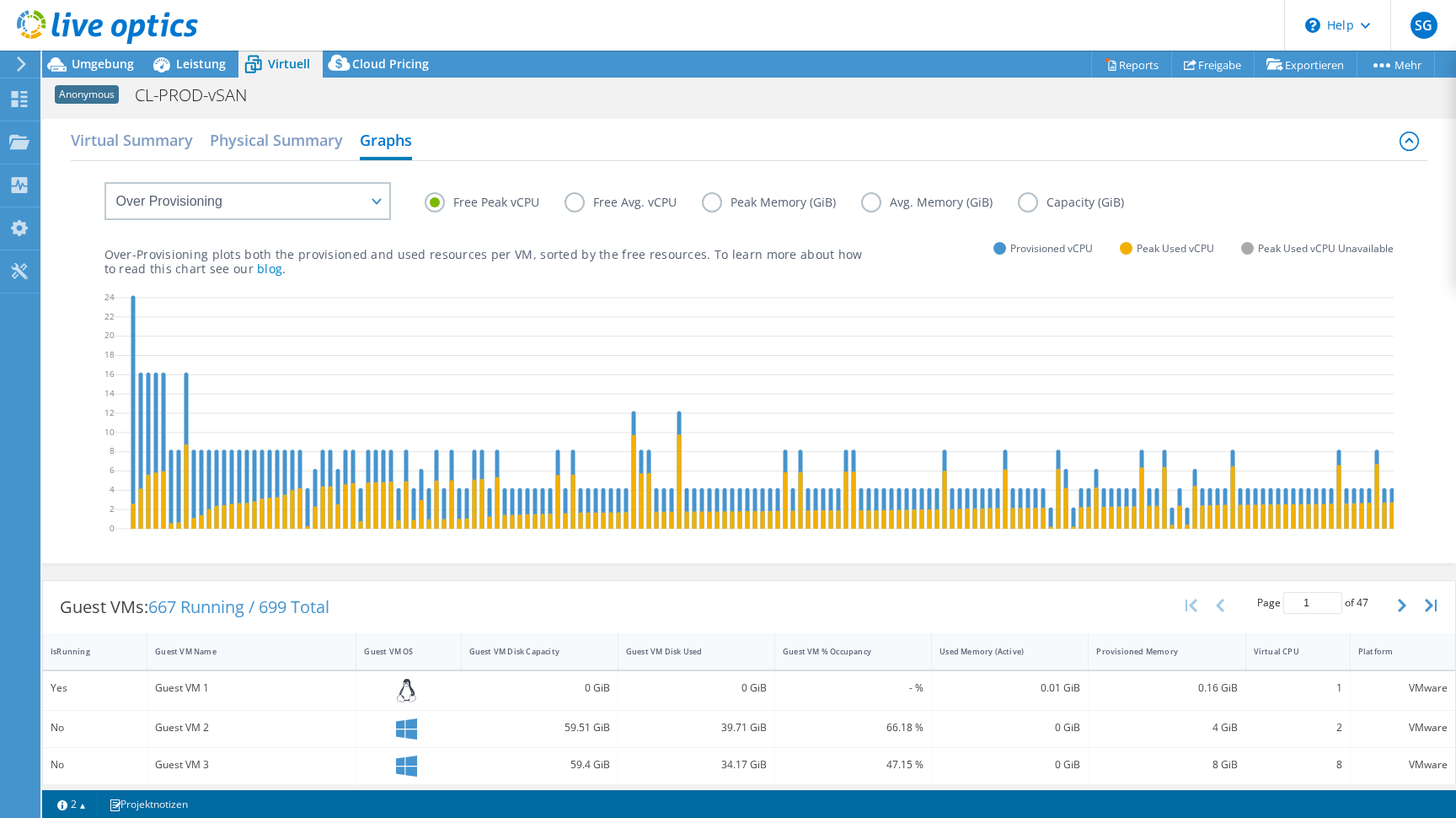
click at [804, 200] on label "Peak Memory (GiB)" at bounding box center [781, 202] width 160 height 20
click at [0, 0] on input "Peak Memory (GiB)" at bounding box center [0, 0] width 0 height 0
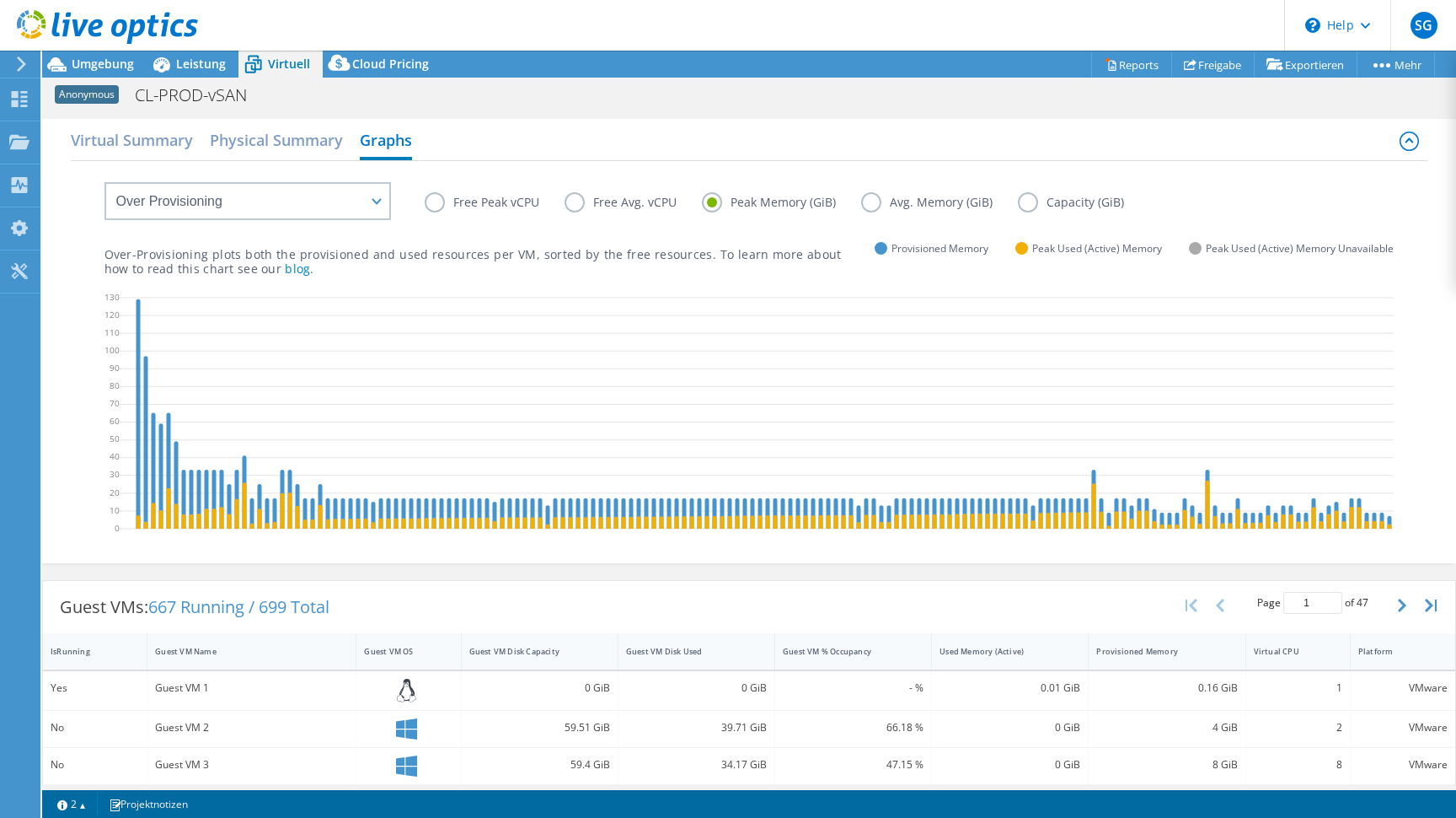
click at [956, 204] on label "Avg. Memory (GiB)" at bounding box center [939, 202] width 157 height 20
click at [0, 0] on input "Avg. Memory (GiB)" at bounding box center [0, 0] width 0 height 0
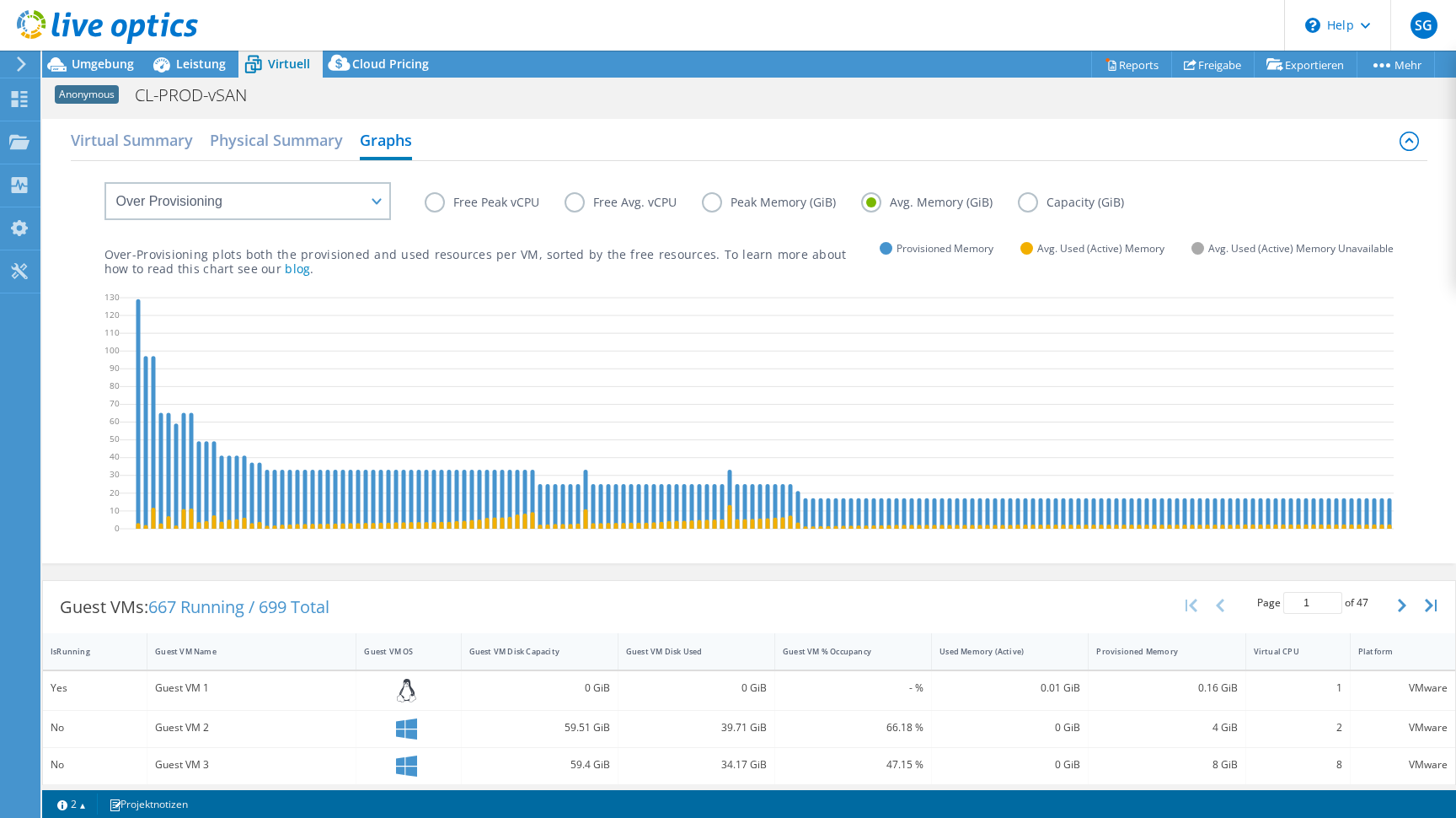
click at [1061, 203] on label "Capacity (GiB)" at bounding box center [1083, 202] width 131 height 20
click at [0, 0] on input "Capacity (GiB)" at bounding box center [0, 0] width 0 height 0
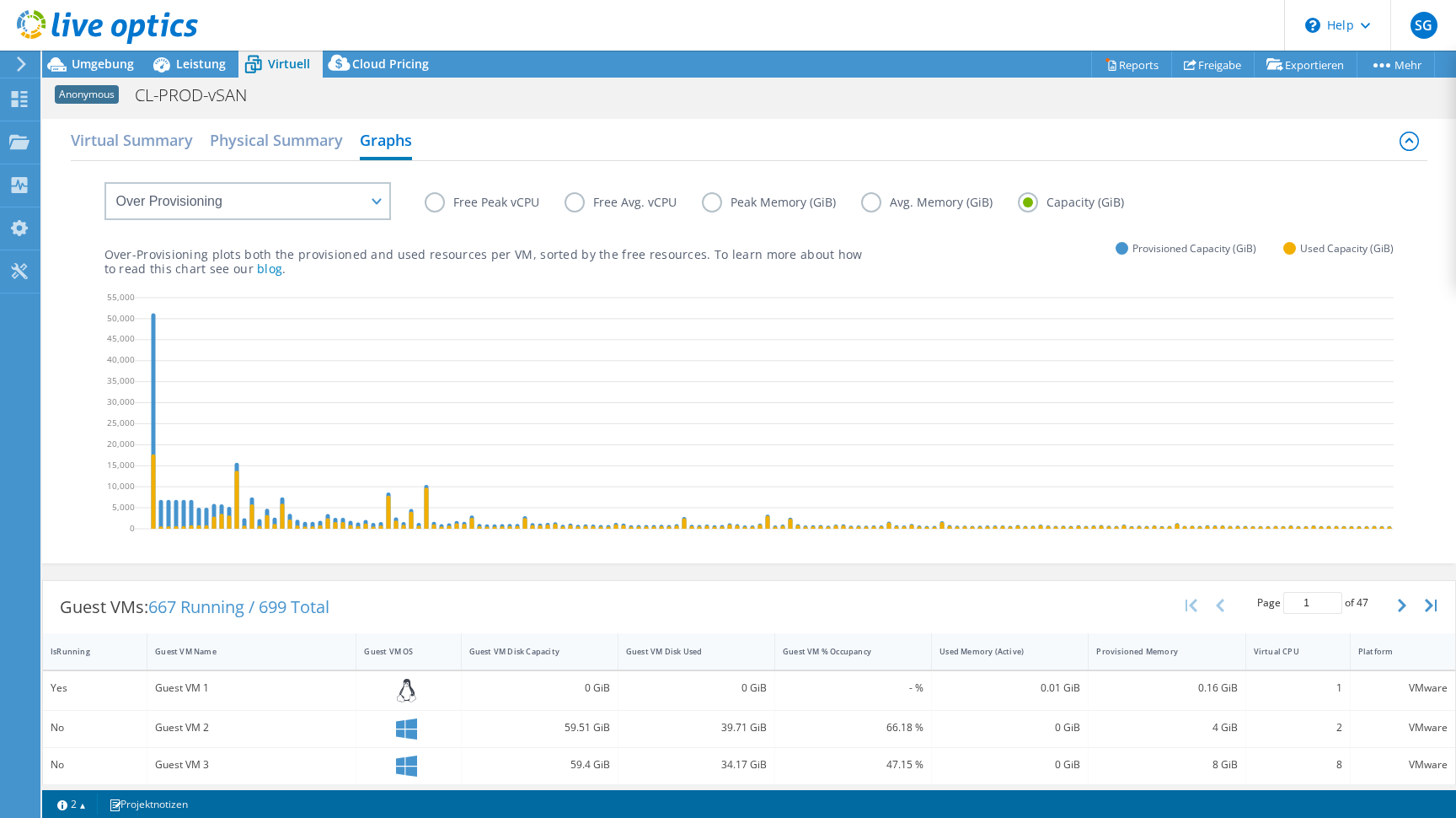
click at [514, 201] on label "Free Peak vCPU" at bounding box center [494, 202] width 140 height 20
click at [0, 0] on input "Free Peak vCPU" at bounding box center [0, 0] width 0 height 0
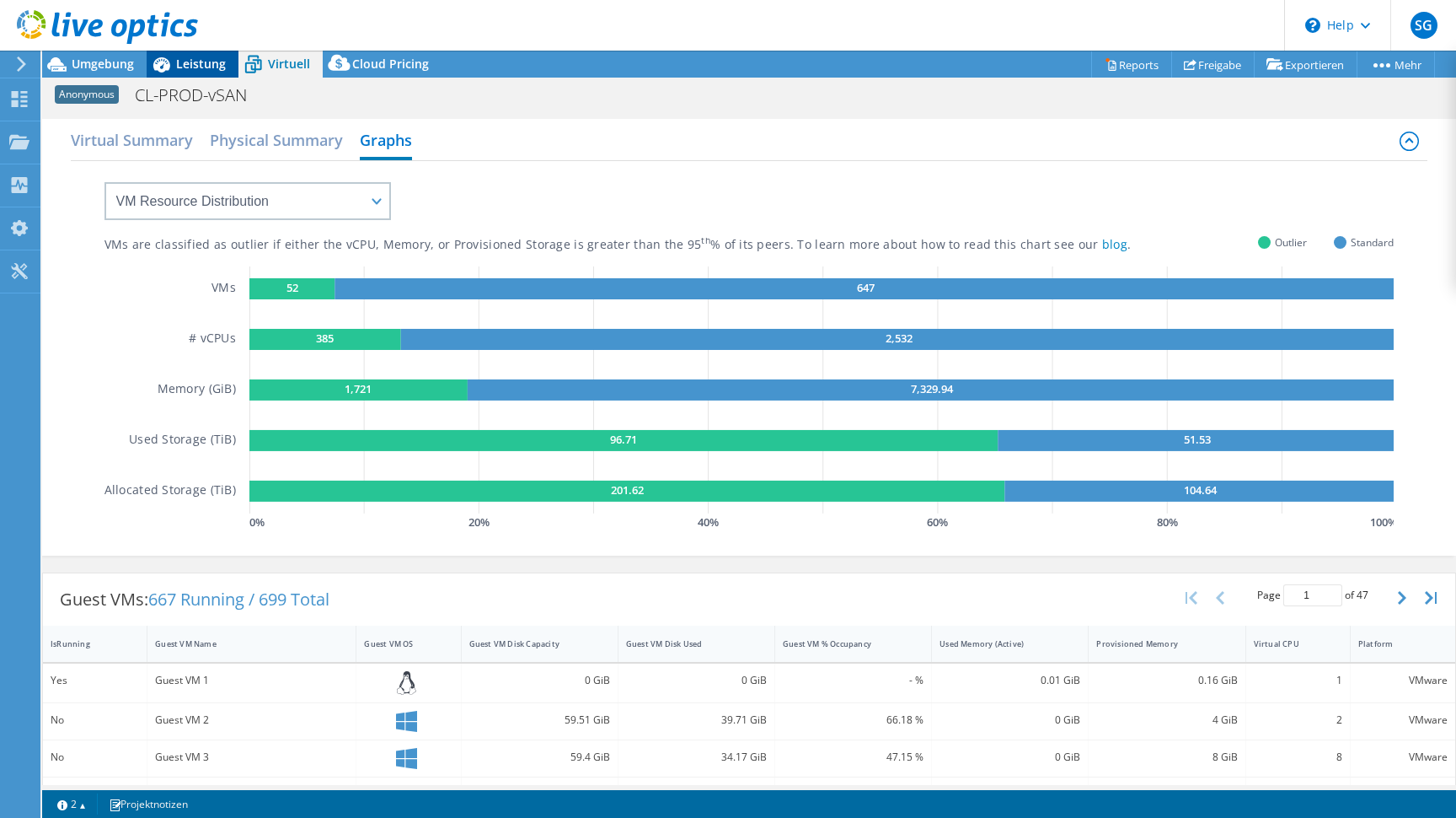
click at [211, 70] on span "Leistung" at bounding box center [201, 63] width 50 height 16
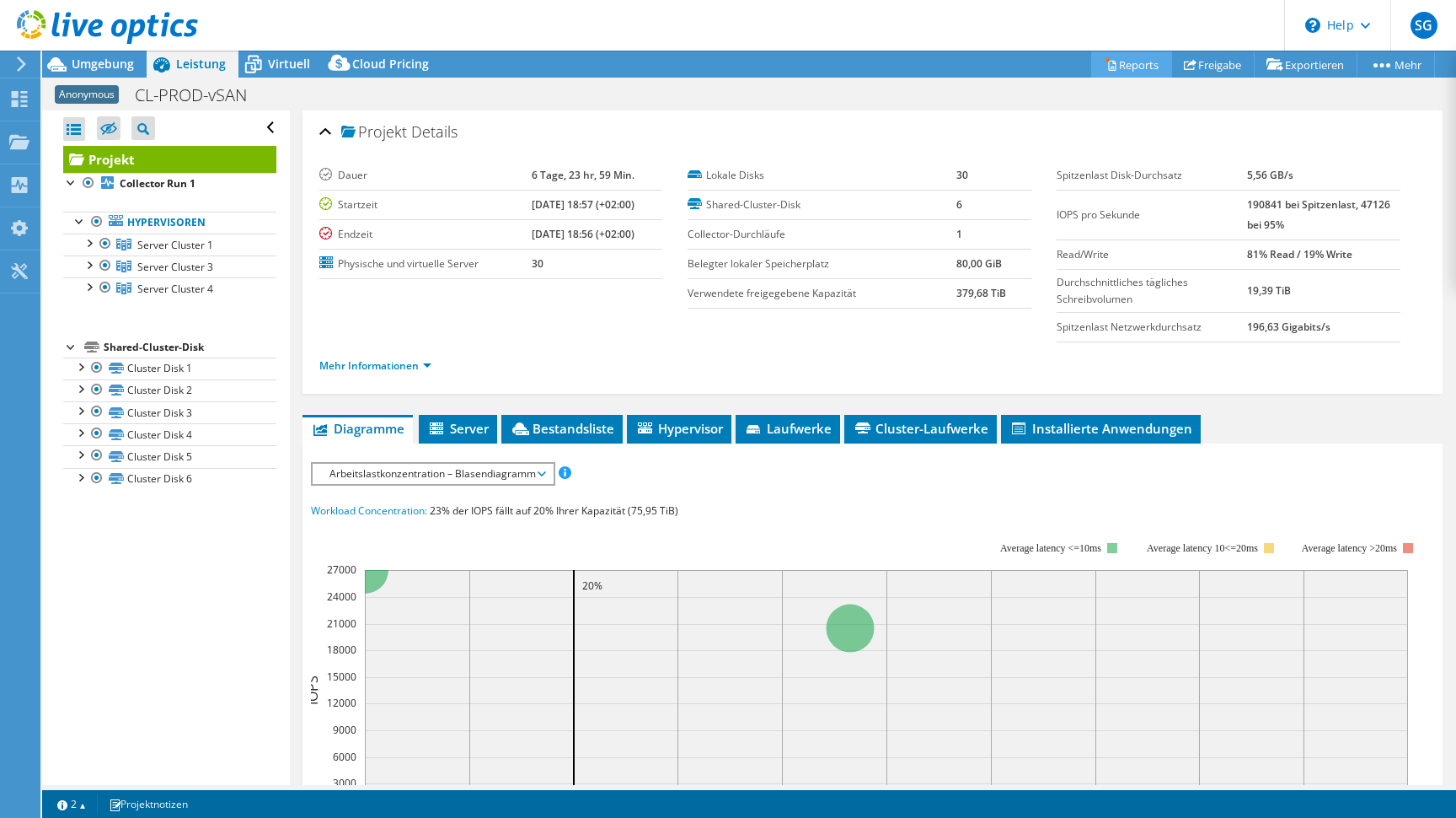
click at [1105, 65] on icon at bounding box center [1111, 64] width 13 height 13
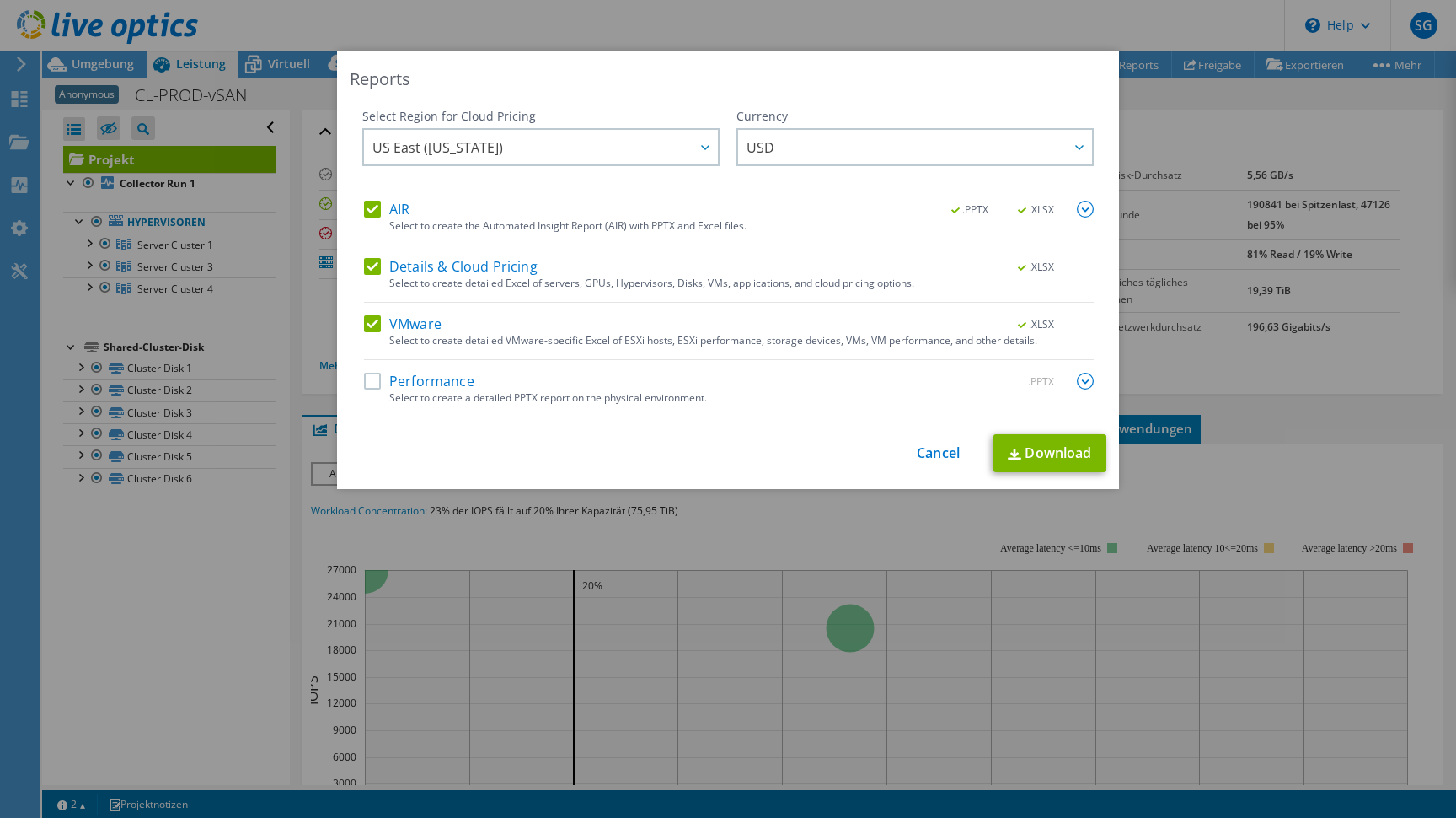
click at [1187, 77] on div "Reports Select Region for Cloud Pricing Asia Pacific ([GEOGRAPHIC_DATA]) [GEOGR…" at bounding box center [728, 409] width 1456 height 716
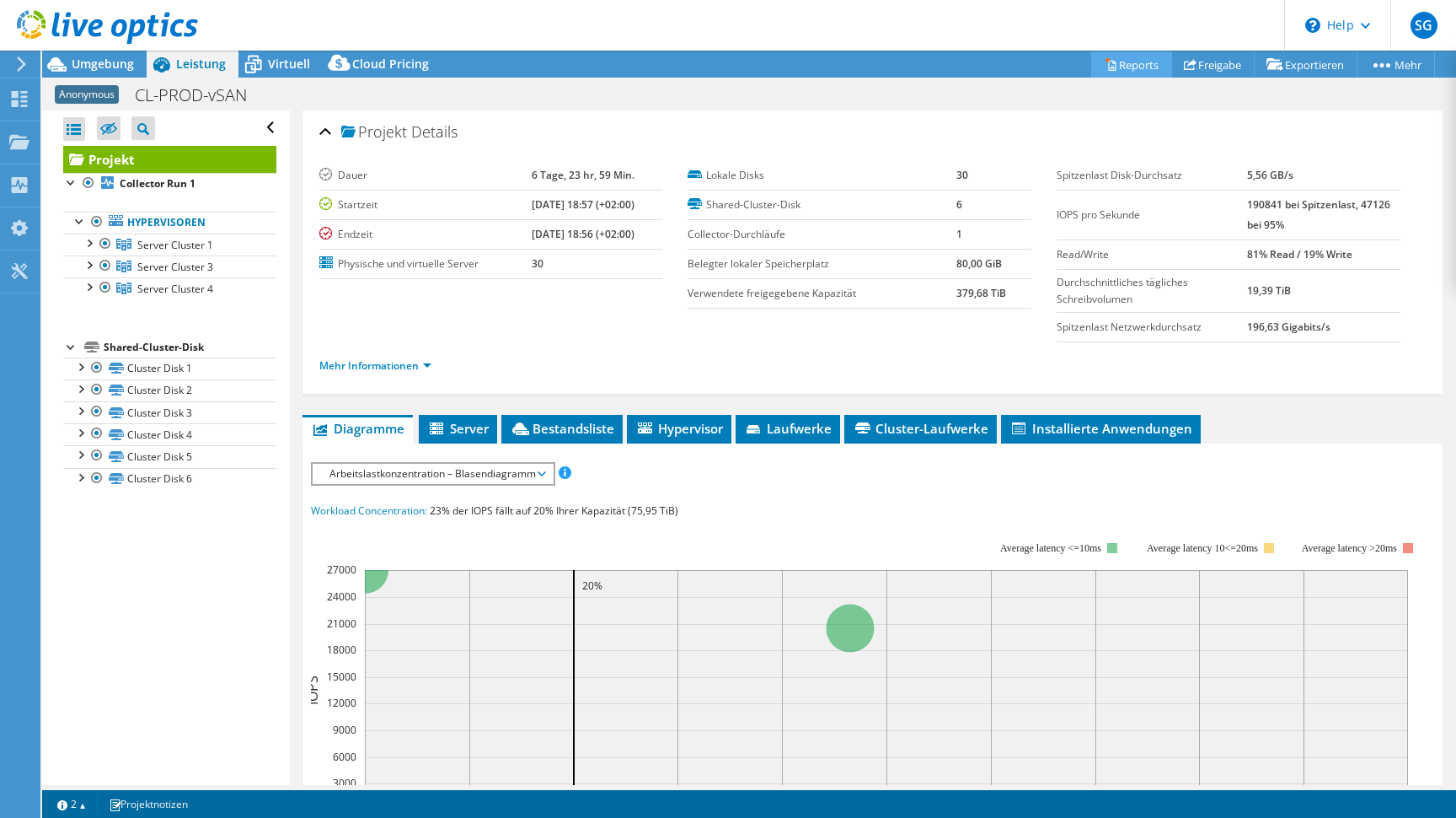
click at [1135, 54] on link "Reports" at bounding box center [1132, 65] width 81 height 26
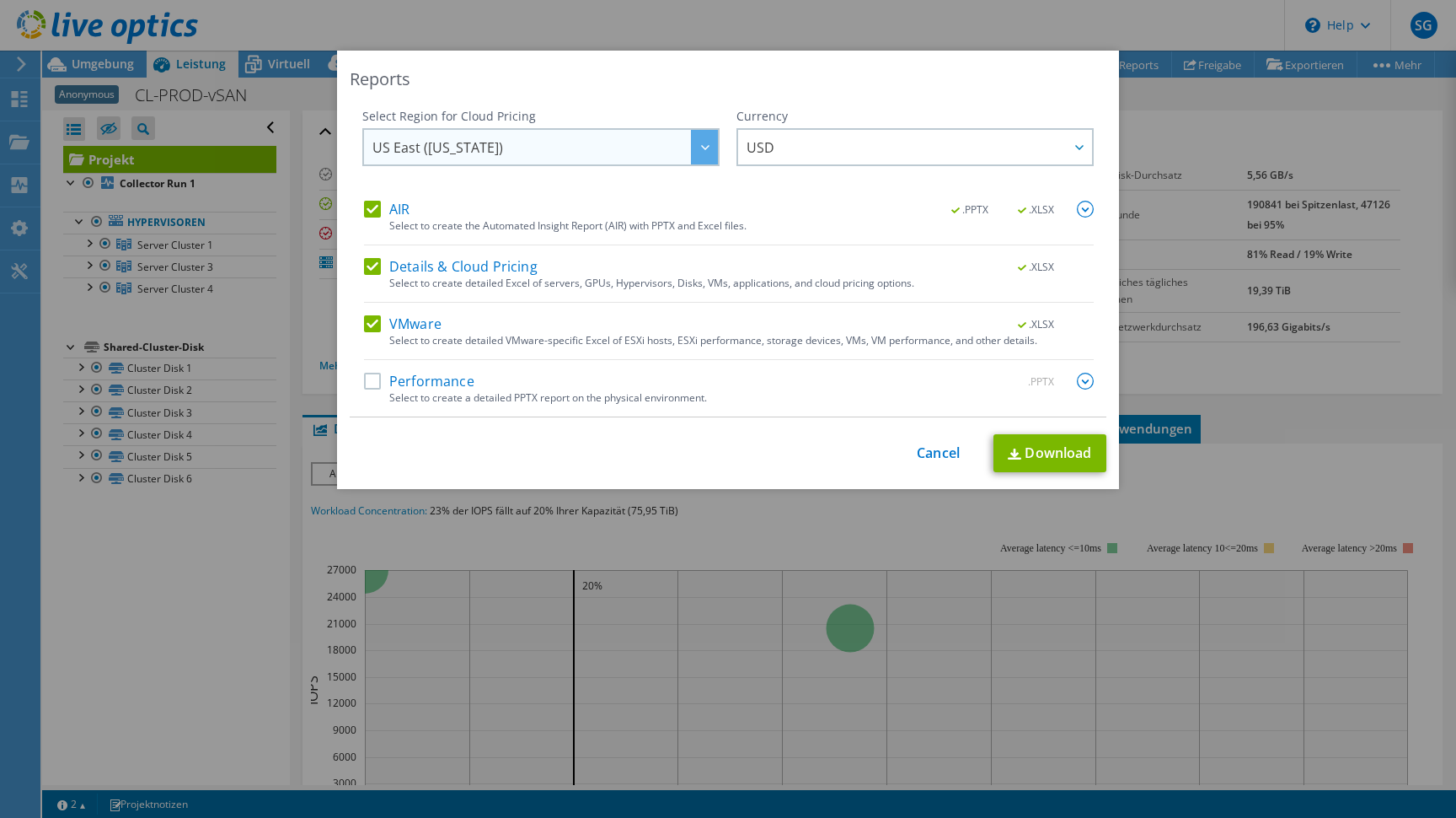
click at [708, 142] on div at bounding box center [704, 147] width 27 height 35
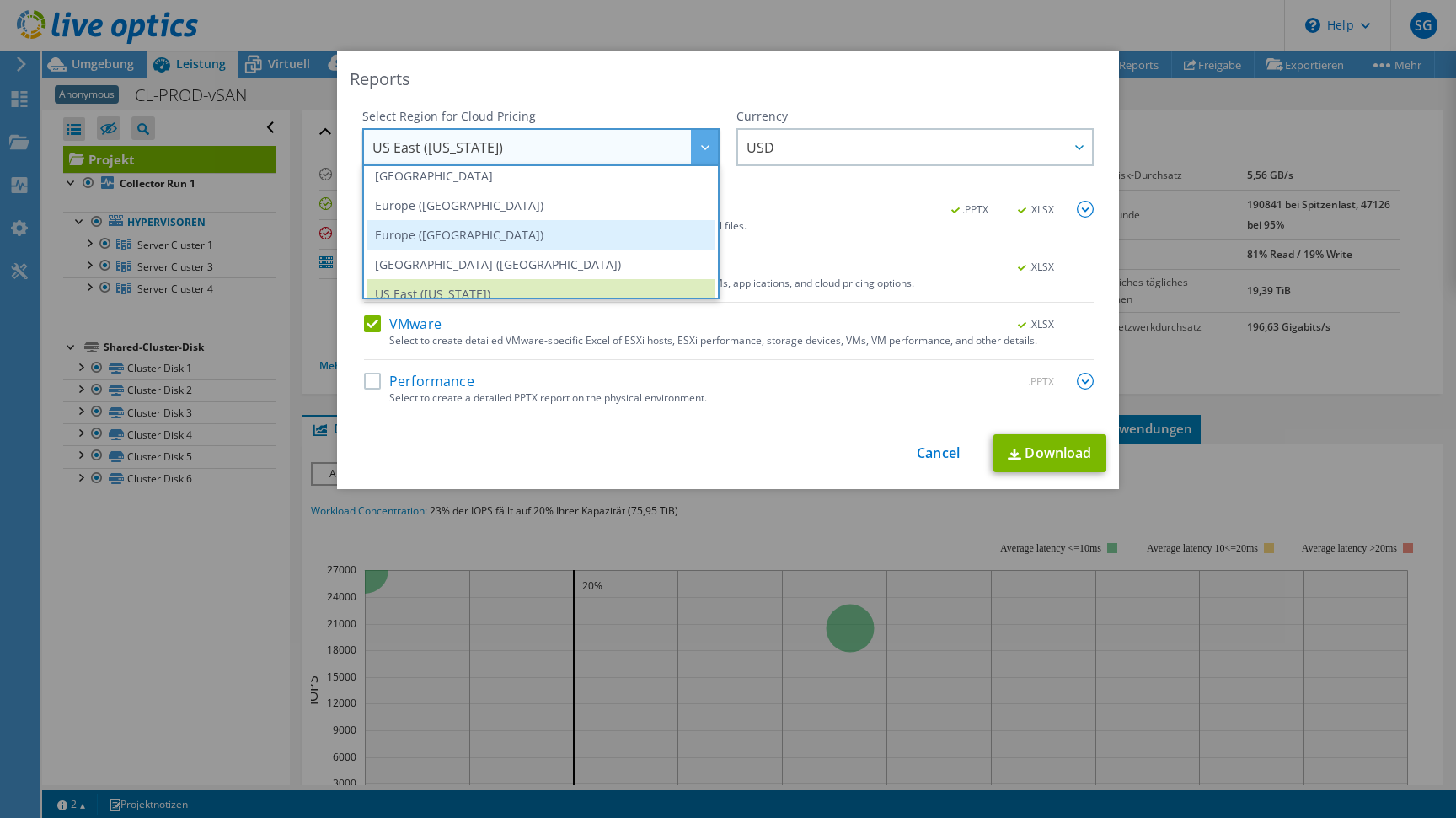
scroll to position [163, 0]
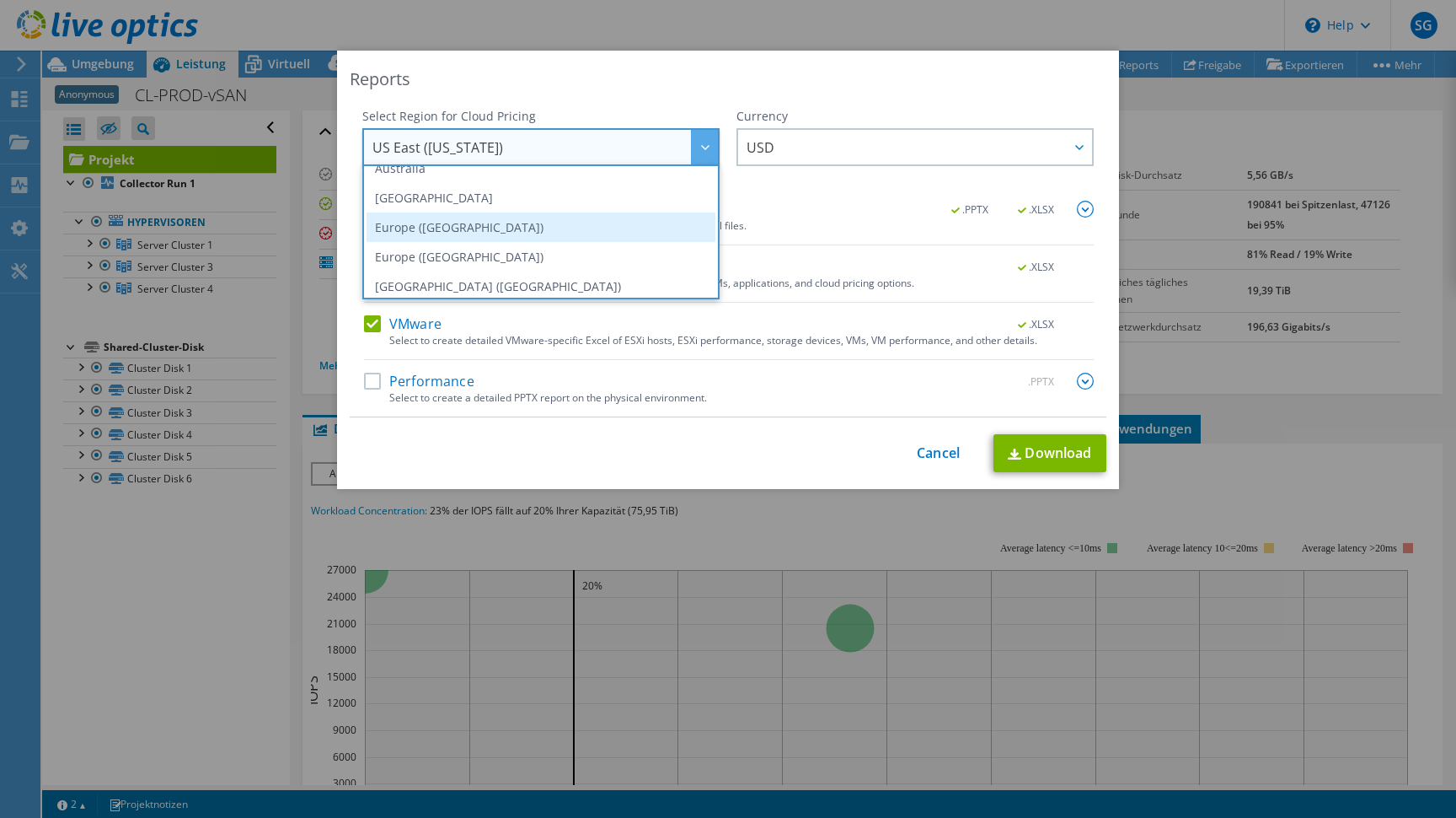
click at [609, 220] on li "Europe ([GEOGRAPHIC_DATA])" at bounding box center [541, 227] width 348 height 29
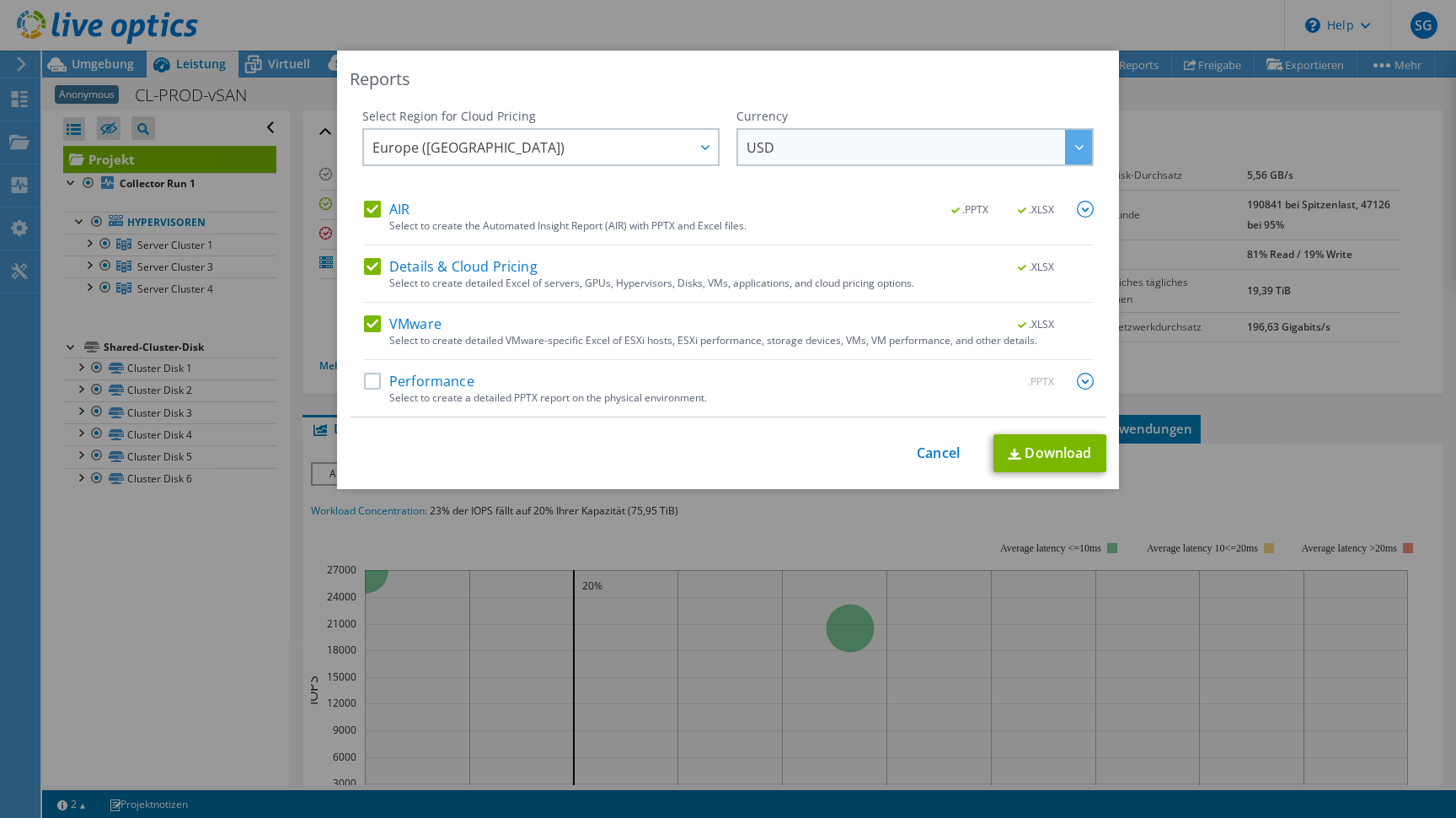
click at [794, 151] on span "USD" at bounding box center [919, 147] width 345 height 35
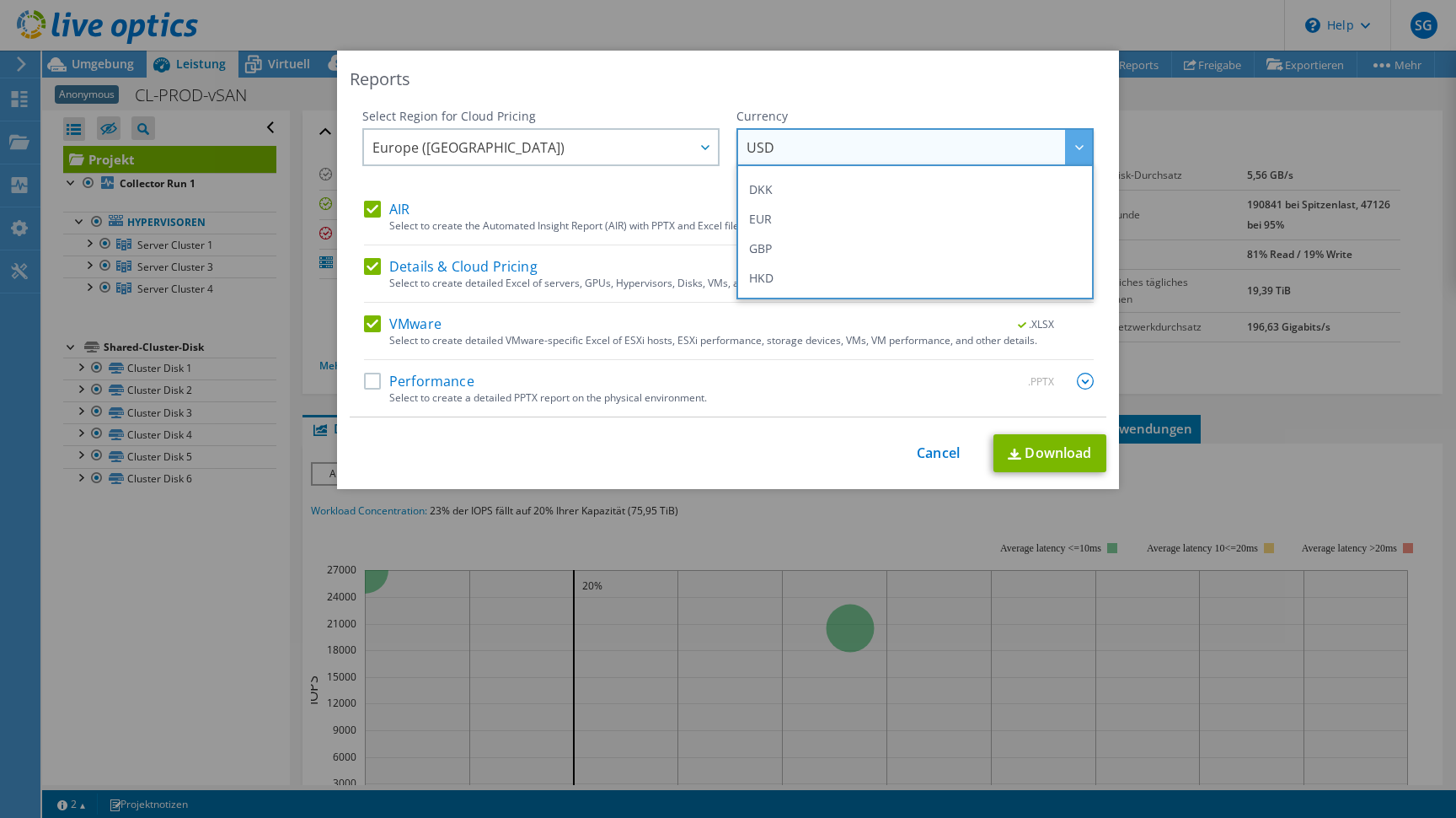
scroll to position [210, 0]
click at [788, 210] on li "EUR" at bounding box center [915, 210] width 348 height 29
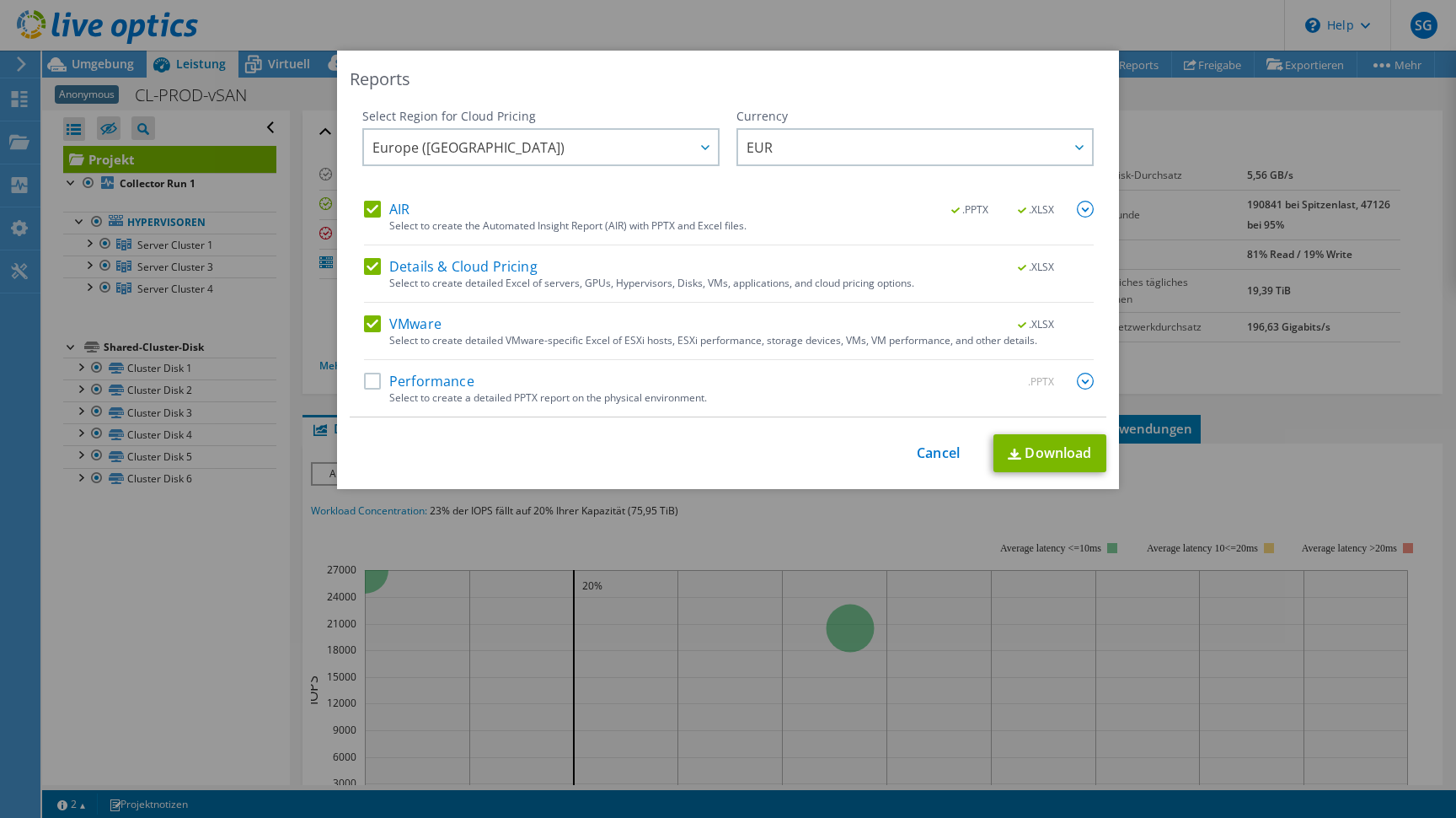
click at [464, 381] on label "Performance" at bounding box center [419, 381] width 110 height 17
click at [0, 0] on input "Performance" at bounding box center [0, 0] width 0 height 0
click at [1011, 462] on link "Download" at bounding box center [1050, 453] width 113 height 38
click at [939, 455] on link "Cancel" at bounding box center [938, 453] width 43 height 16
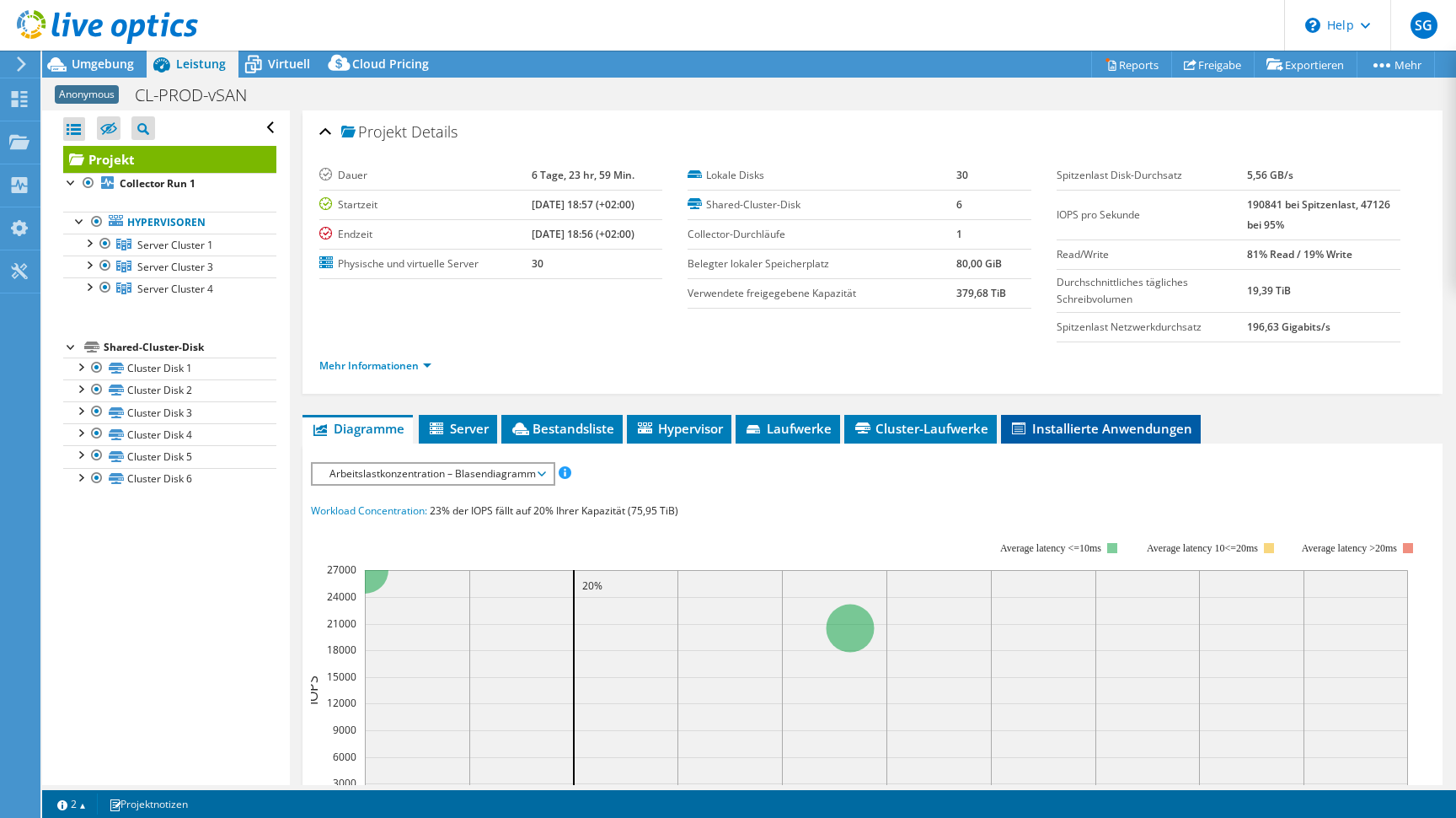
click at [1075, 428] on span "Installierte Anwendungen" at bounding box center [1101, 428] width 183 height 17
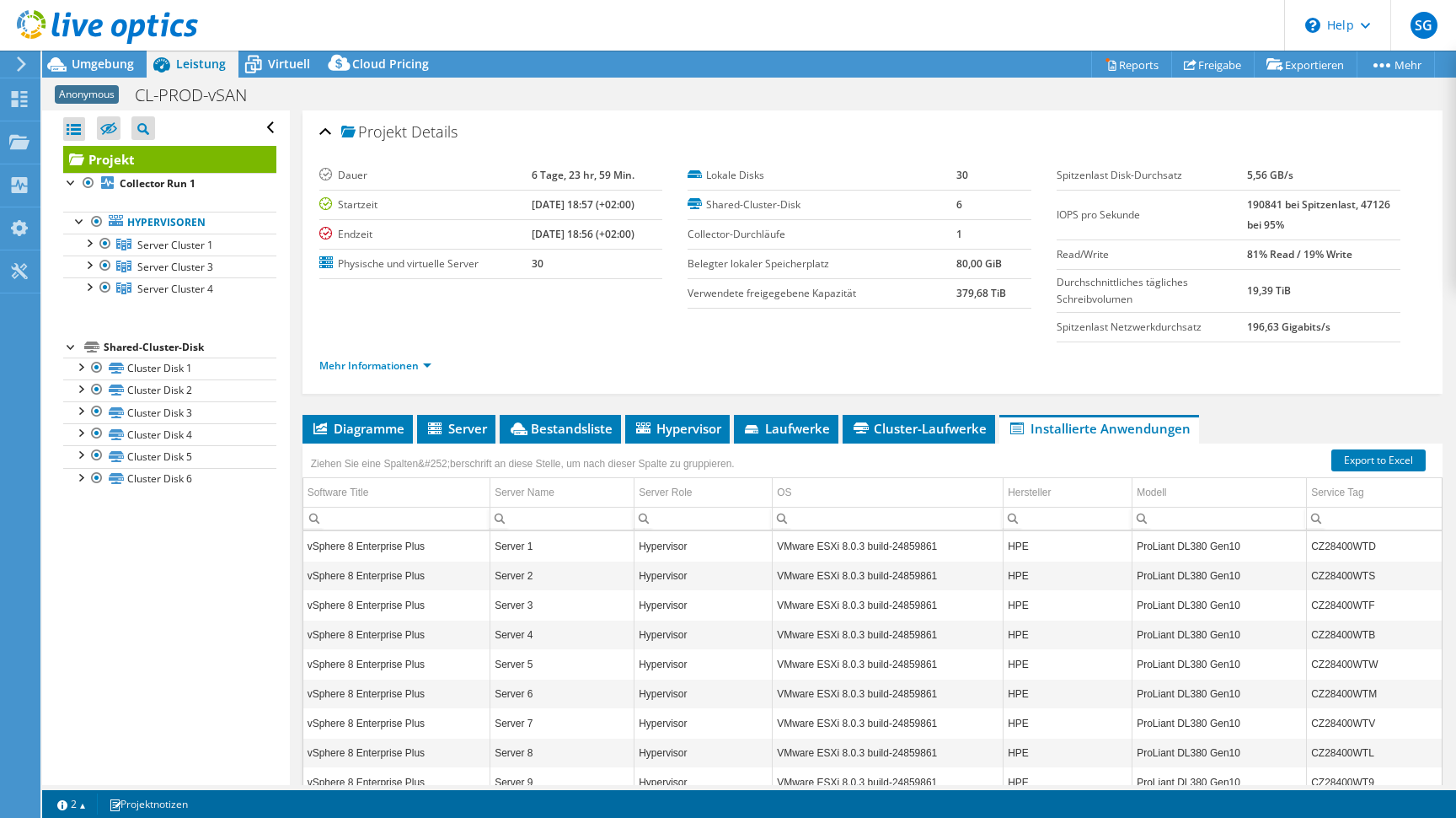
scroll to position [0, 0]
click at [257, 66] on icon at bounding box center [253, 65] width 29 height 29
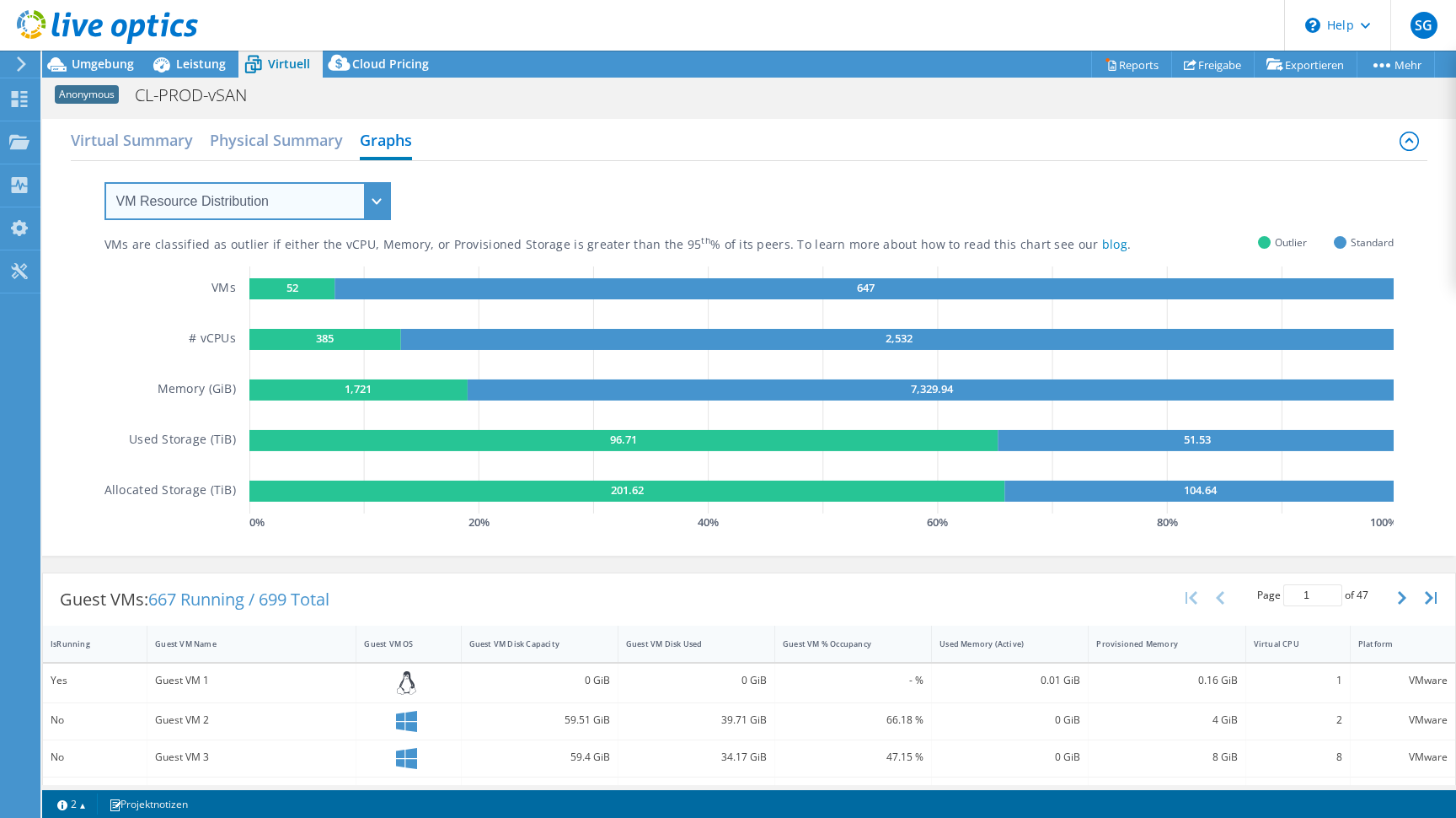
select select "Over Provisioning"
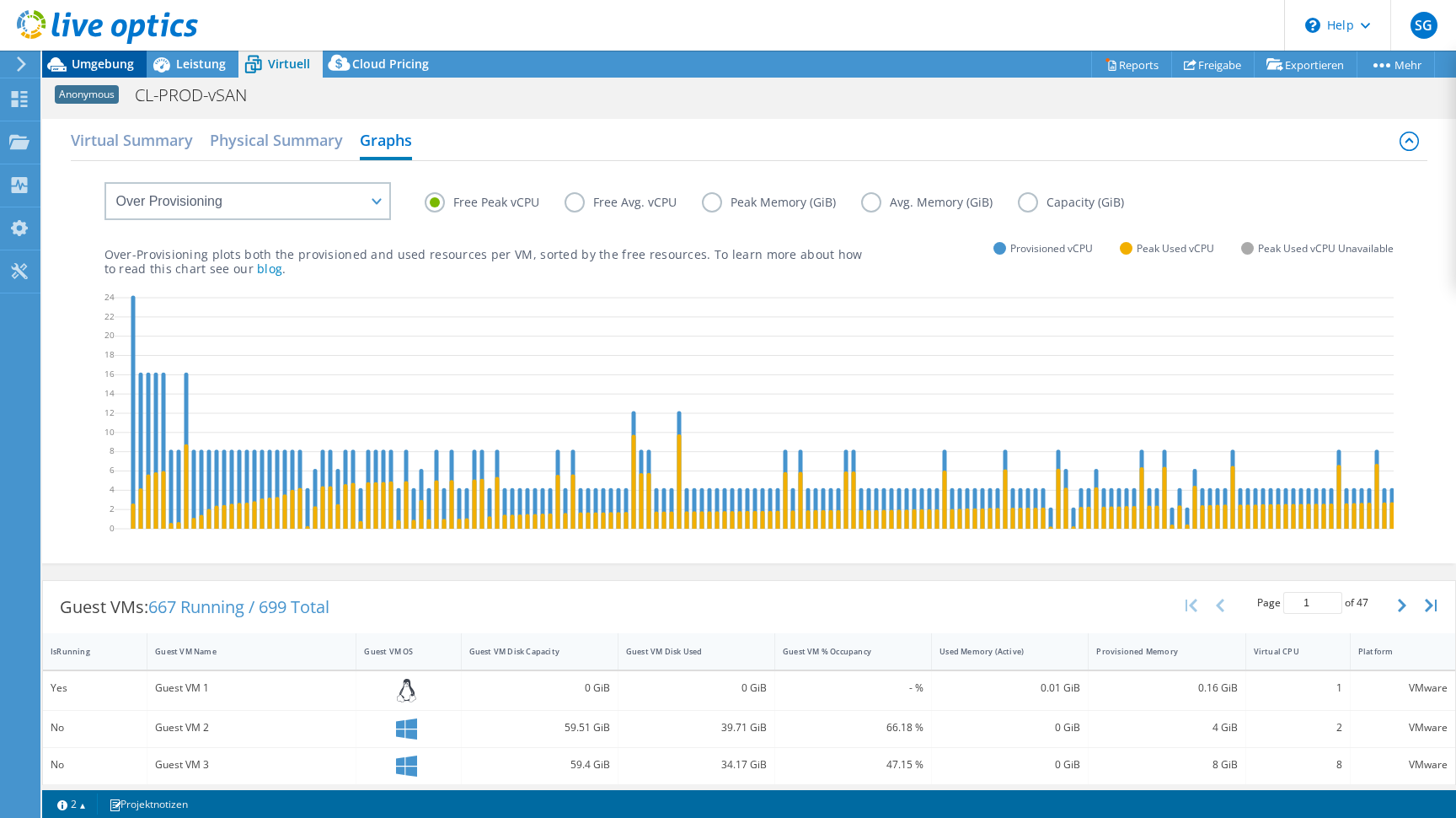
click at [96, 66] on span "Umgebung" at bounding box center [103, 63] width 62 height 16
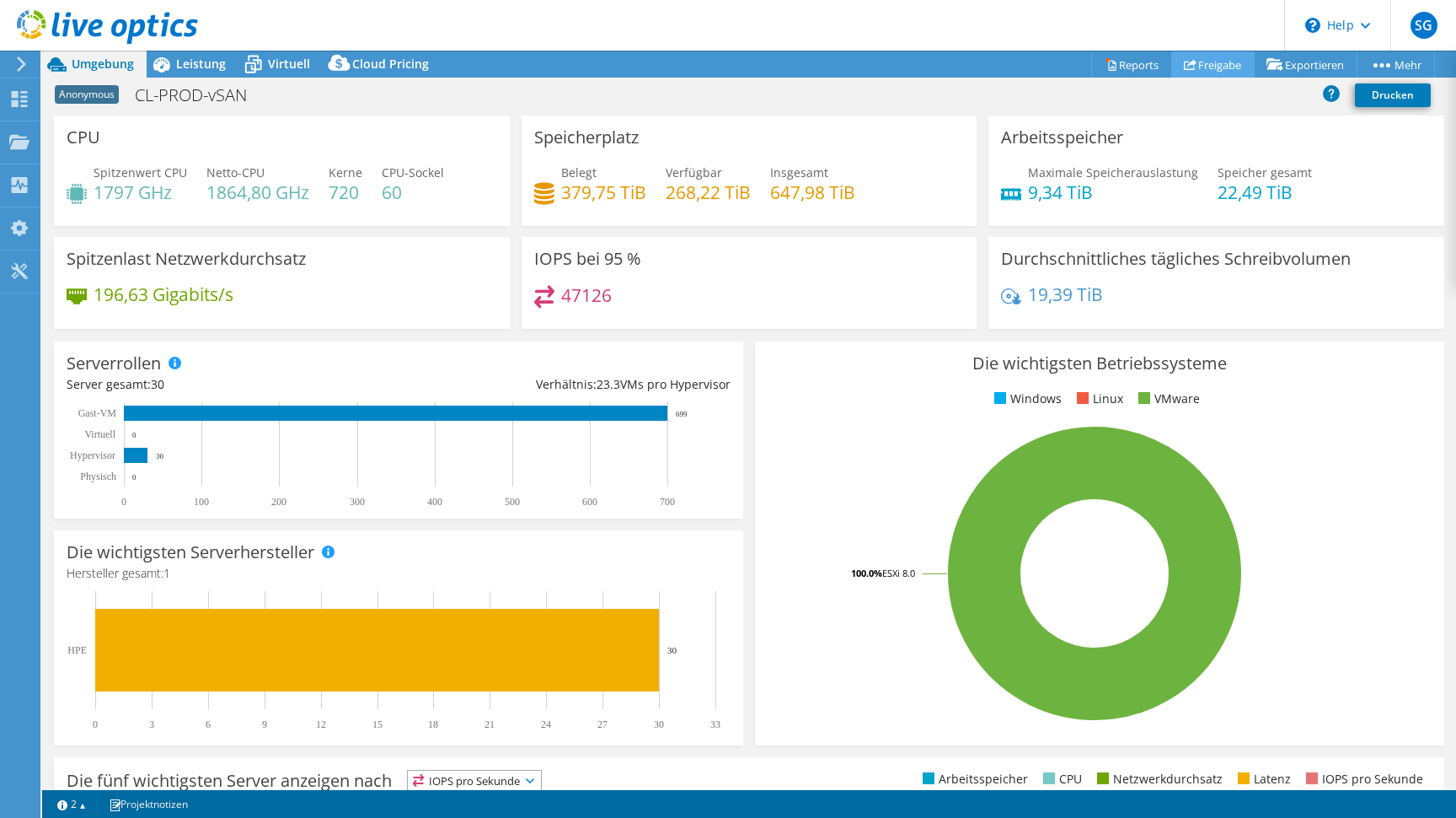
click at [1212, 68] on link "Freigabe" at bounding box center [1213, 65] width 84 height 26
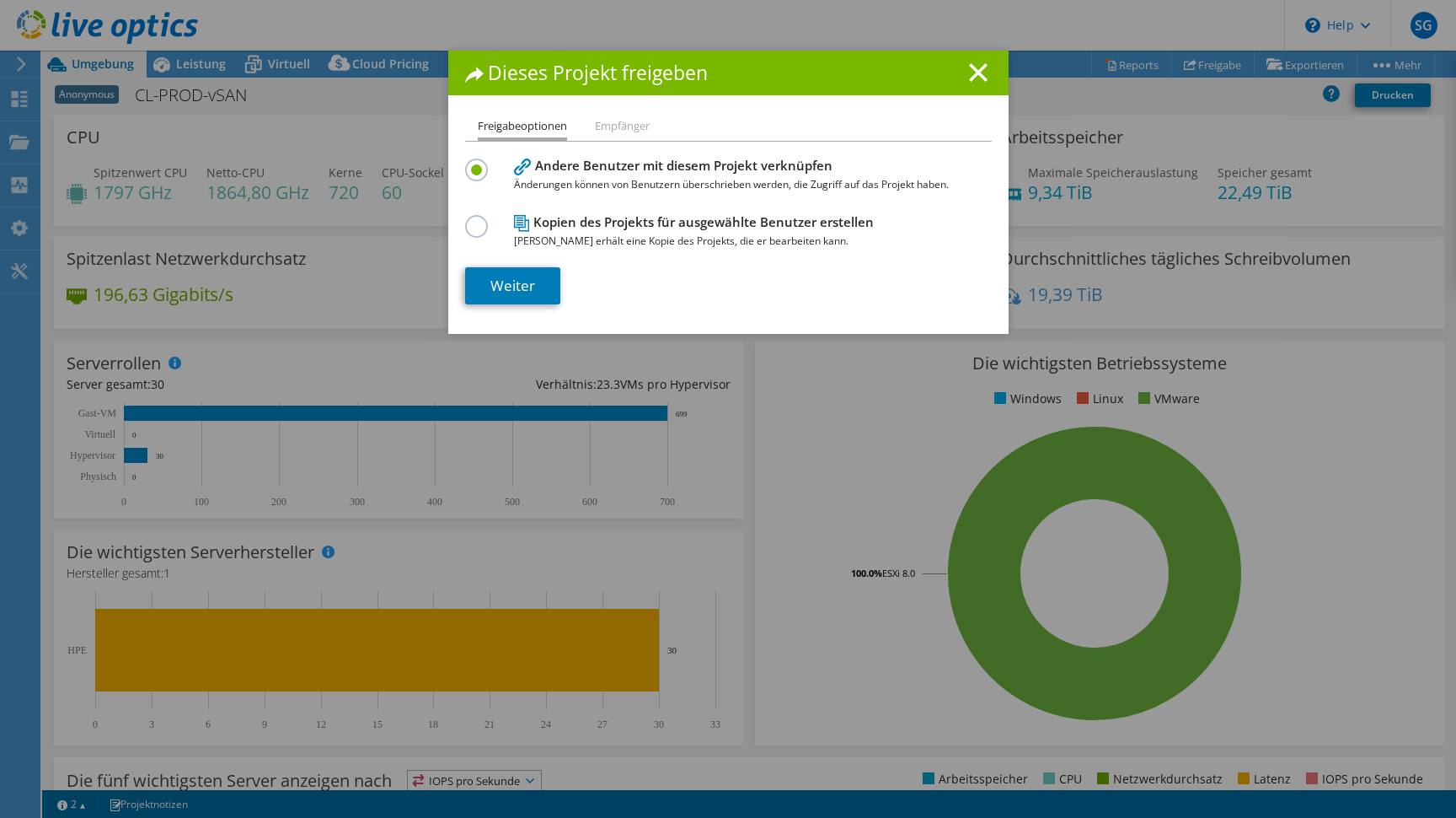
click at [644, 130] on li "Empfänger" at bounding box center [622, 127] width 54 height 21
click at [619, 129] on li "Empfänger" at bounding box center [622, 127] width 54 height 21
click at [530, 280] on link "Weiter" at bounding box center [512, 286] width 95 height 37
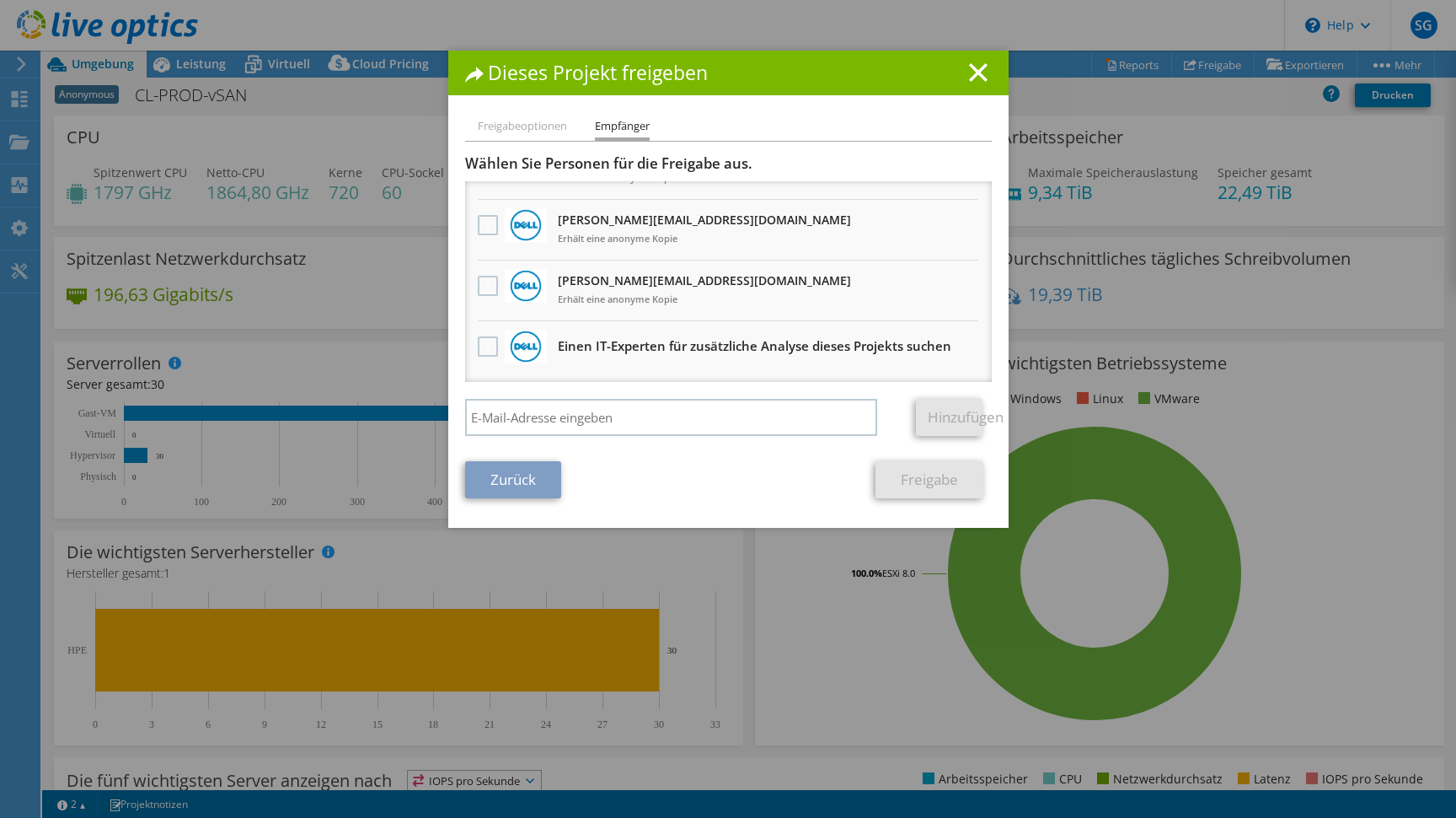
scroll to position [649, 0]
click at [698, 417] on input "search" at bounding box center [671, 417] width 413 height 37
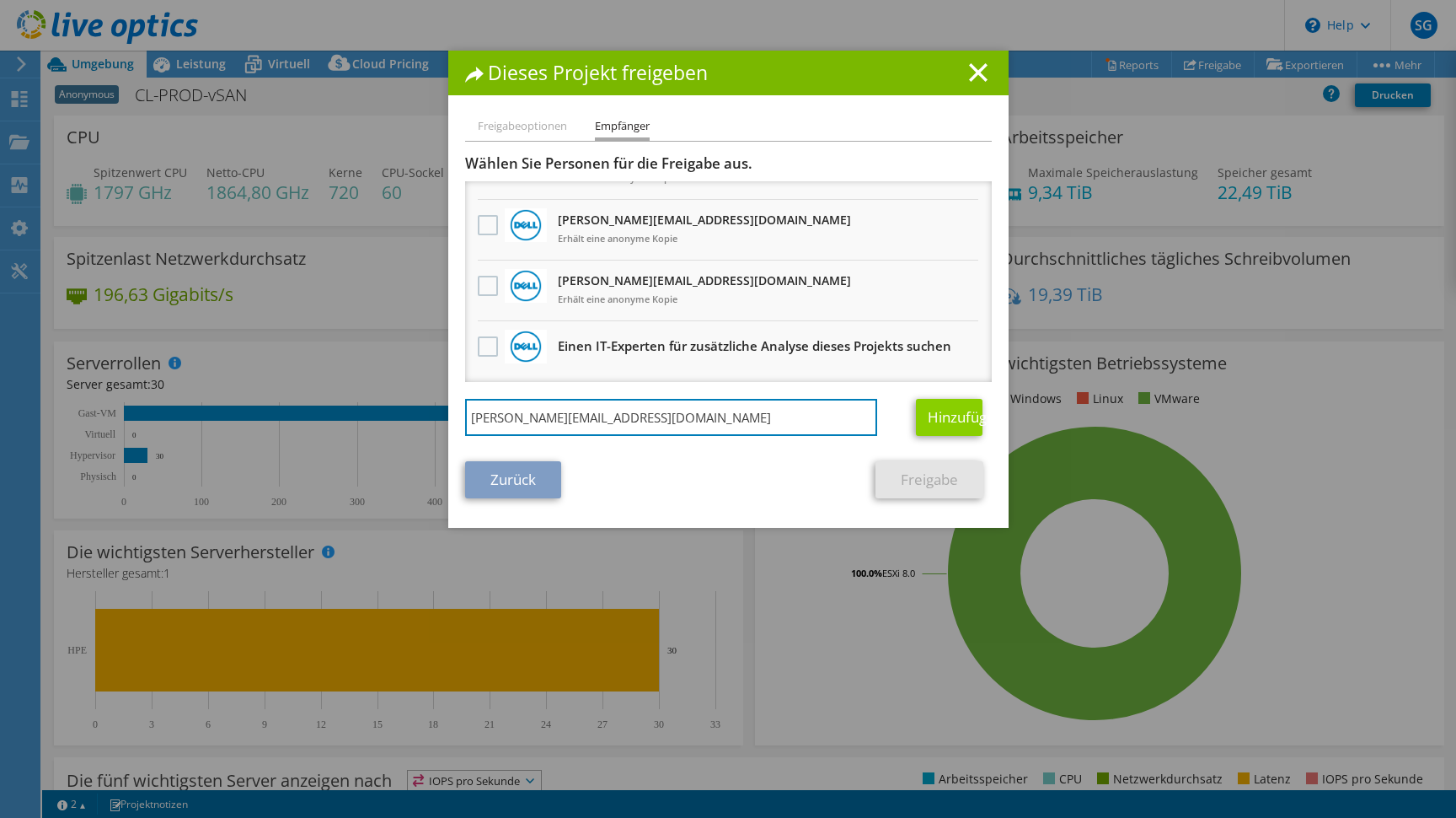
type input "[PERSON_NAME][EMAIL_ADDRESS][DOMAIN_NAME]"
click at [953, 417] on link "Hinzufügen" at bounding box center [949, 417] width 66 height 37
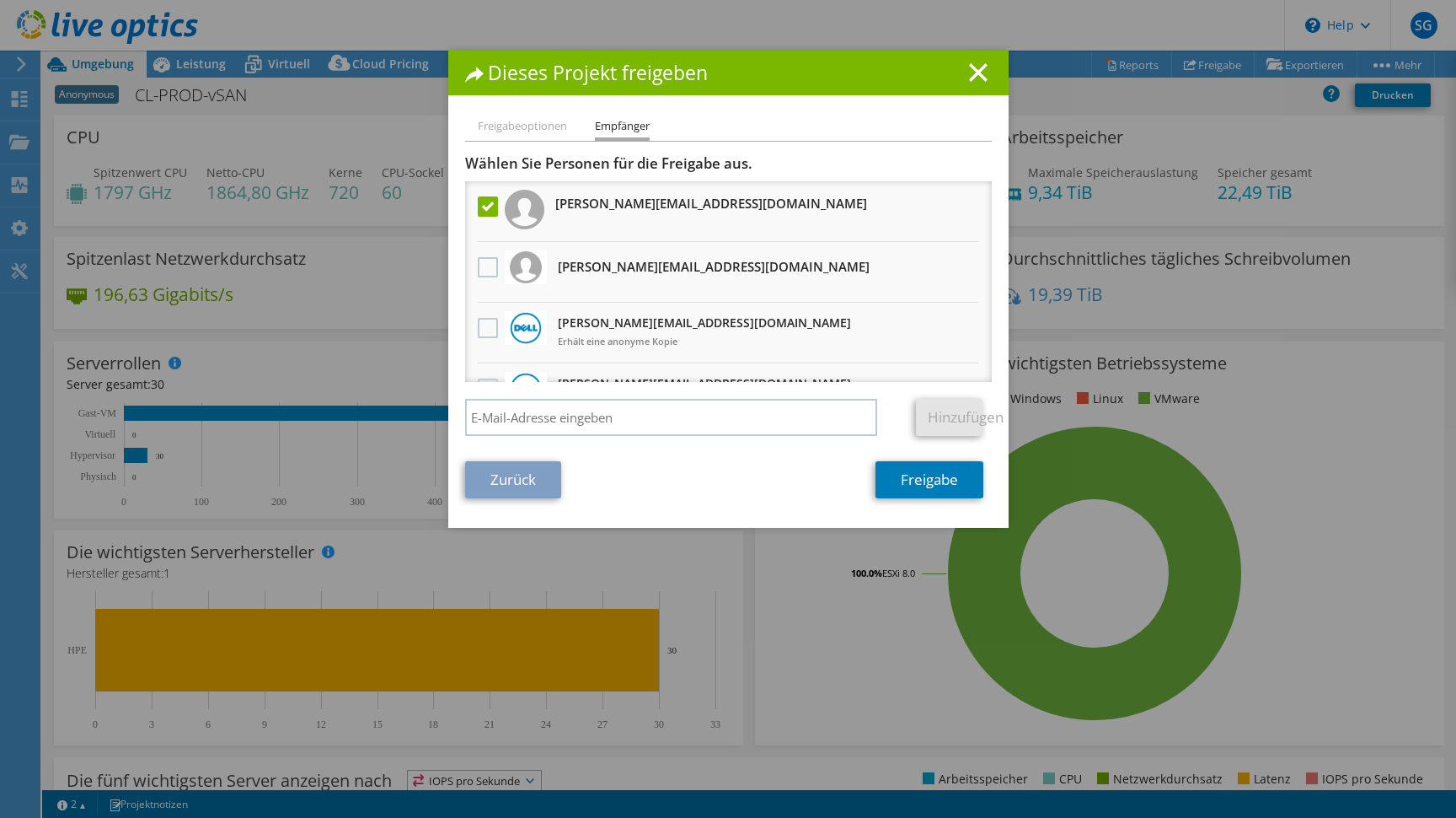
scroll to position [0, 0]
click at [908, 485] on link "Freigabe" at bounding box center [929, 479] width 108 height 37
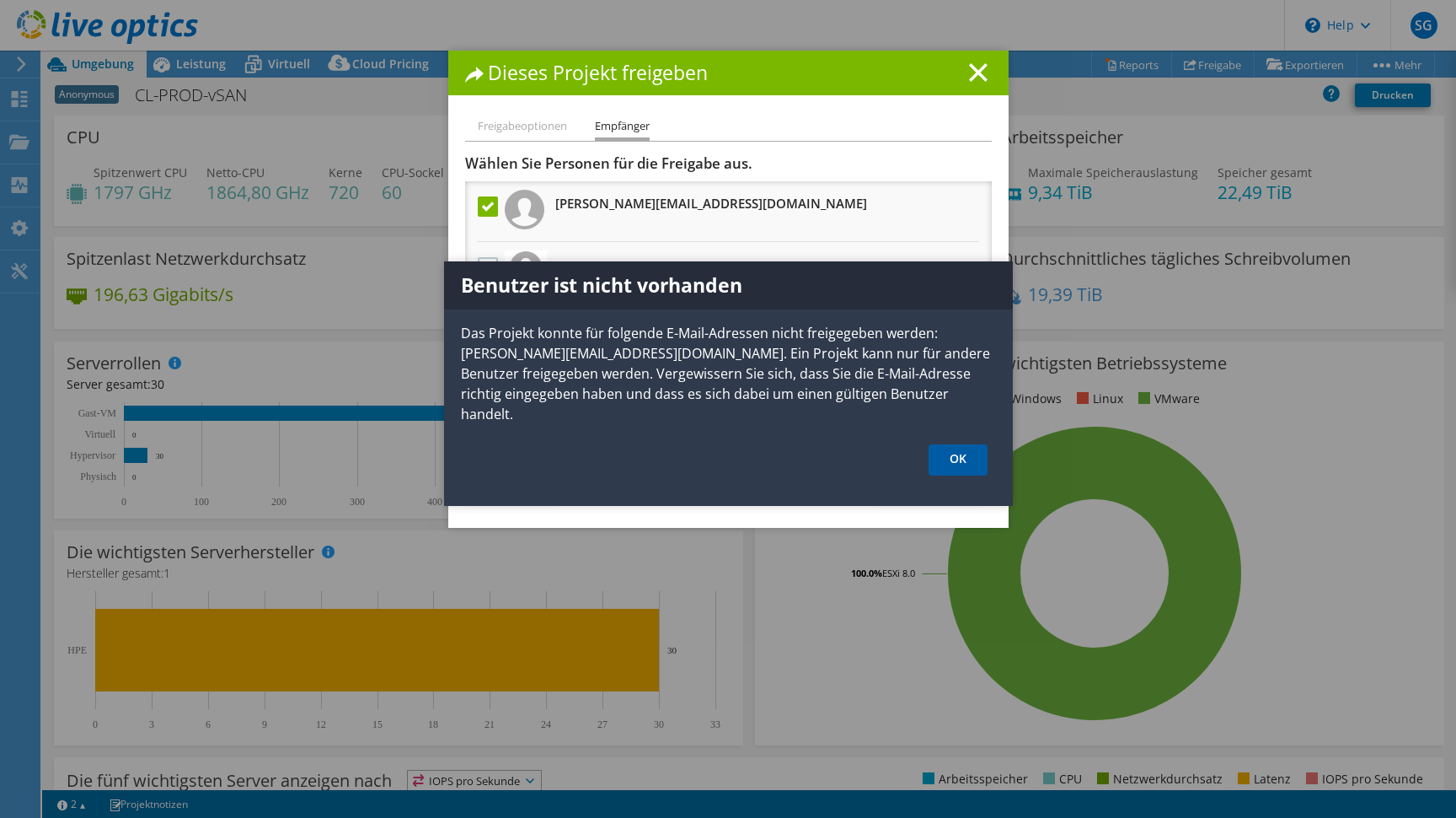
click at [959, 444] on link "OK" at bounding box center [957, 460] width 59 height 31
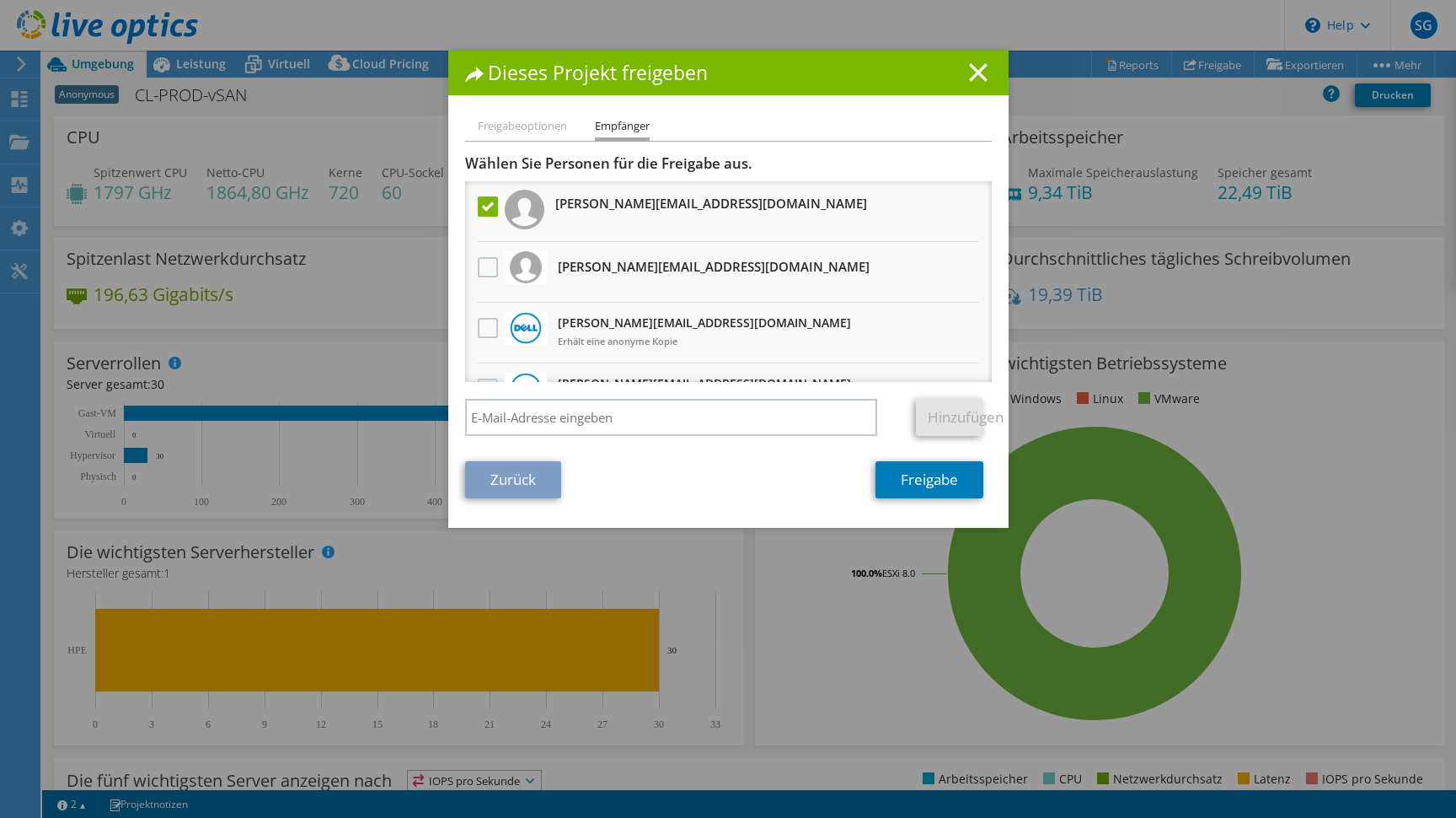
click at [981, 77] on line at bounding box center [978, 72] width 17 height 17
